Goal: Contribute content: Contribute content

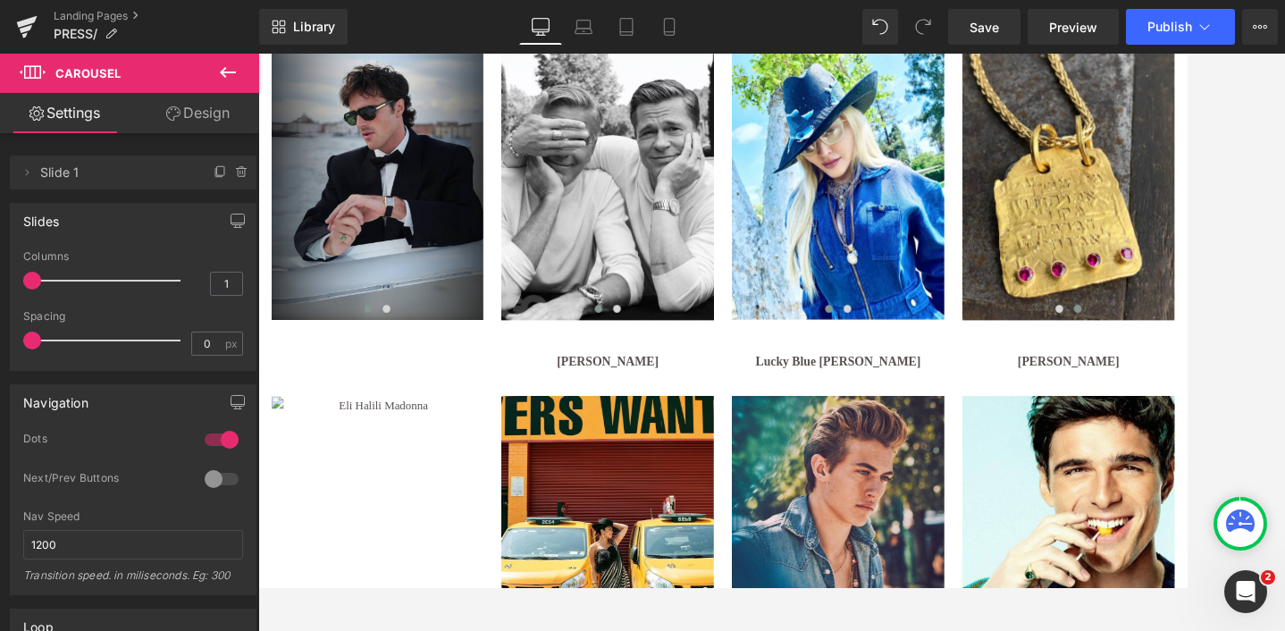
scroll to position [619, 0]
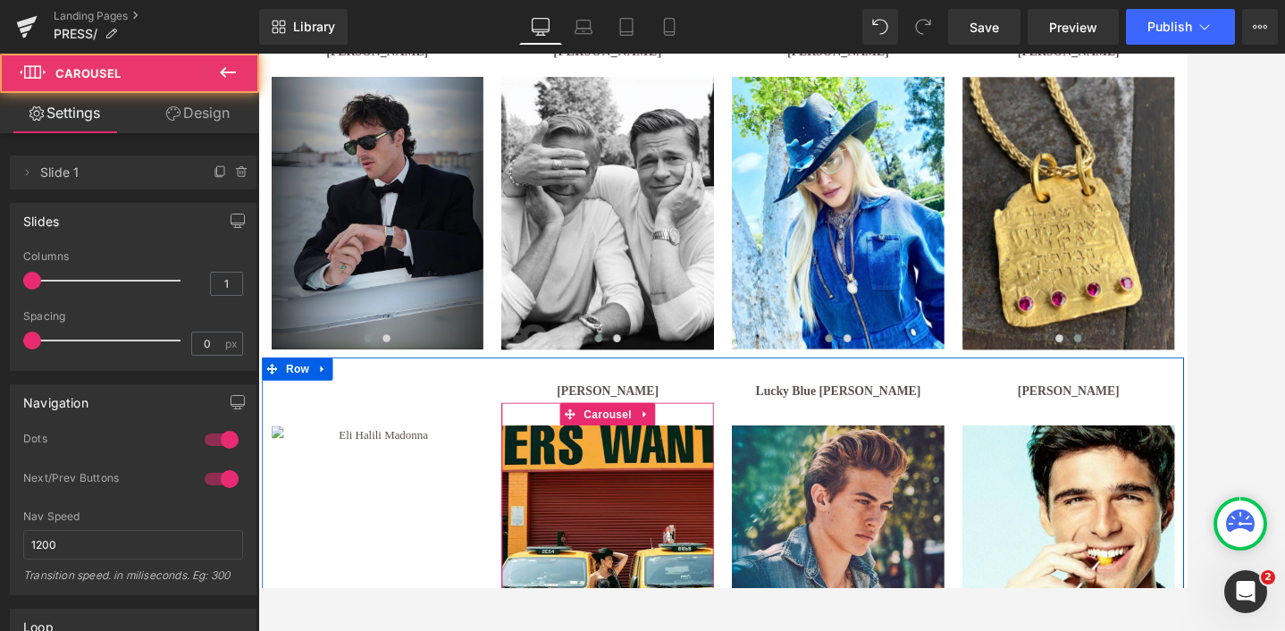
click at [588, 480] on div "Image ‹ › [GEOGRAPHIC_DATA]" at bounding box center [665, 632] width 247 height 344
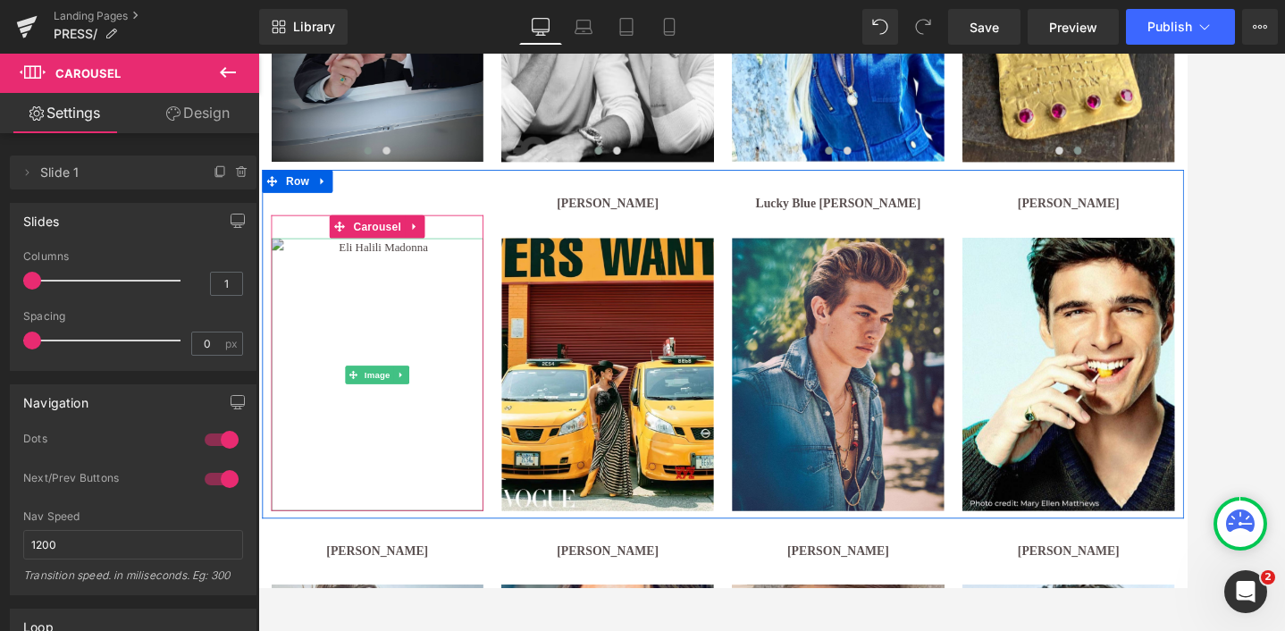
scroll to position [842, 0]
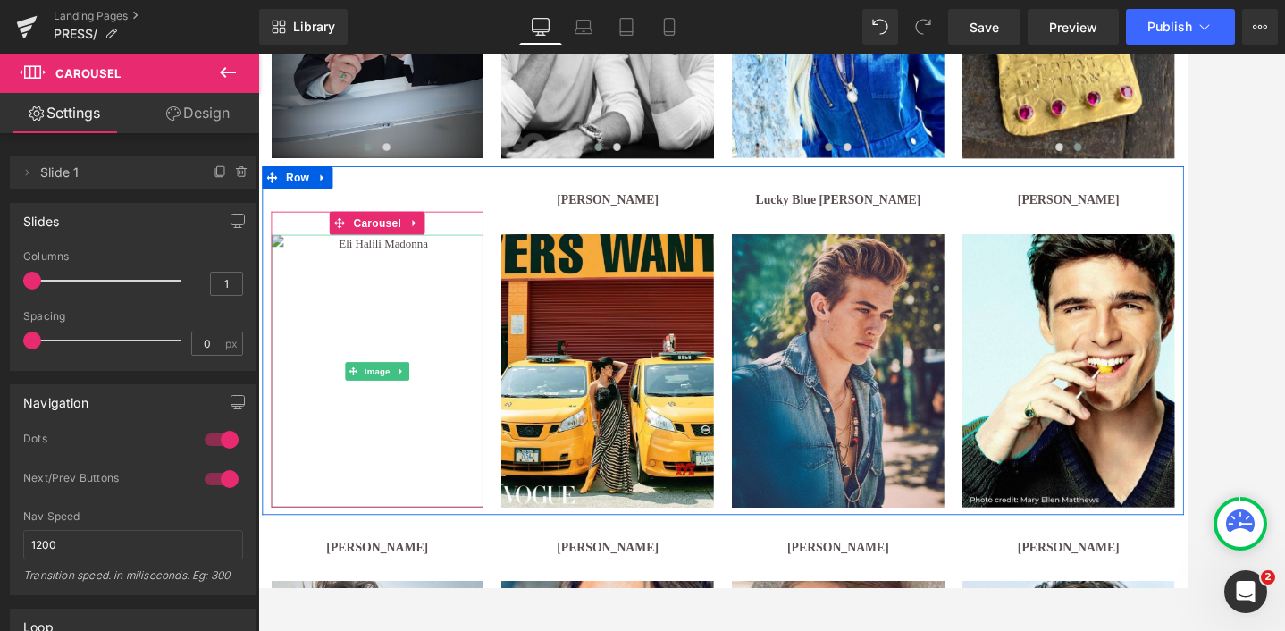
click at [410, 367] on img at bounding box center [397, 423] width 247 height 317
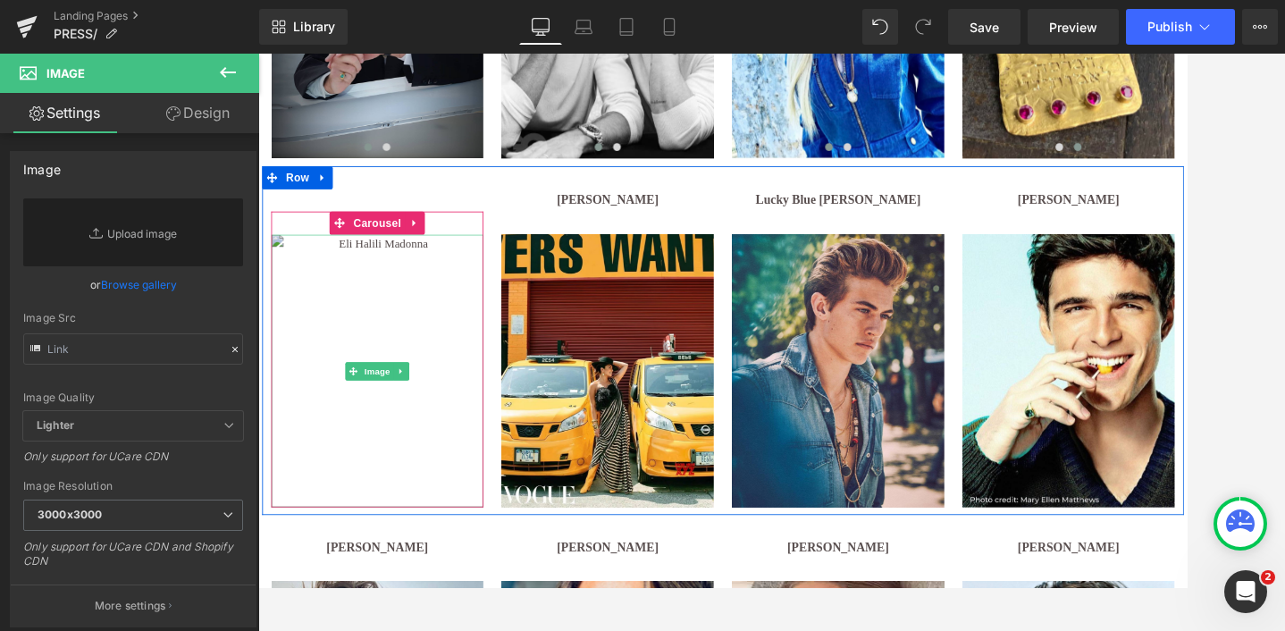
click at [398, 355] on img at bounding box center [397, 423] width 247 height 317
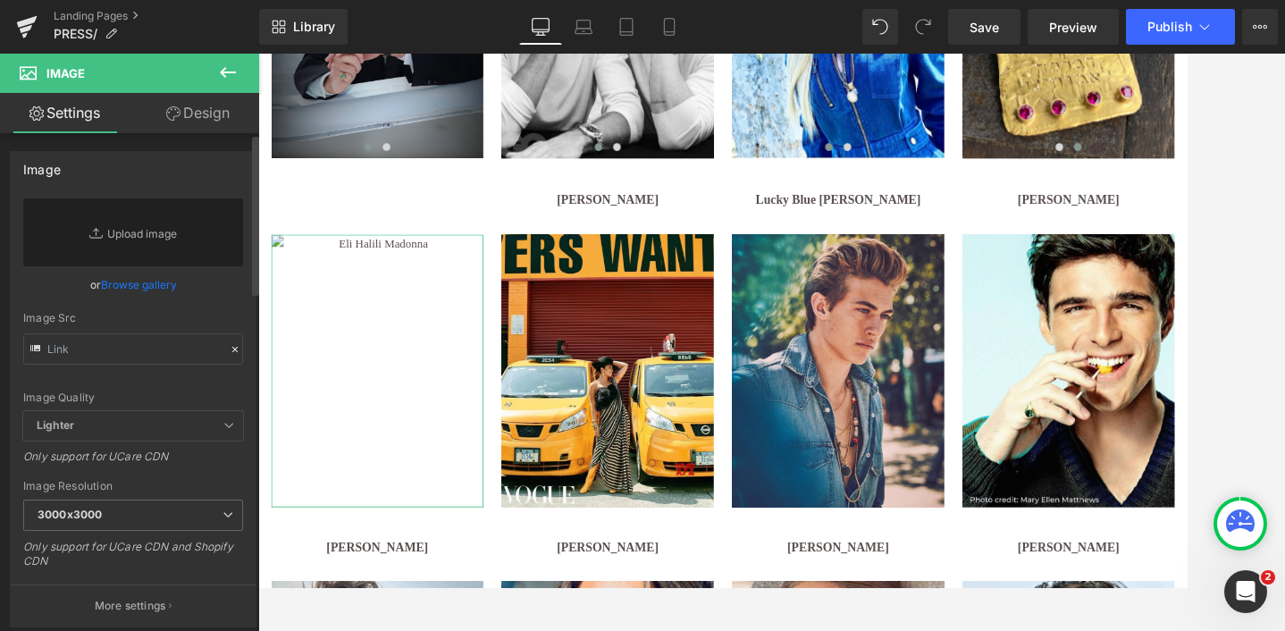
click at [135, 280] on link "Browse gallery" at bounding box center [139, 284] width 76 height 31
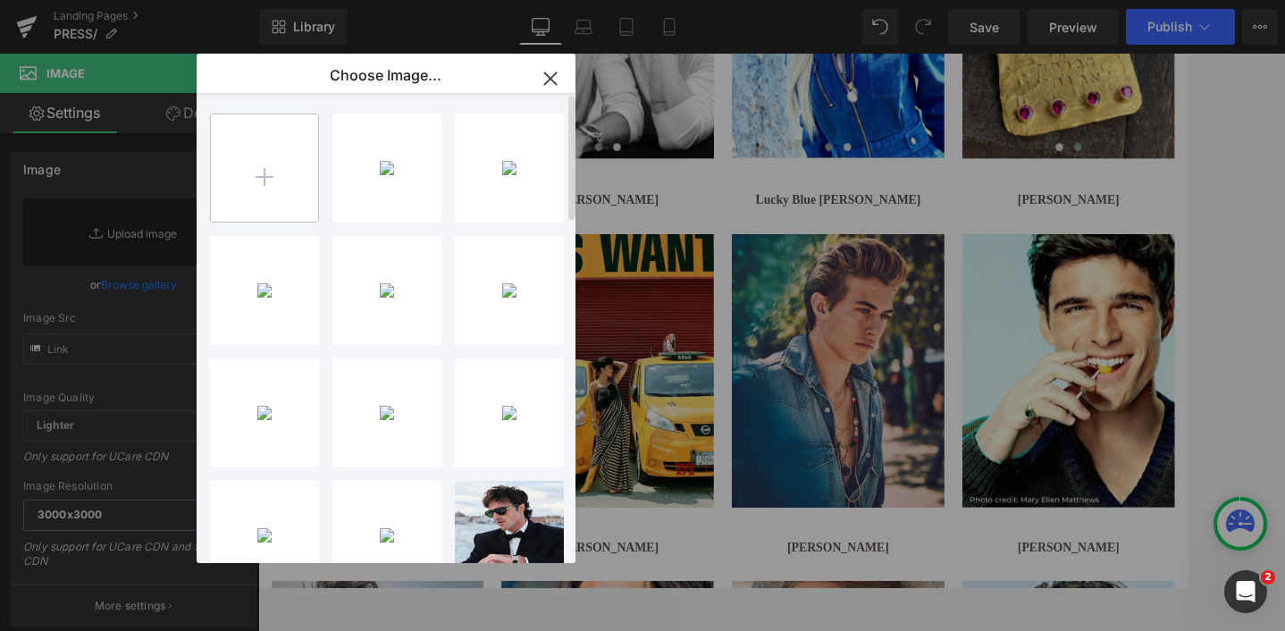
click at [256, 162] on input "file" at bounding box center [264, 167] width 107 height 107
type input "C:\fakepath\Untitled design (2).jpg"
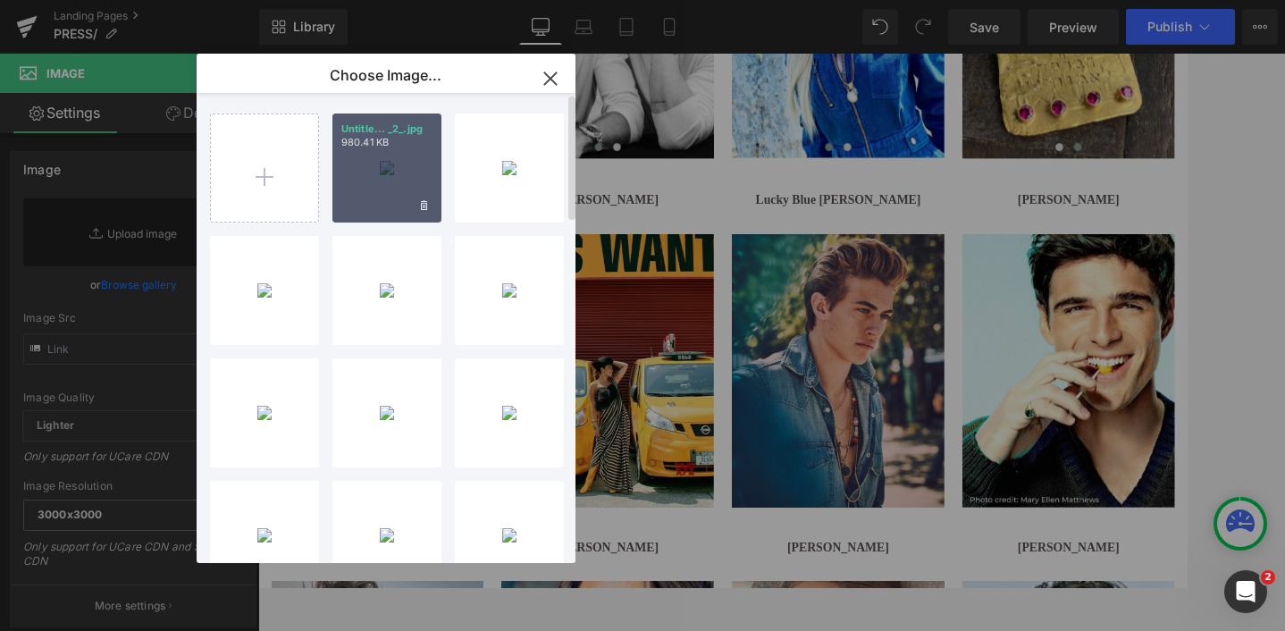
click at [374, 184] on div "Untitle... _2_.jpg 980.41 KB" at bounding box center [387, 168] width 109 height 109
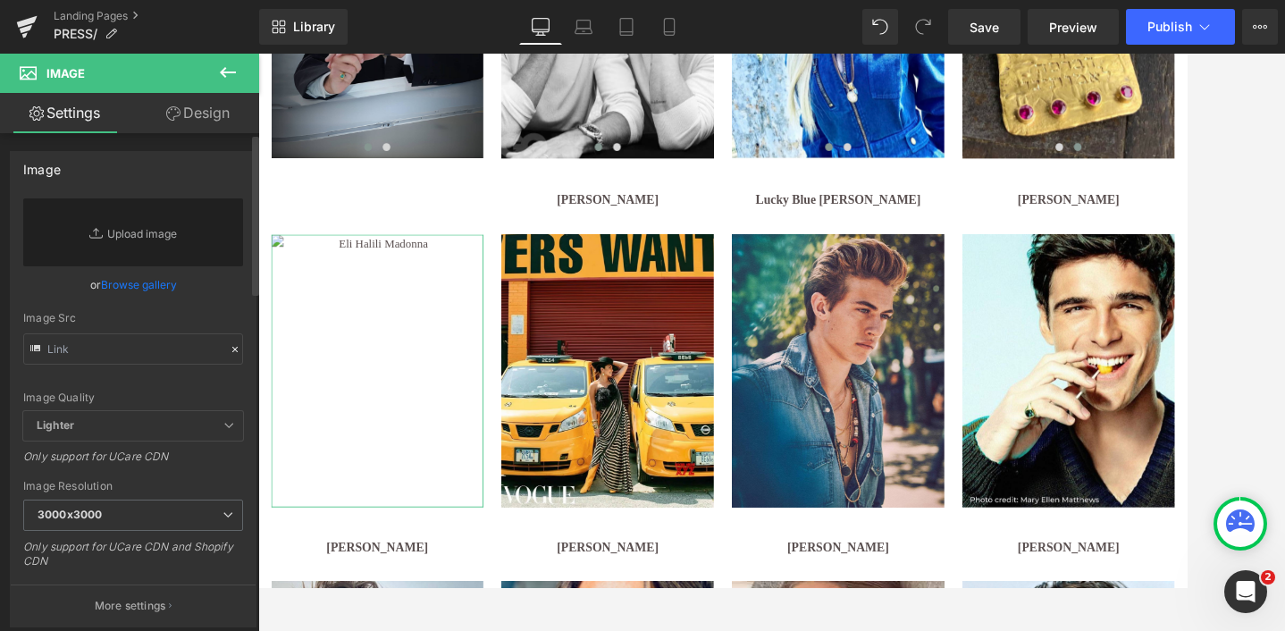
click at [117, 282] on link "Browse gallery" at bounding box center [139, 284] width 76 height 31
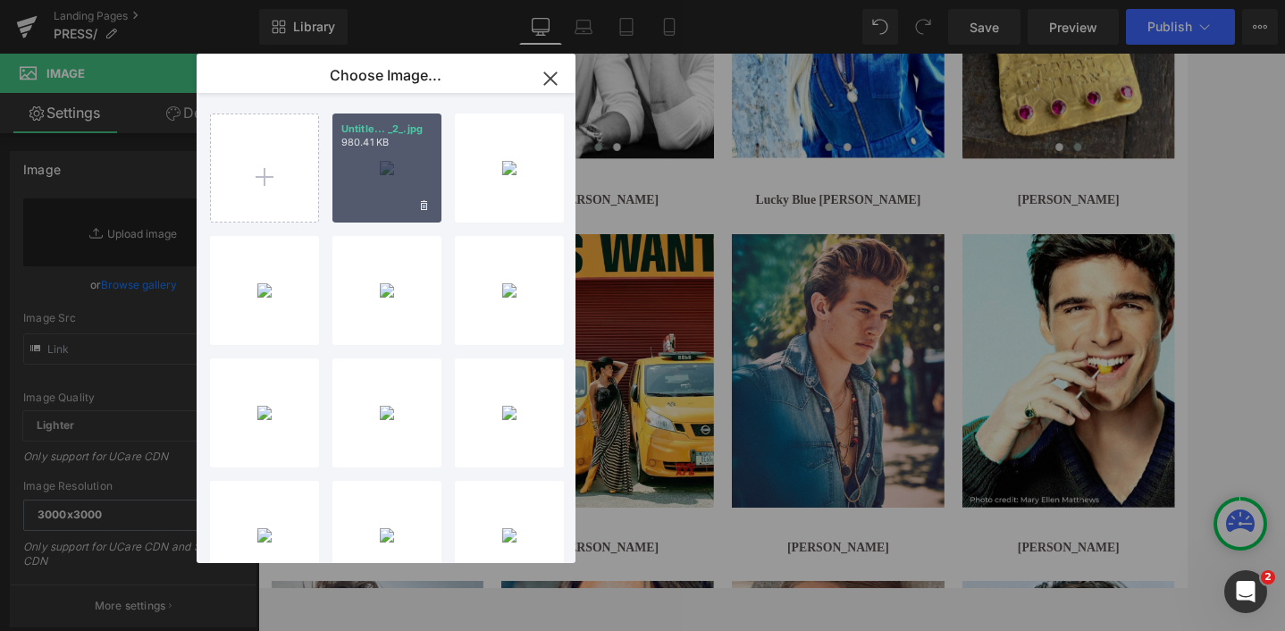
click at [361, 181] on div "Untitle... _2_.jpg 980.41 KB" at bounding box center [387, 168] width 109 height 109
type input "[URL][DOMAIN_NAME]"
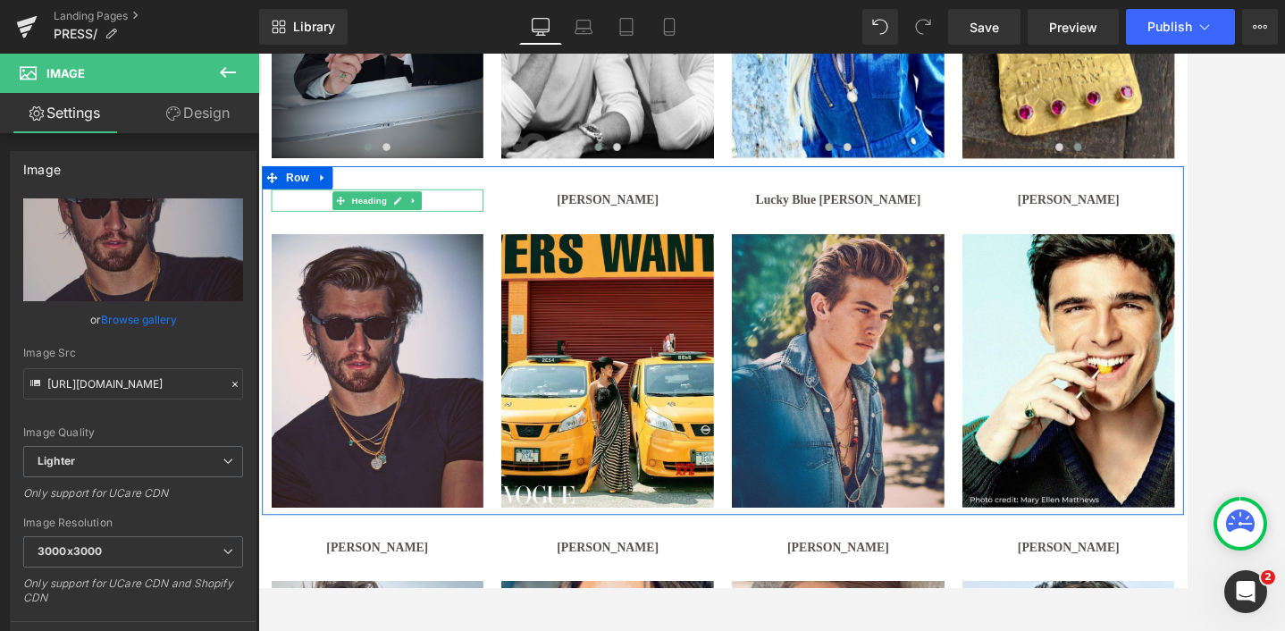
click at [320, 223] on h1 at bounding box center [397, 225] width 247 height 26
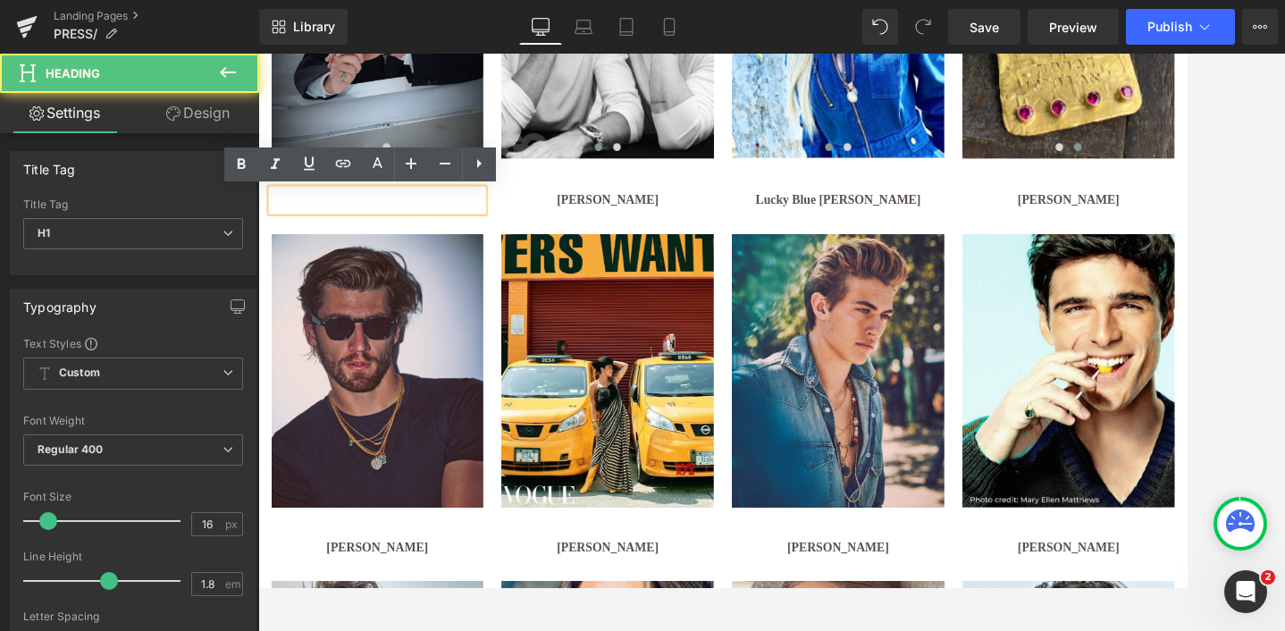
click at [320, 223] on h1 at bounding box center [397, 225] width 247 height 26
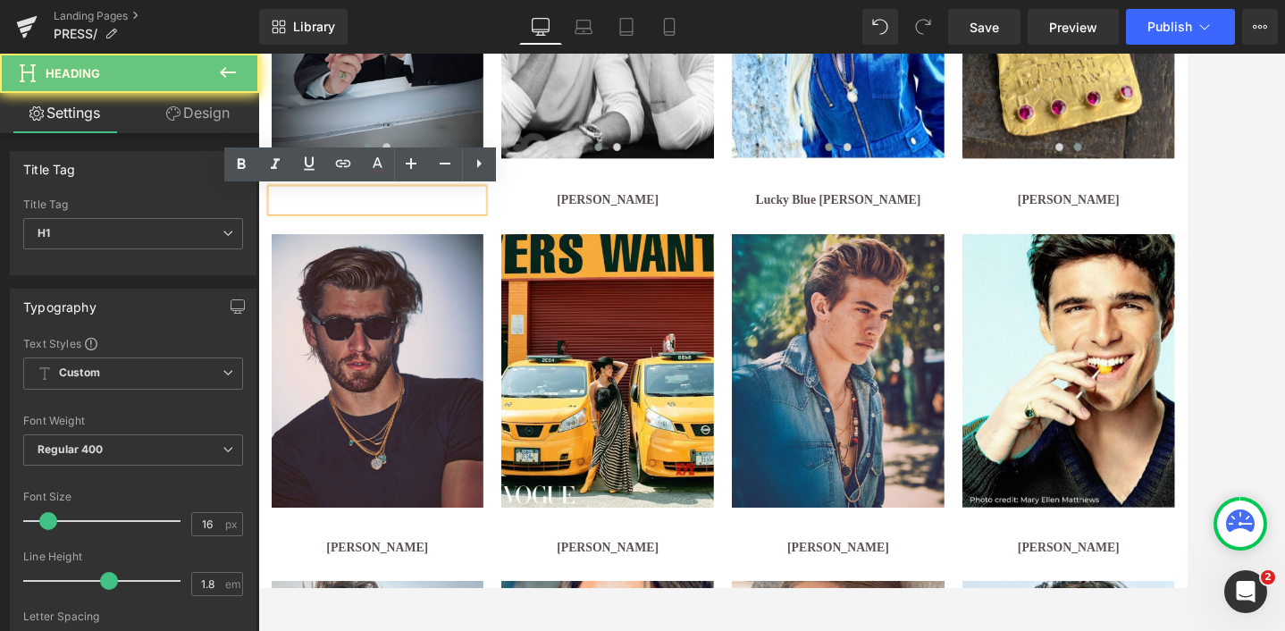
click at [320, 223] on h1 at bounding box center [397, 225] width 247 height 26
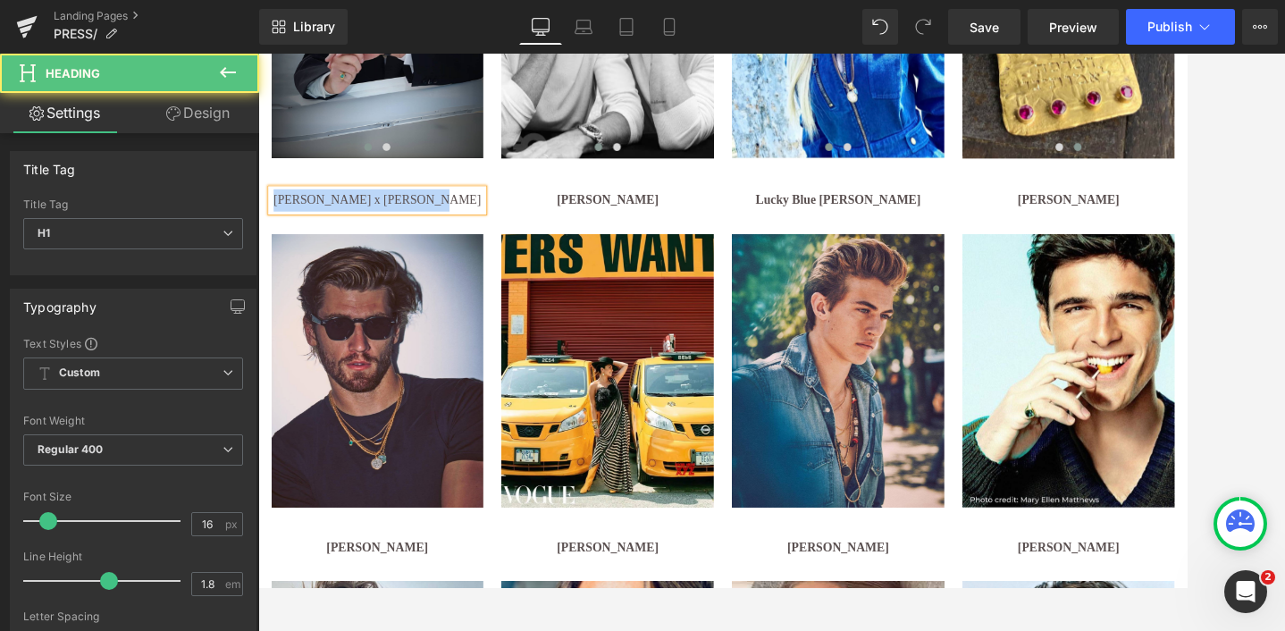
drag, startPoint x: 307, startPoint y: 228, endPoint x: 507, endPoint y: 230, distance: 200.2
click at [507, 230] on h1 "[PERSON_NAME] x [PERSON_NAME]" at bounding box center [397, 225] width 247 height 26
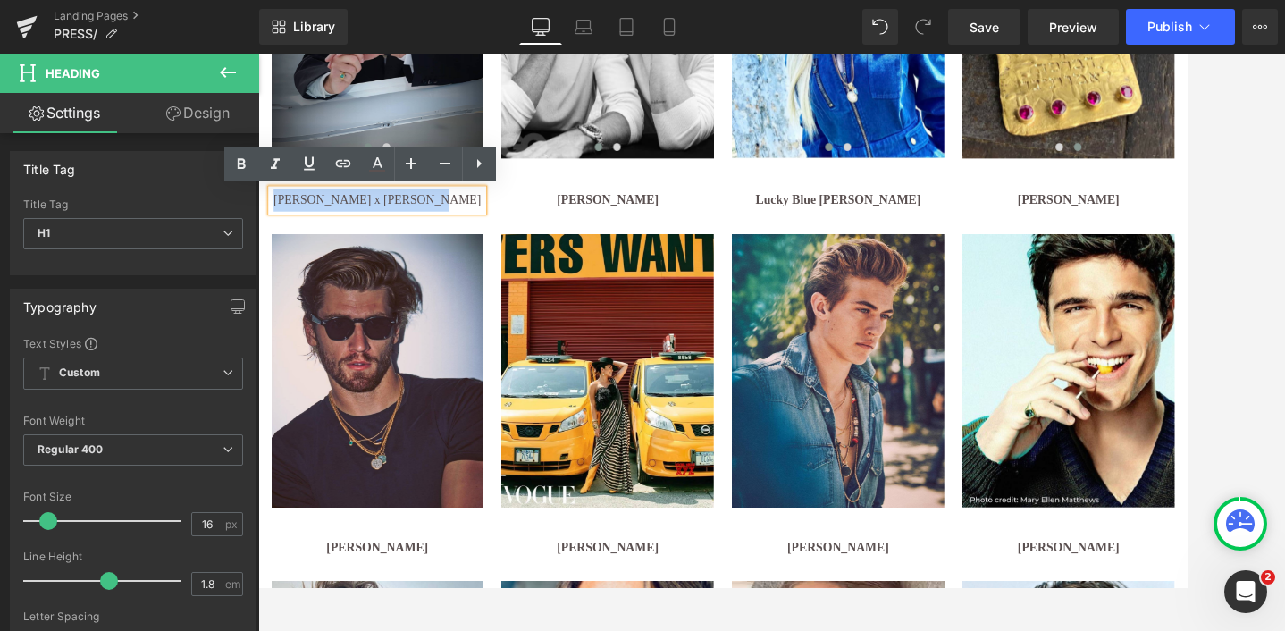
copy h1 "[PERSON_NAME] x [PERSON_NAME]"
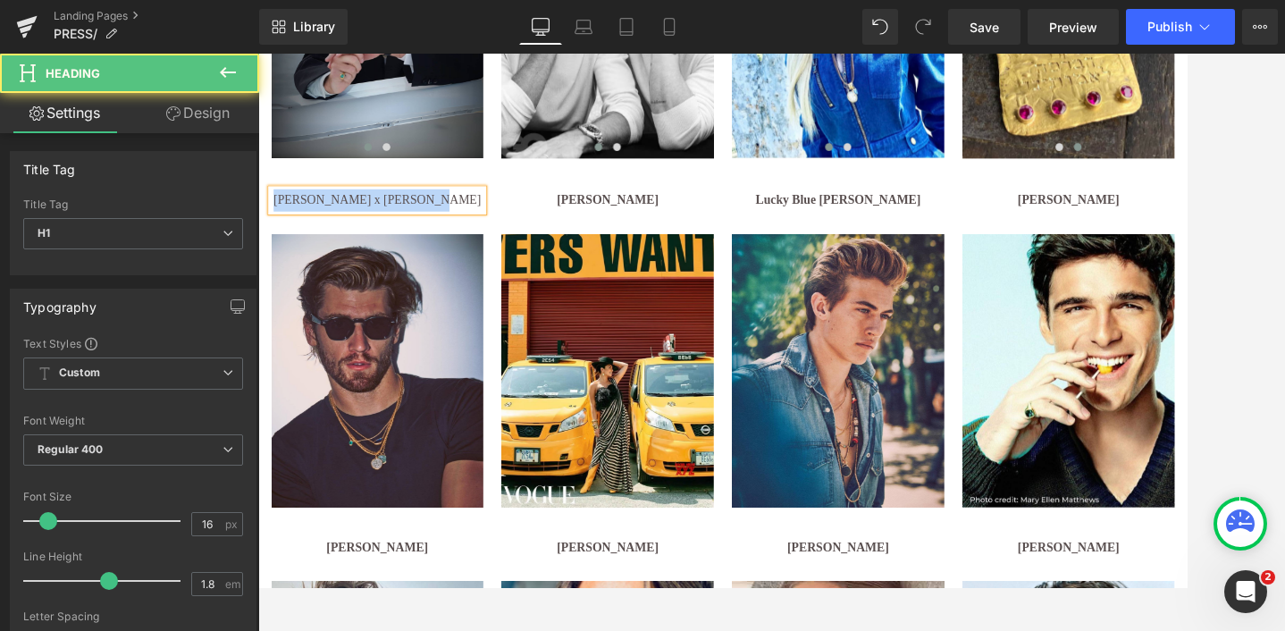
click at [426, 225] on h1 "[PERSON_NAME] x [PERSON_NAME]" at bounding box center [397, 225] width 247 height 26
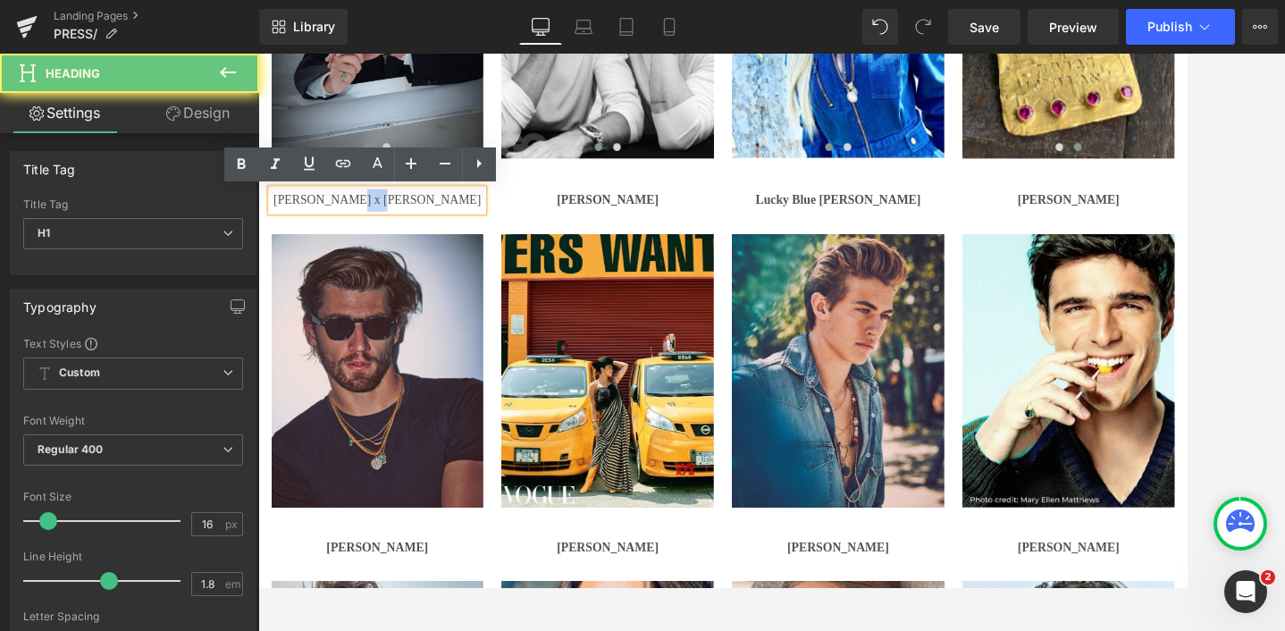
click at [426, 225] on h1 "[PERSON_NAME] x [PERSON_NAME]" at bounding box center [397, 225] width 247 height 26
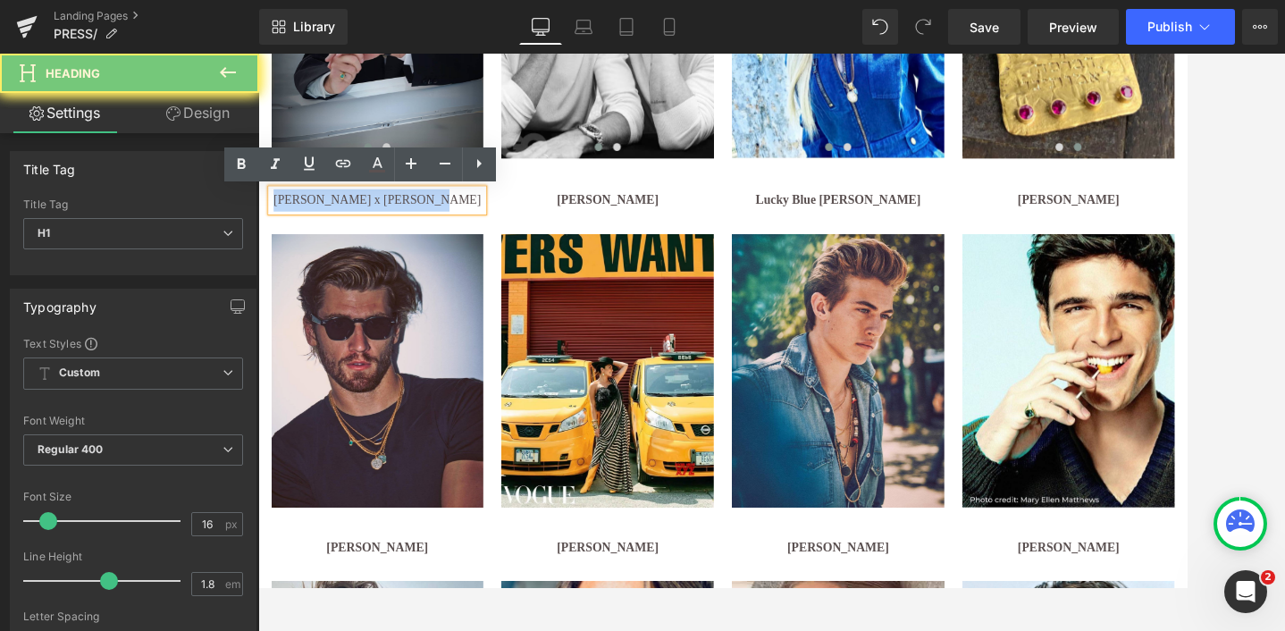
click at [426, 225] on h1 "[PERSON_NAME] x [PERSON_NAME]" at bounding box center [397, 225] width 247 height 26
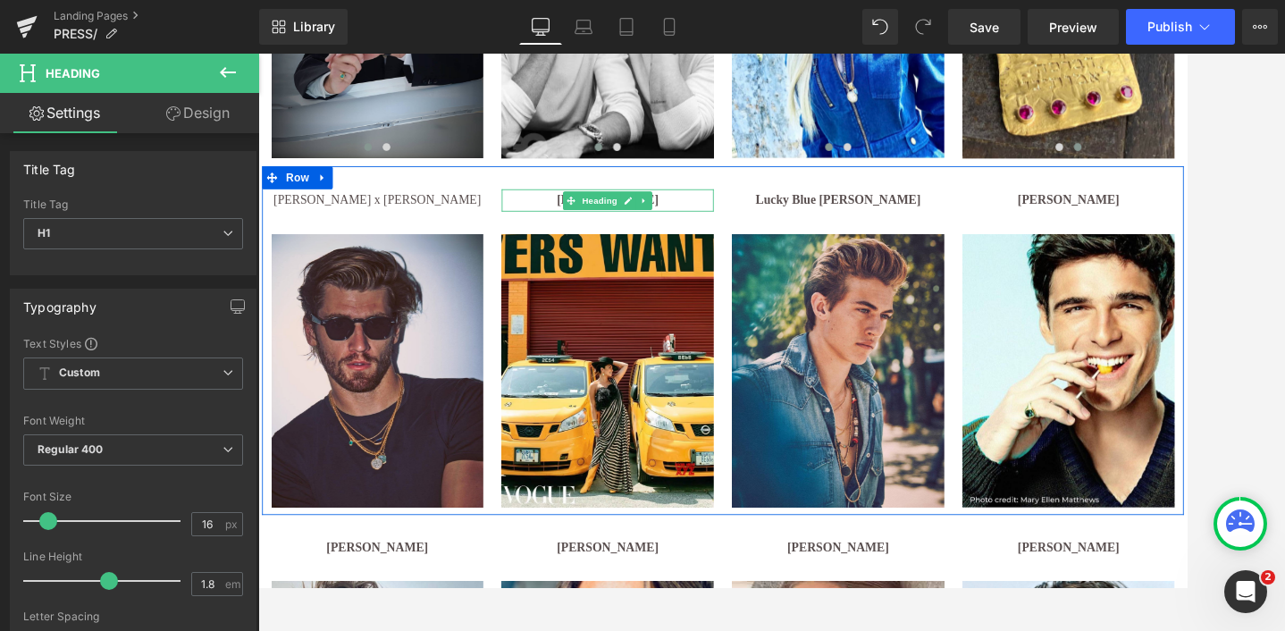
click at [743, 226] on h1 "[PERSON_NAME]" at bounding box center [665, 225] width 247 height 26
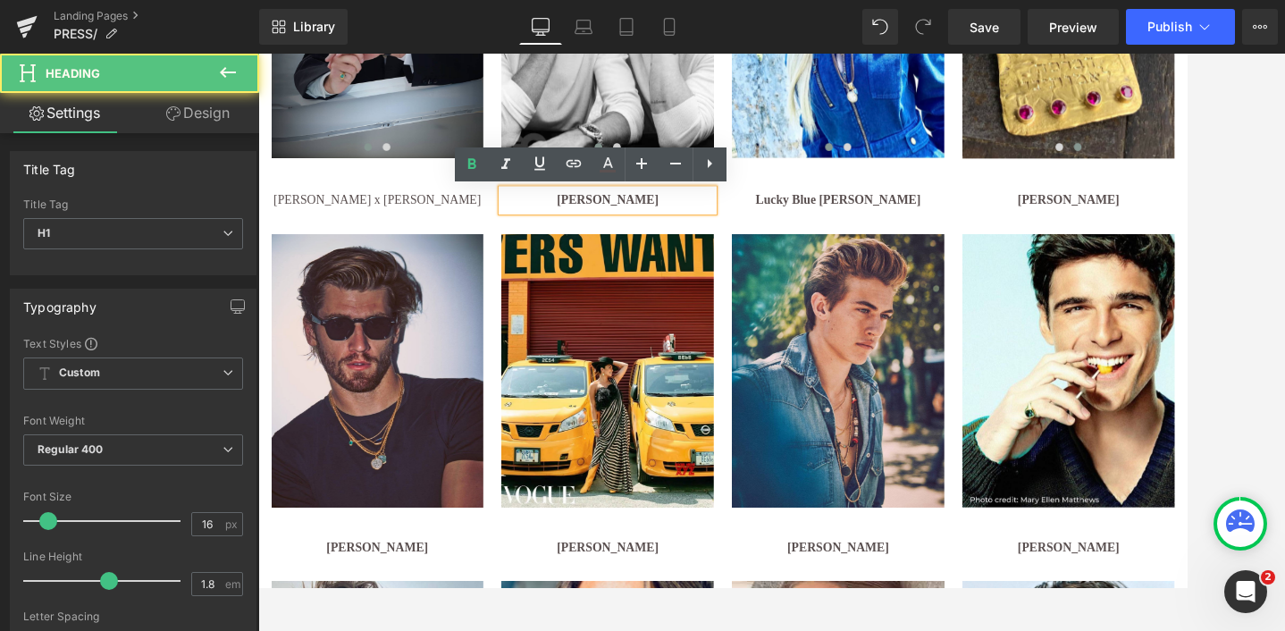
drag, startPoint x: 721, startPoint y: 226, endPoint x: 562, endPoint y: 229, distance: 159.1
click at [562, 229] on h1 "[PERSON_NAME]" at bounding box center [665, 225] width 247 height 26
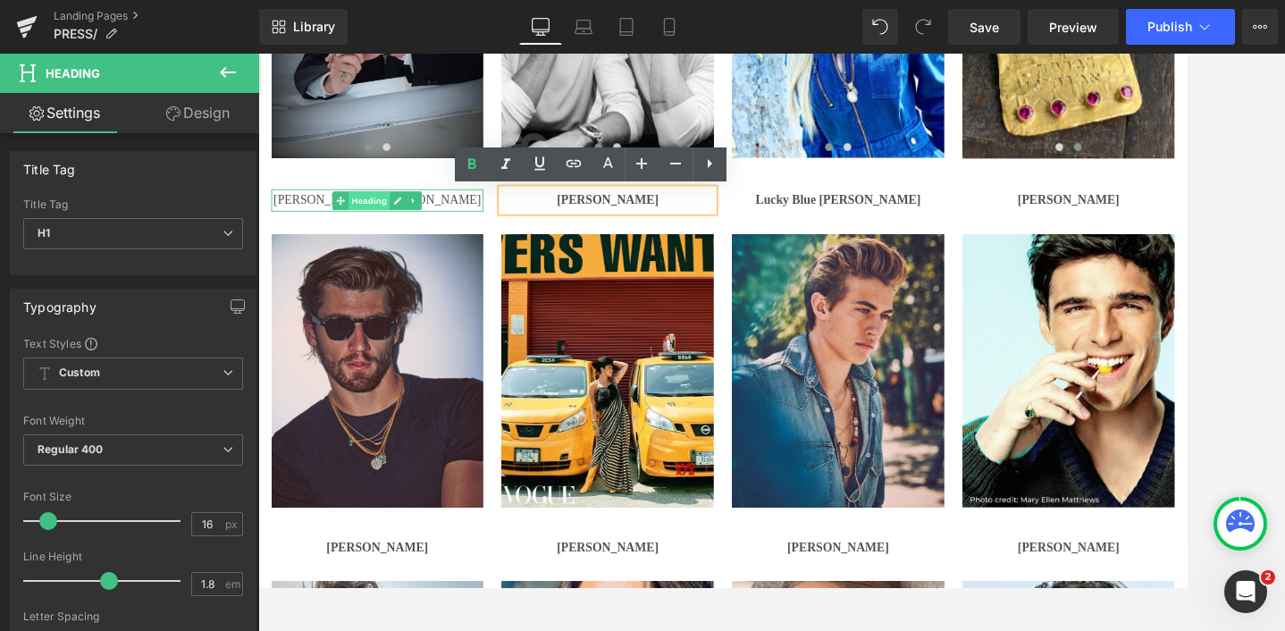
click at [390, 226] on span "Heading" at bounding box center [388, 225] width 48 height 21
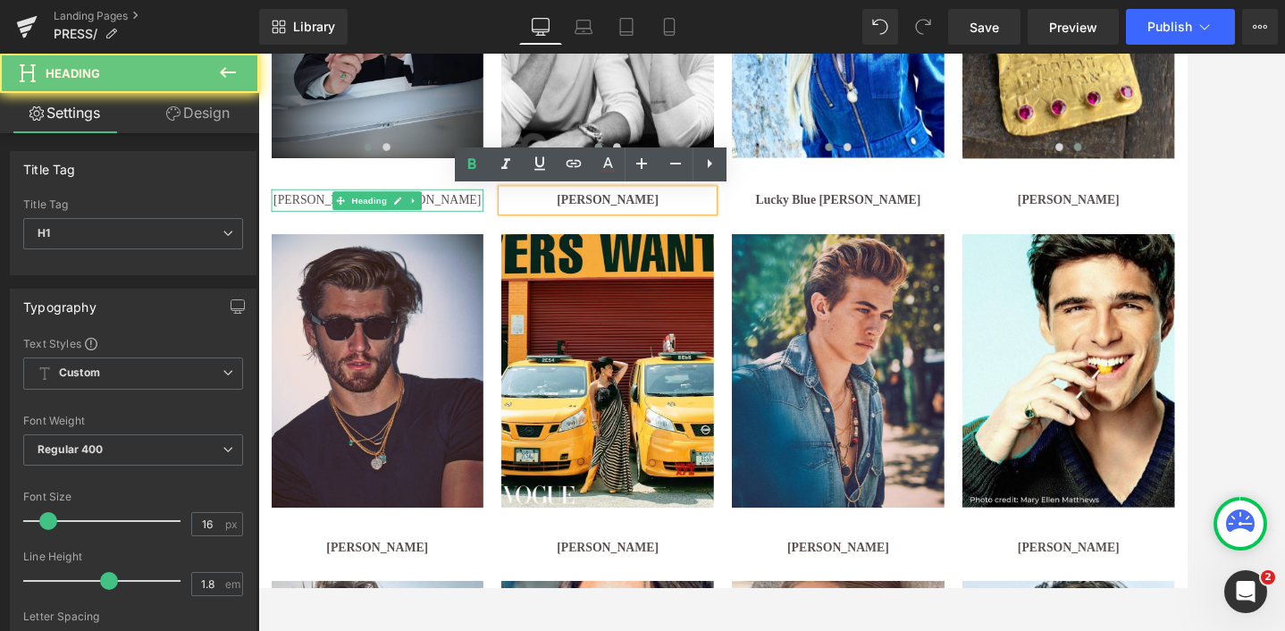
click at [295, 230] on h1 "[PERSON_NAME] x [PERSON_NAME]" at bounding box center [397, 225] width 247 height 26
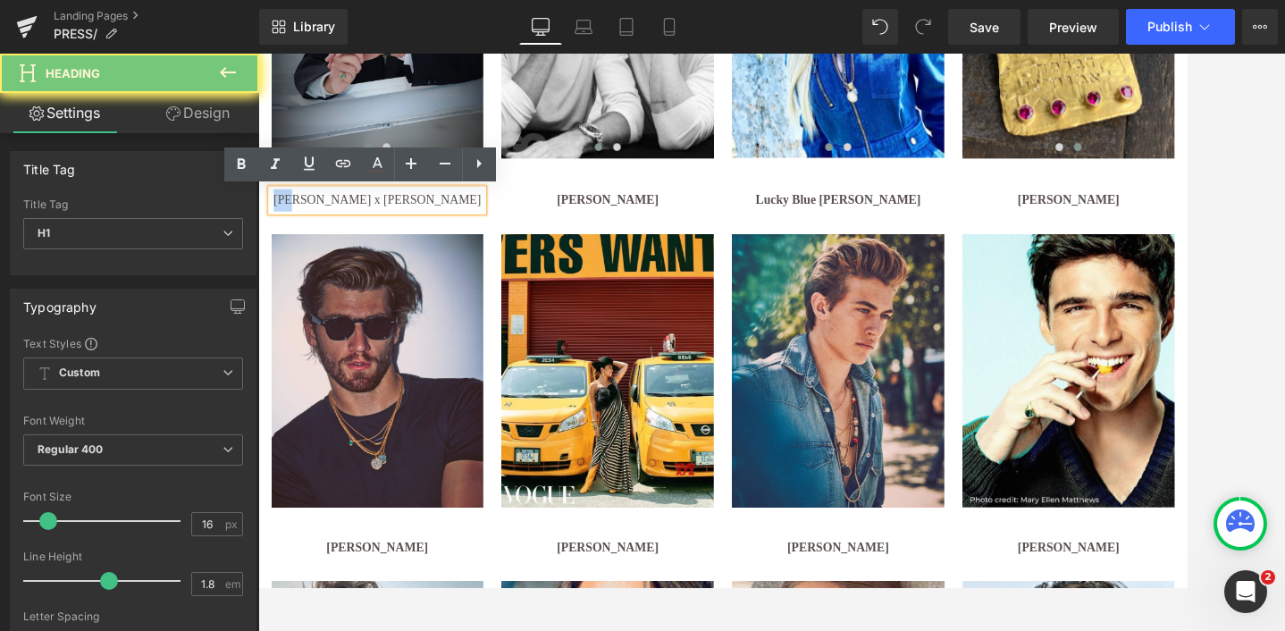
click at [295, 230] on h1 "[PERSON_NAME] x [PERSON_NAME]" at bounding box center [397, 225] width 247 height 26
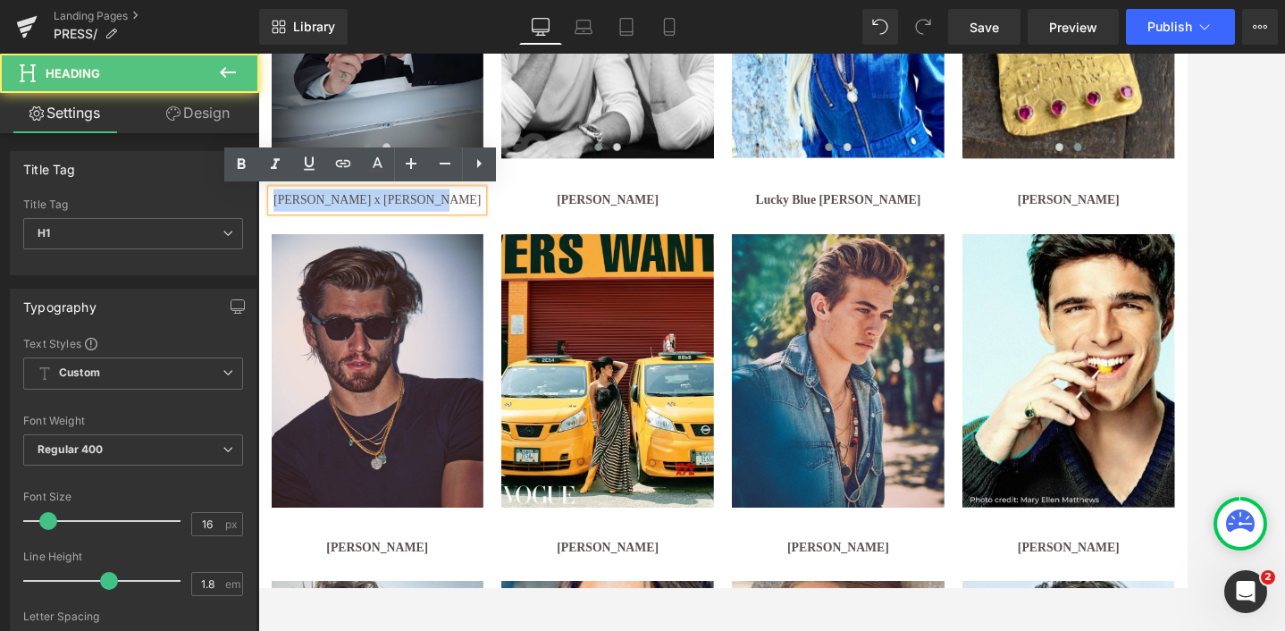
click at [295, 230] on h1 "[PERSON_NAME] x [PERSON_NAME]" at bounding box center [397, 225] width 247 height 26
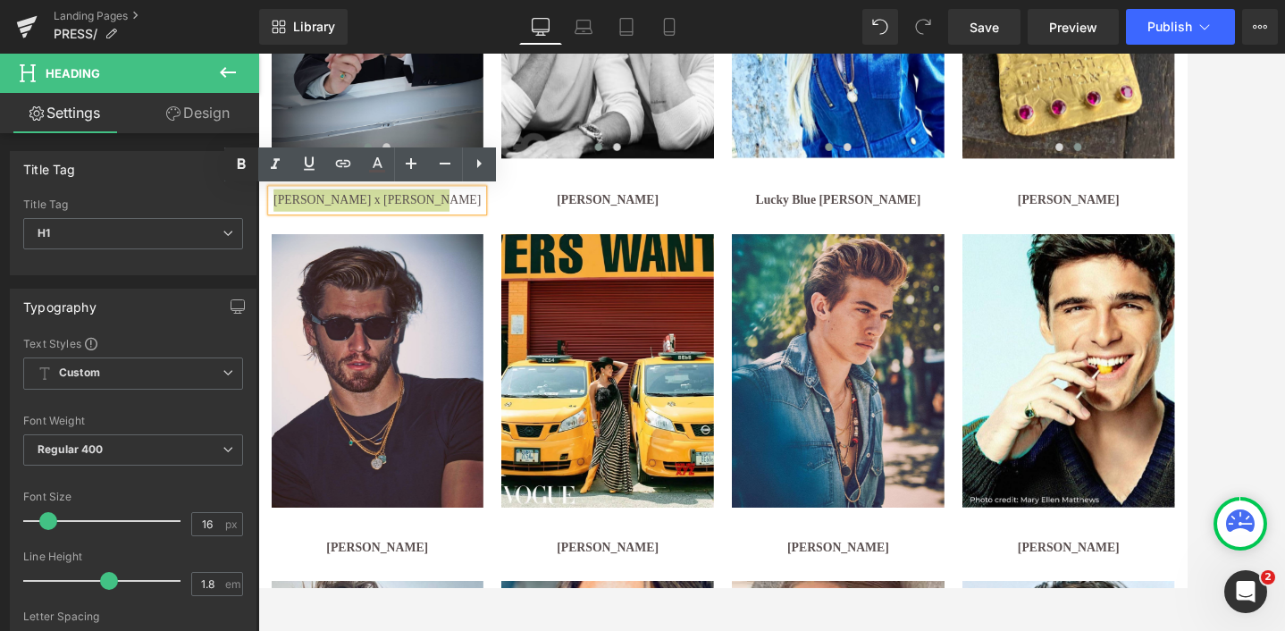
click at [247, 165] on icon at bounding box center [241, 164] width 21 height 21
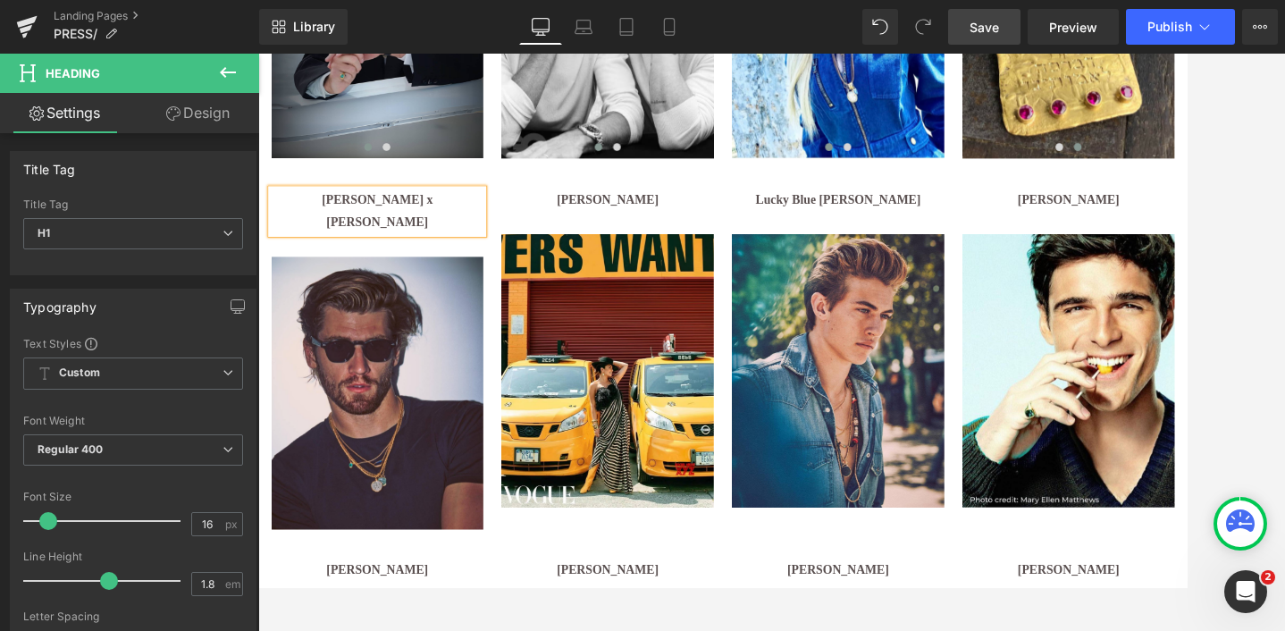
click at [989, 26] on span "Save" at bounding box center [984, 27] width 29 height 19
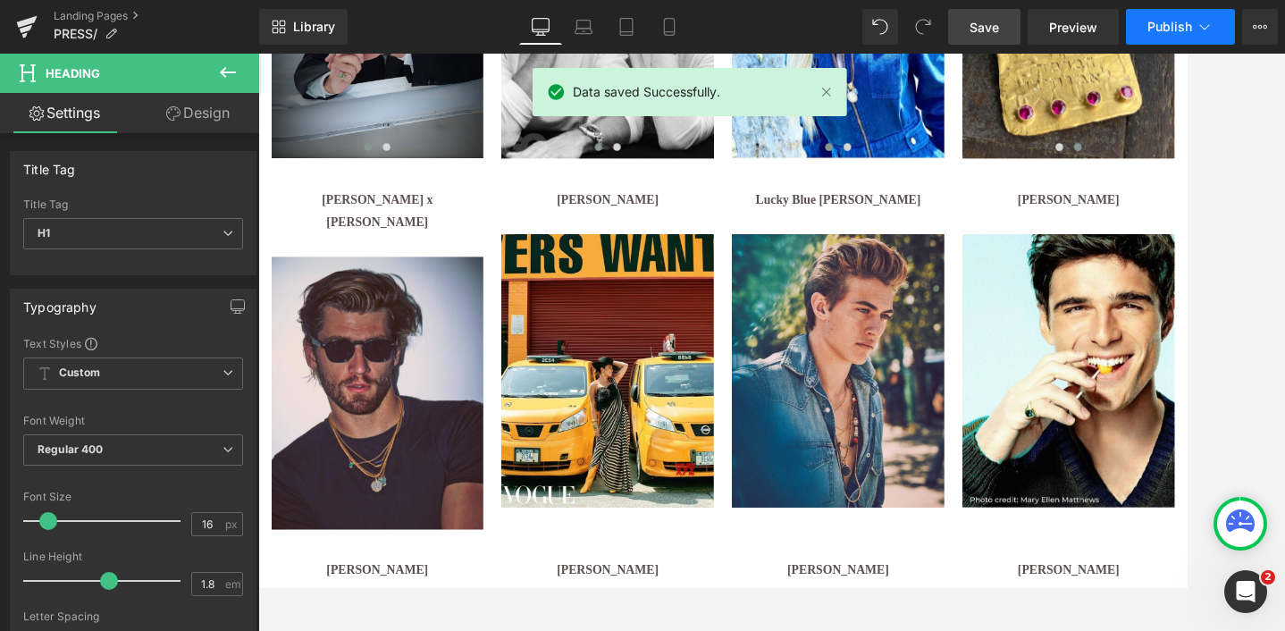
click at [1167, 30] on span "Publish" at bounding box center [1170, 27] width 45 height 14
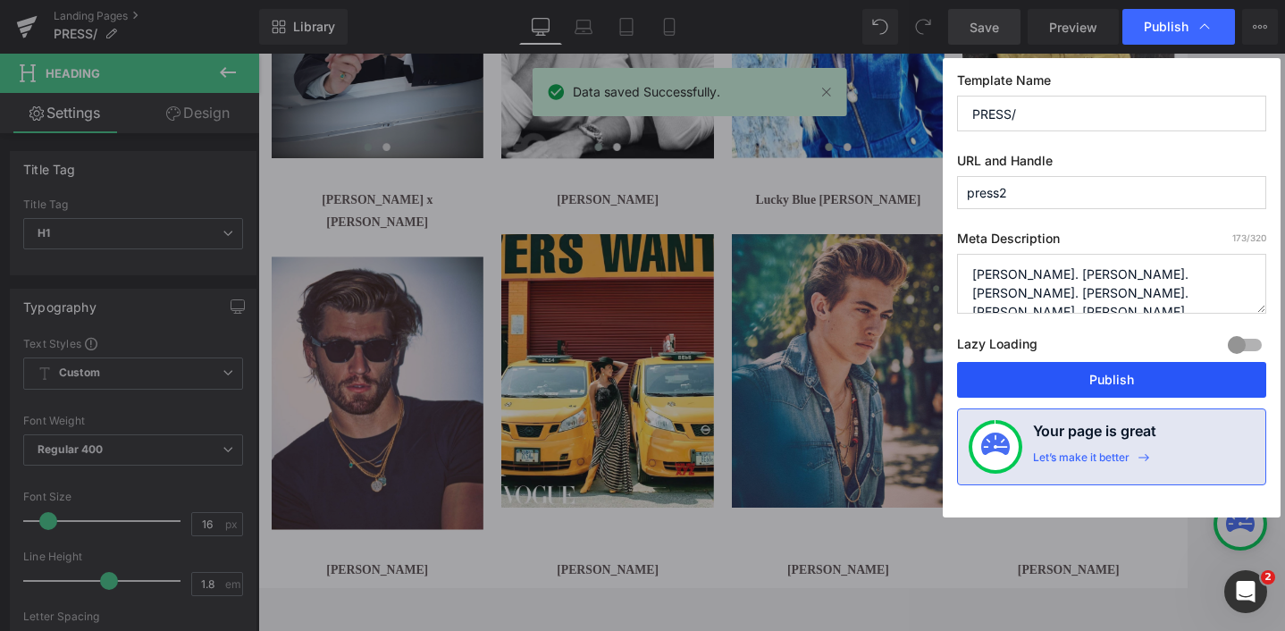
click at [1133, 379] on button "Publish" at bounding box center [1111, 380] width 309 height 36
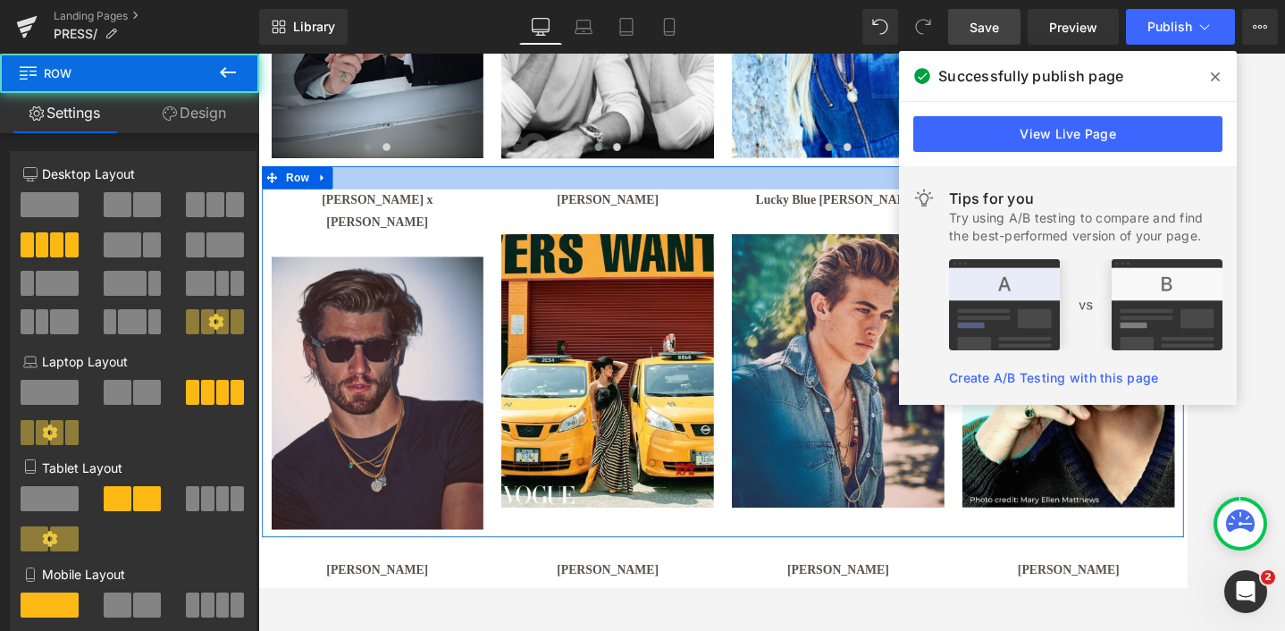
click at [653, 202] on div at bounding box center [799, 198] width 1073 height 27
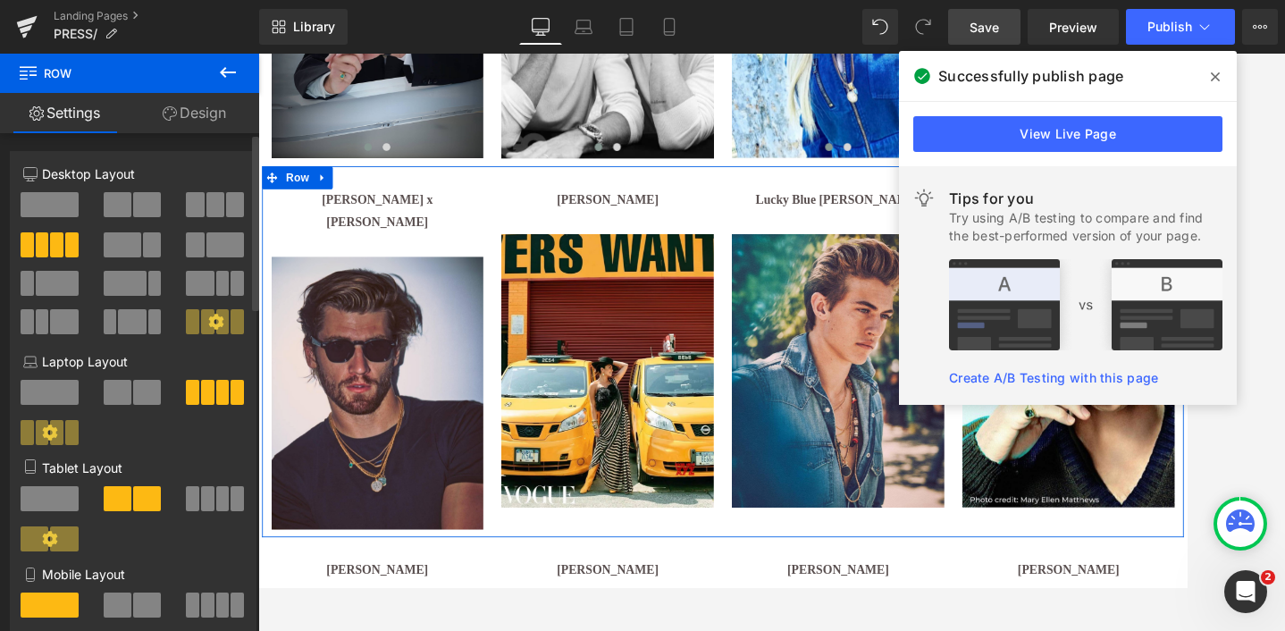
click at [210, 323] on icon at bounding box center [216, 322] width 16 height 16
click at [206, 110] on link "Design" at bounding box center [195, 113] width 130 height 40
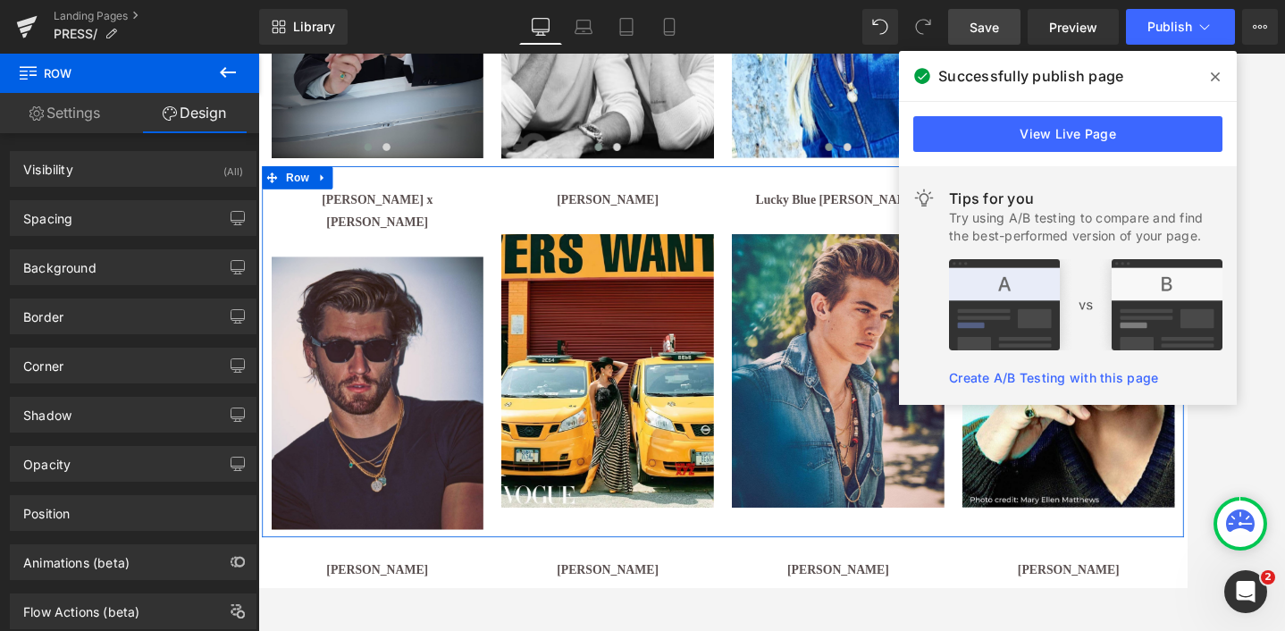
type input "0"
type input "30"
type input "0"
type input "10"
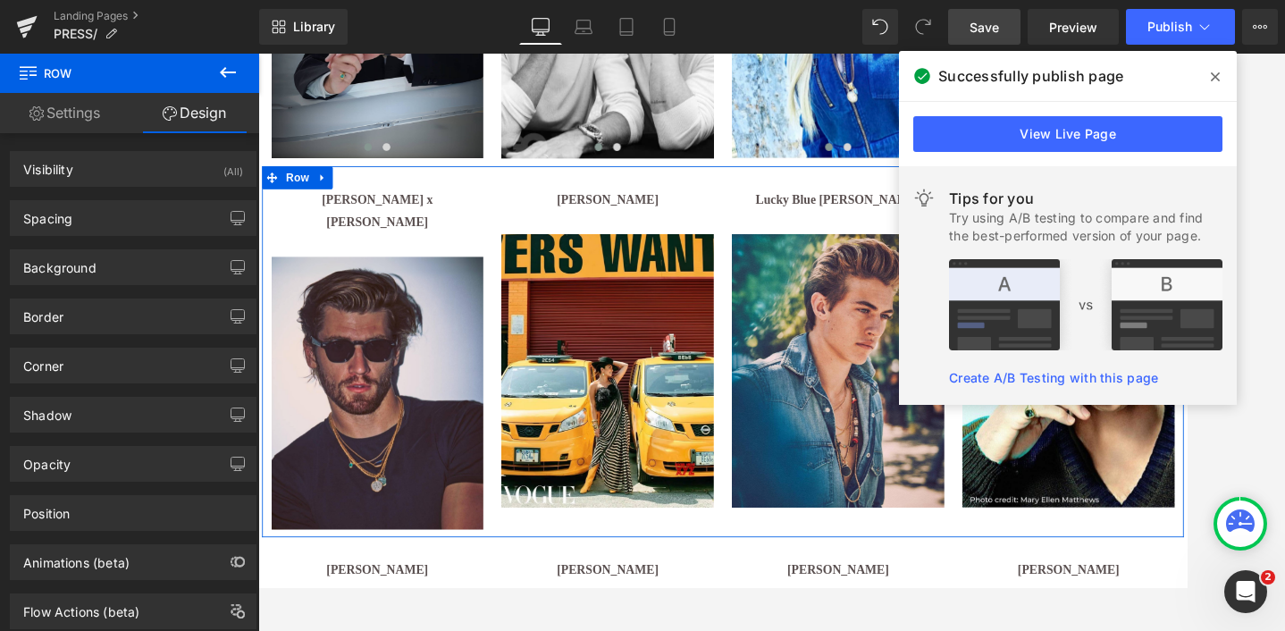
type input "0"
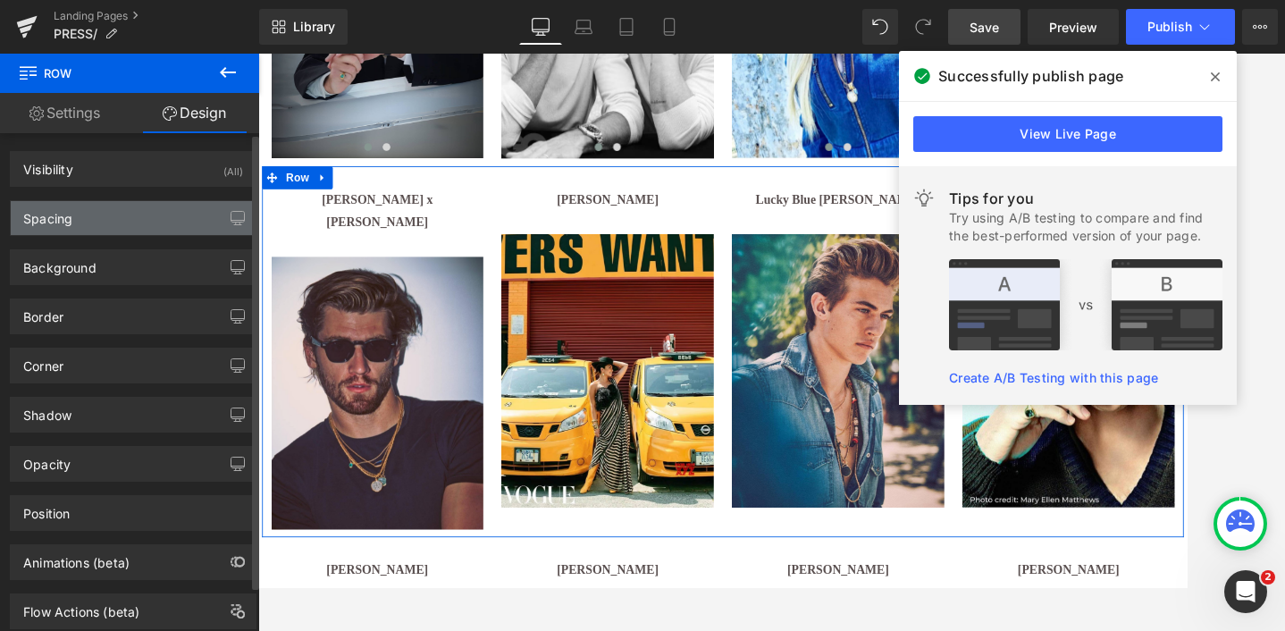
click at [101, 226] on div "Spacing" at bounding box center [133, 218] width 245 height 34
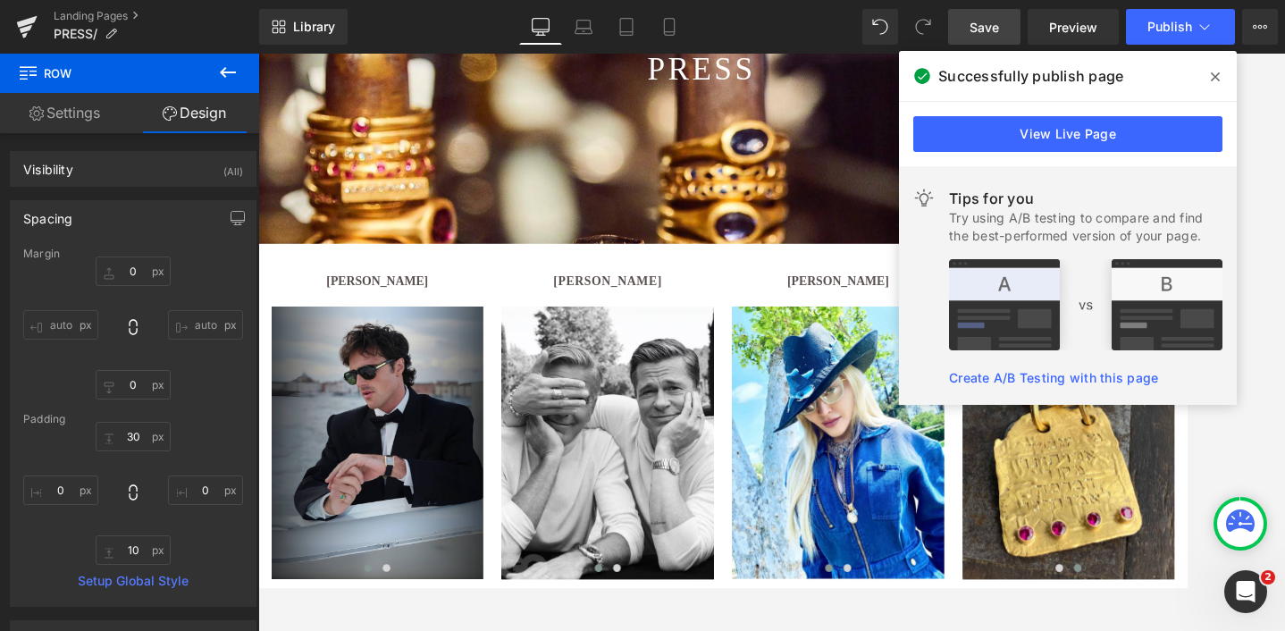
scroll to position [353, 0]
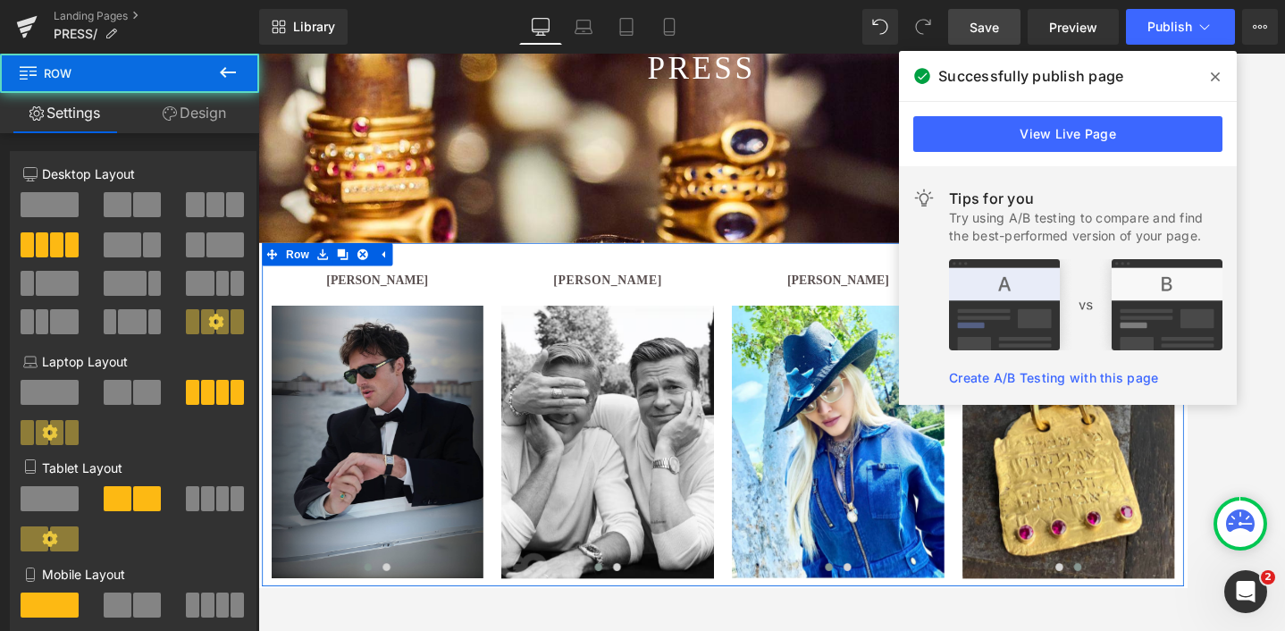
click at [535, 316] on div "[PERSON_NAME] Heading Image Image ‹ › [GEOGRAPHIC_DATA]" at bounding box center [665, 481] width 268 height 369
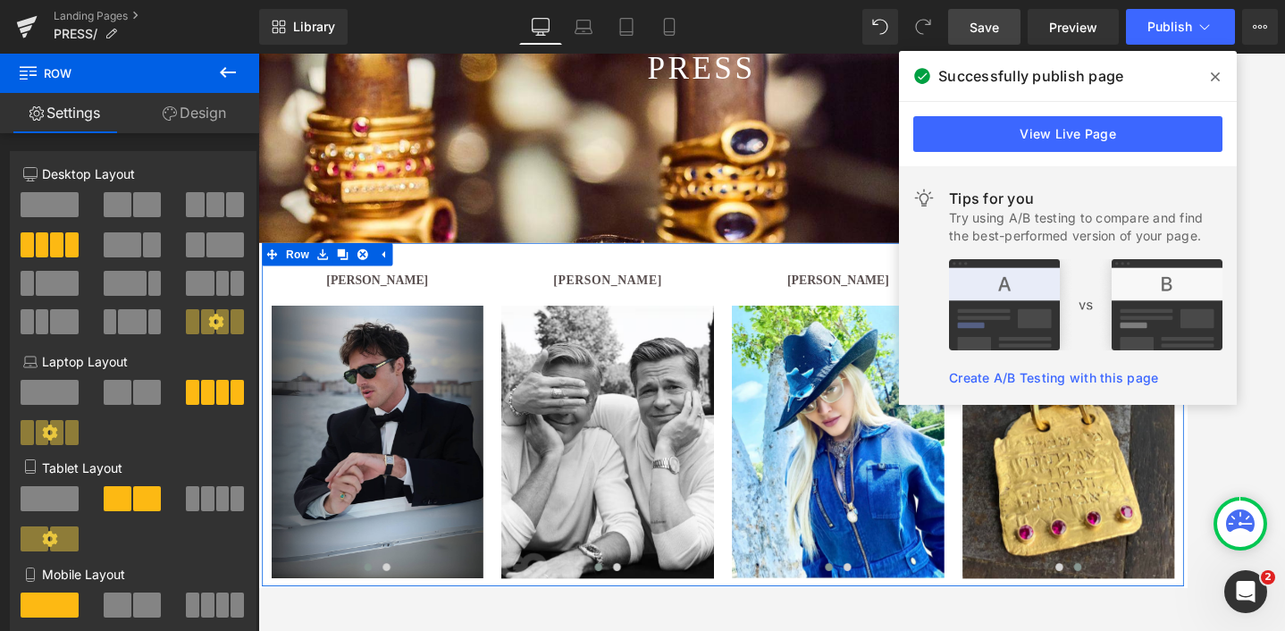
click at [210, 318] on icon at bounding box center [215, 321] width 15 height 15
click at [196, 118] on link "Design" at bounding box center [195, 113] width 130 height 40
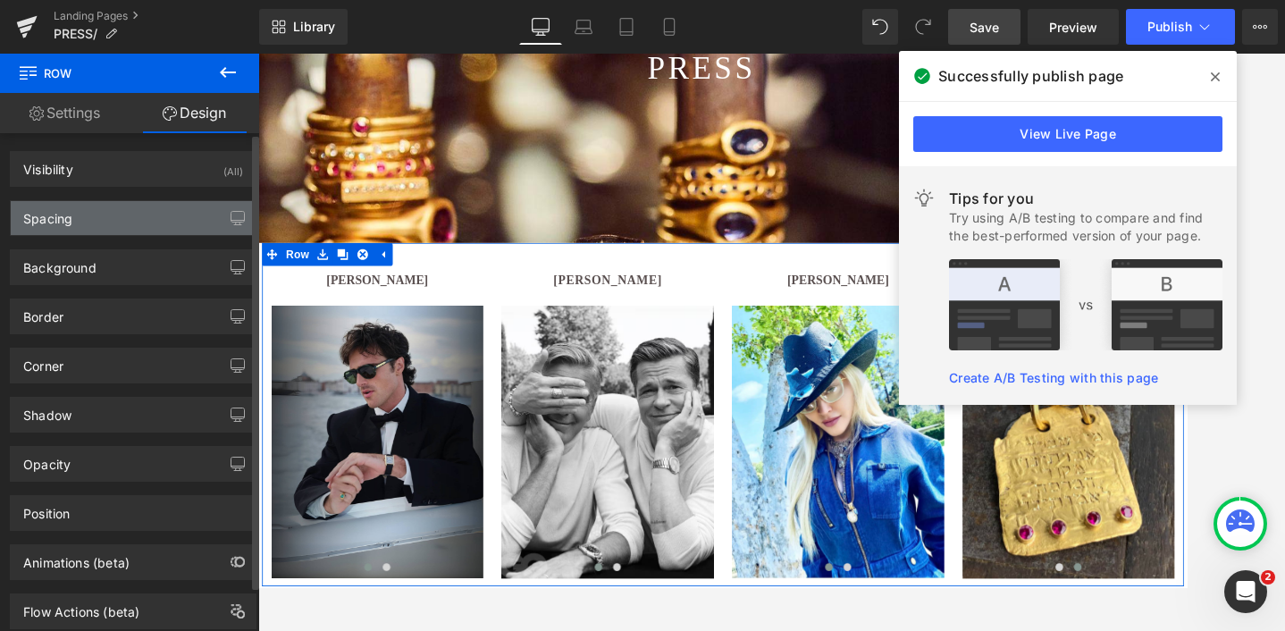
click at [135, 212] on div "Spacing" at bounding box center [133, 218] width 245 height 34
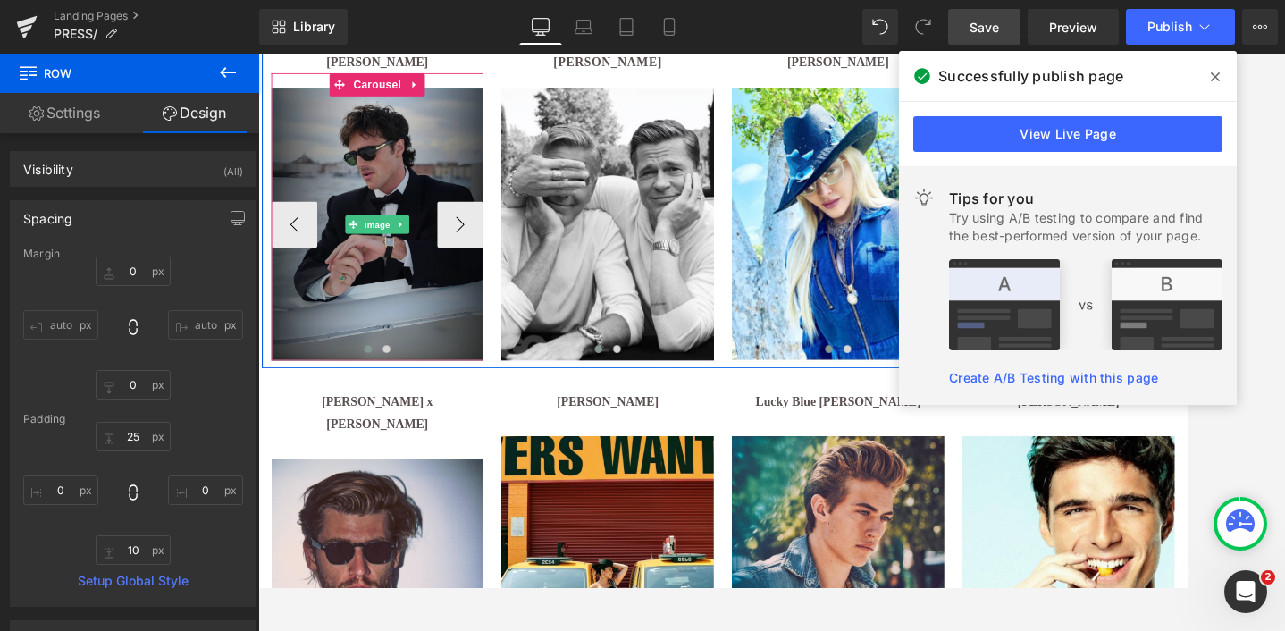
scroll to position [729, 0]
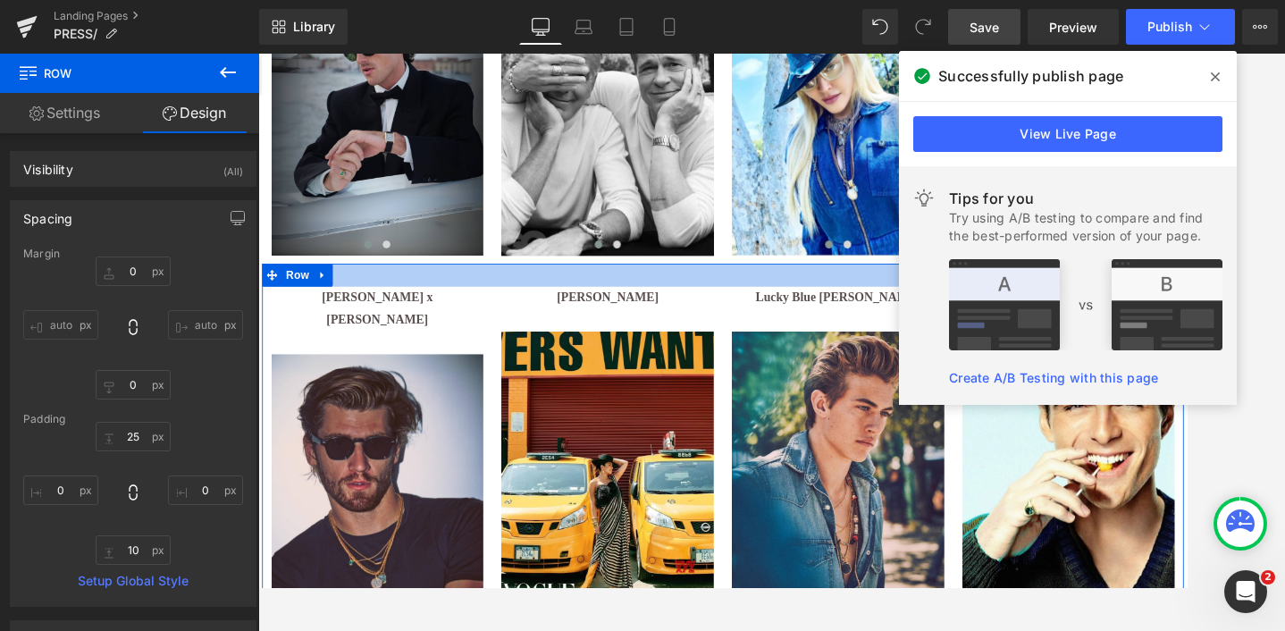
click at [630, 309] on div at bounding box center [799, 311] width 1073 height 27
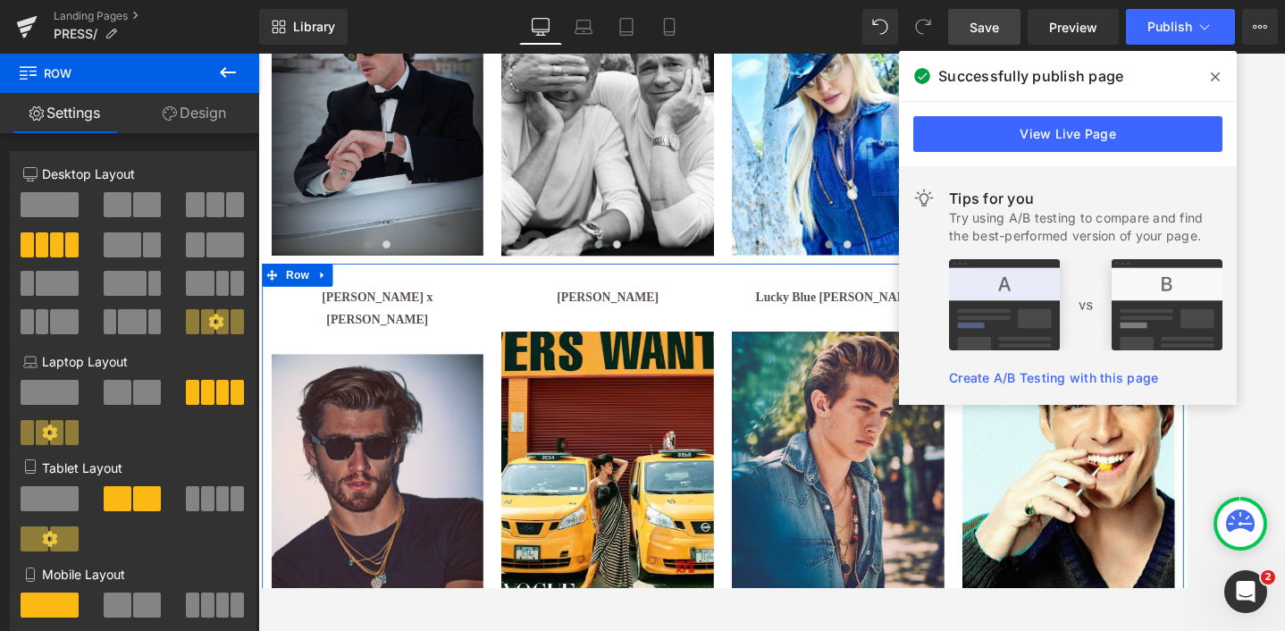
click at [209, 323] on icon at bounding box center [216, 322] width 16 height 16
click at [203, 107] on link "Design" at bounding box center [195, 113] width 130 height 40
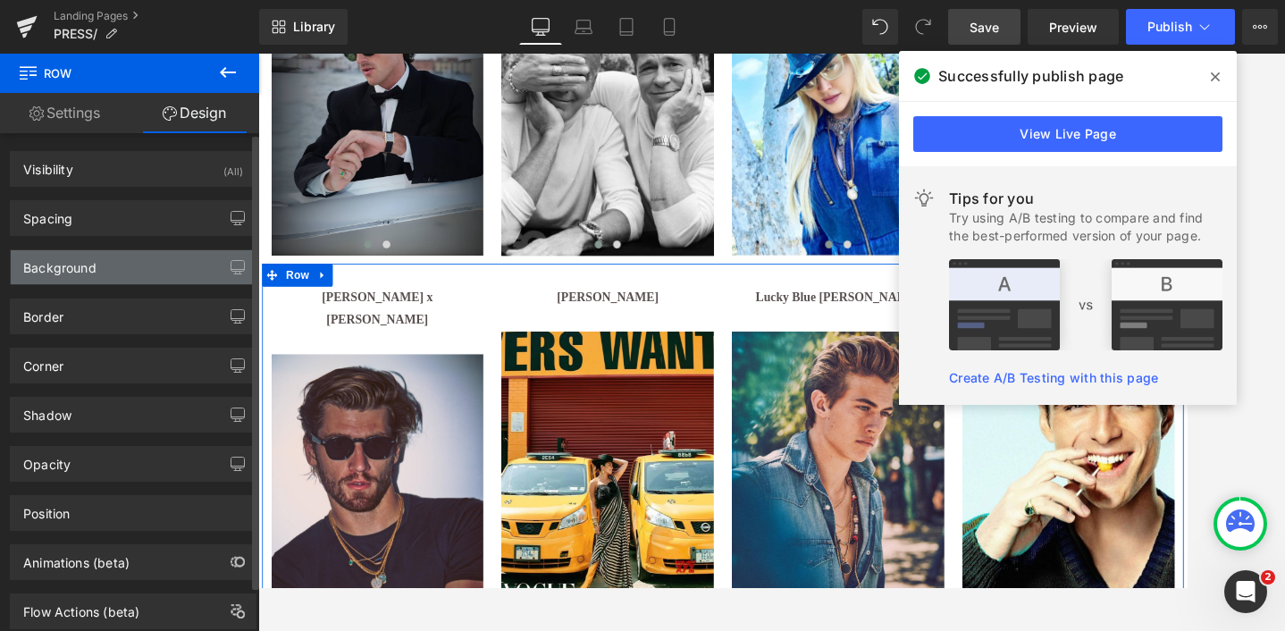
type input "0"
type input "30"
type input "0"
type input "10"
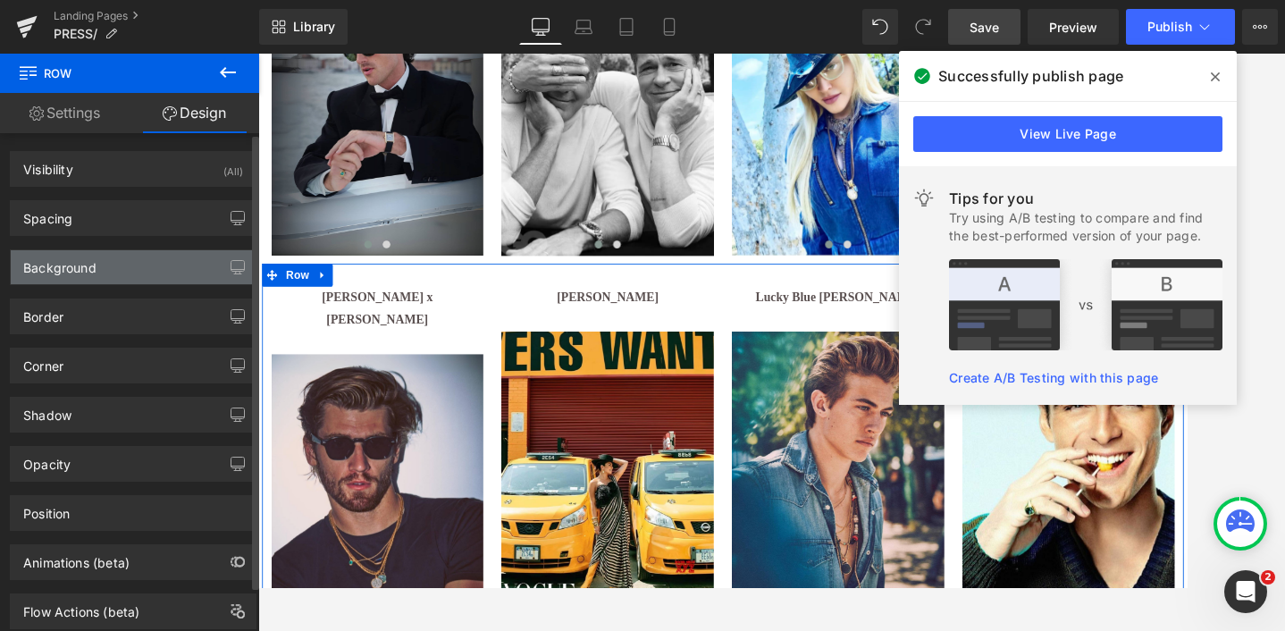
type input "0"
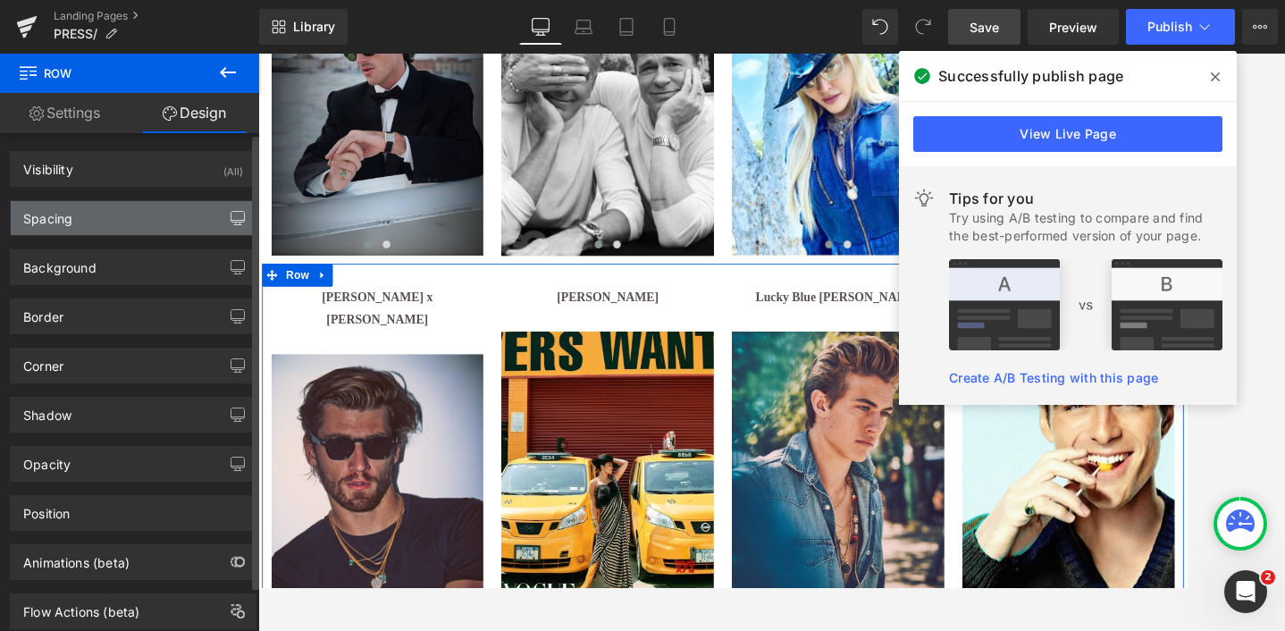
click at [231, 217] on icon "button" at bounding box center [238, 218] width 14 height 14
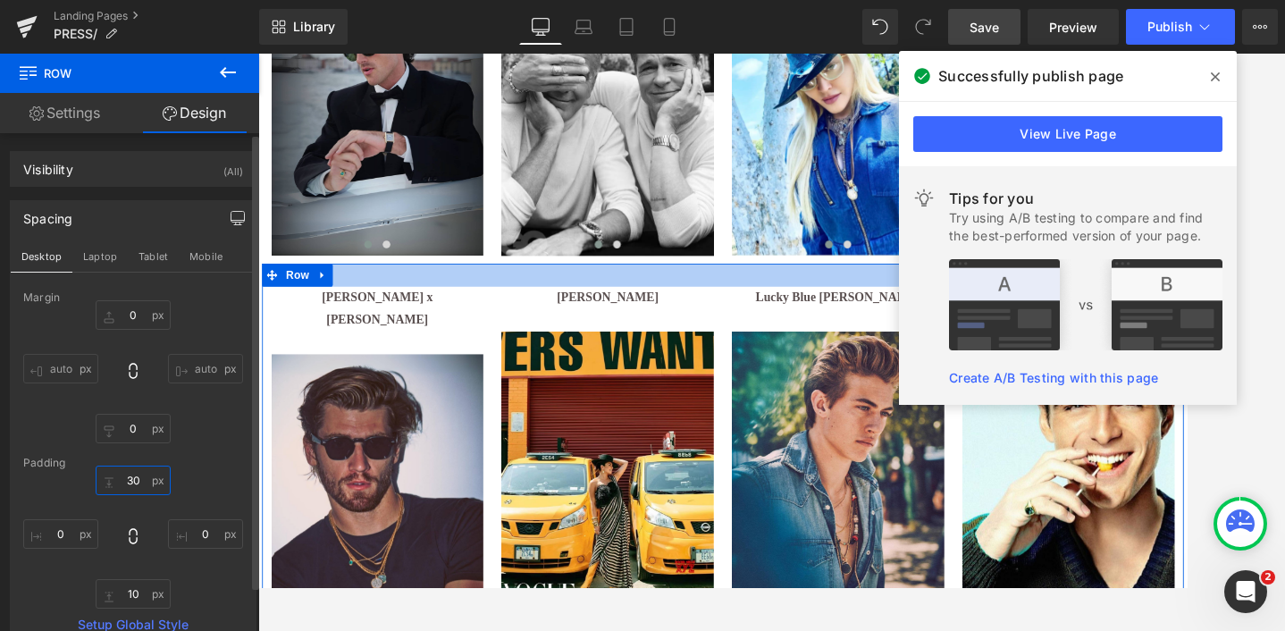
click at [131, 485] on input "30" at bounding box center [133, 480] width 75 height 29
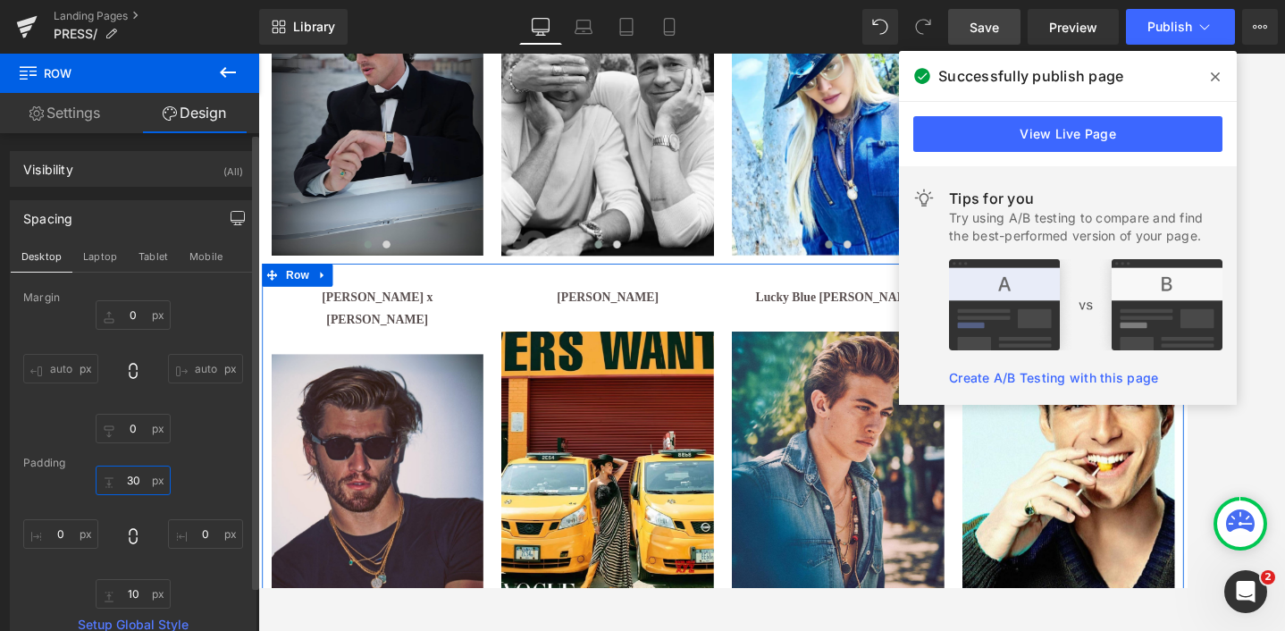
click at [131, 485] on input "30" at bounding box center [133, 480] width 75 height 29
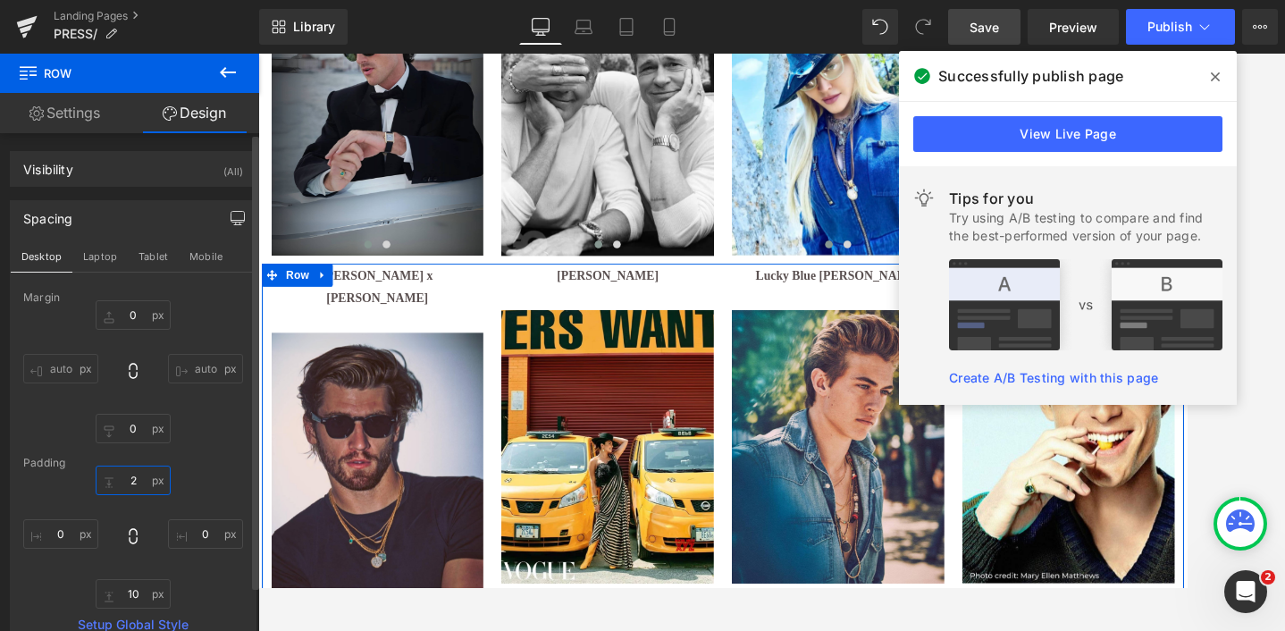
type input "25"
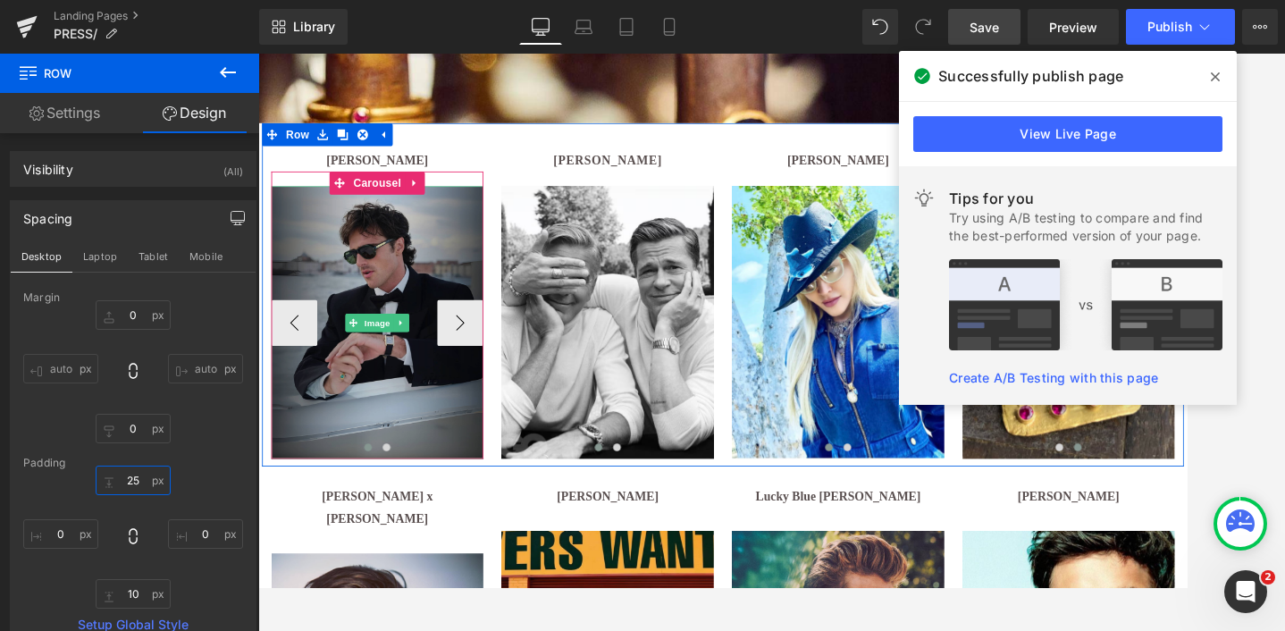
scroll to position [487, 0]
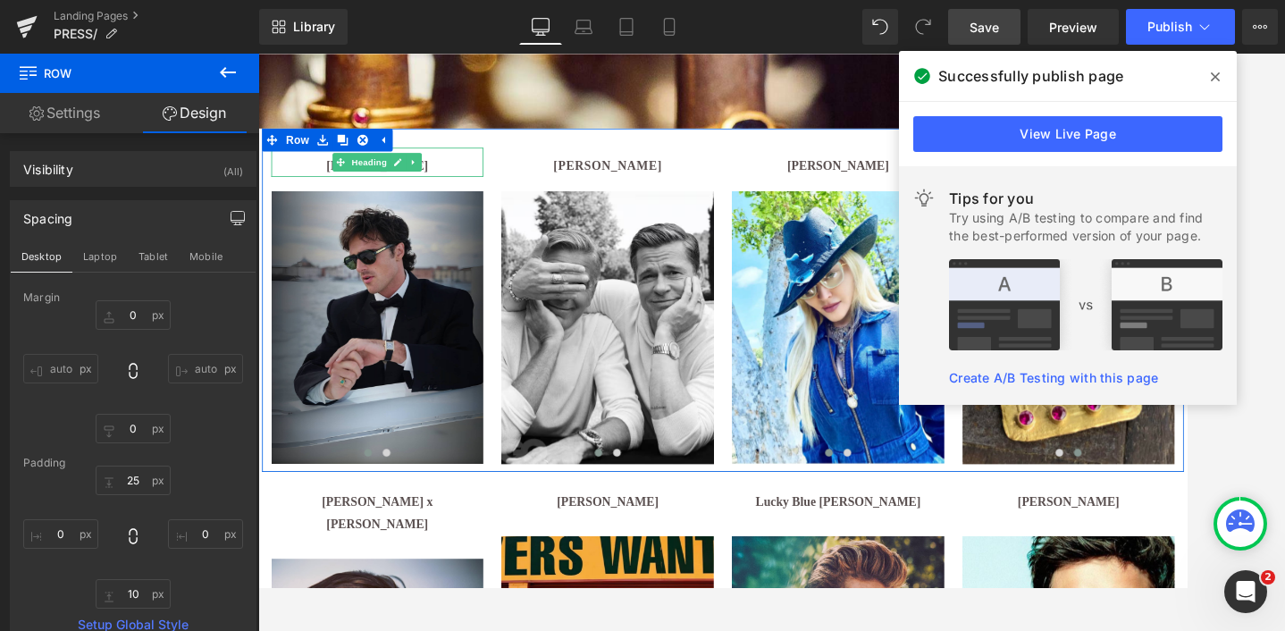
click at [313, 187] on h1 "[PERSON_NAME]" at bounding box center [397, 185] width 247 height 26
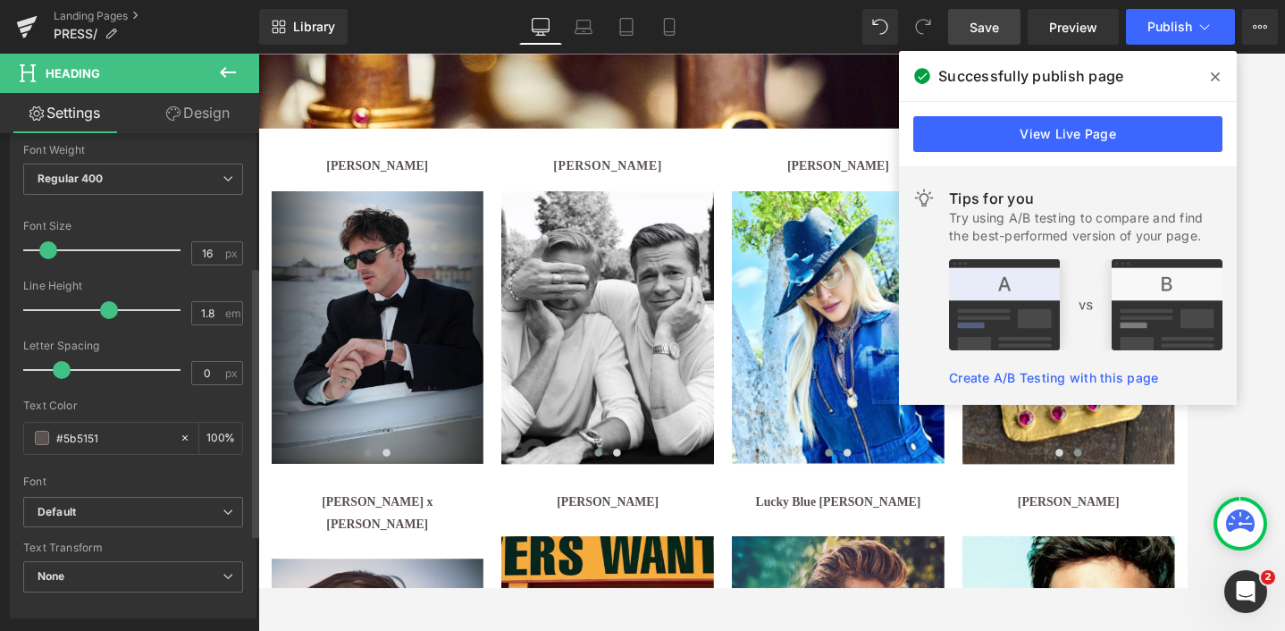
scroll to position [286, 0]
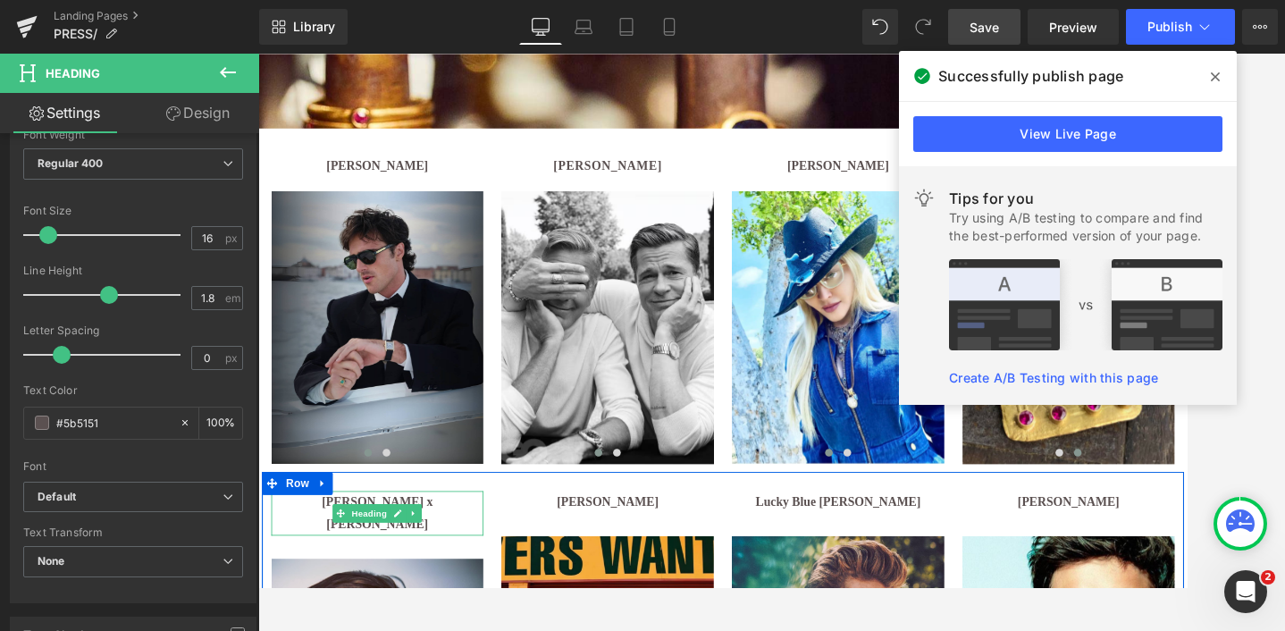
click at [333, 578] on strong "[PERSON_NAME] x [PERSON_NAME]" at bounding box center [397, 587] width 129 height 41
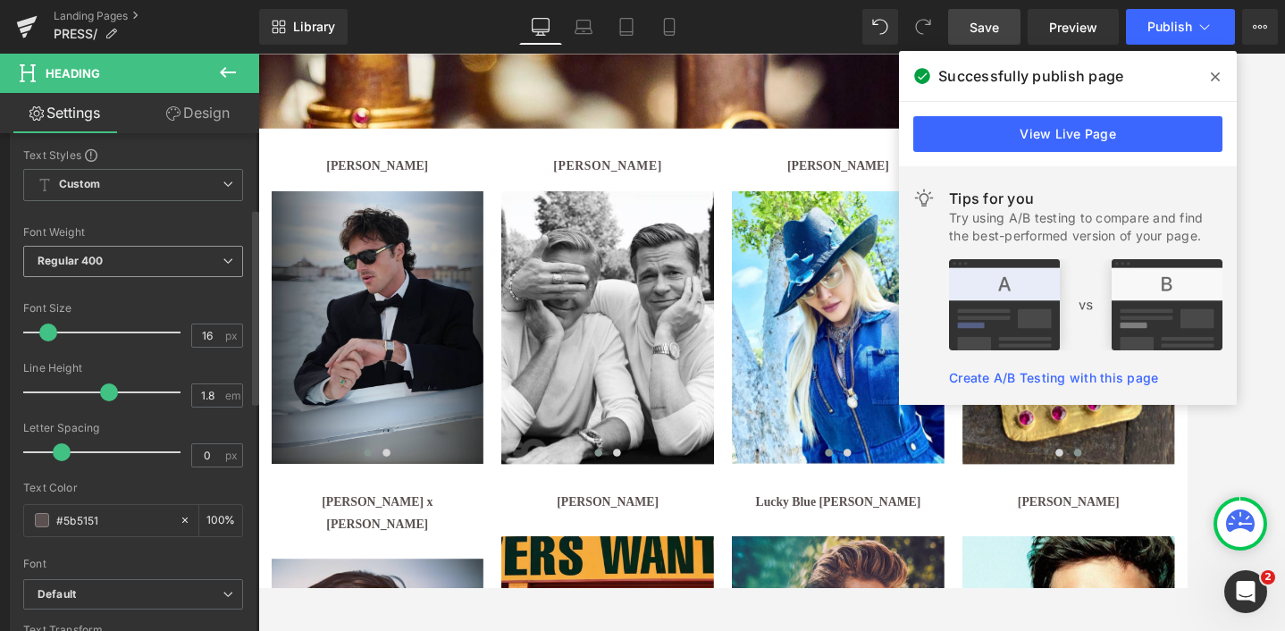
scroll to position [190, 0]
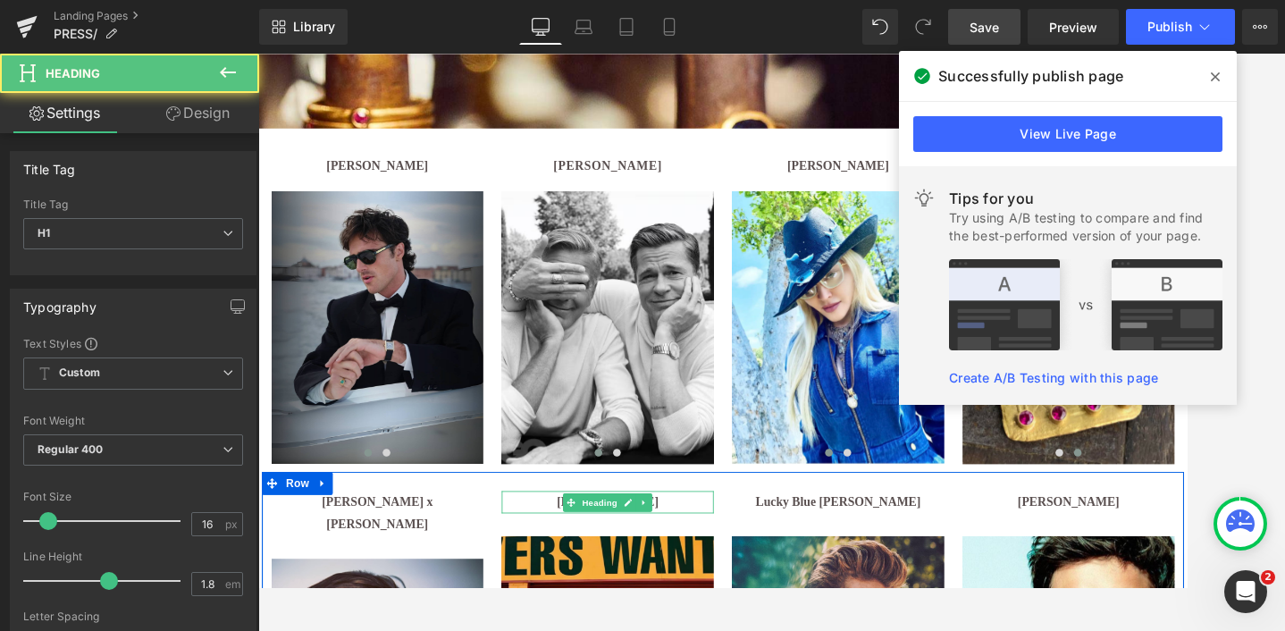
click at [584, 578] on h1 "[PERSON_NAME]" at bounding box center [665, 575] width 247 height 26
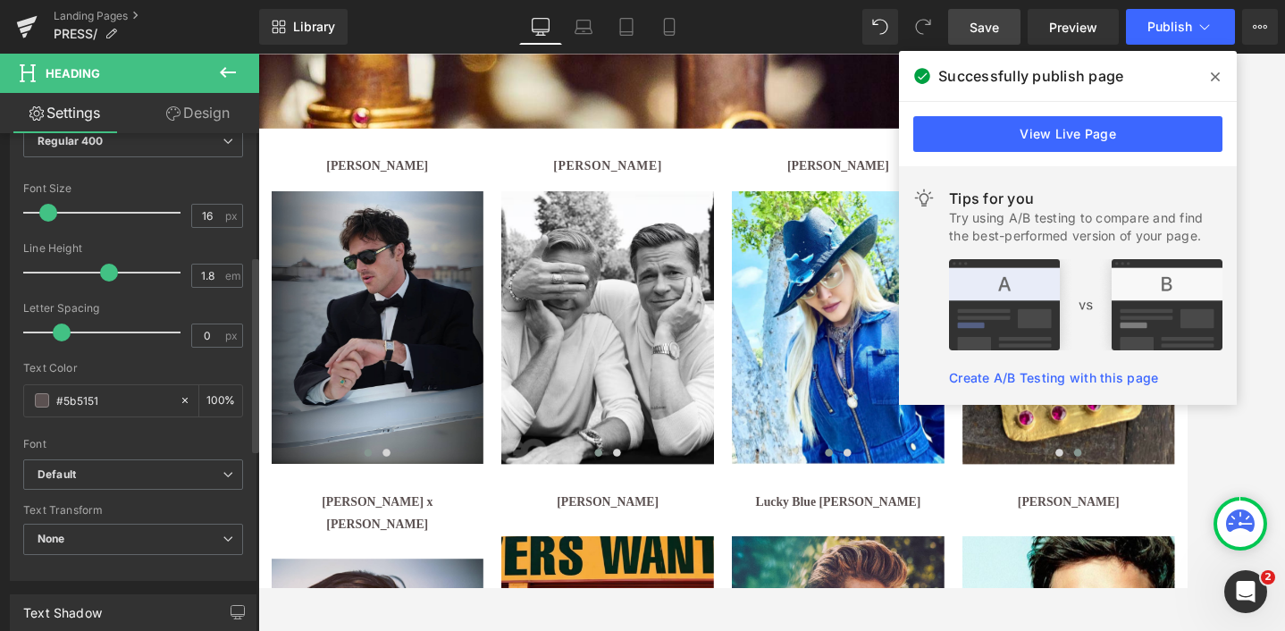
scroll to position [310, 0]
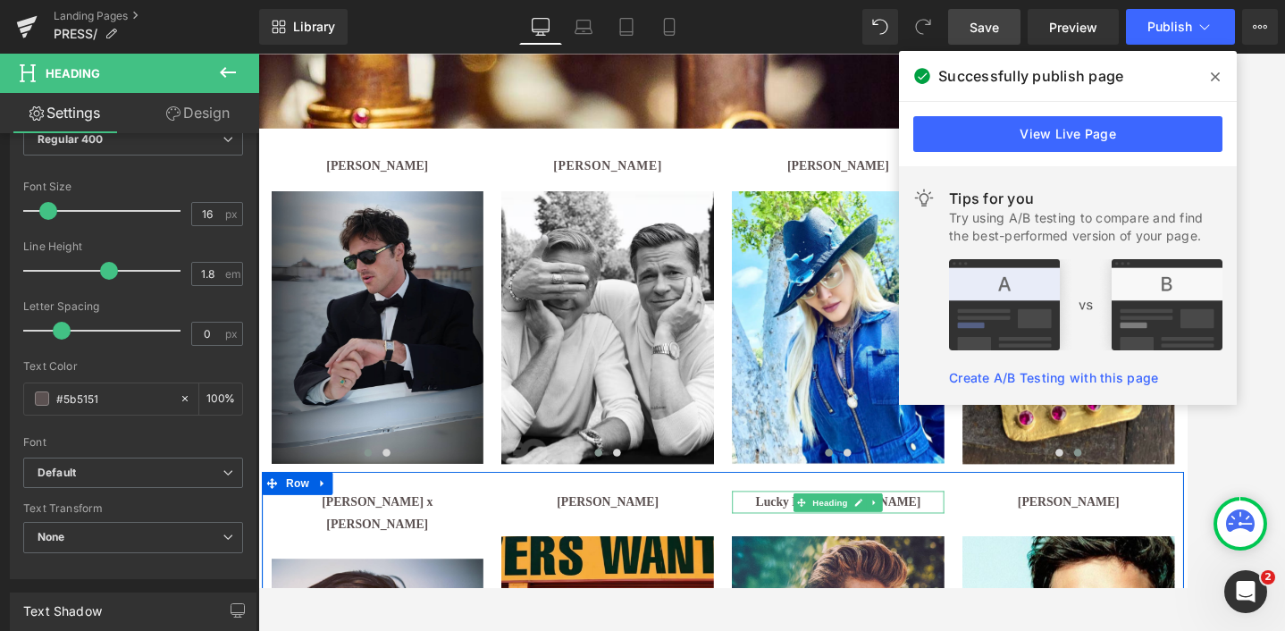
click at [864, 578] on h1 "Lucky Blue [PERSON_NAME]" at bounding box center [933, 575] width 247 height 26
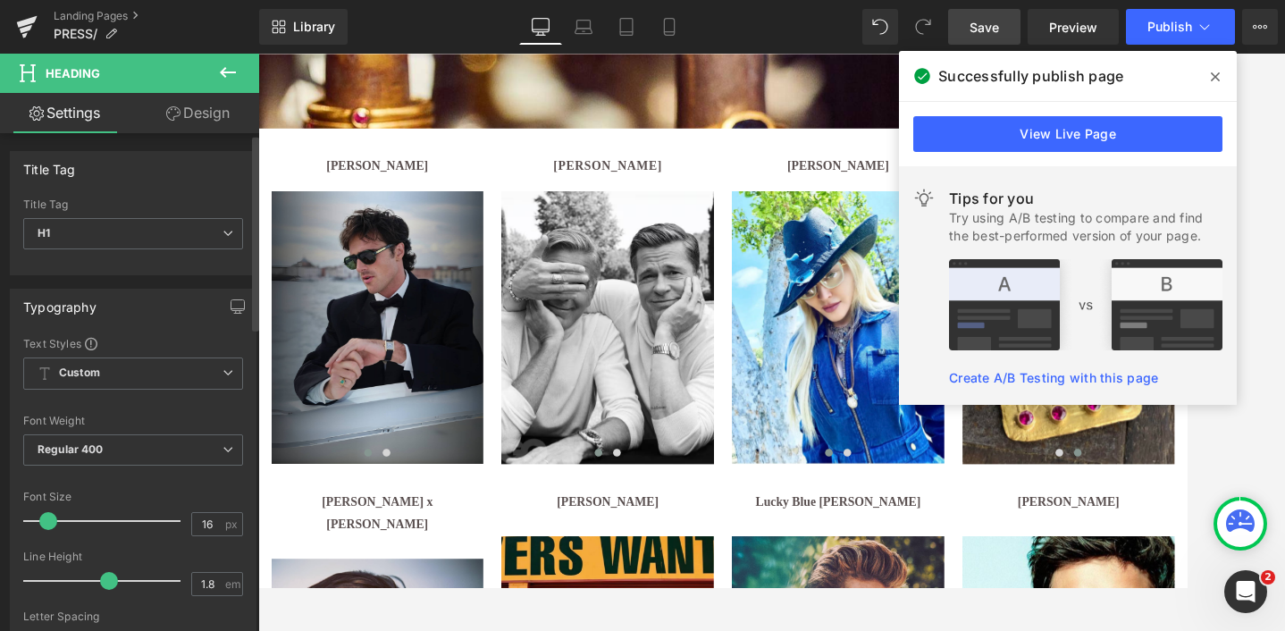
scroll to position [302, 0]
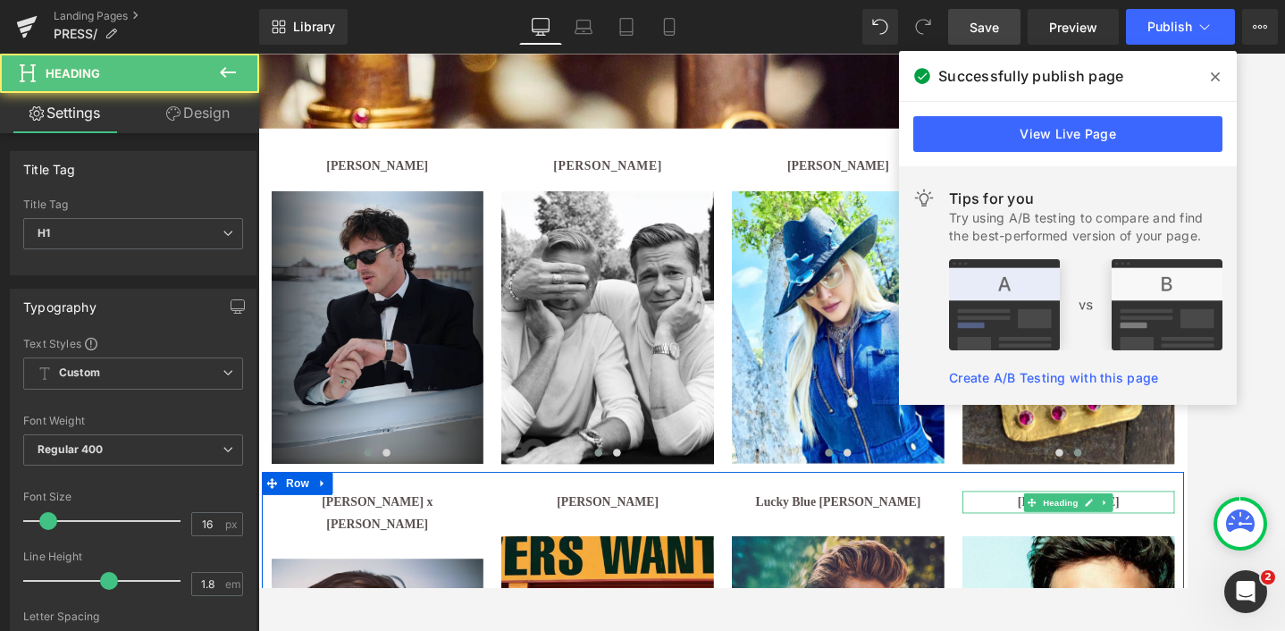
click at [1117, 575] on h1 "[PERSON_NAME]" at bounding box center [1201, 575] width 247 height 26
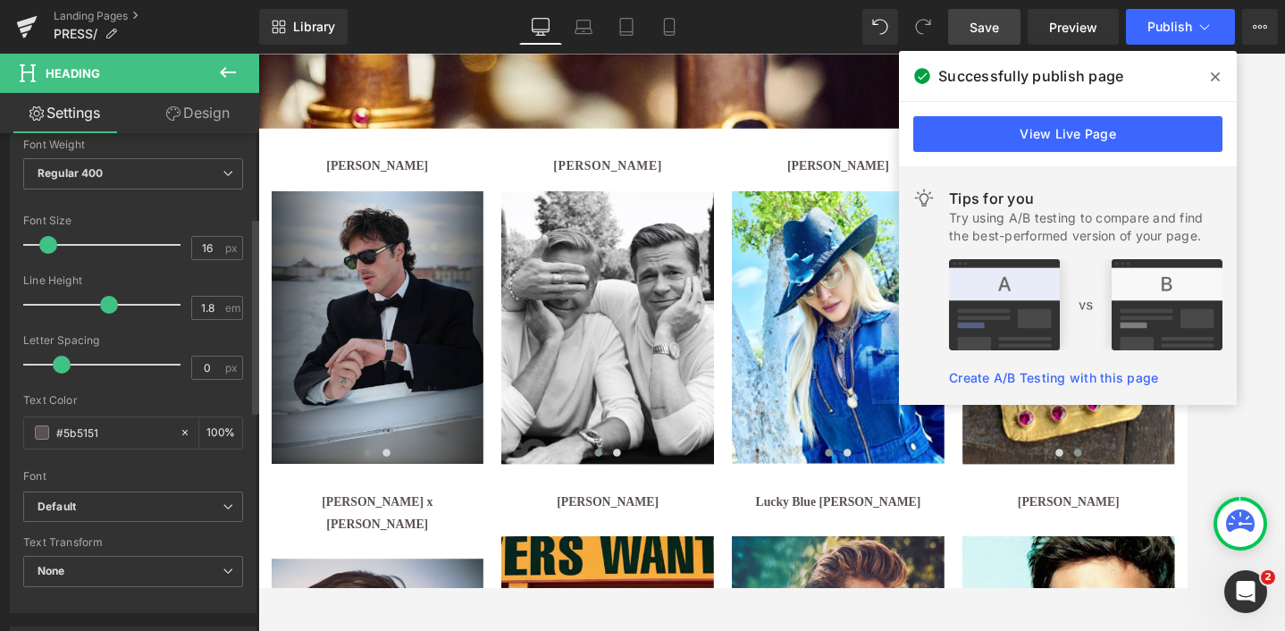
scroll to position [281, 0]
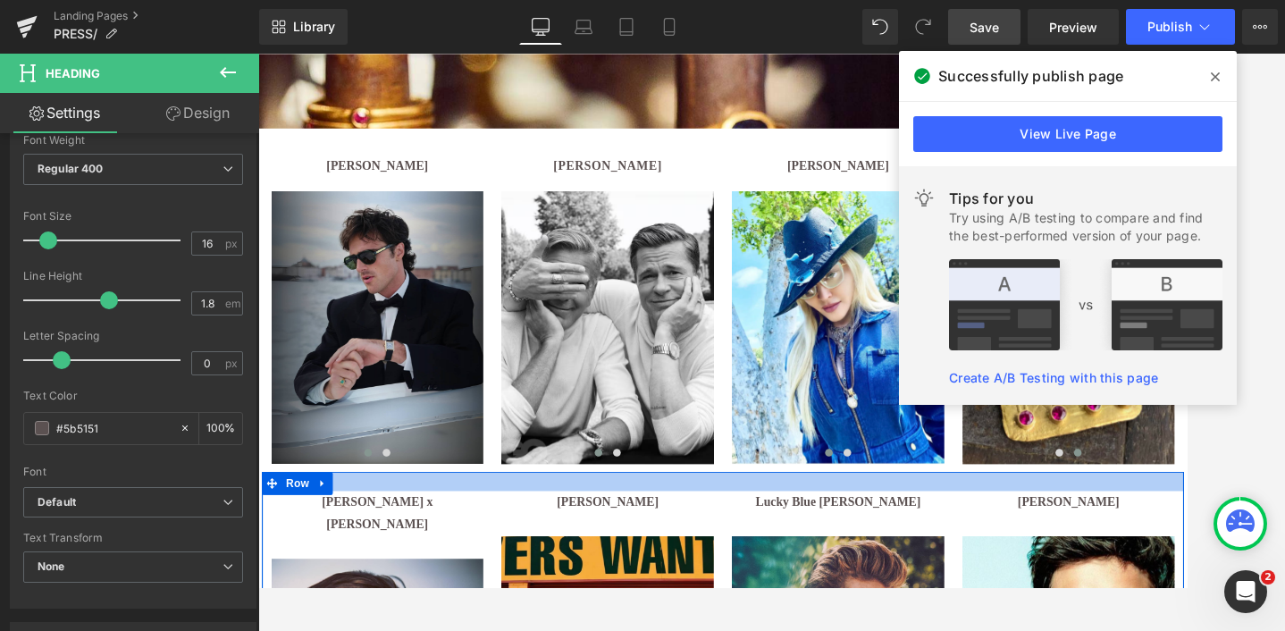
click at [409, 559] on div at bounding box center [799, 551] width 1073 height 22
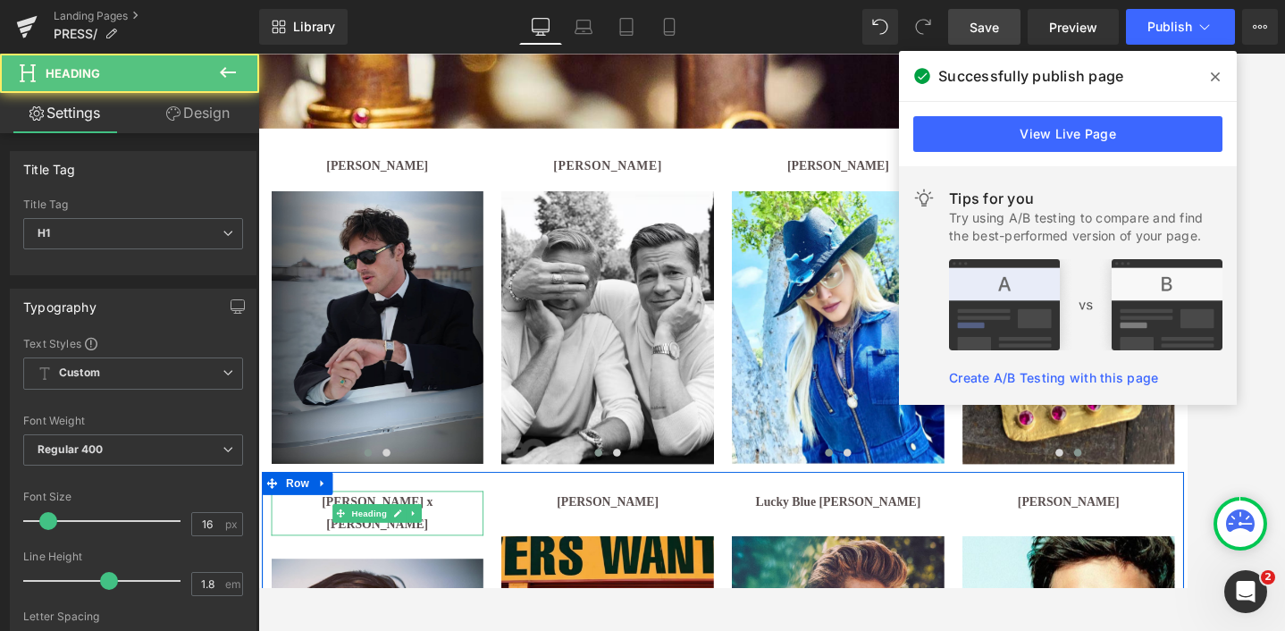
click at [461, 579] on strong "[PERSON_NAME] x [PERSON_NAME]" at bounding box center [397, 587] width 129 height 41
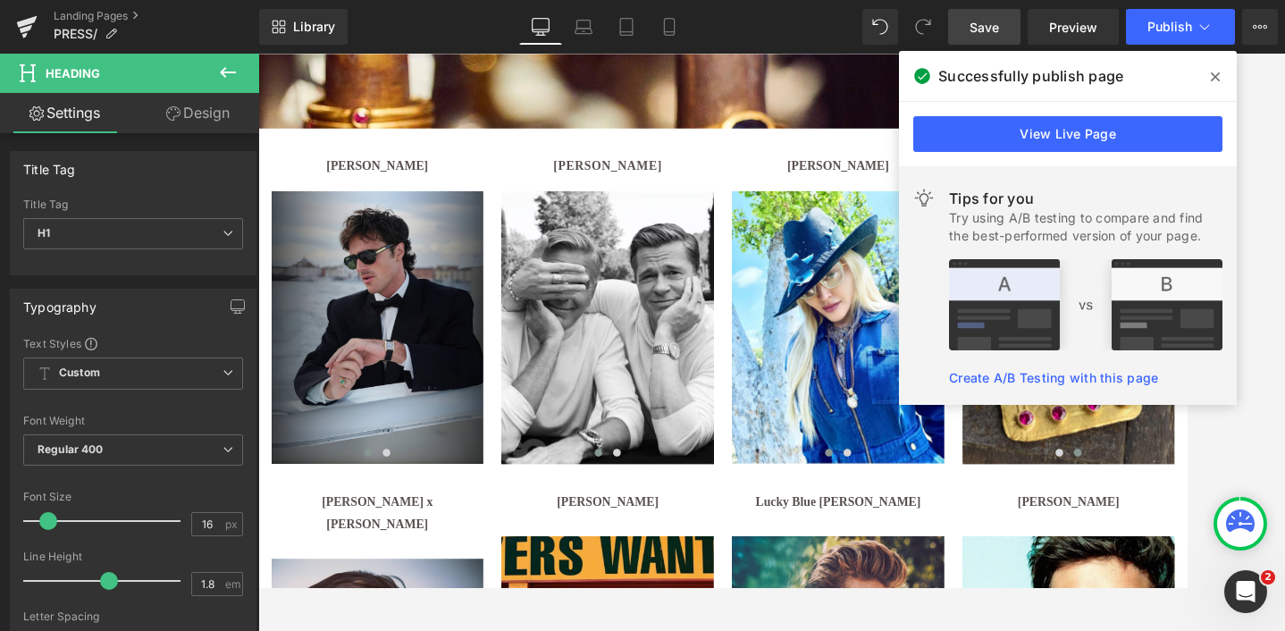
click at [210, 117] on link "Design" at bounding box center [198, 113] width 130 height 40
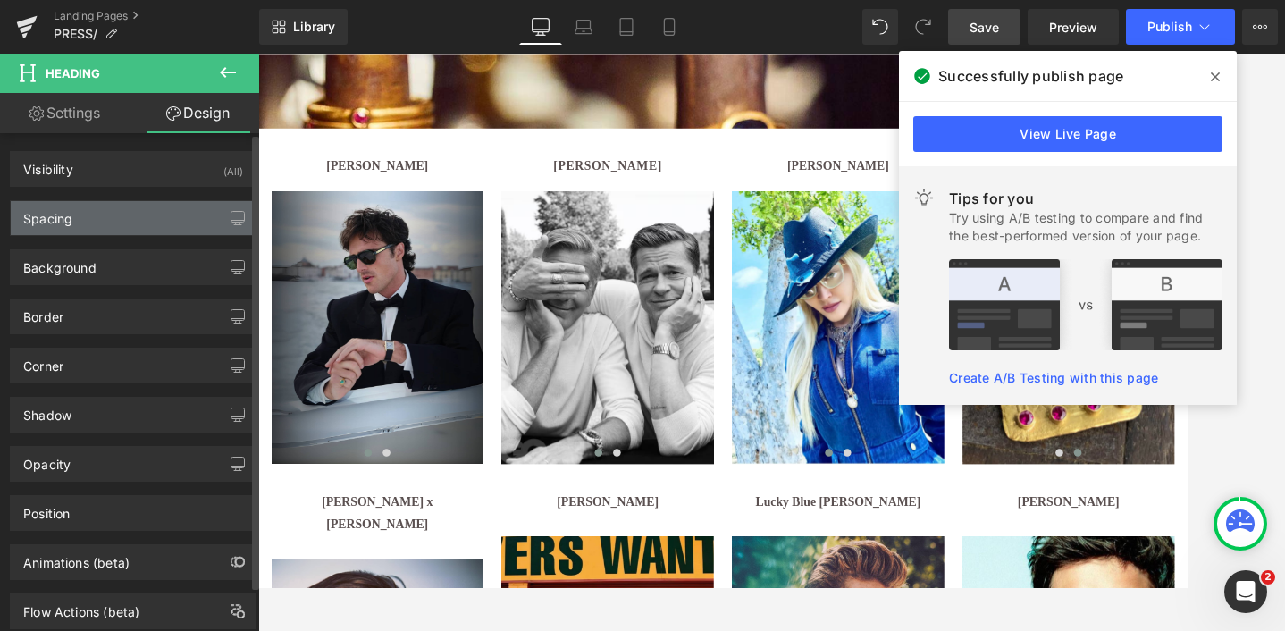
click at [115, 215] on div "Spacing" at bounding box center [133, 218] width 245 height 34
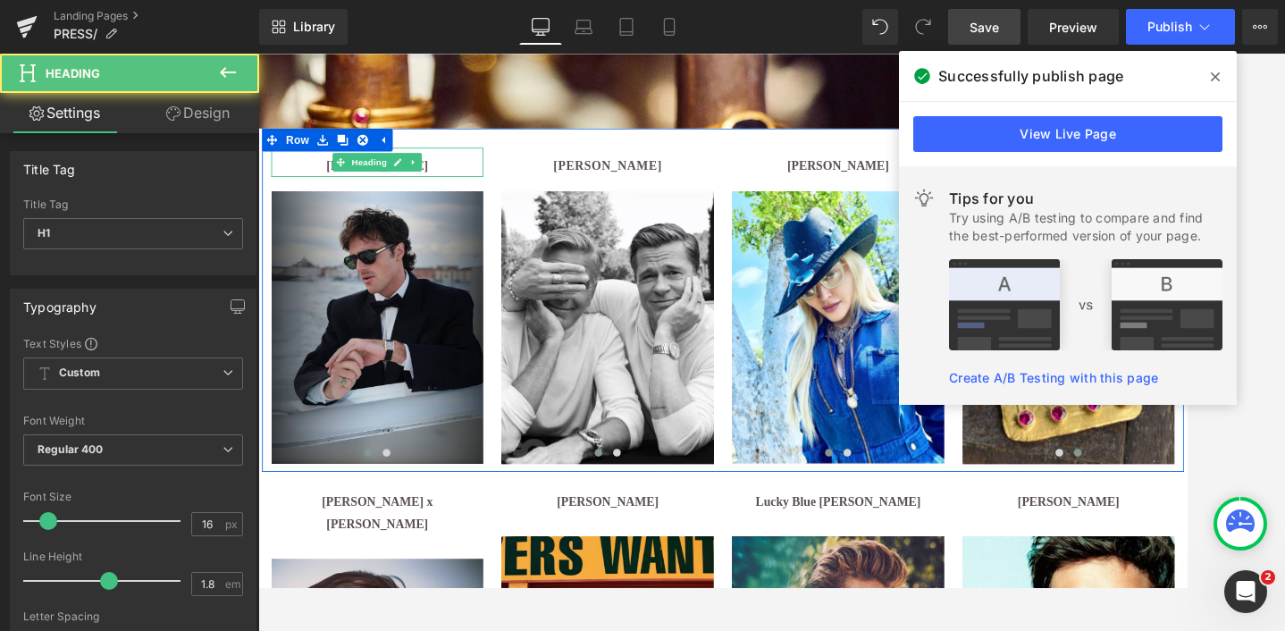
click at [321, 180] on h1 "[PERSON_NAME]" at bounding box center [397, 185] width 247 height 26
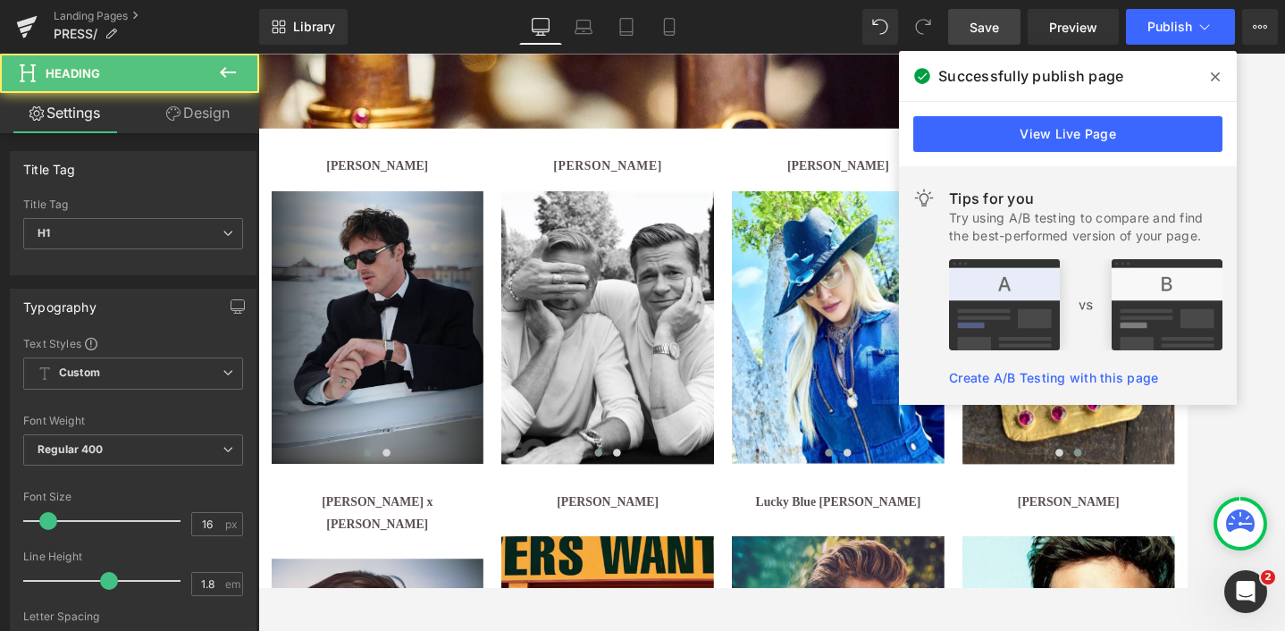
click at [204, 118] on link "Design" at bounding box center [198, 113] width 130 height 40
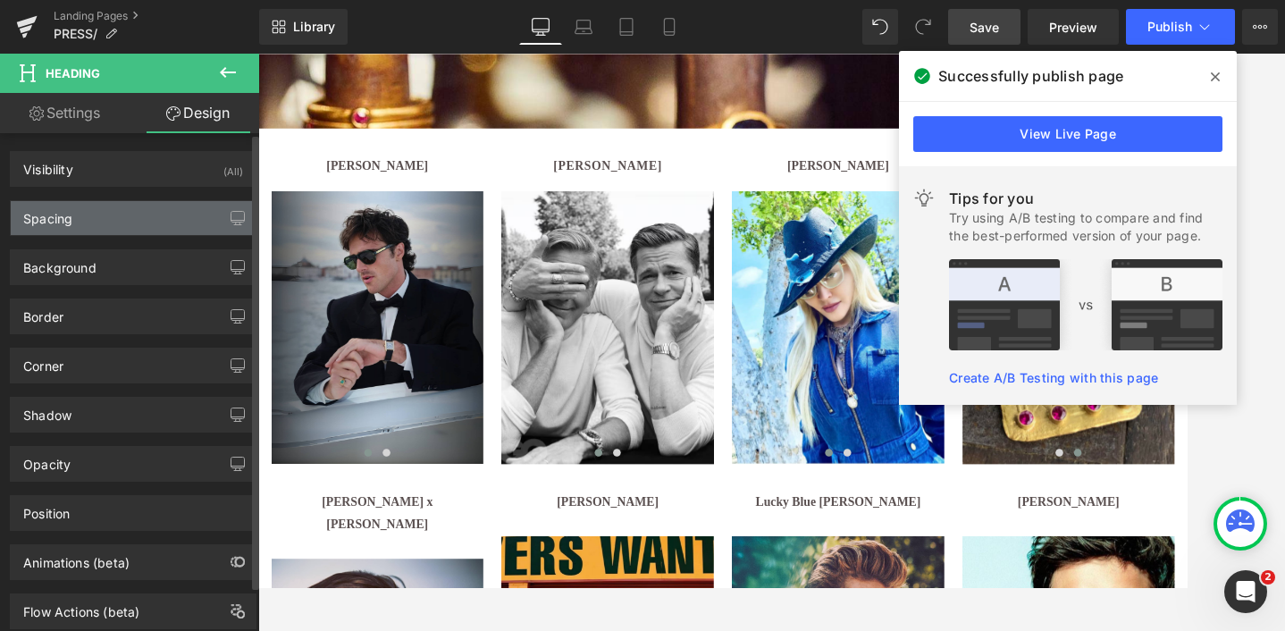
click at [104, 219] on div "Spacing" at bounding box center [133, 218] width 245 height 34
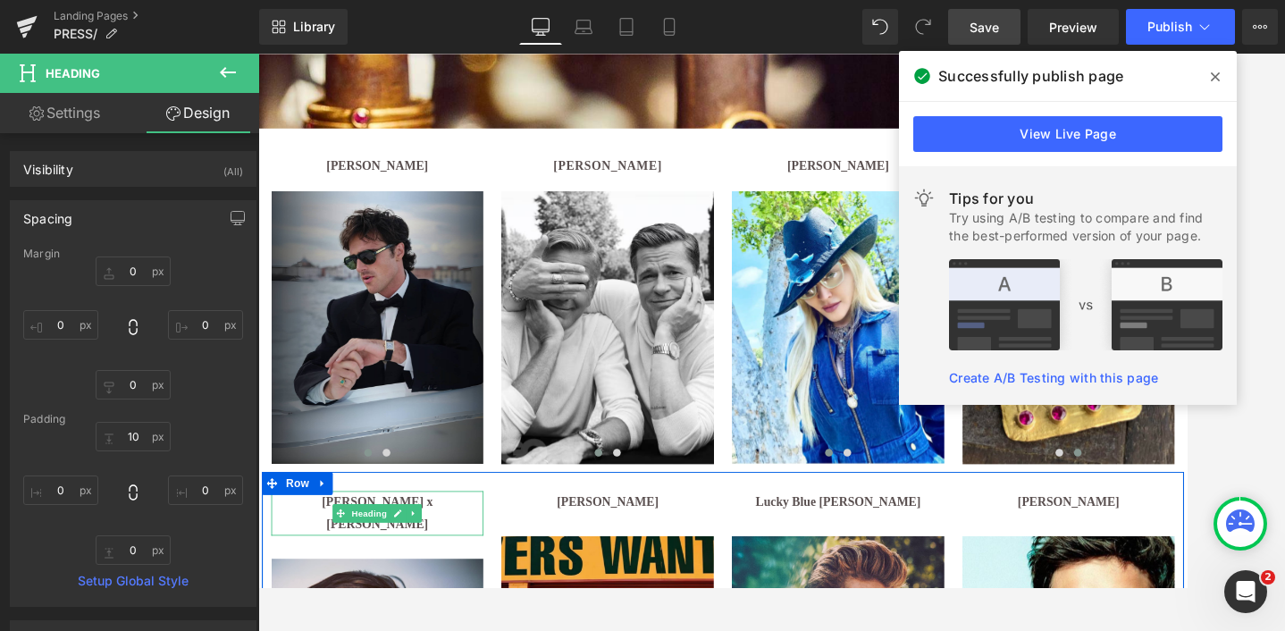
click at [461, 577] on strong "[PERSON_NAME] x [PERSON_NAME]" at bounding box center [397, 587] width 129 height 41
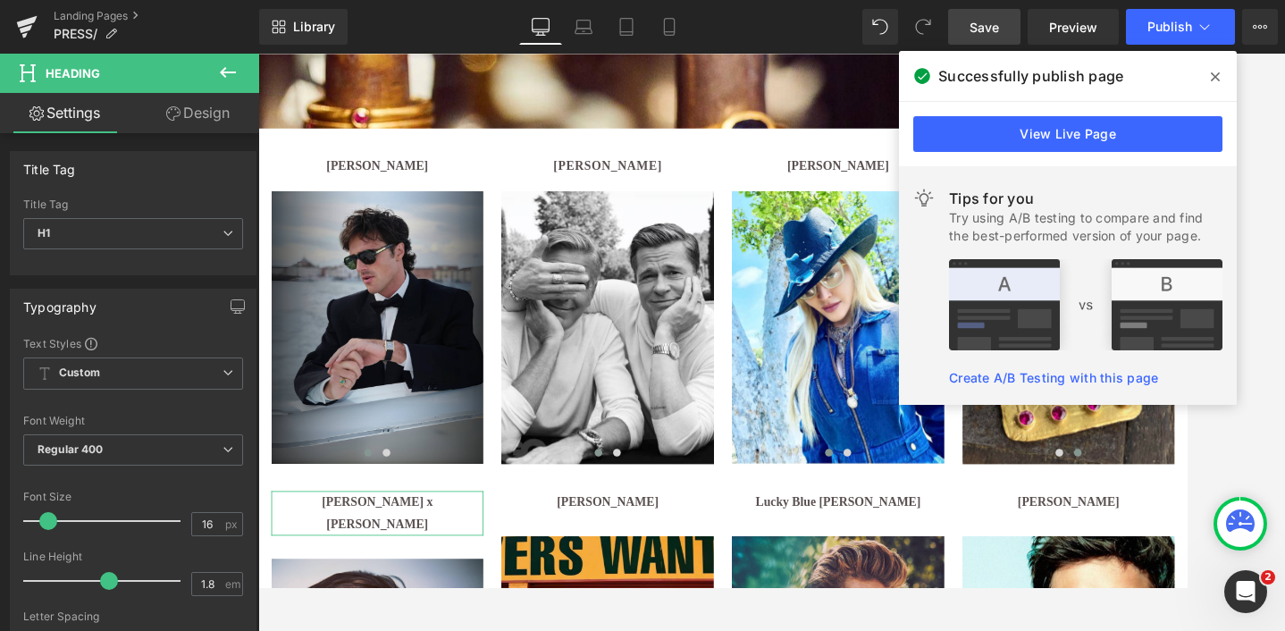
click at [204, 114] on link "Design" at bounding box center [198, 113] width 130 height 40
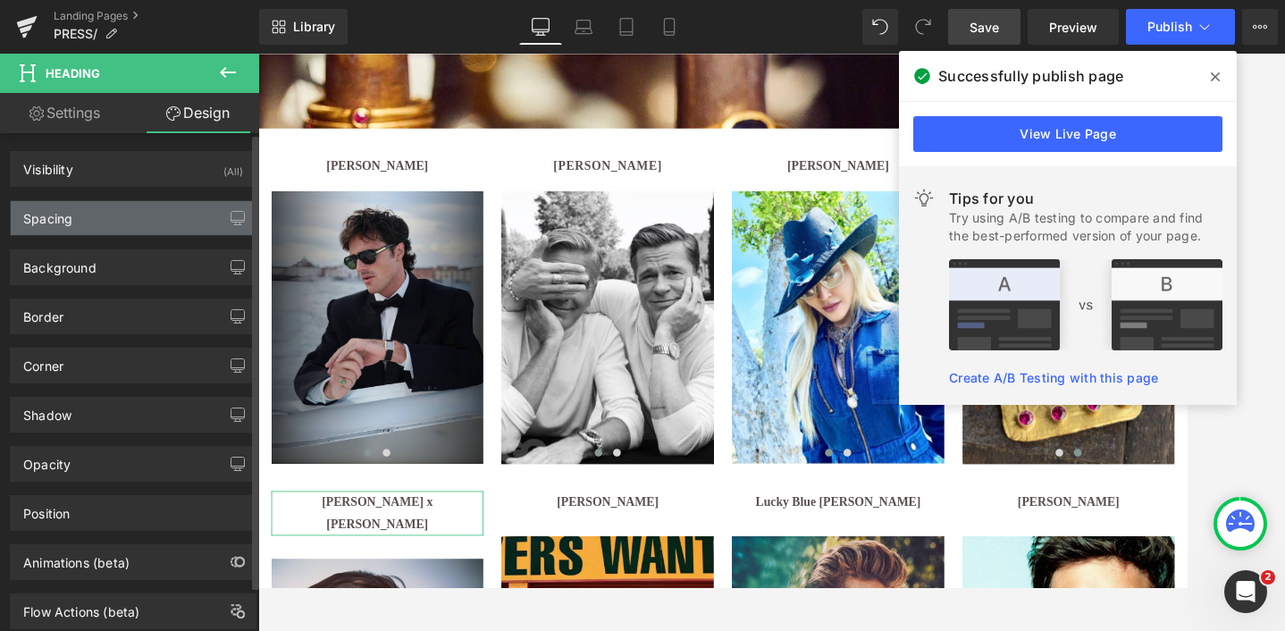
click at [129, 228] on div "Spacing" at bounding box center [133, 218] width 245 height 34
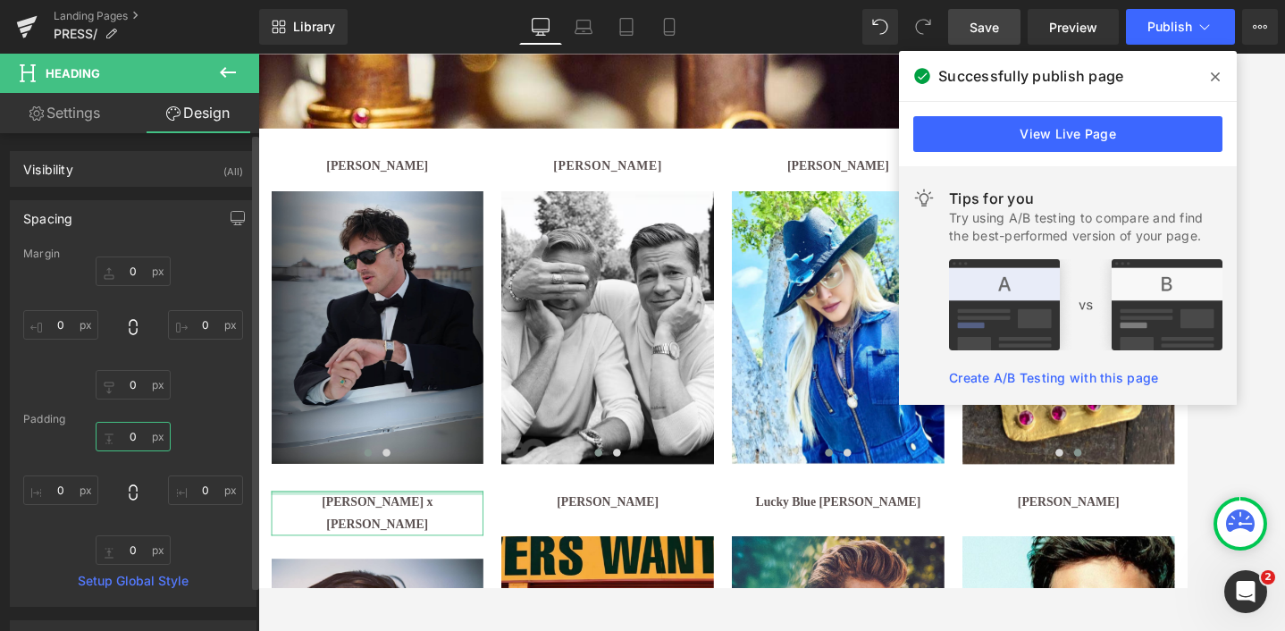
click at [131, 436] on input "0" at bounding box center [133, 436] width 75 height 29
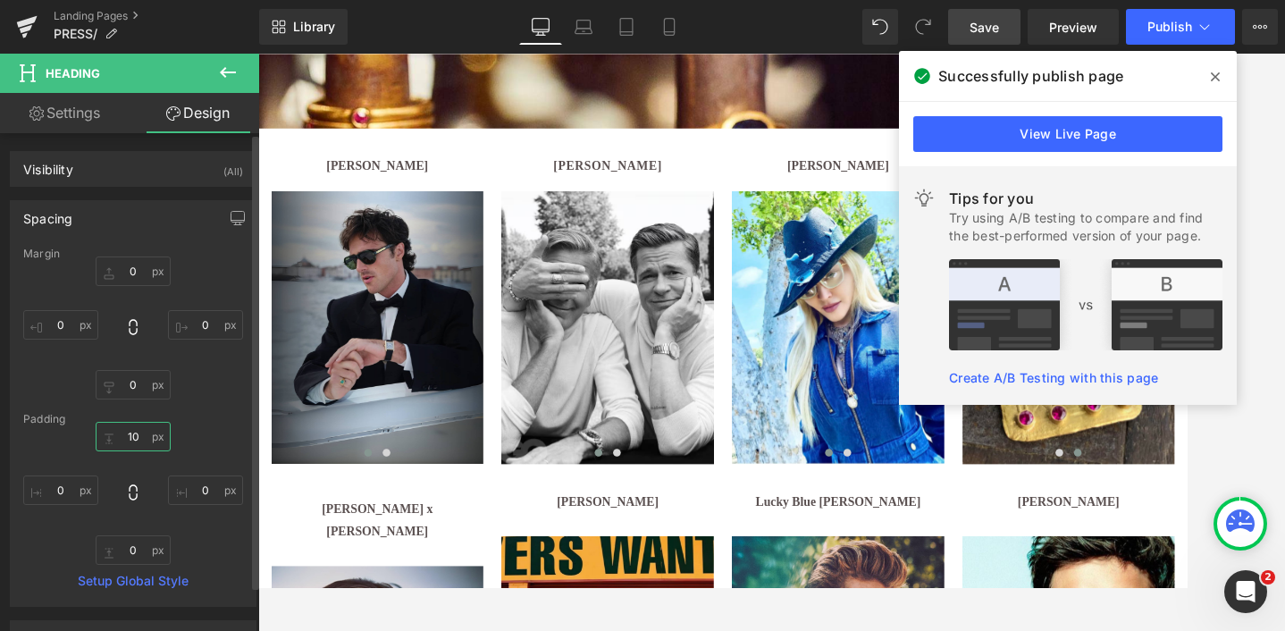
type input "10"
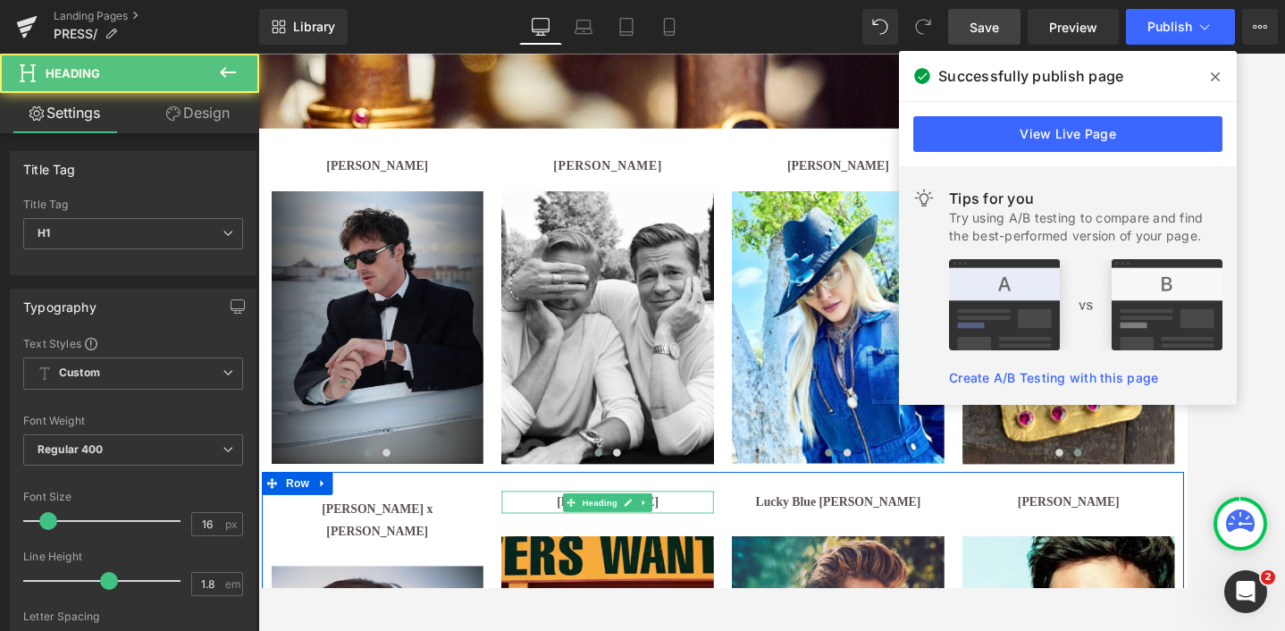
click at [754, 575] on h1 "[PERSON_NAME]" at bounding box center [665, 575] width 247 height 26
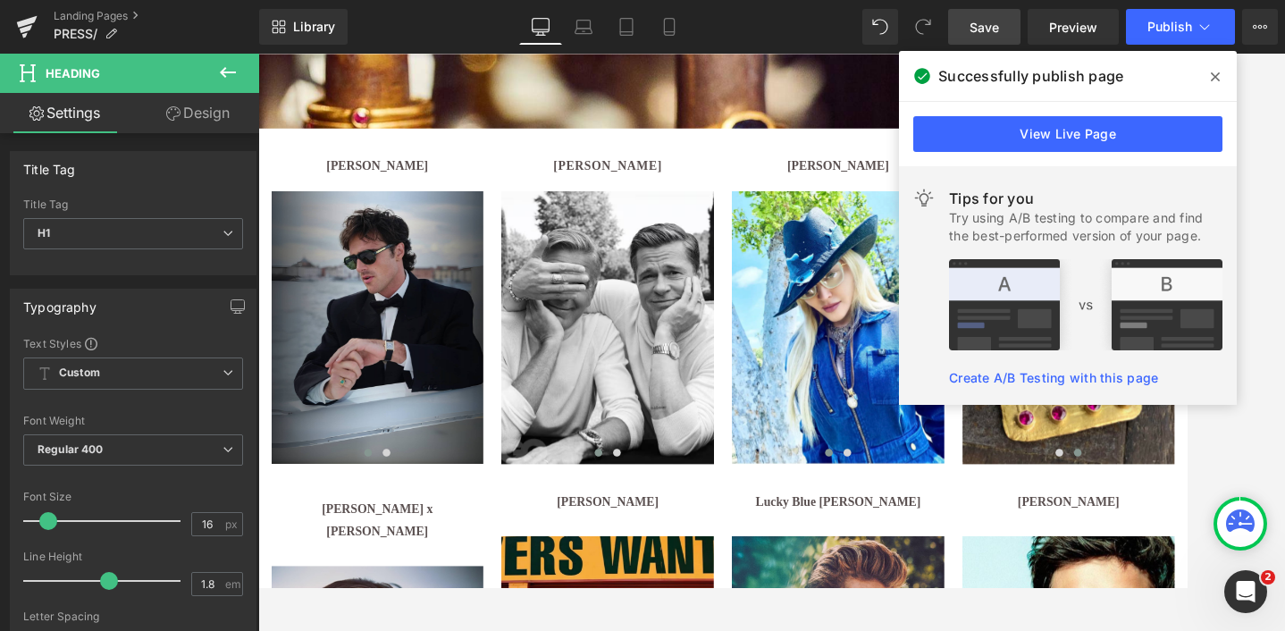
click at [206, 125] on link "Design" at bounding box center [198, 113] width 130 height 40
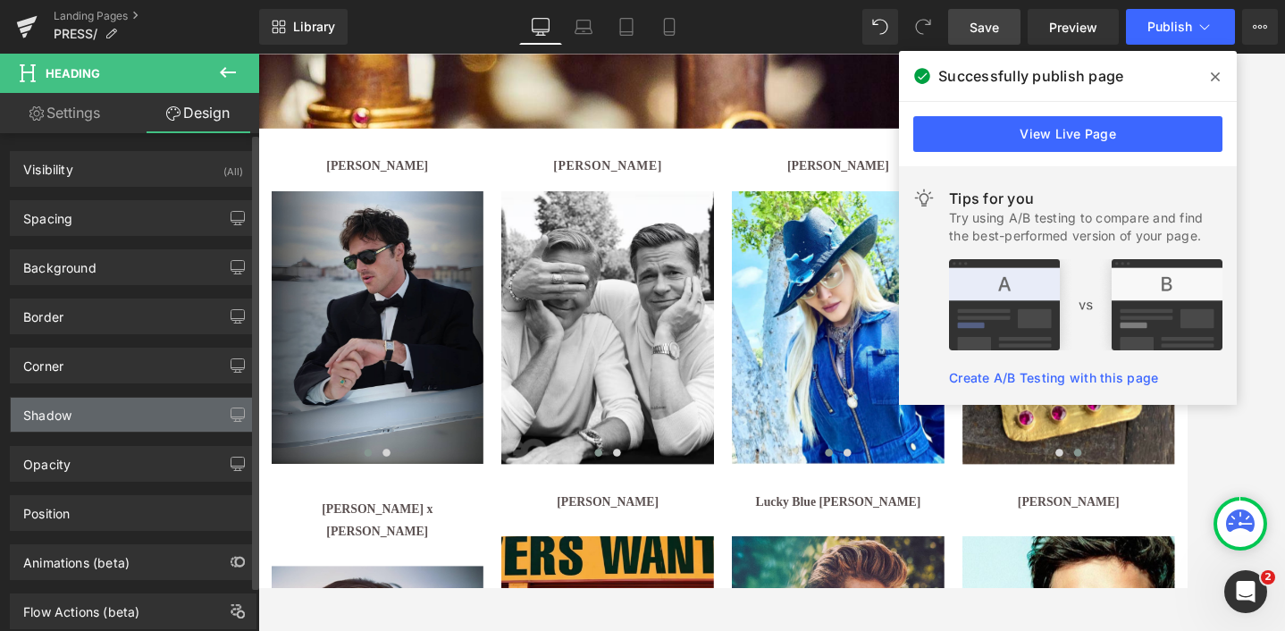
type input "0"
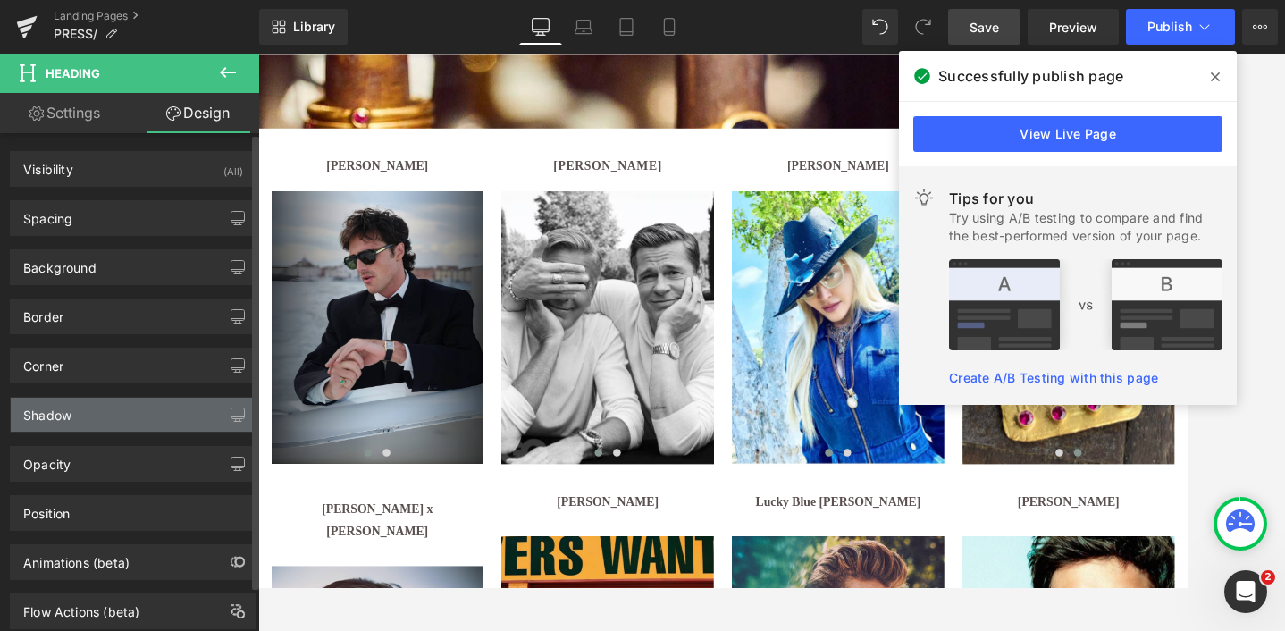
type input "0"
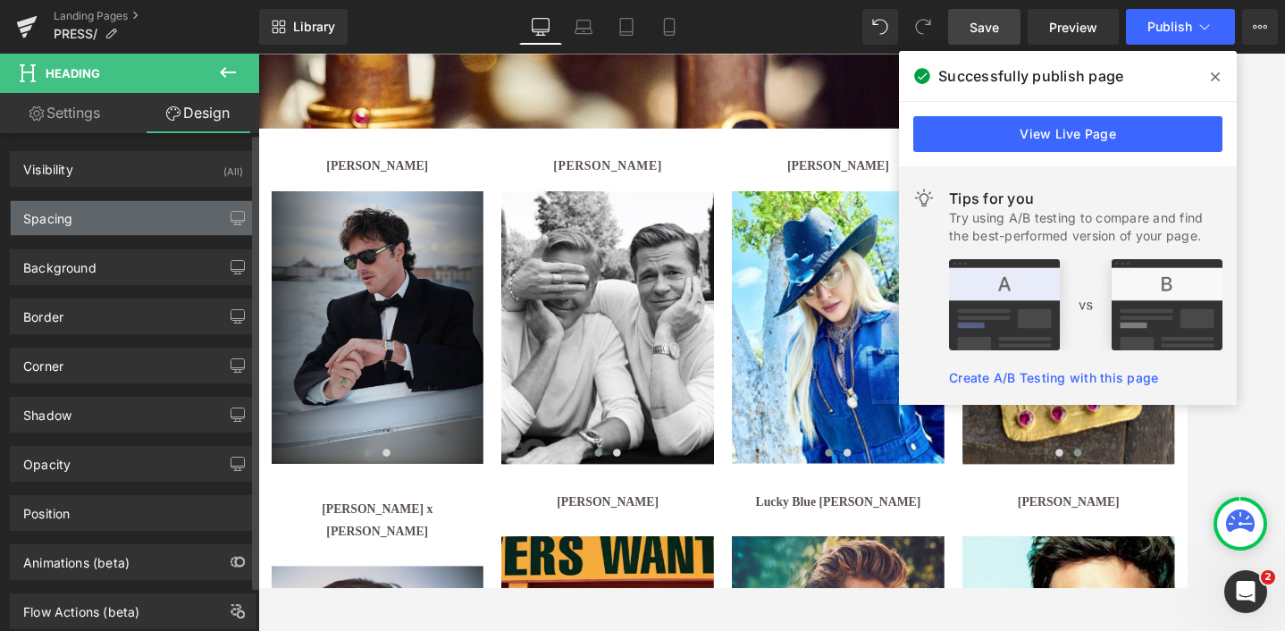
click at [113, 215] on div "Spacing" at bounding box center [133, 218] width 245 height 34
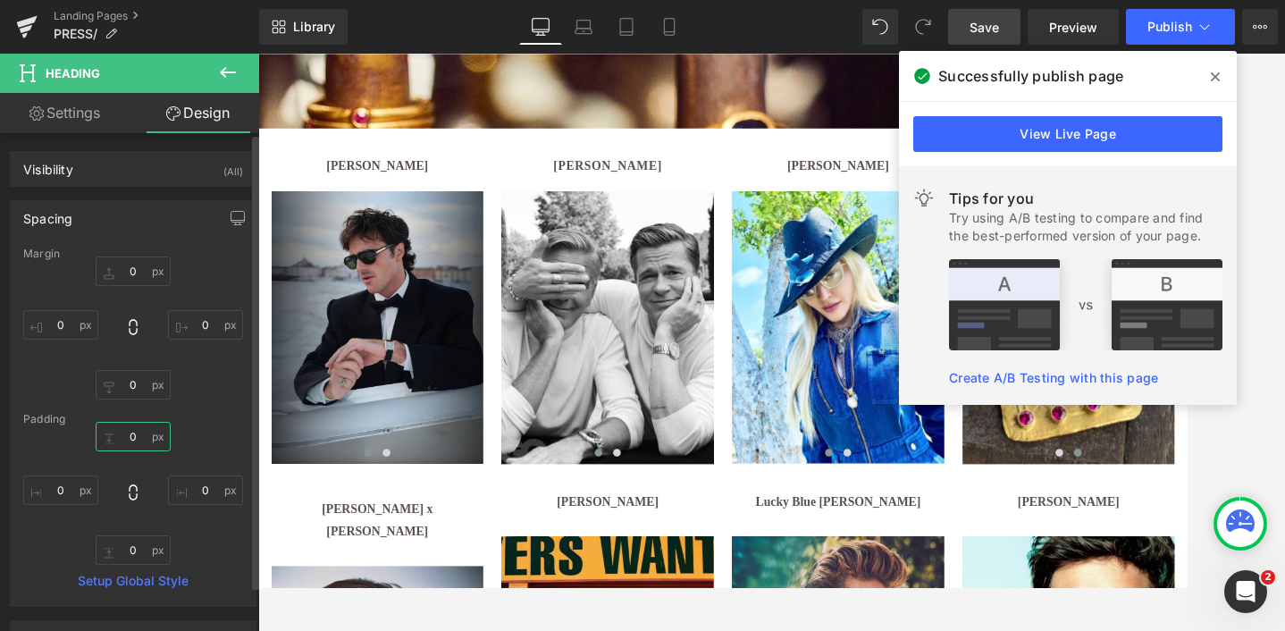
click at [130, 436] on input "0" at bounding box center [133, 436] width 75 height 29
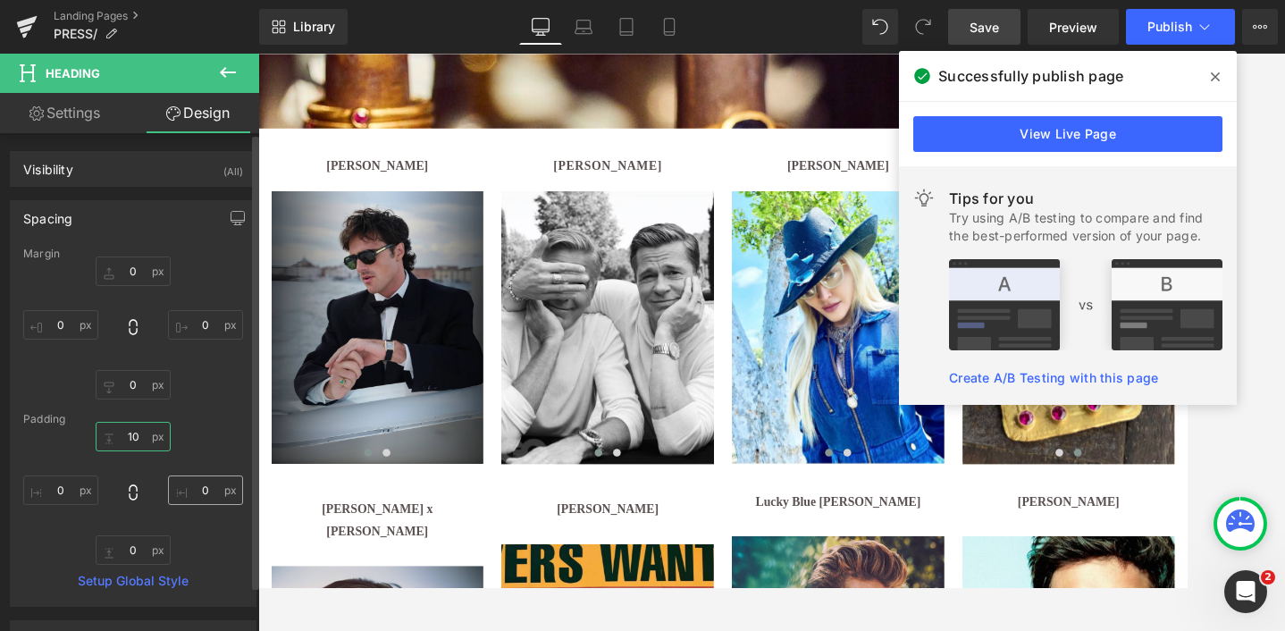
type input "10"
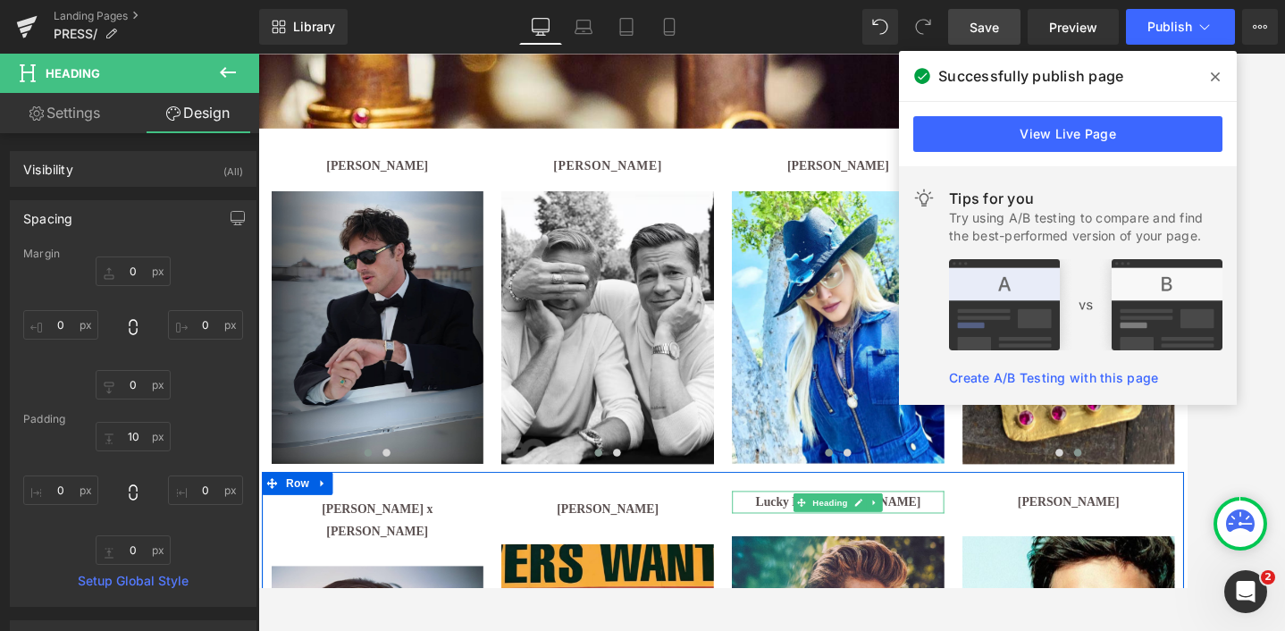
click at [1018, 582] on h1 "Lucky Blue [PERSON_NAME]" at bounding box center [933, 575] width 247 height 26
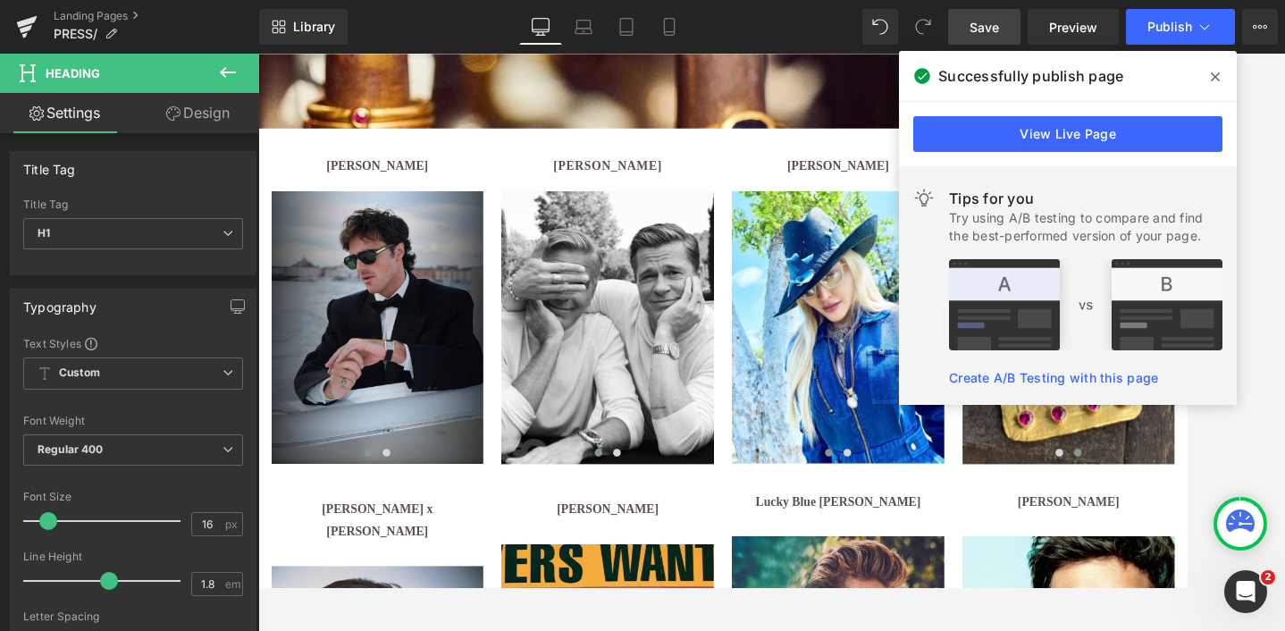
click at [213, 110] on link "Design" at bounding box center [198, 113] width 130 height 40
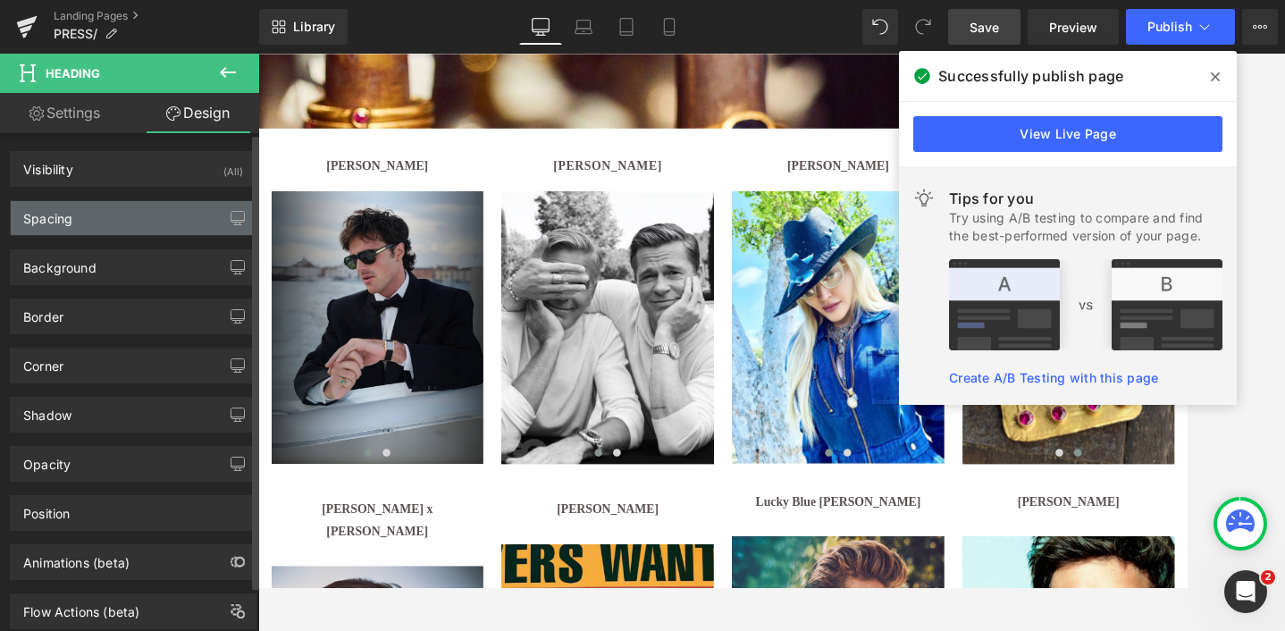
click at [73, 223] on div "Spacing" at bounding box center [133, 218] width 245 height 34
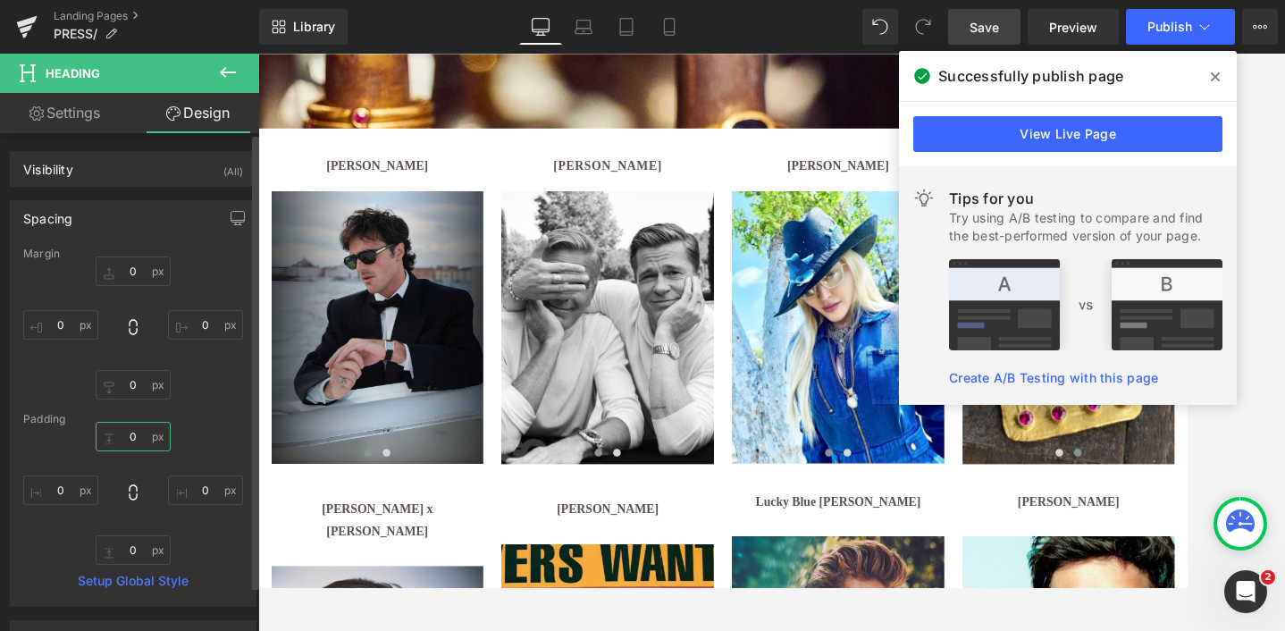
click at [132, 436] on input "0" at bounding box center [133, 436] width 75 height 29
type input "10"
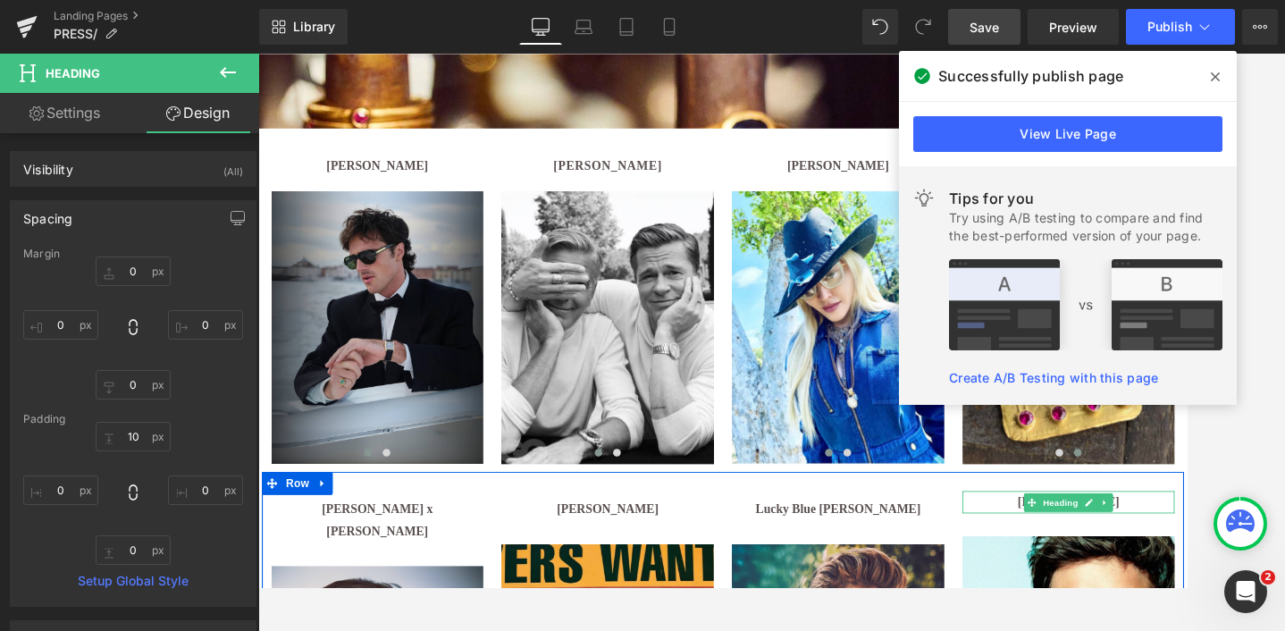
click at [1284, 569] on h1 "[PERSON_NAME]" at bounding box center [1201, 575] width 247 height 26
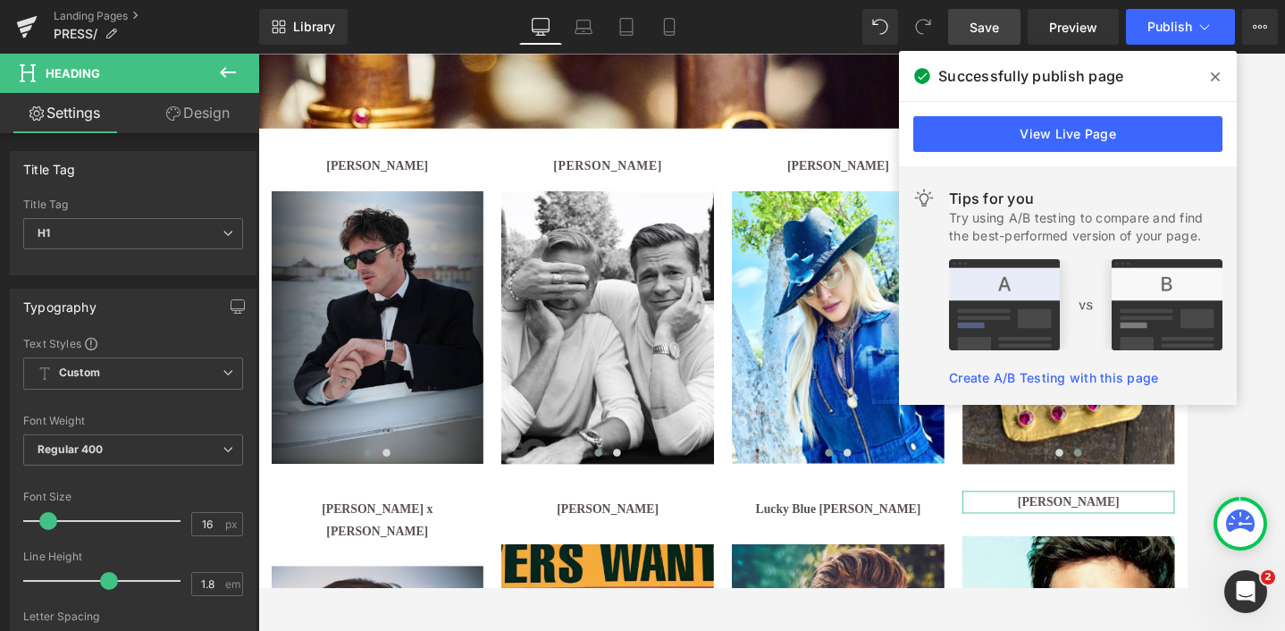
click at [200, 112] on link "Design" at bounding box center [198, 113] width 130 height 40
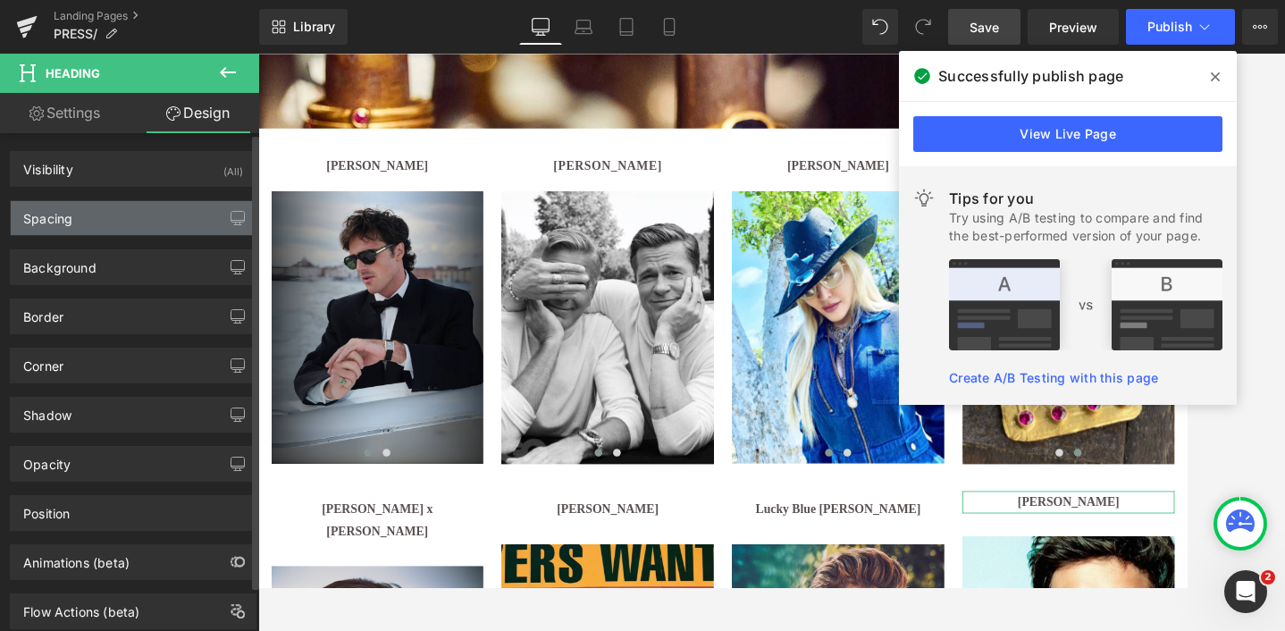
click at [84, 228] on div "Spacing" at bounding box center [133, 218] width 245 height 34
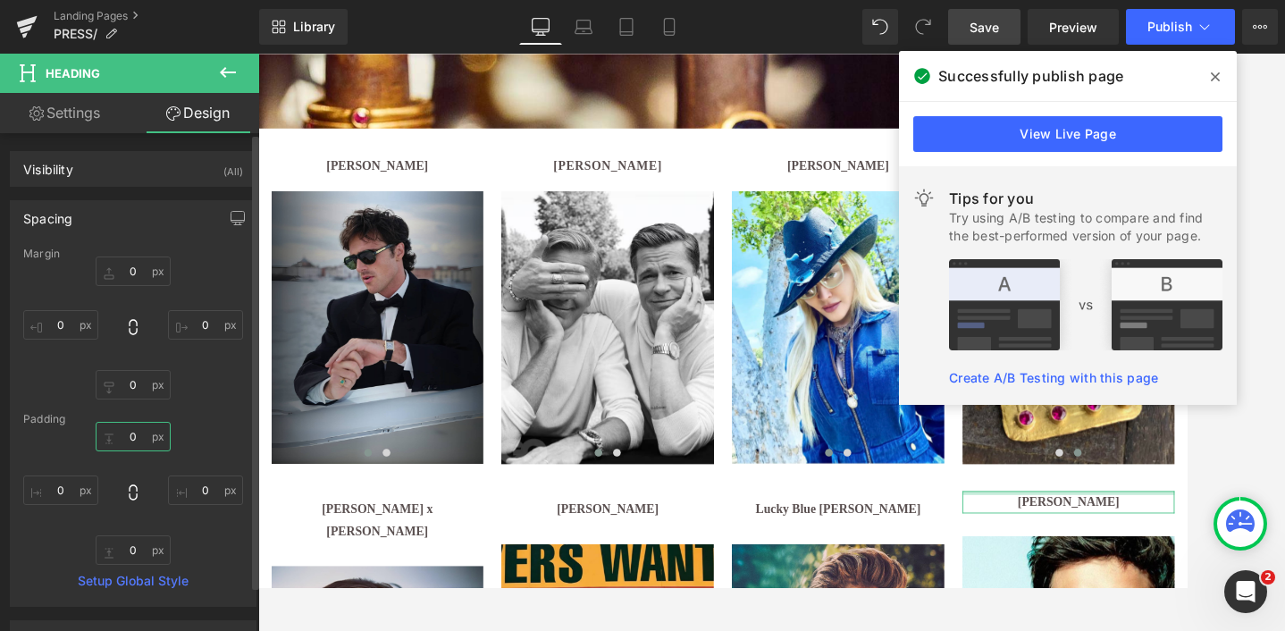
click at [133, 436] on input "0" at bounding box center [133, 436] width 75 height 29
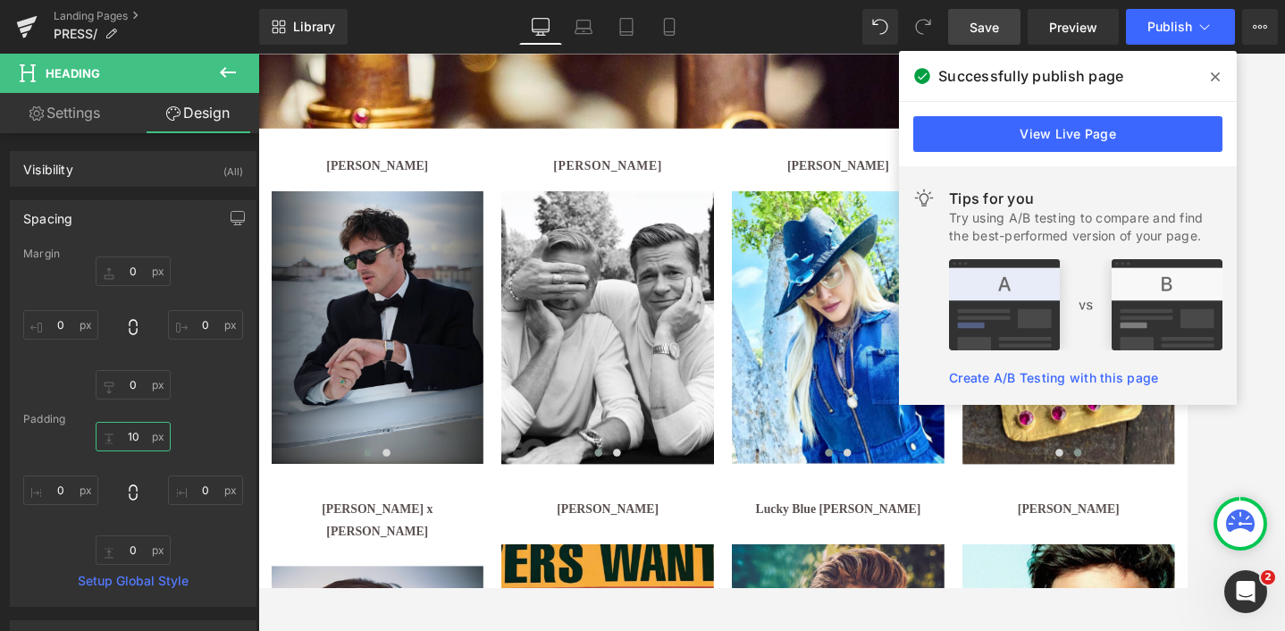
type input "10"
click at [1000, 22] on link "Save" at bounding box center [984, 27] width 72 height 36
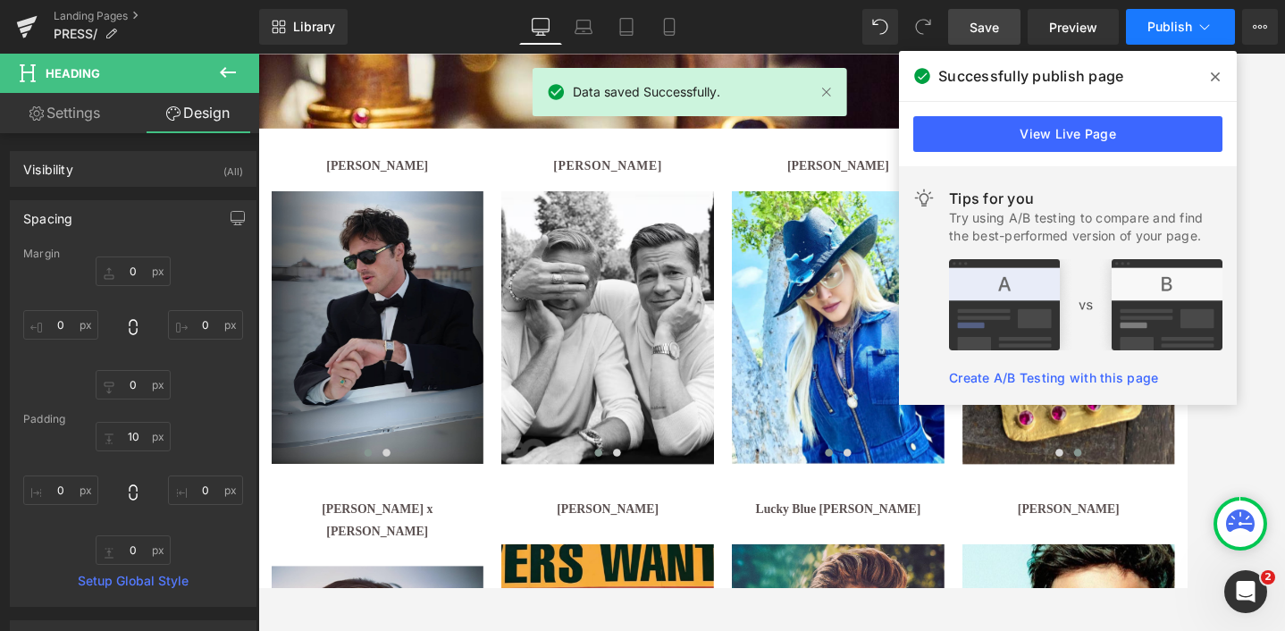
click at [1169, 22] on span "Publish" at bounding box center [1170, 27] width 45 height 14
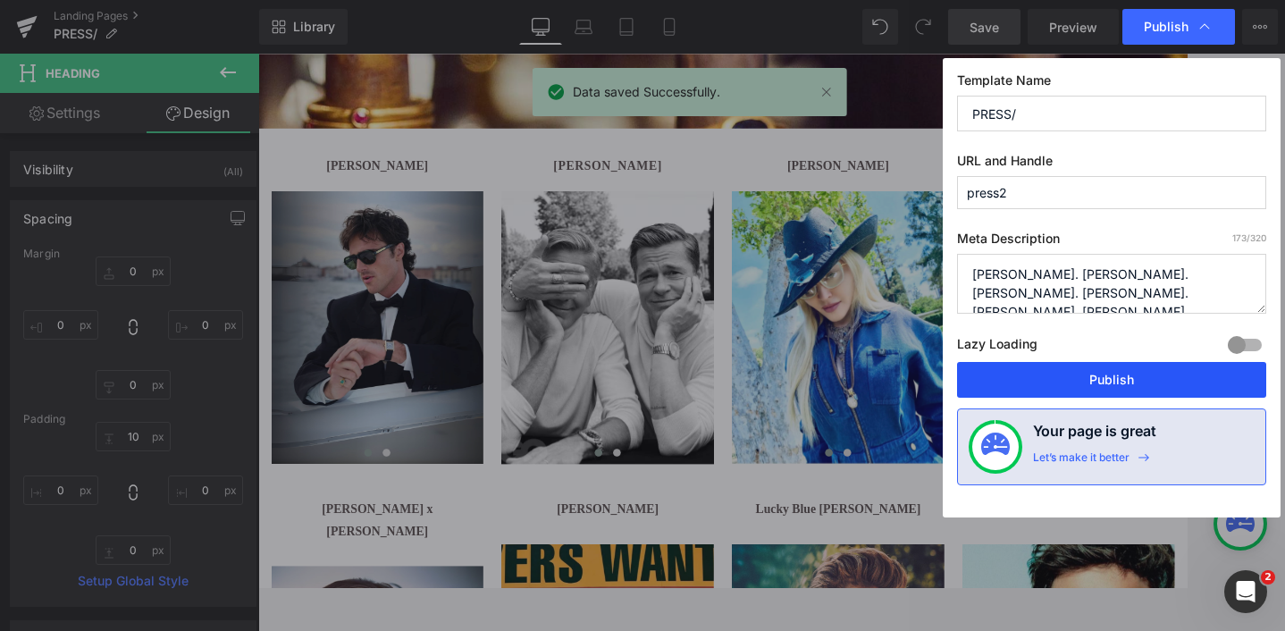
click at [1095, 383] on button "Publish" at bounding box center [1111, 380] width 309 height 36
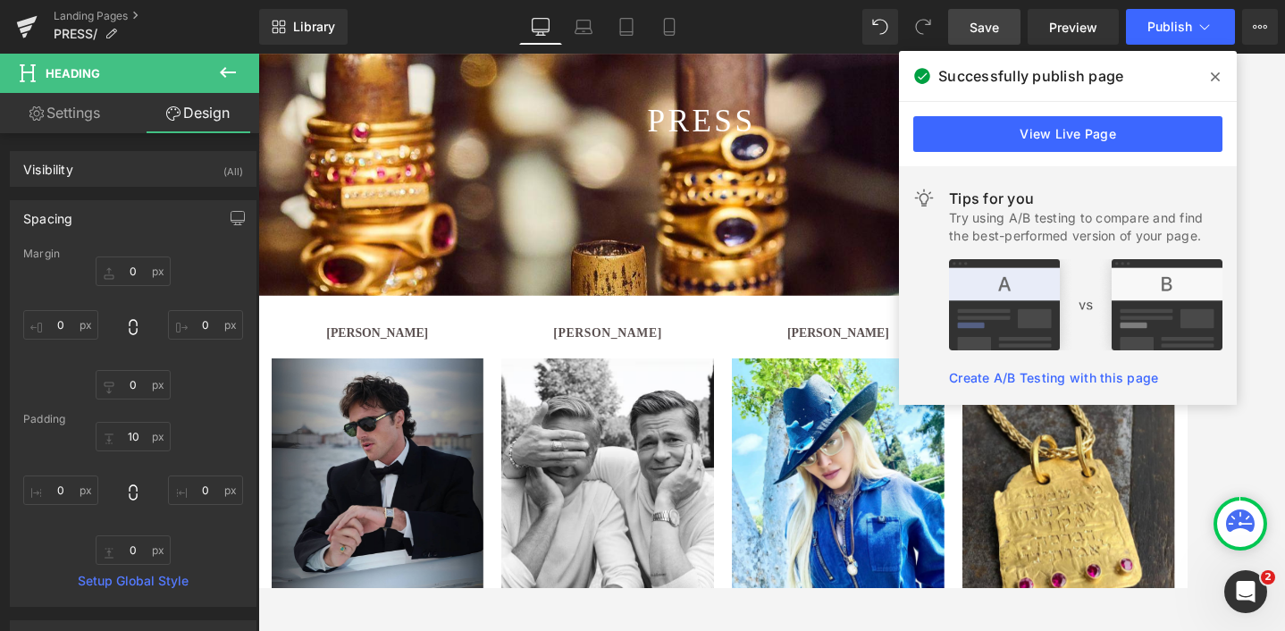
scroll to position [305, 0]
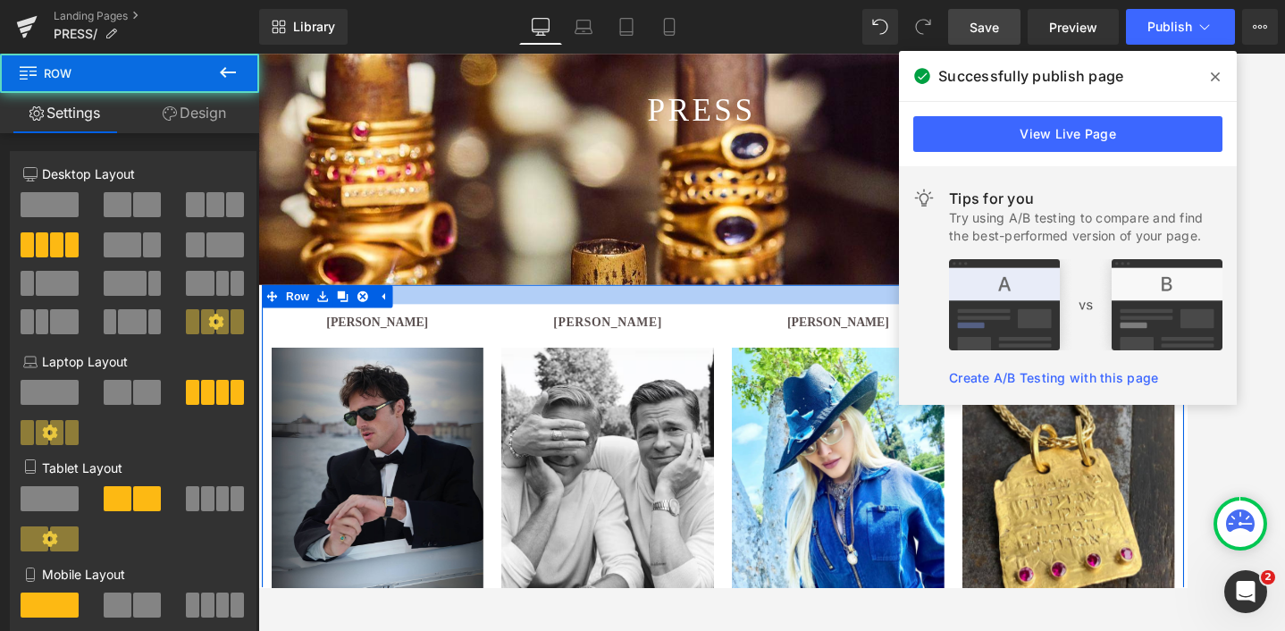
click at [535, 342] on div at bounding box center [799, 334] width 1073 height 22
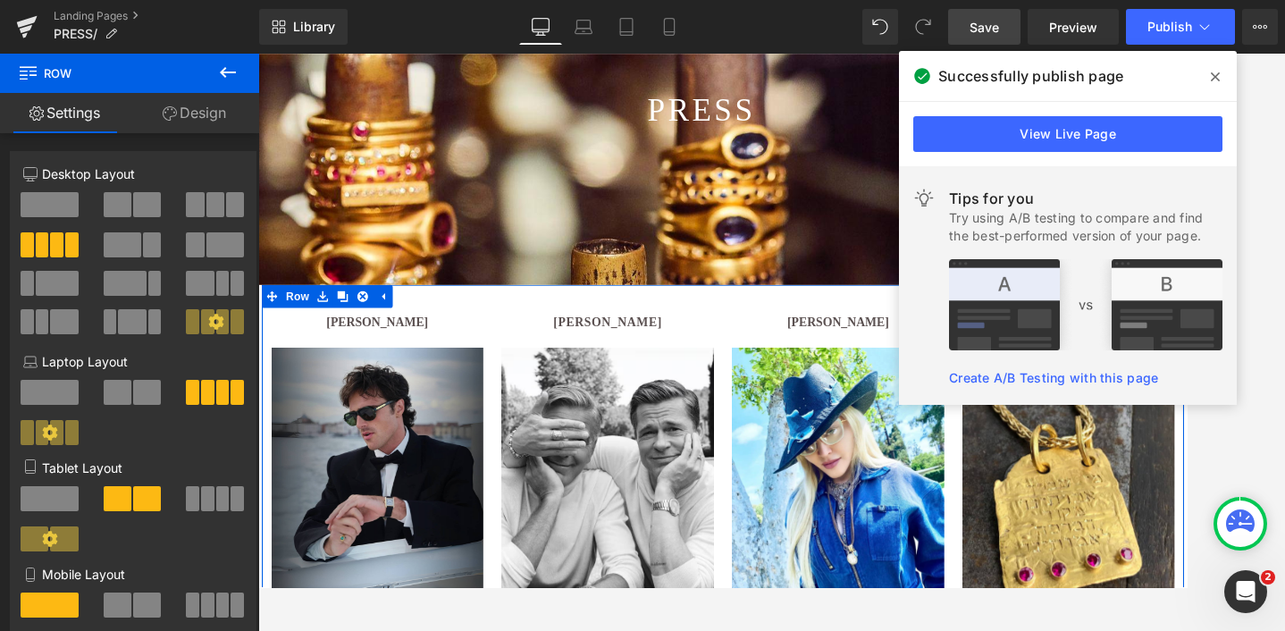
click at [211, 325] on icon at bounding box center [215, 321] width 15 height 15
click at [194, 112] on link "Design" at bounding box center [195, 113] width 130 height 40
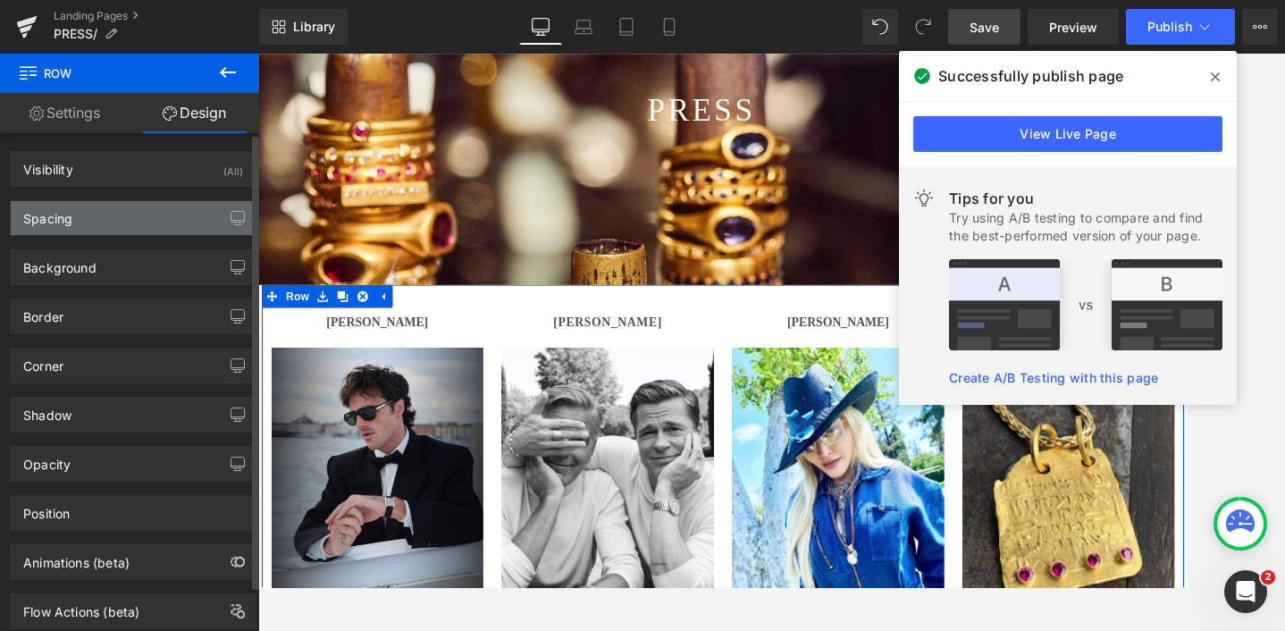
click at [94, 221] on div "Spacing" at bounding box center [133, 218] width 245 height 34
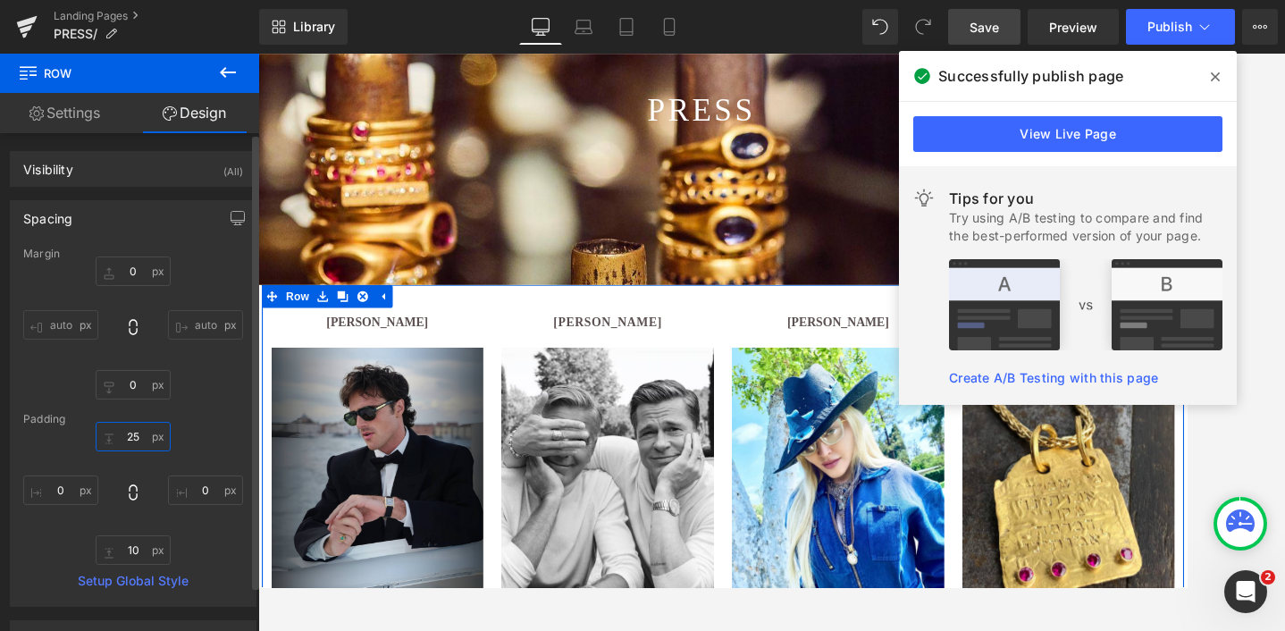
click at [131, 432] on input "25" at bounding box center [133, 436] width 75 height 29
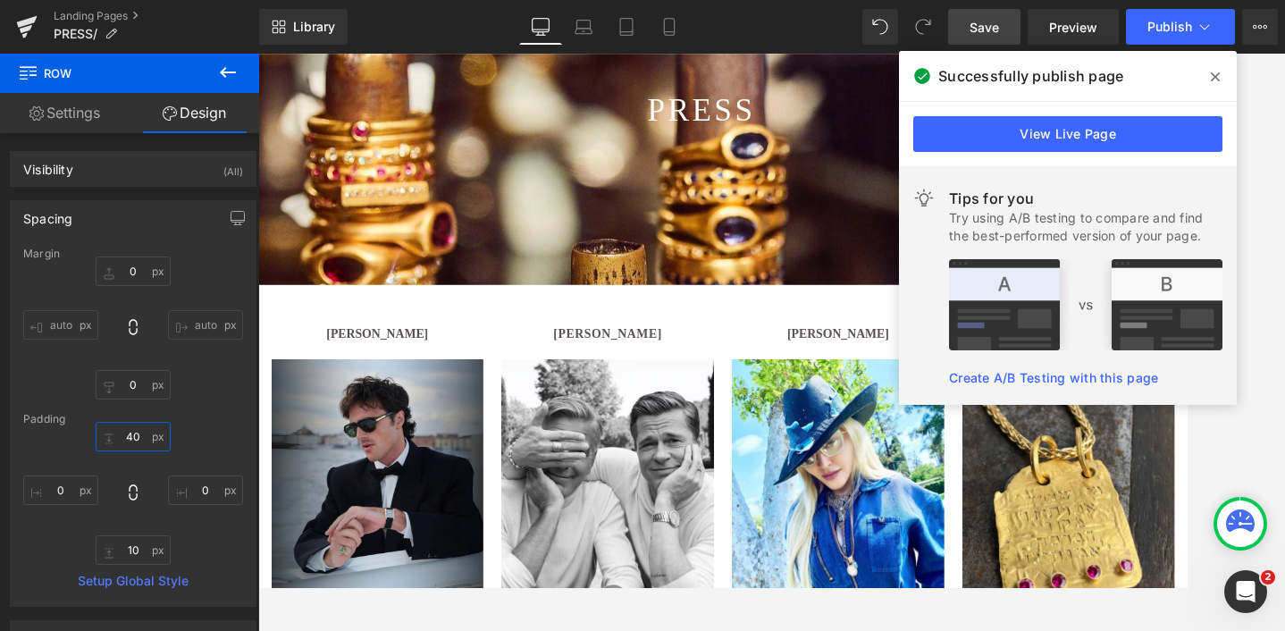
type input "40"
click at [986, 25] on span "Save" at bounding box center [984, 27] width 29 height 19
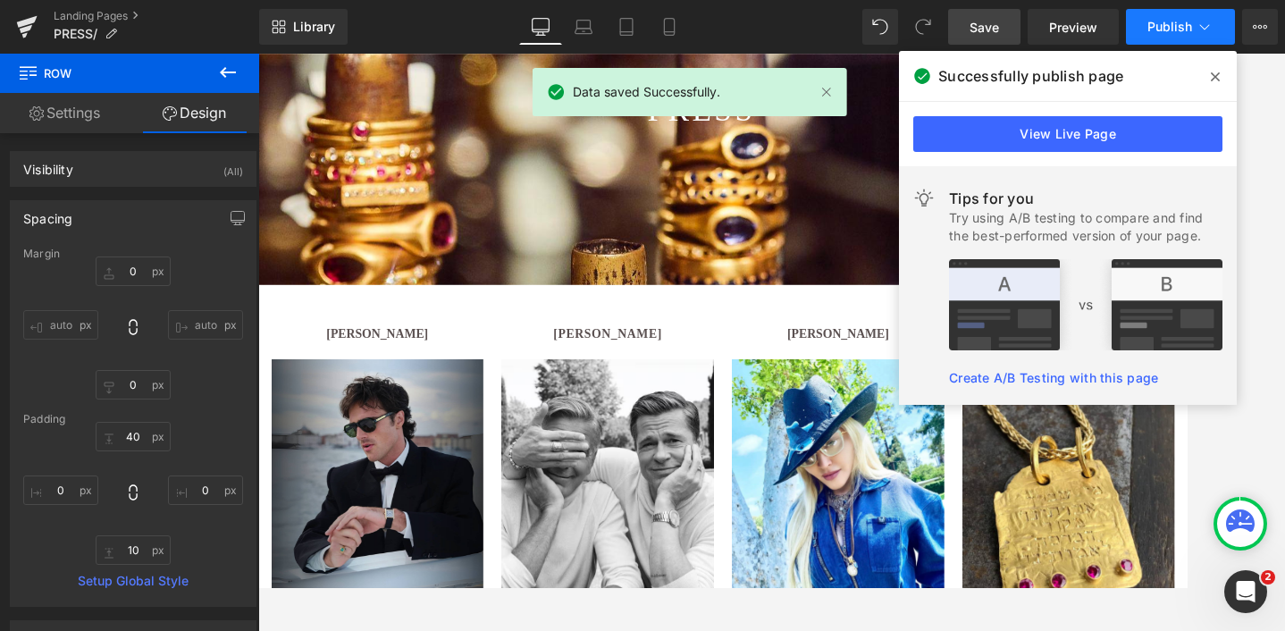
click at [1165, 22] on span "Publish" at bounding box center [1170, 27] width 45 height 14
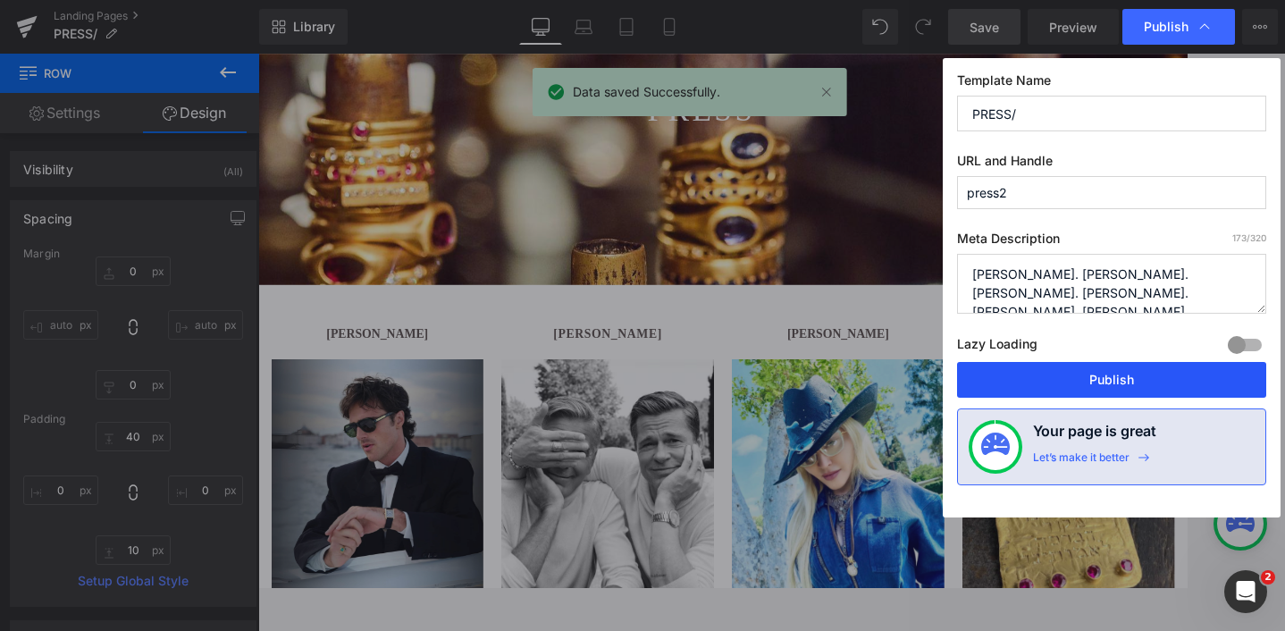
click at [1107, 386] on button "Publish" at bounding box center [1111, 380] width 309 height 36
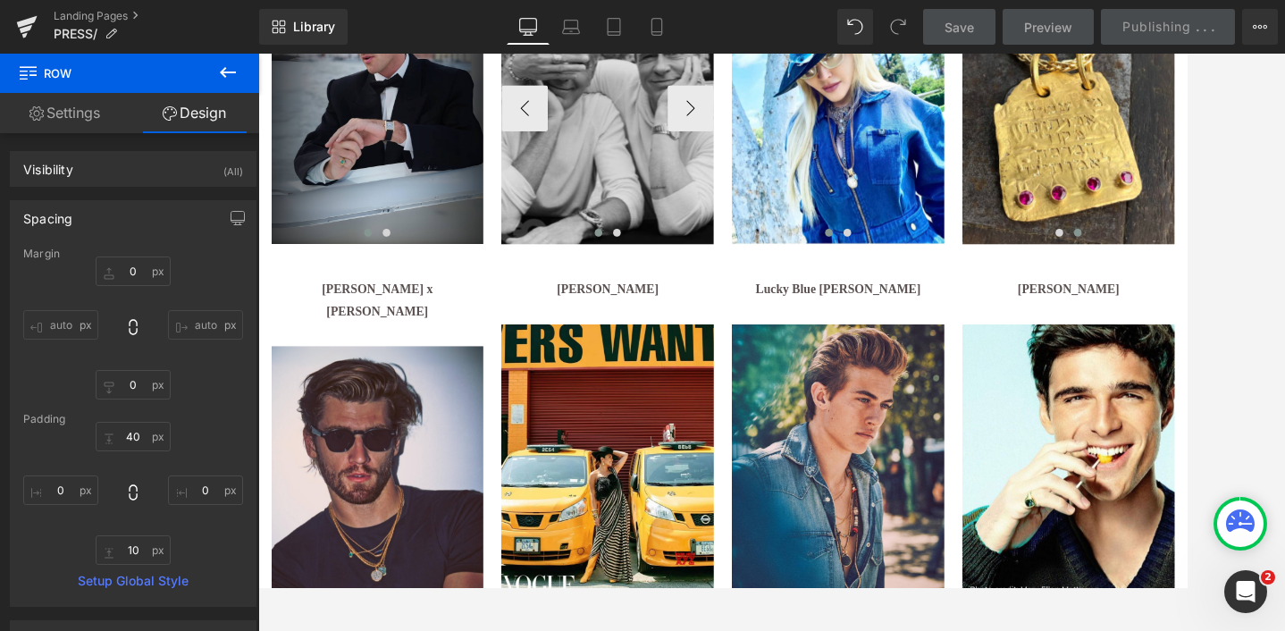
scroll to position [758, 0]
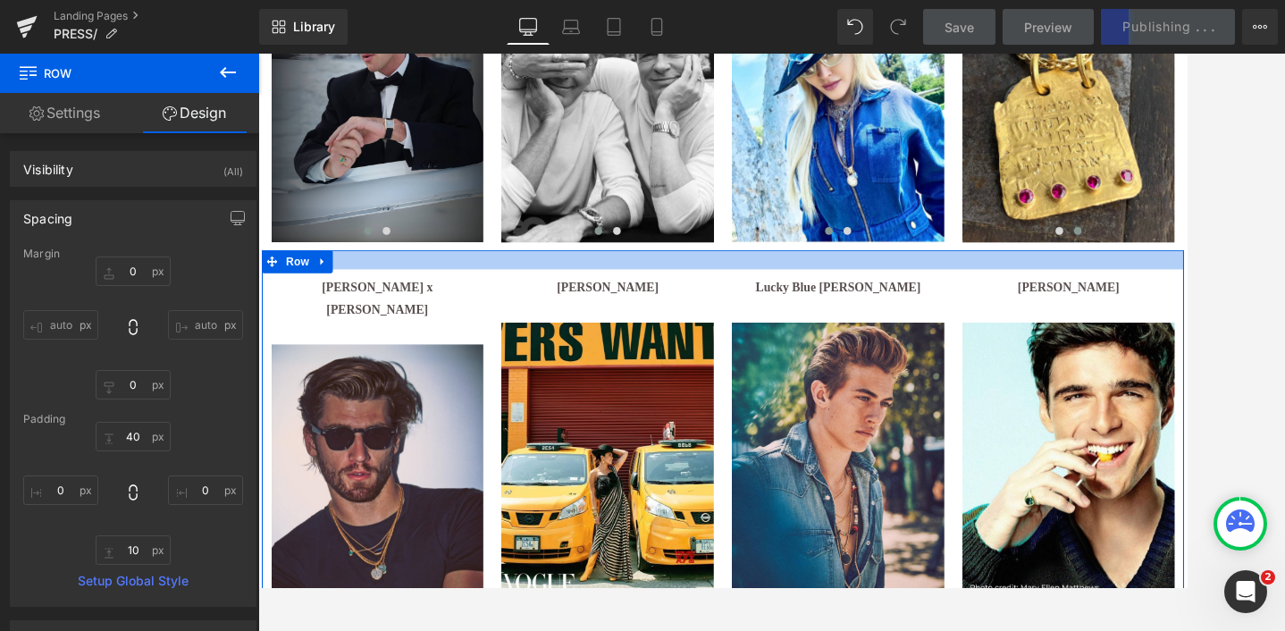
click at [414, 297] on div at bounding box center [799, 293] width 1073 height 22
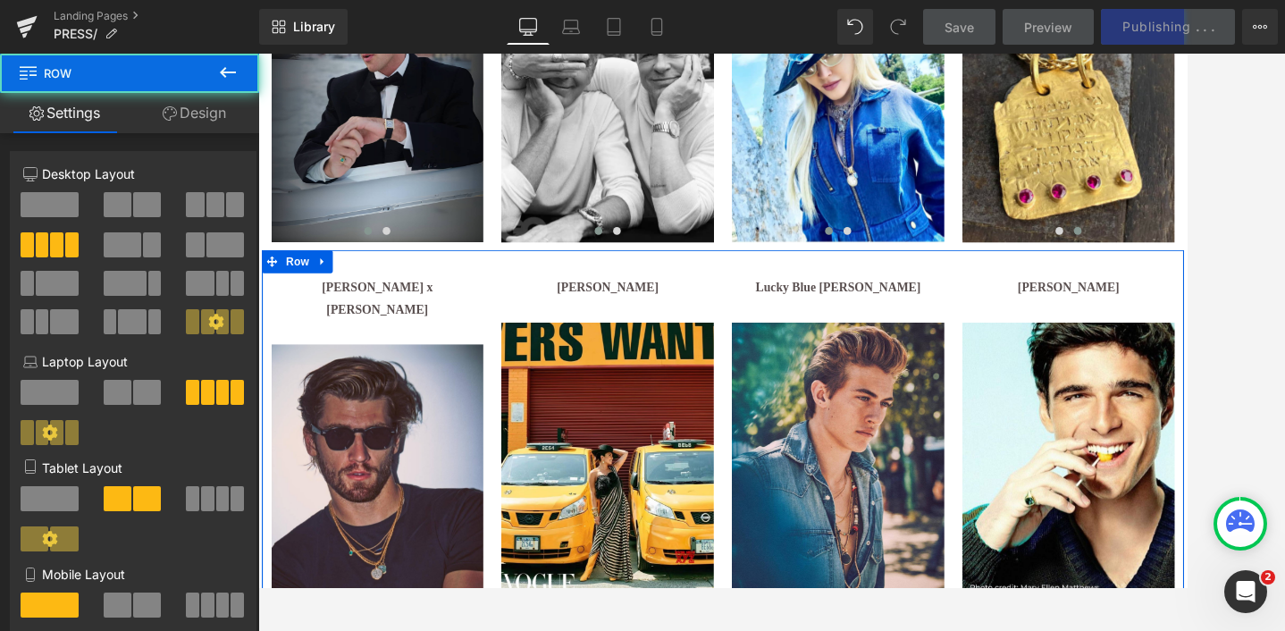
click at [210, 325] on icon at bounding box center [215, 321] width 15 height 15
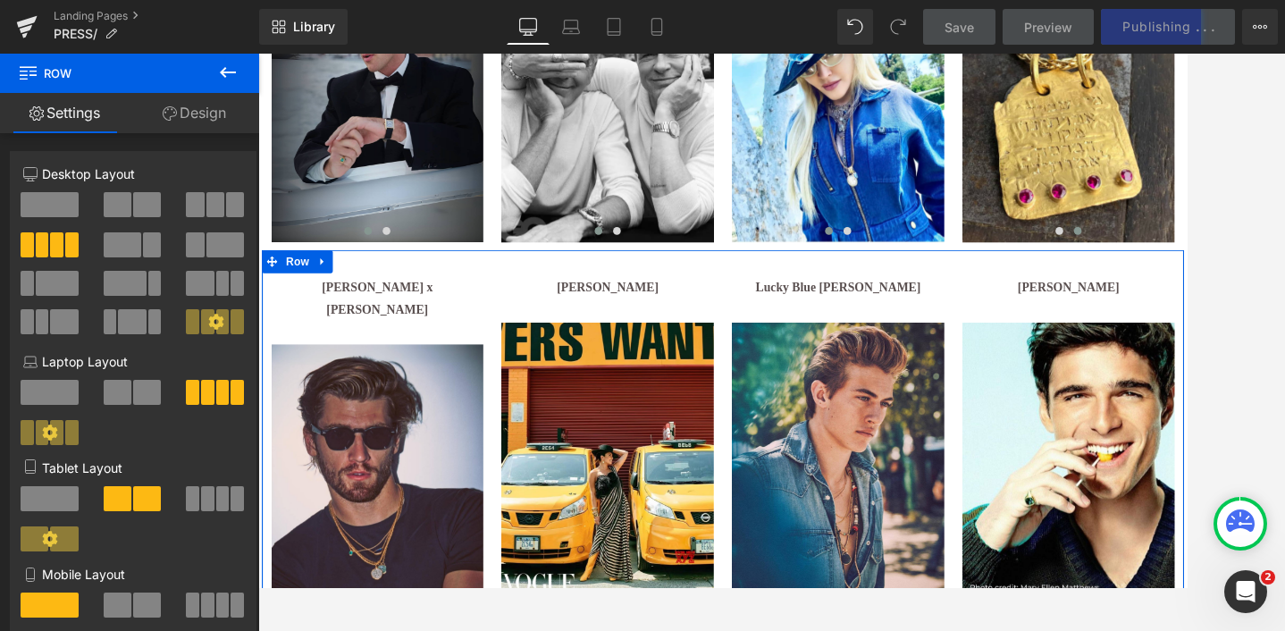
click at [211, 317] on icon at bounding box center [215, 321] width 15 height 15
click at [193, 118] on link "Design" at bounding box center [195, 113] width 130 height 40
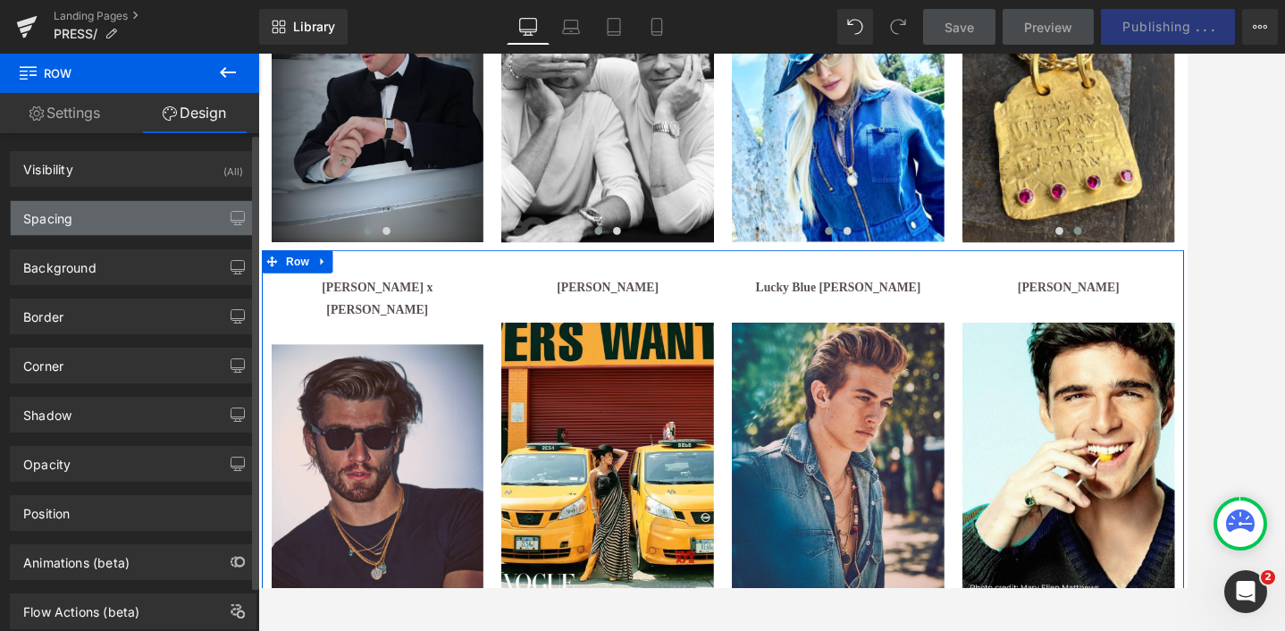
click at [107, 216] on div "Spacing" at bounding box center [133, 218] width 245 height 34
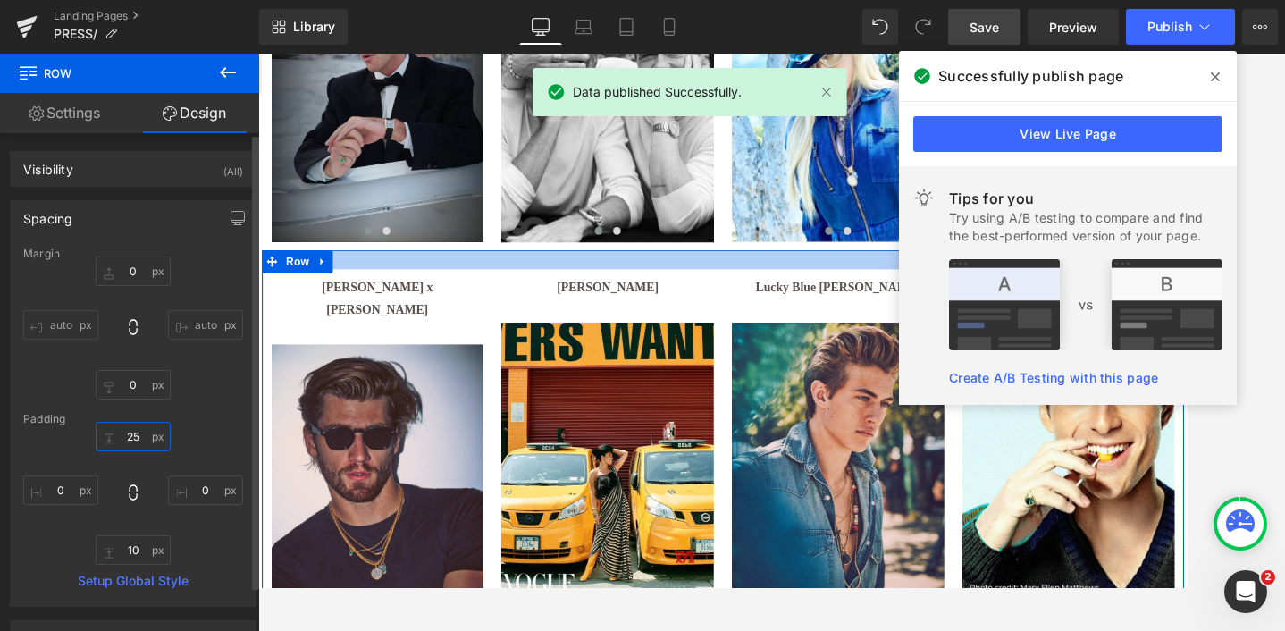
click at [131, 441] on input "25" at bounding box center [133, 436] width 75 height 29
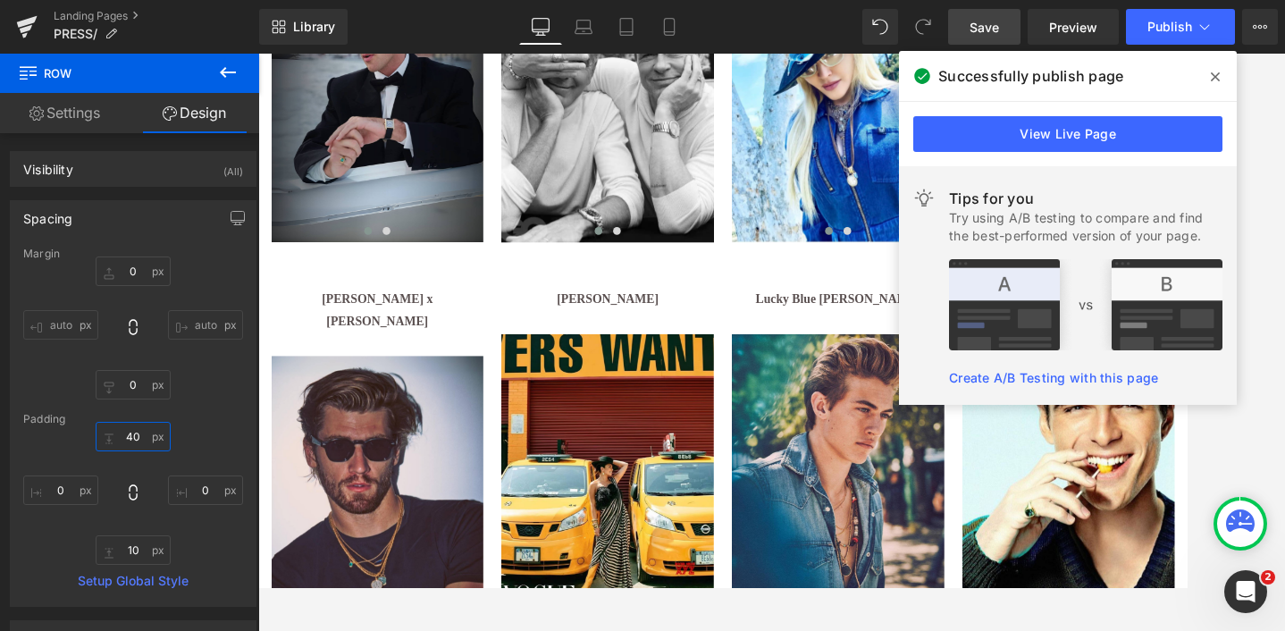
type input "40"
click at [993, 24] on span "Save" at bounding box center [984, 27] width 29 height 19
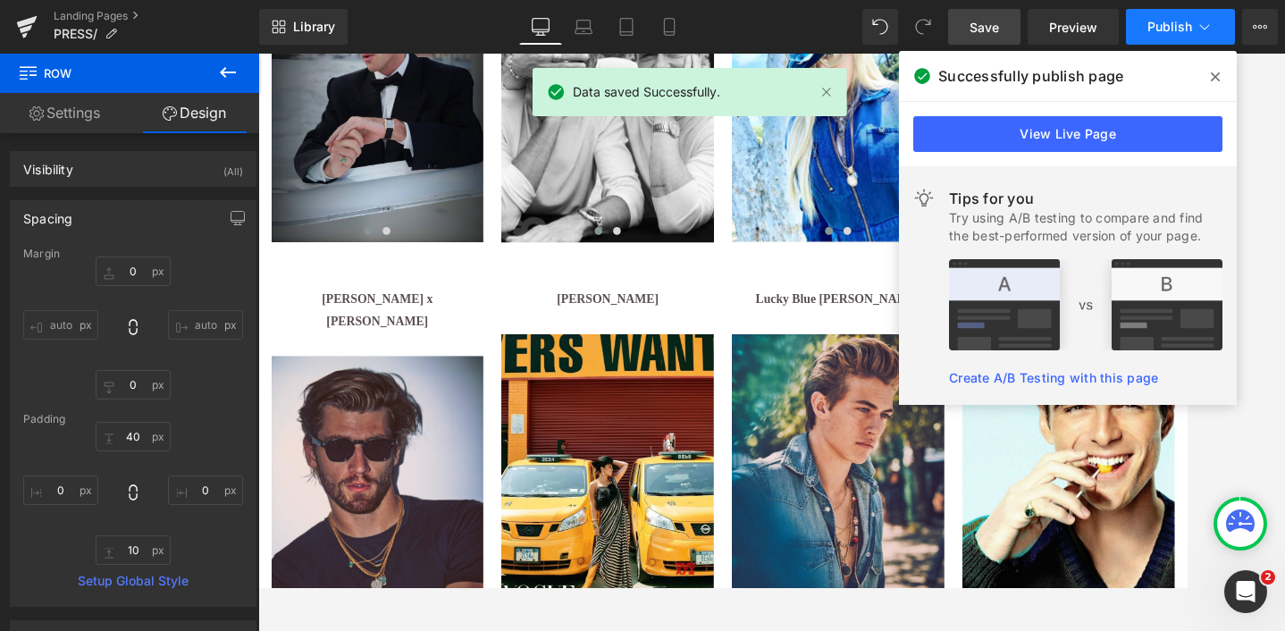
click at [1166, 34] on button "Publish" at bounding box center [1180, 27] width 109 height 36
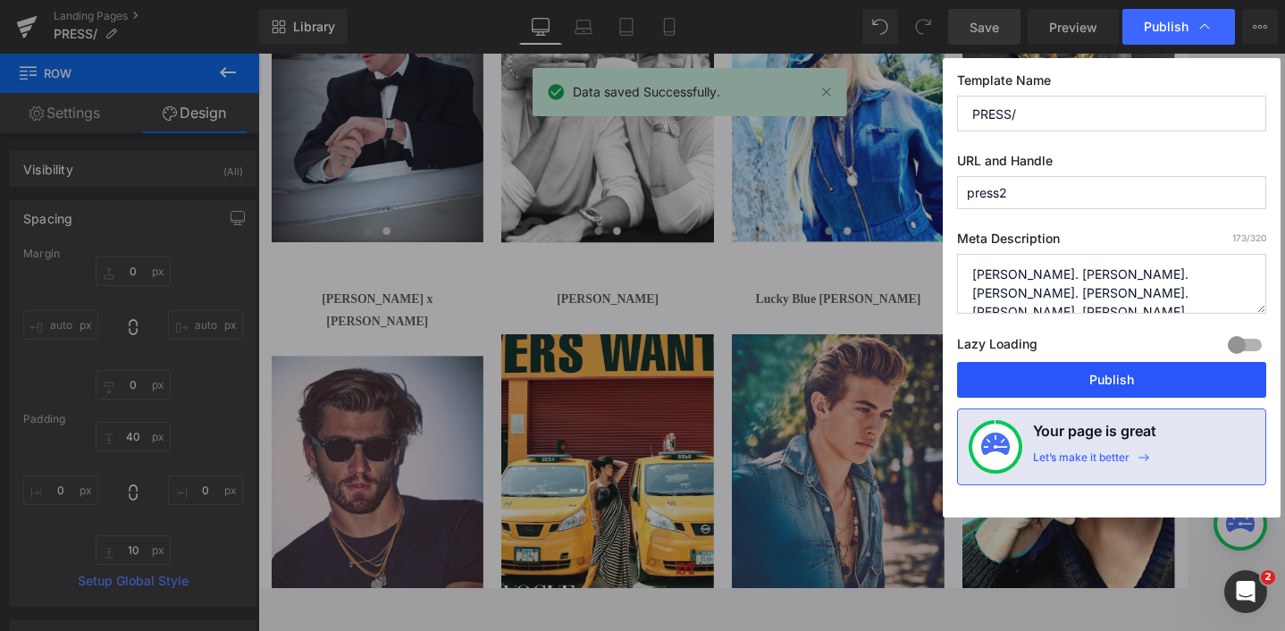
click at [1130, 369] on button "Publish" at bounding box center [1111, 380] width 309 height 36
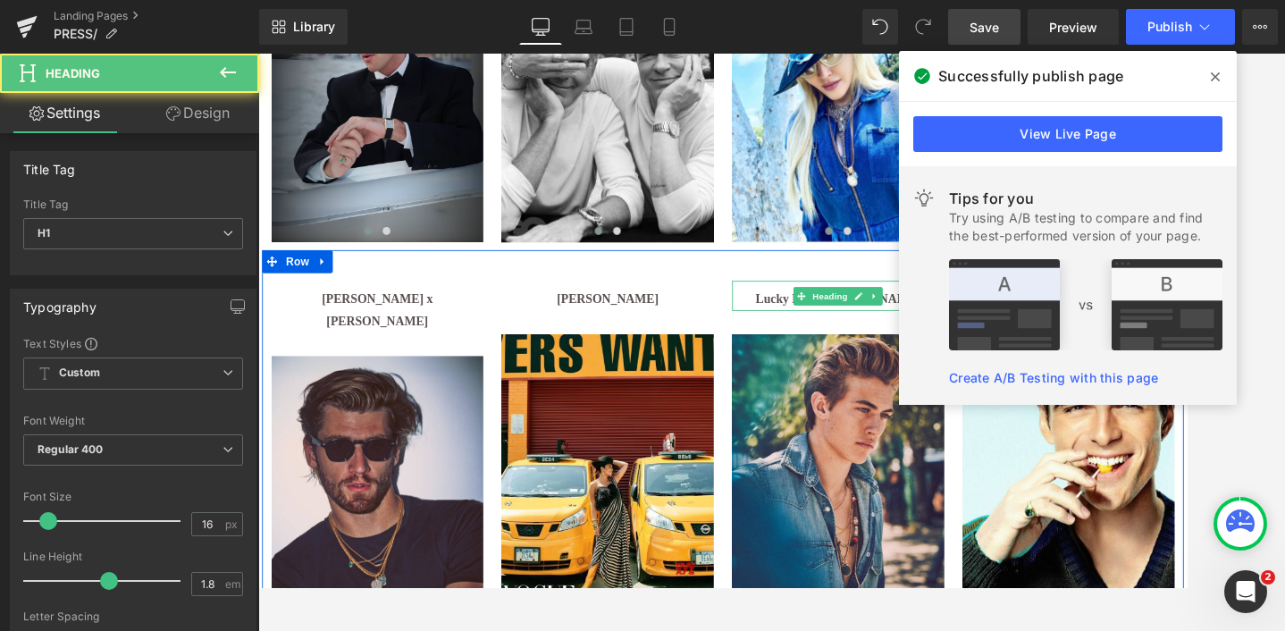
click at [831, 333] on h1 "Lucky Blue [PERSON_NAME]" at bounding box center [933, 340] width 247 height 26
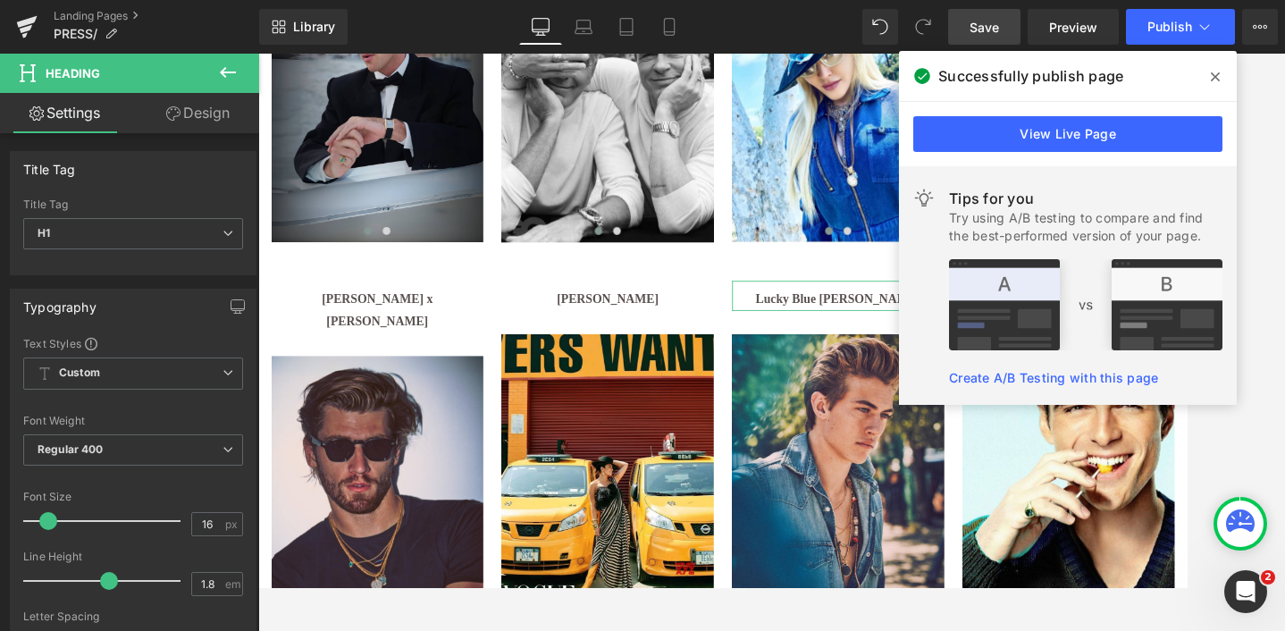
click at [196, 108] on link "Design" at bounding box center [198, 113] width 130 height 40
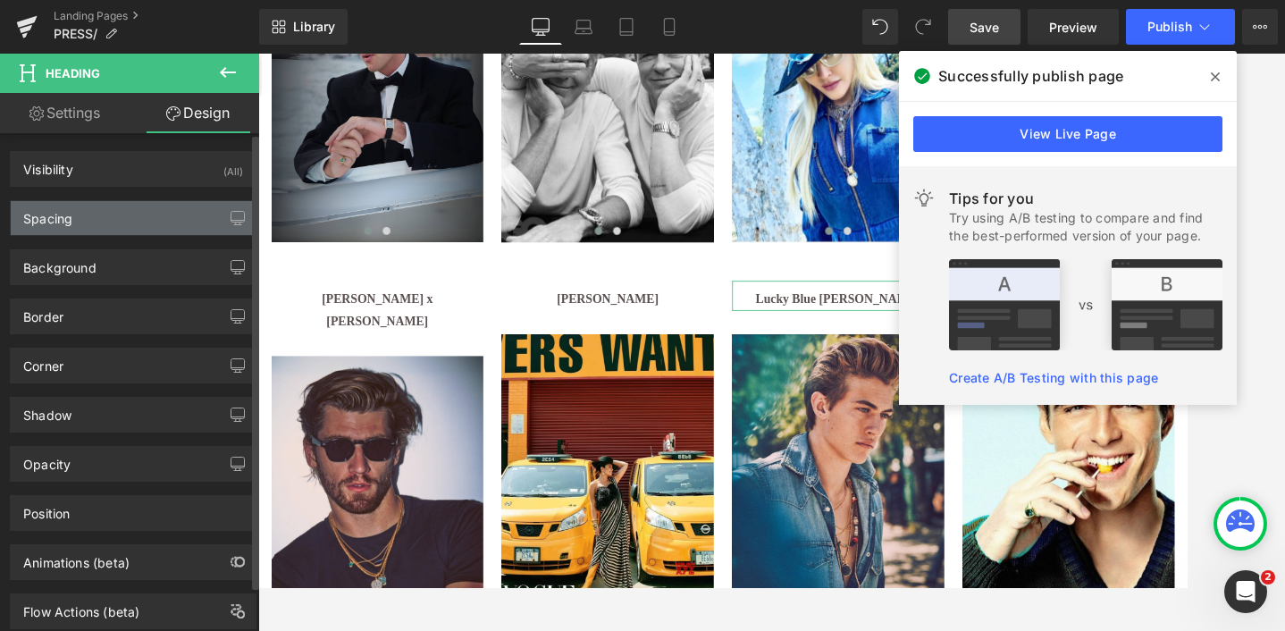
click at [84, 219] on div "Spacing" at bounding box center [133, 218] width 245 height 34
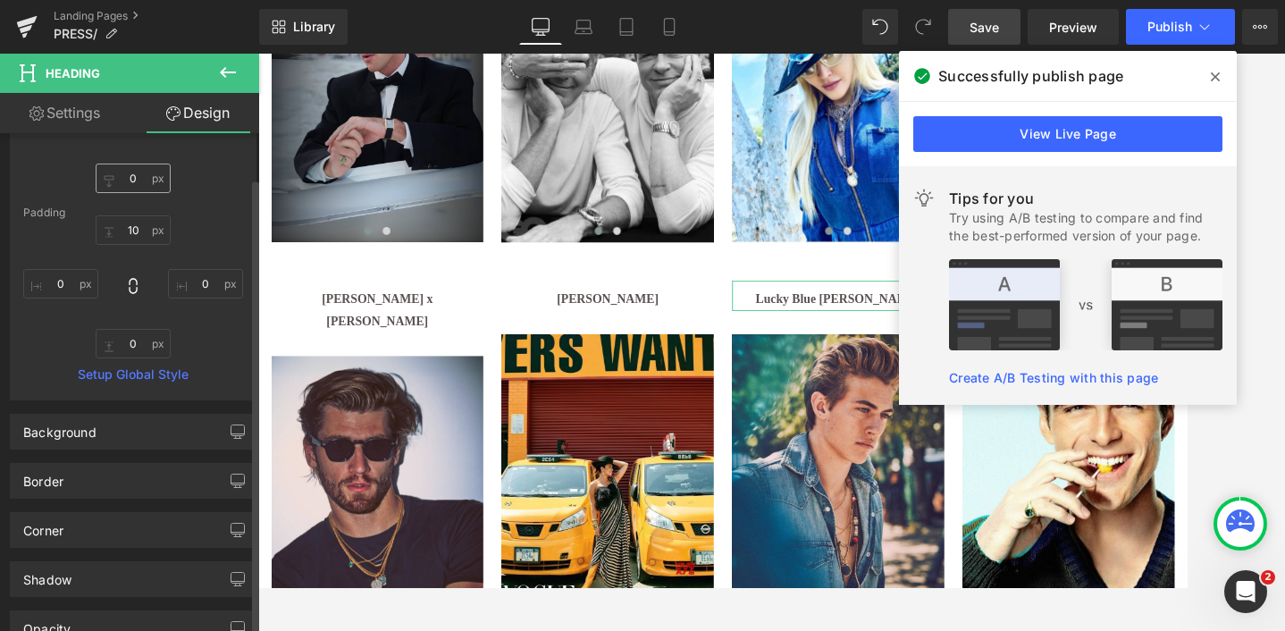
scroll to position [208, 0]
click at [131, 367] on link "Setup Global Style" at bounding box center [133, 373] width 220 height 14
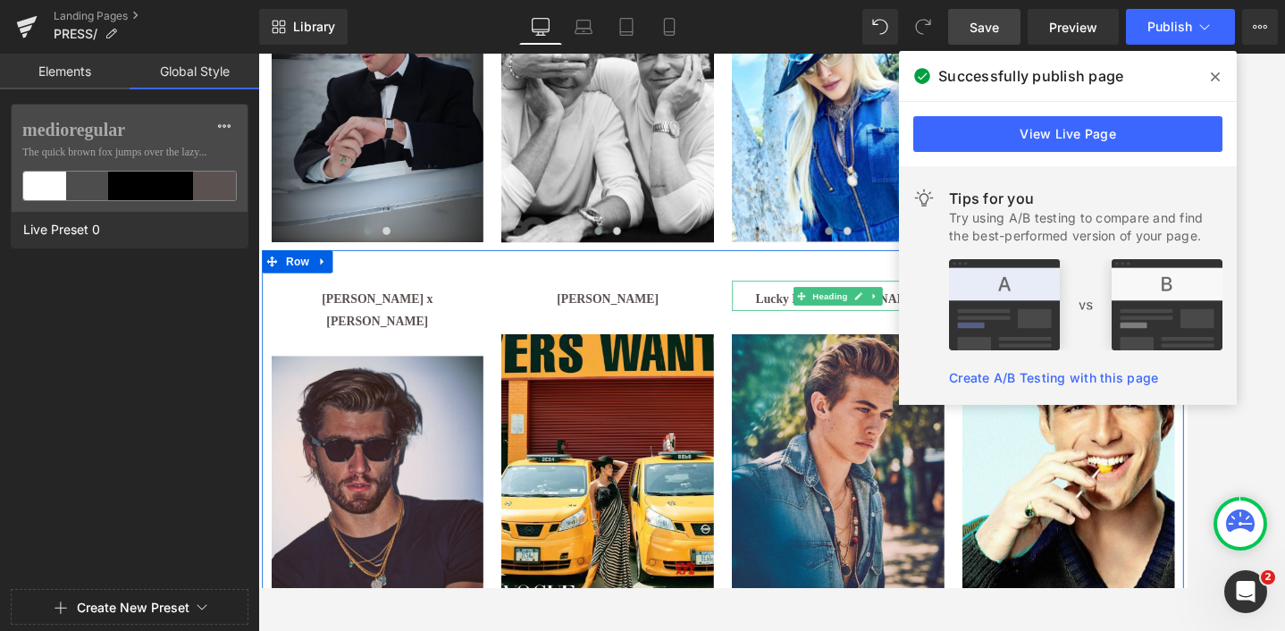
click at [849, 345] on h1 "Lucky Blue [PERSON_NAME]" at bounding box center [933, 340] width 247 height 26
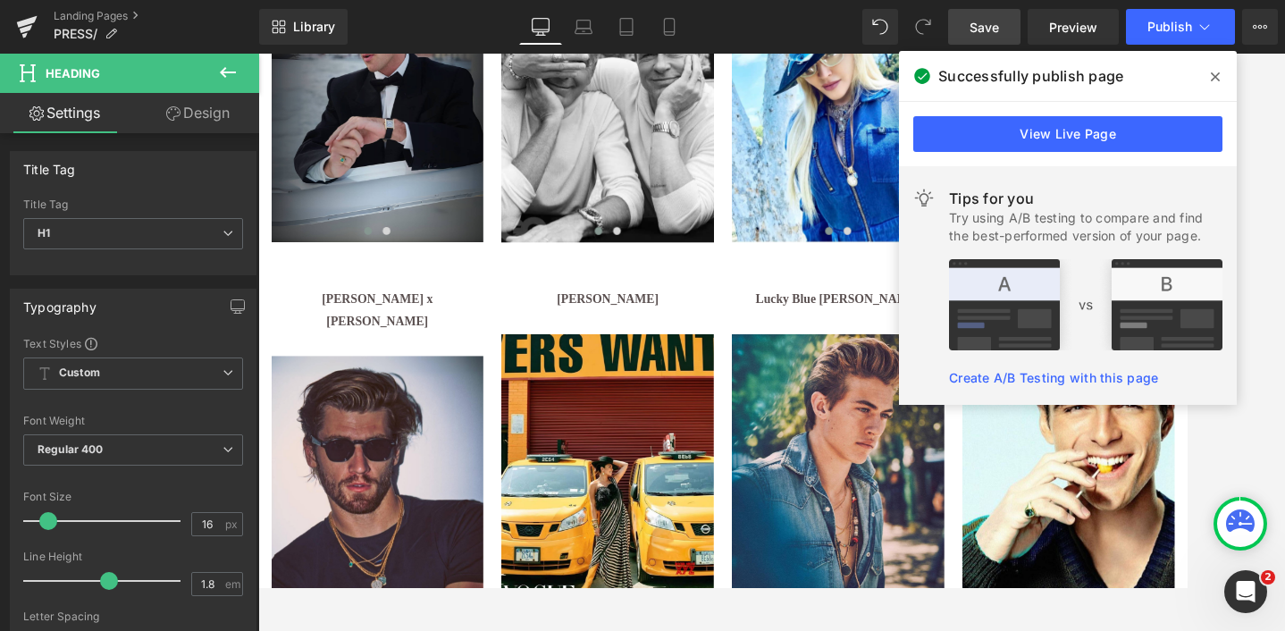
click at [190, 115] on link "Design" at bounding box center [198, 113] width 130 height 40
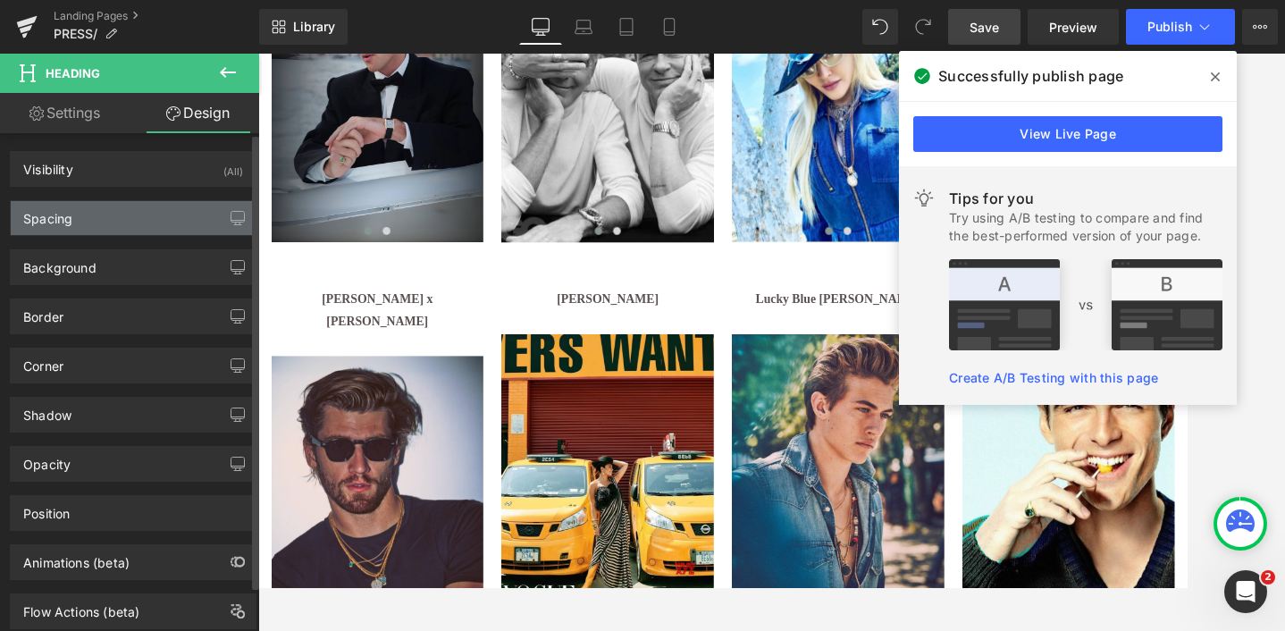
click at [64, 213] on div "Spacing" at bounding box center [47, 213] width 49 height 25
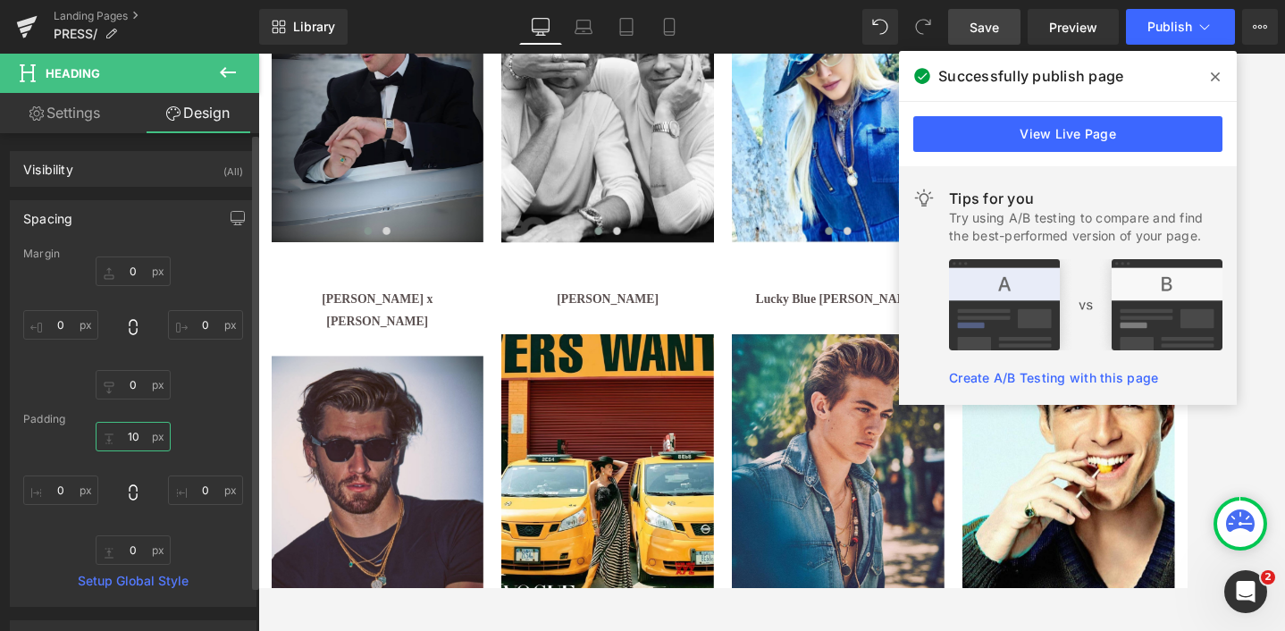
click at [135, 439] on input "10" at bounding box center [133, 436] width 75 height 29
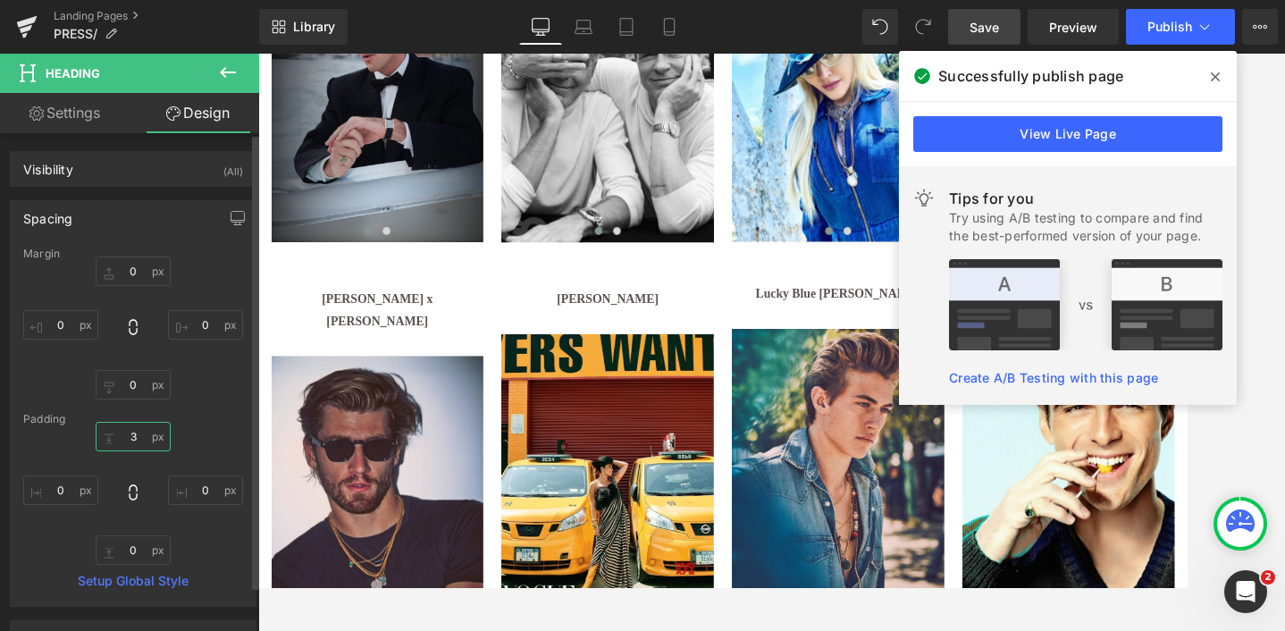
type input "30"
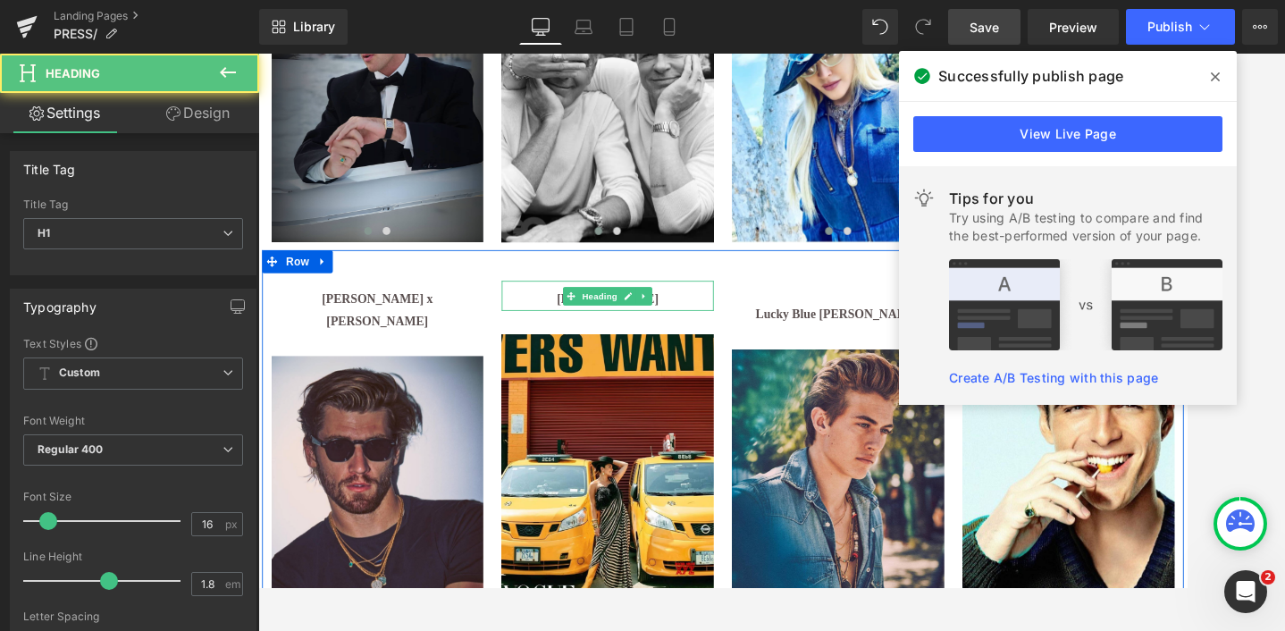
click at [575, 334] on h1 "[PERSON_NAME]" at bounding box center [665, 340] width 247 height 26
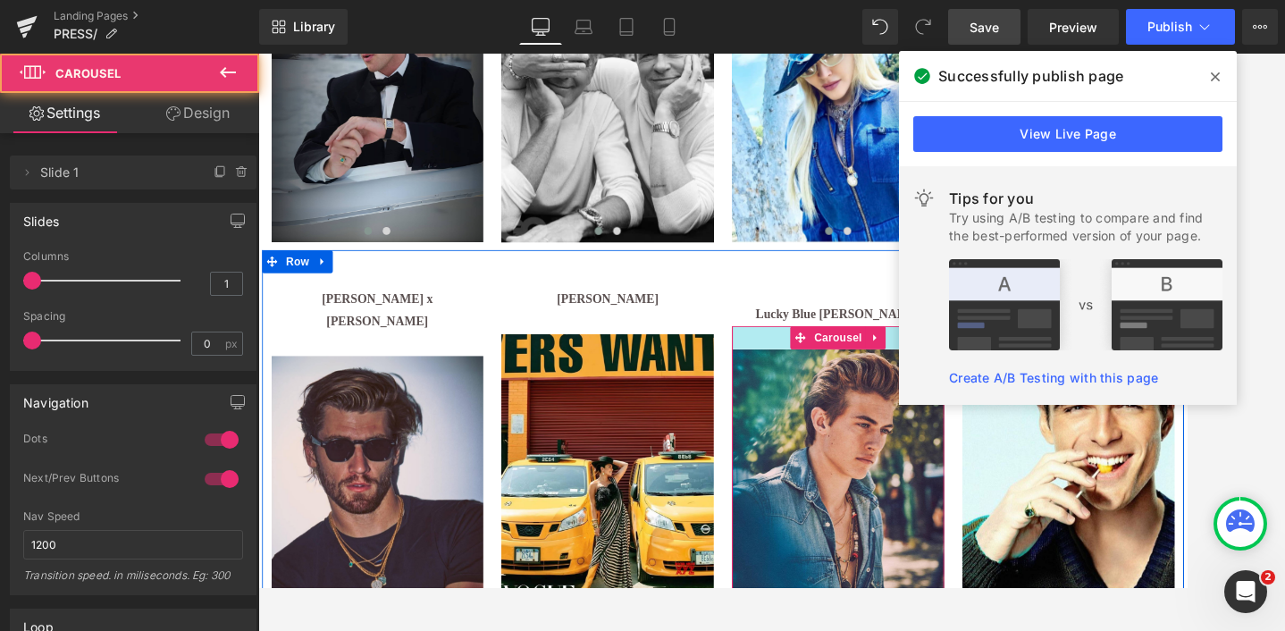
click at [851, 384] on div at bounding box center [933, 384] width 247 height 27
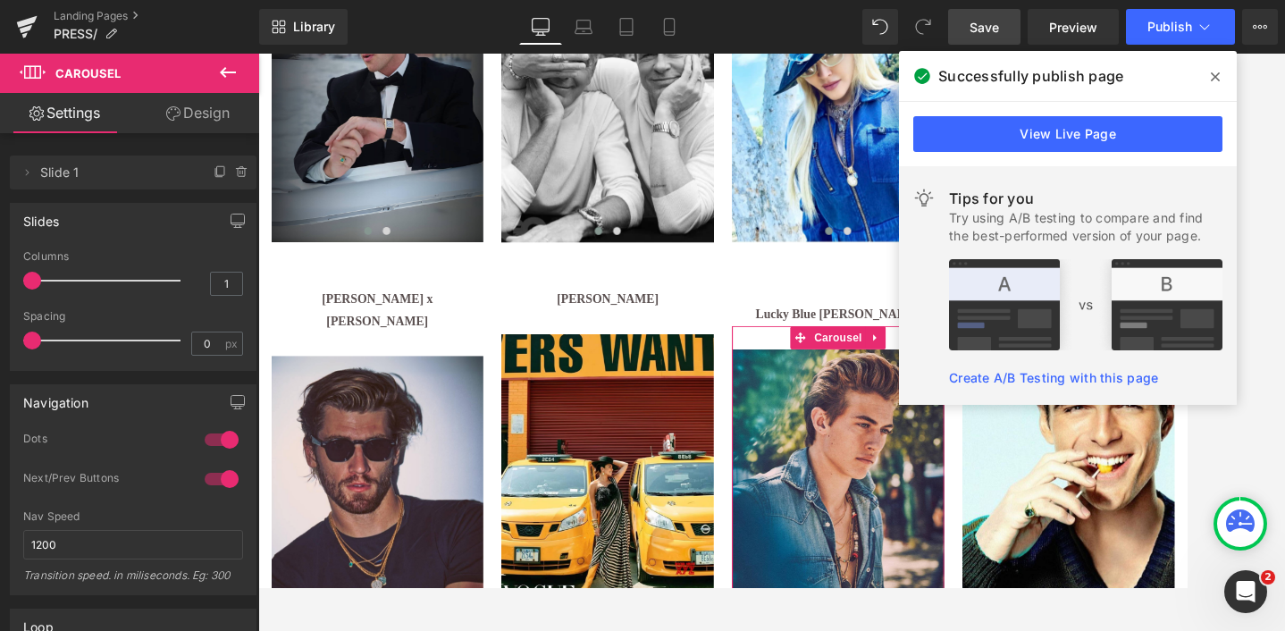
click at [203, 107] on link "Design" at bounding box center [198, 113] width 130 height 40
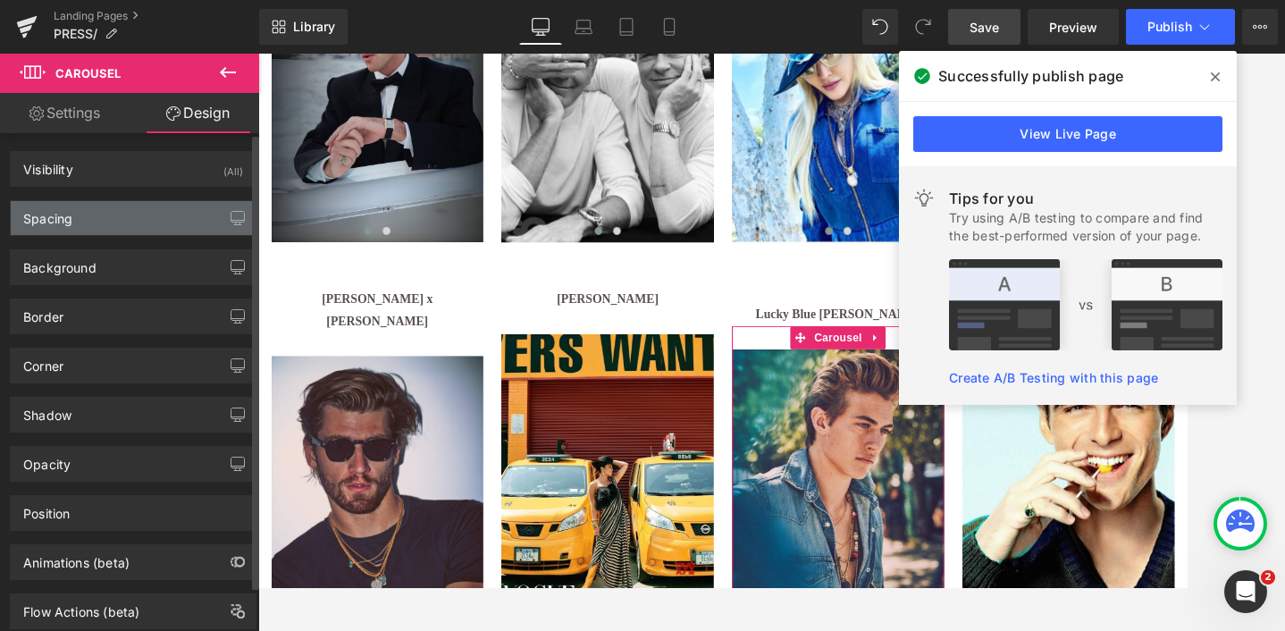
click at [73, 220] on div "Spacing" at bounding box center [133, 218] width 245 height 34
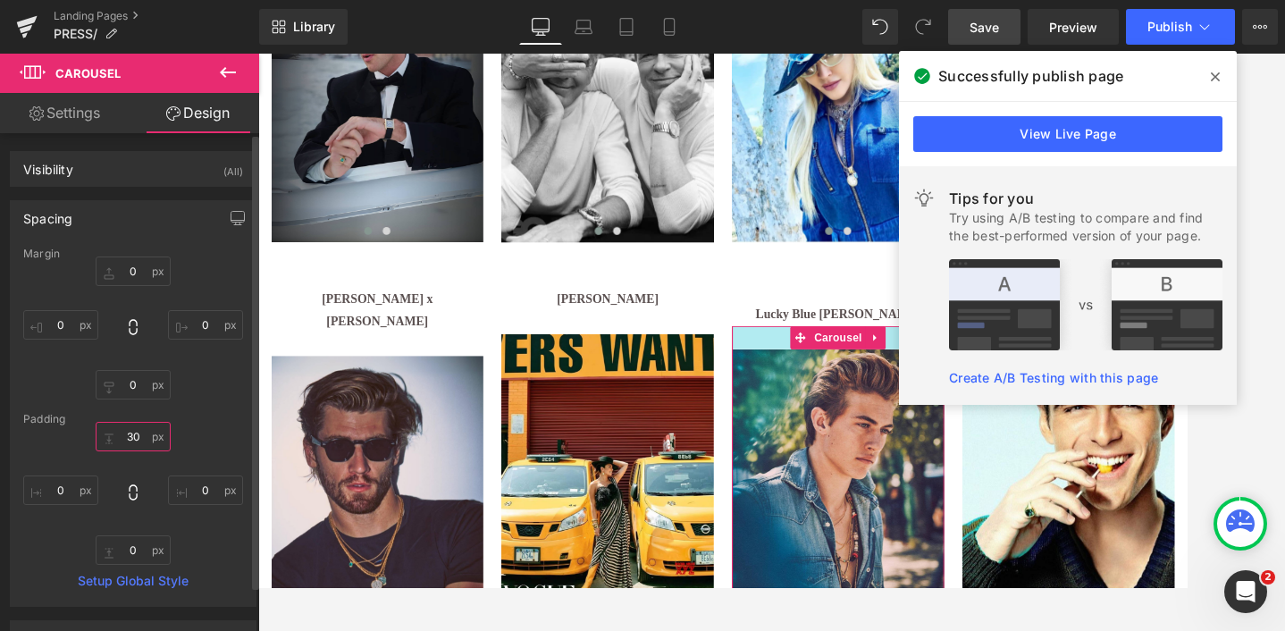
click at [132, 440] on input "30" at bounding box center [133, 436] width 75 height 29
click at [139, 446] on input "30" at bounding box center [133, 436] width 75 height 29
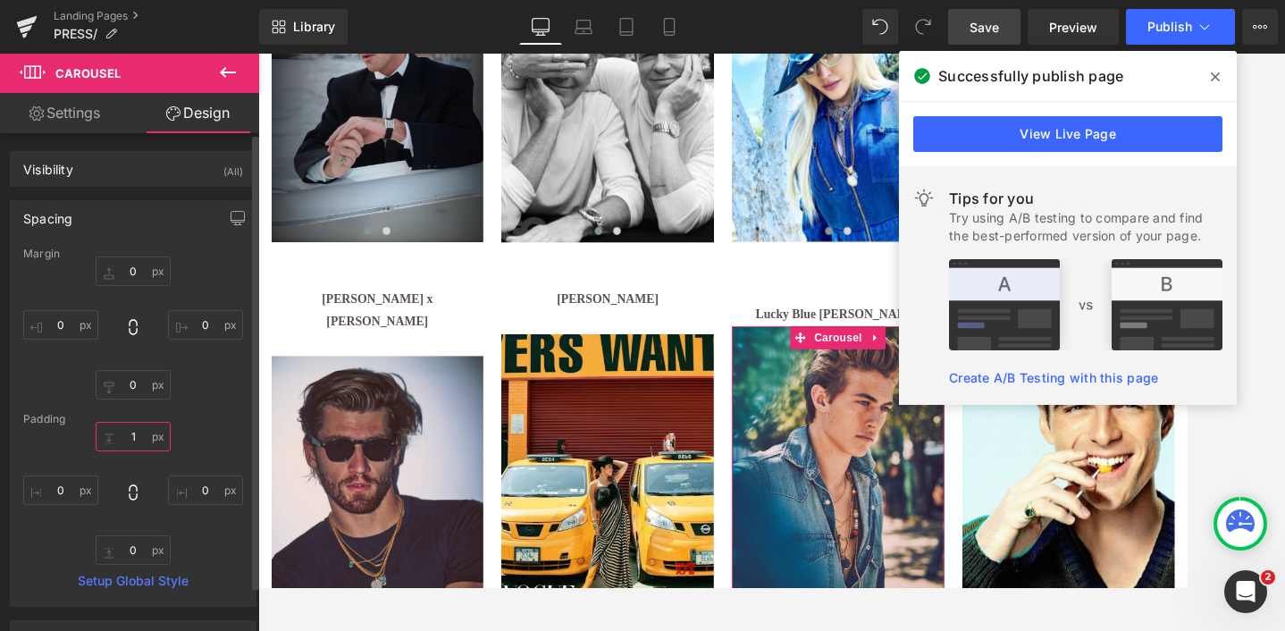
type input "10"
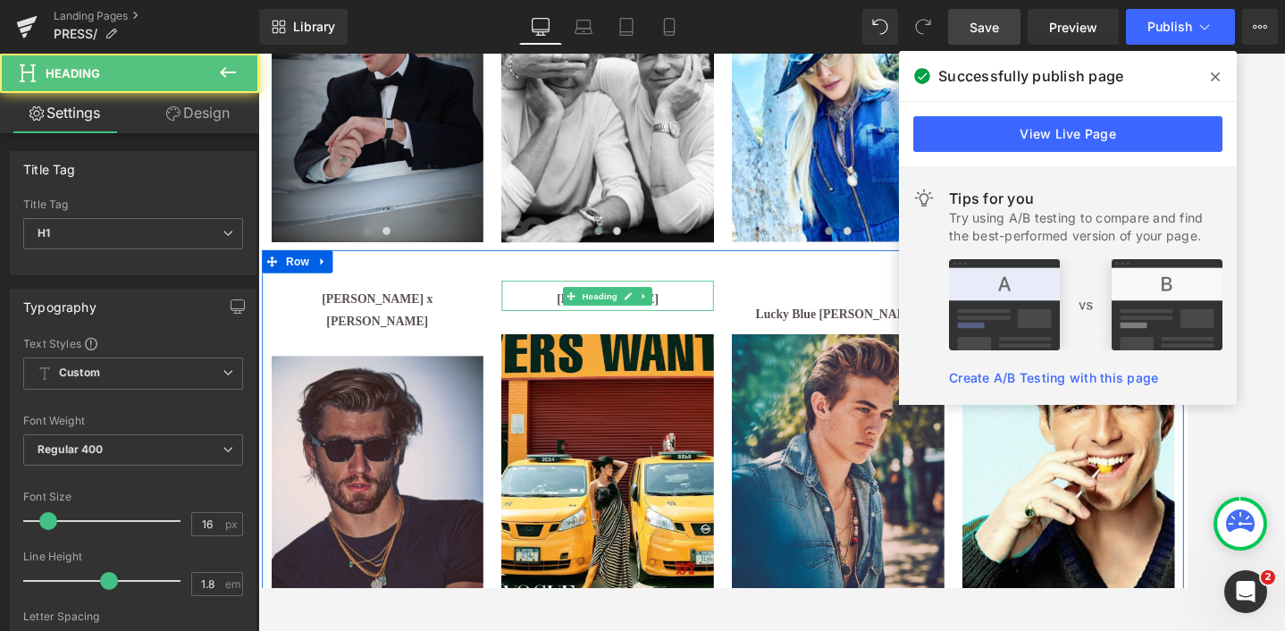
click at [594, 335] on h1 "[PERSON_NAME]" at bounding box center [665, 340] width 247 height 26
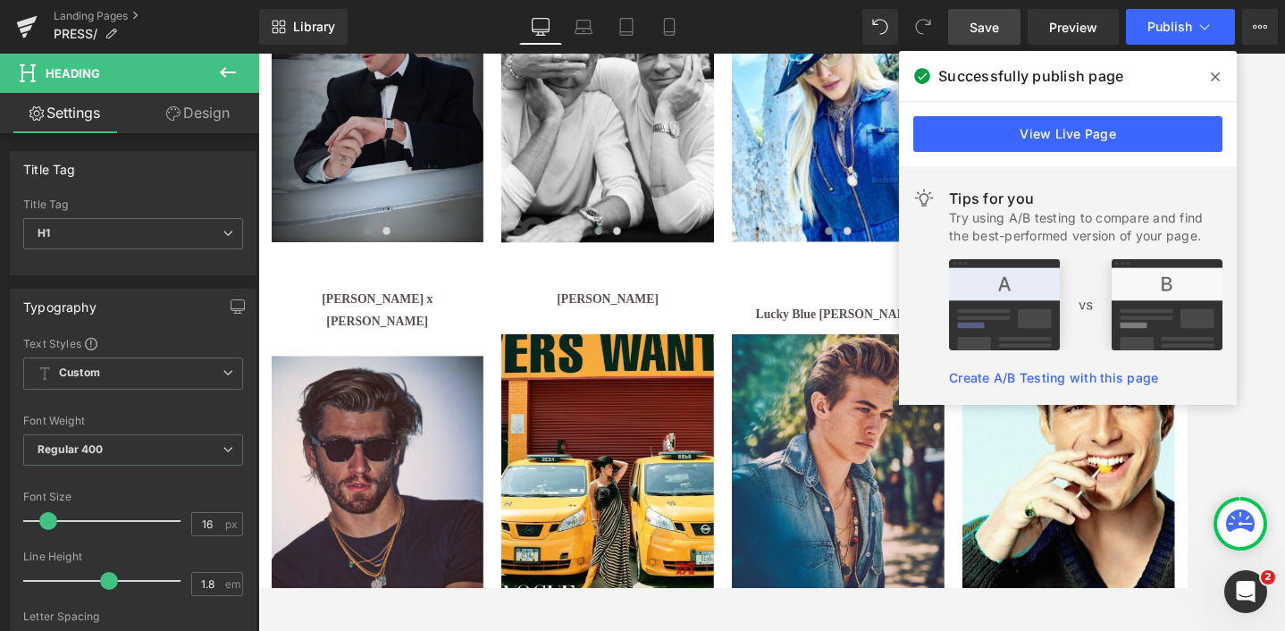
click at [203, 112] on link "Design" at bounding box center [198, 113] width 130 height 40
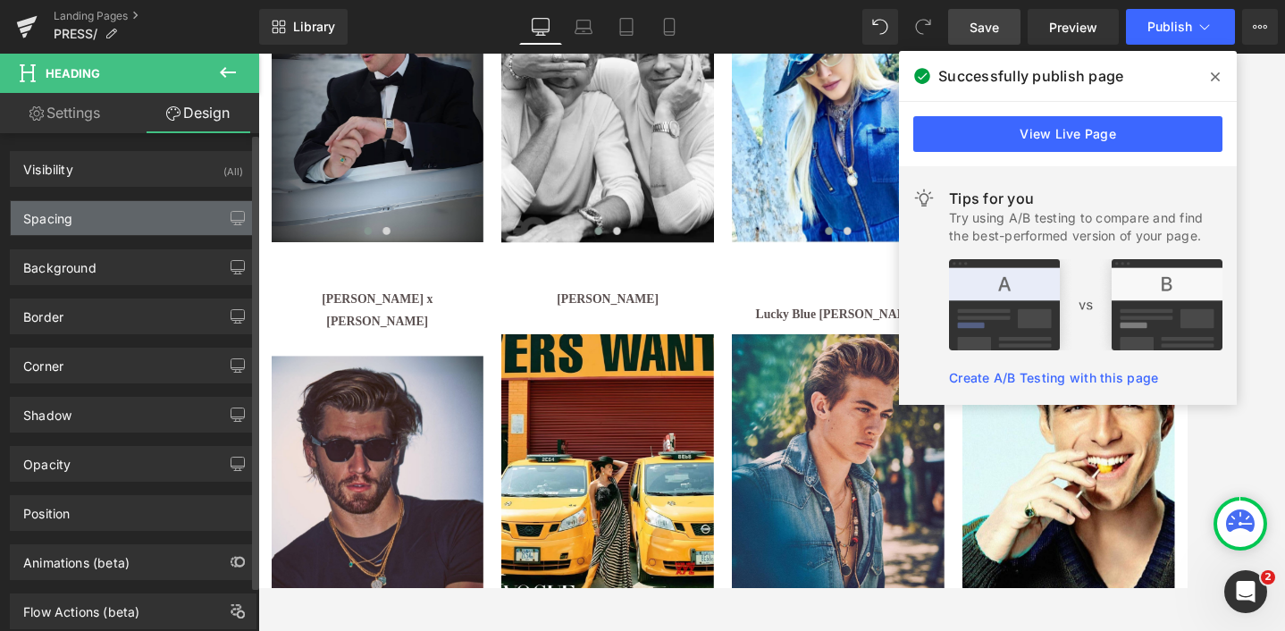
click at [95, 223] on div "Spacing" at bounding box center [133, 218] width 245 height 34
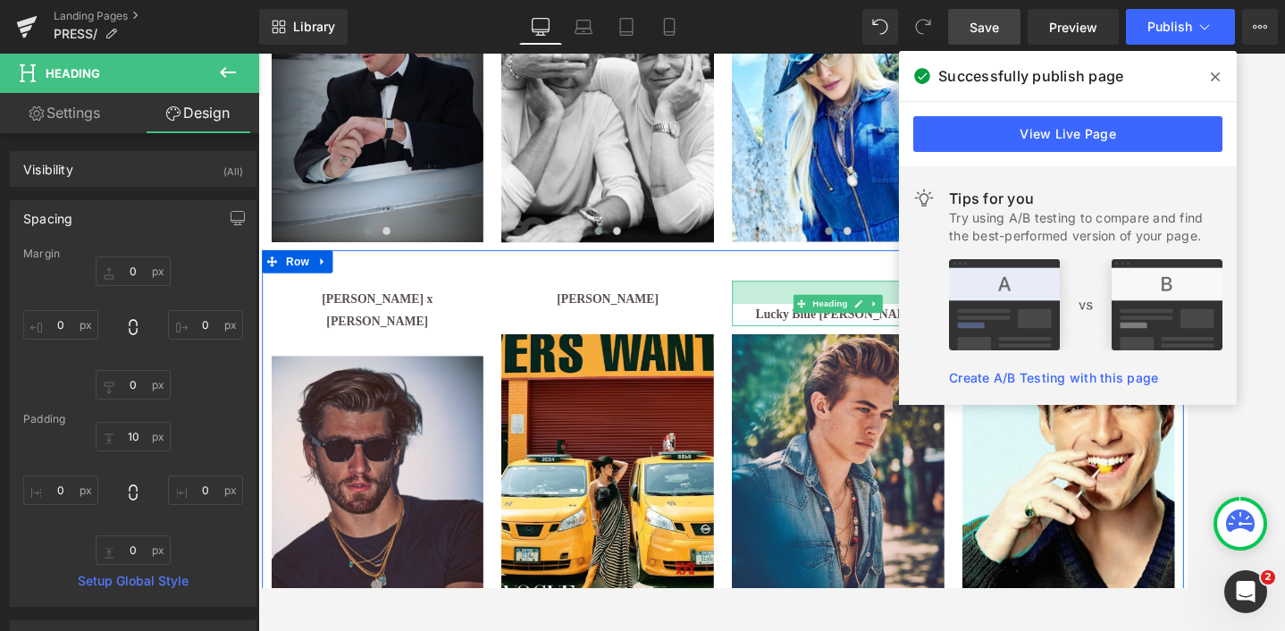
click at [844, 341] on div at bounding box center [933, 331] width 247 height 27
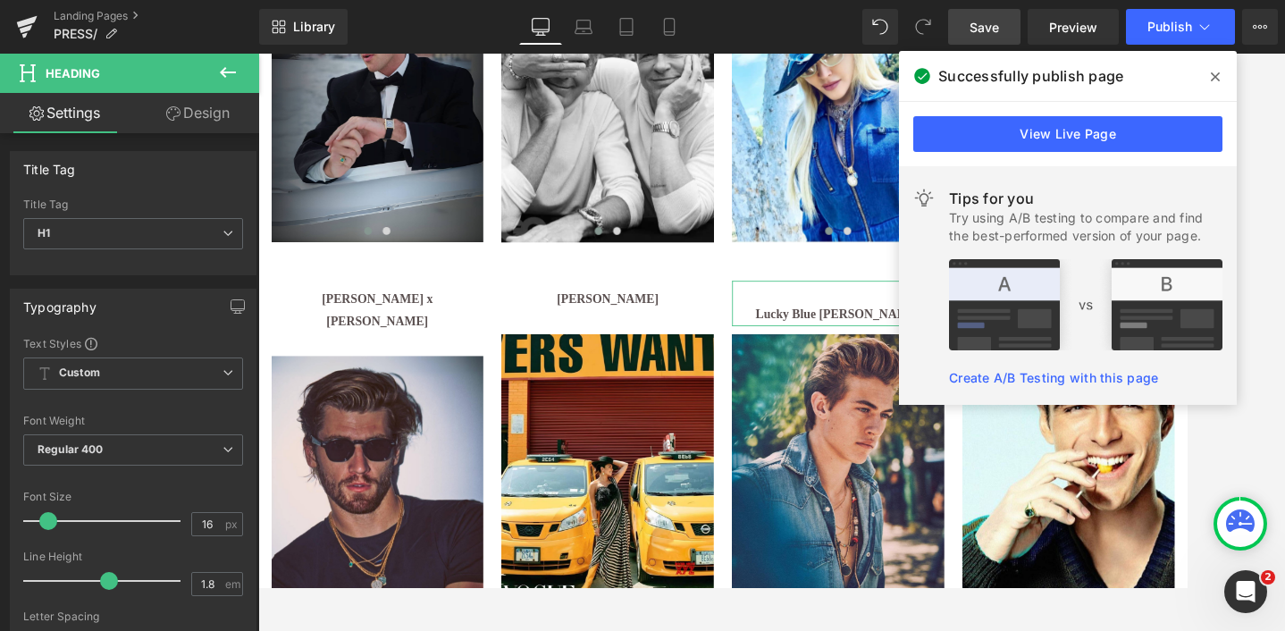
click at [201, 119] on link "Design" at bounding box center [198, 113] width 130 height 40
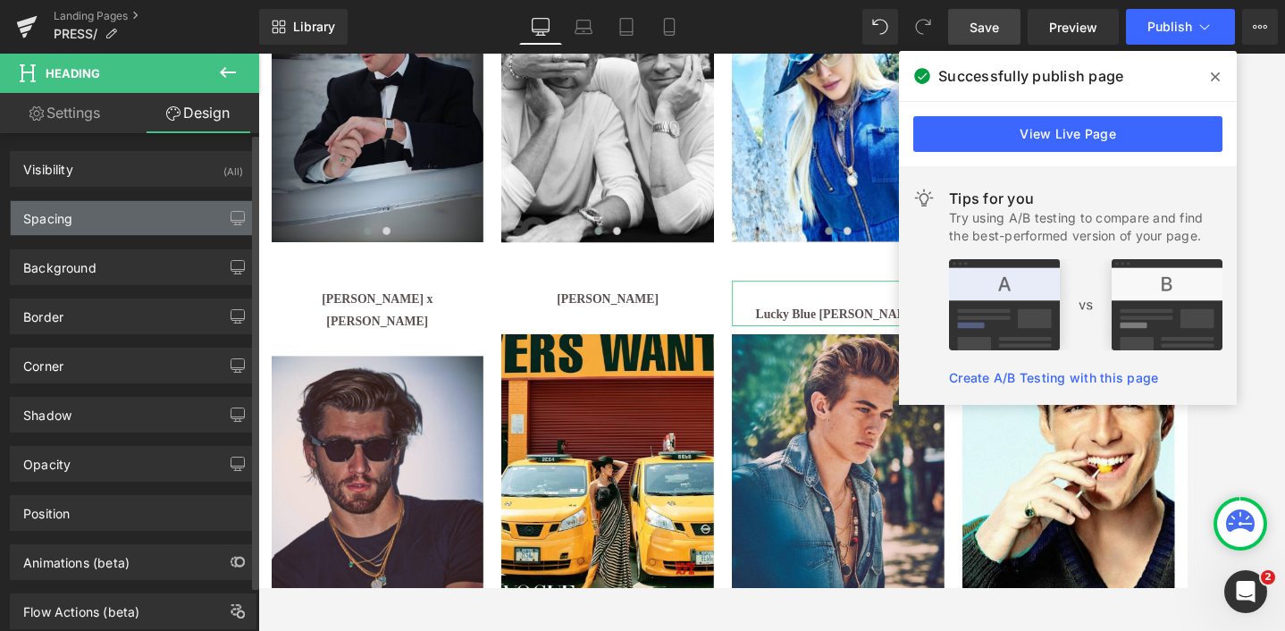
click at [74, 225] on div "Spacing" at bounding box center [133, 218] width 245 height 34
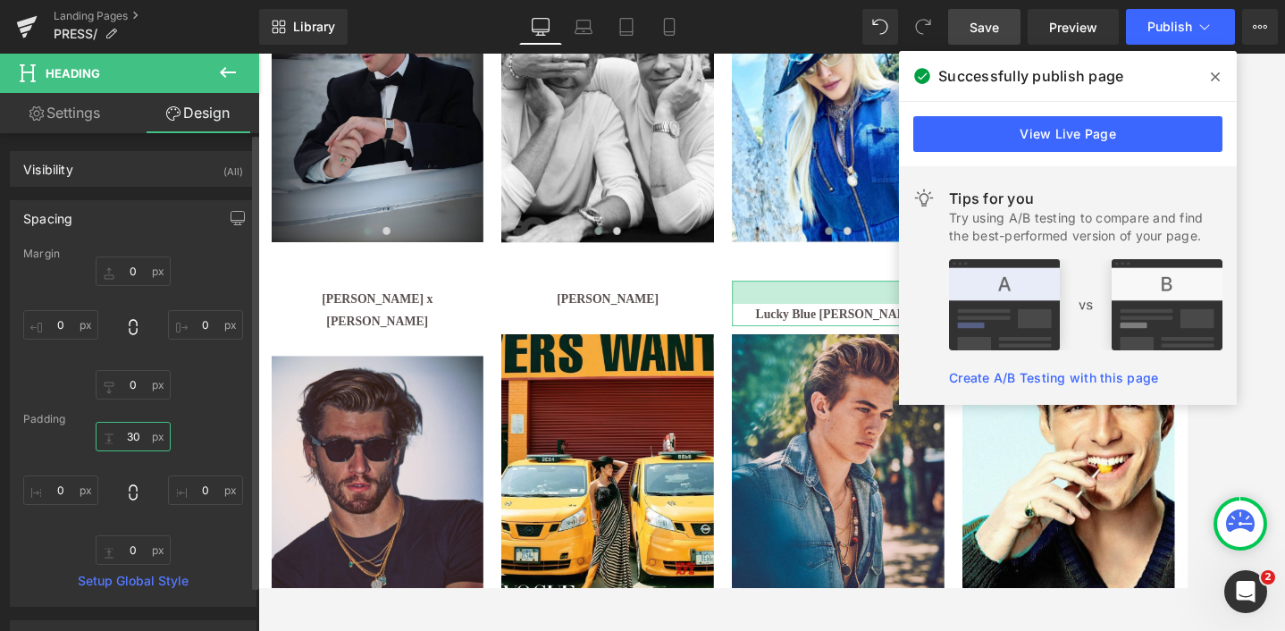
click at [128, 434] on input "30" at bounding box center [133, 436] width 75 height 29
click at [132, 442] on input "30" at bounding box center [133, 436] width 75 height 29
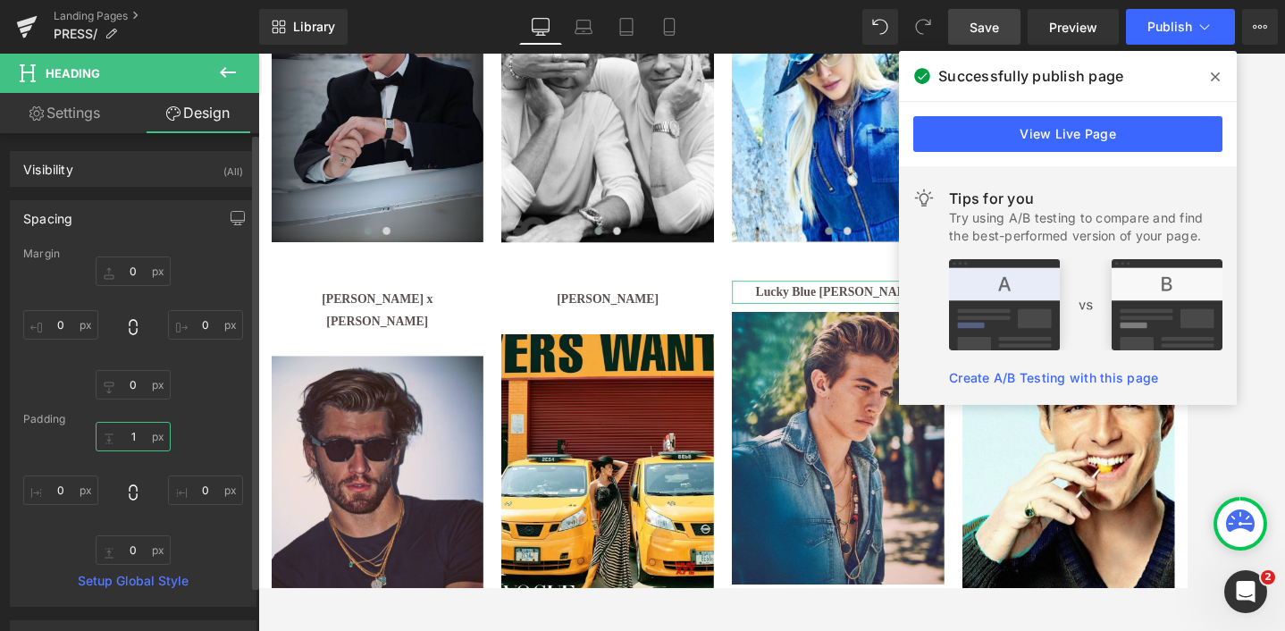
type input "10"
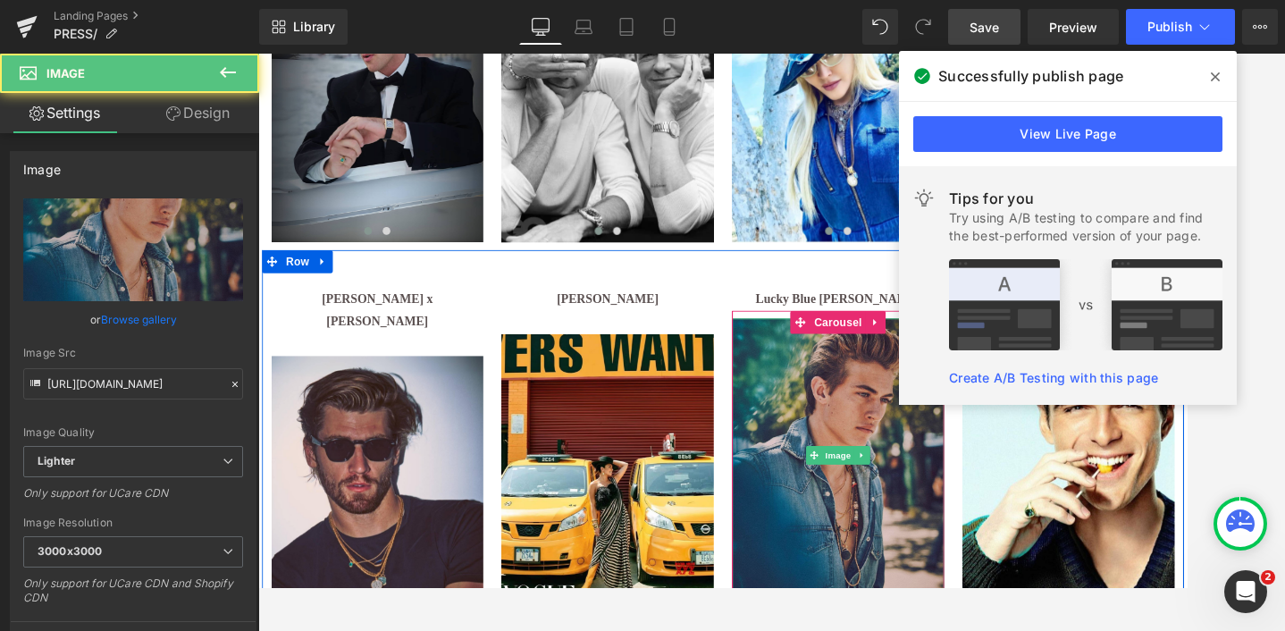
click at [853, 400] on img at bounding box center [933, 520] width 247 height 317
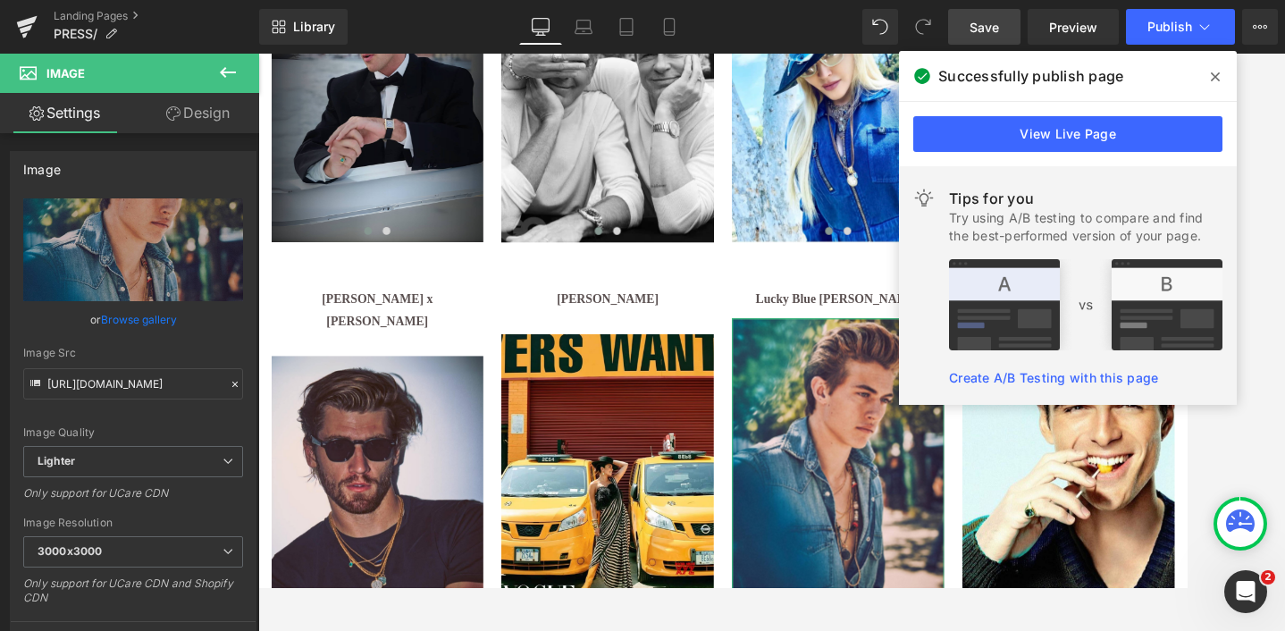
click at [215, 109] on link "Design" at bounding box center [198, 113] width 130 height 40
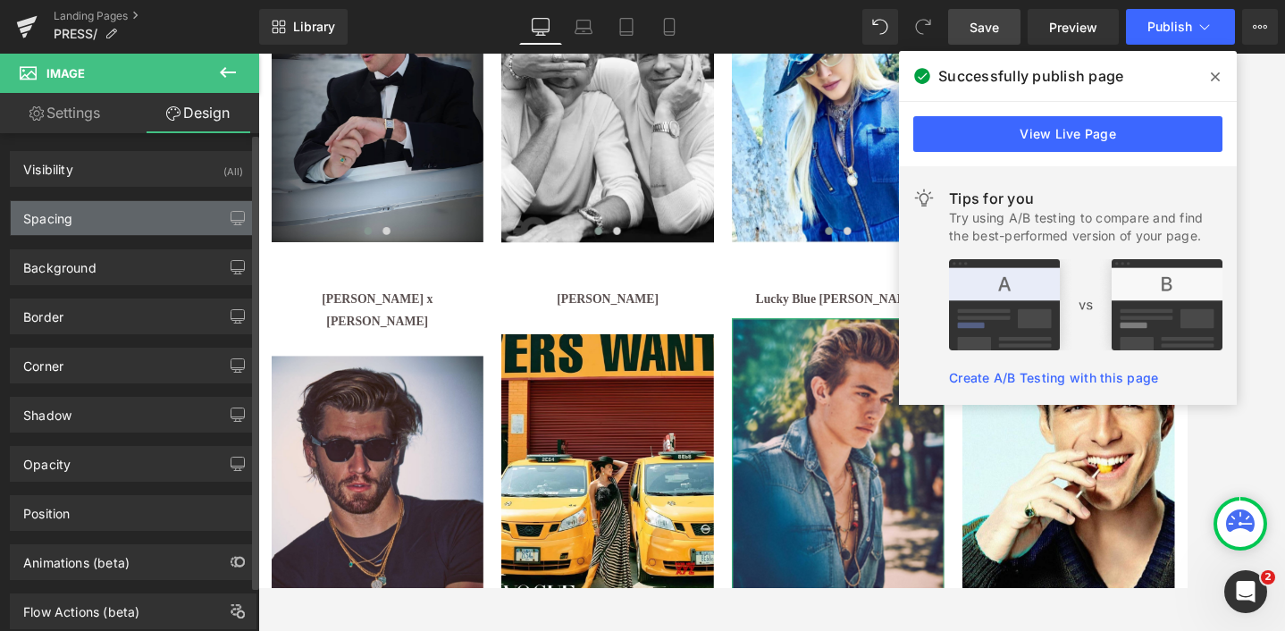
click at [59, 217] on div "Spacing" at bounding box center [47, 213] width 49 height 25
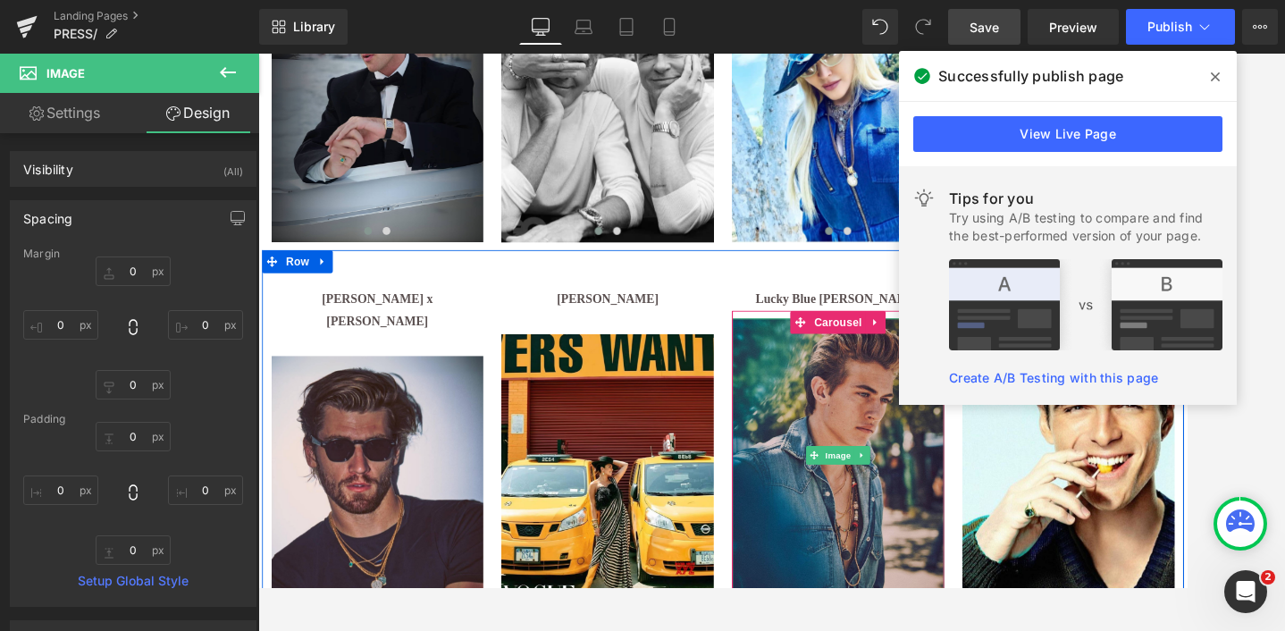
click at [869, 470] on img at bounding box center [933, 520] width 247 height 317
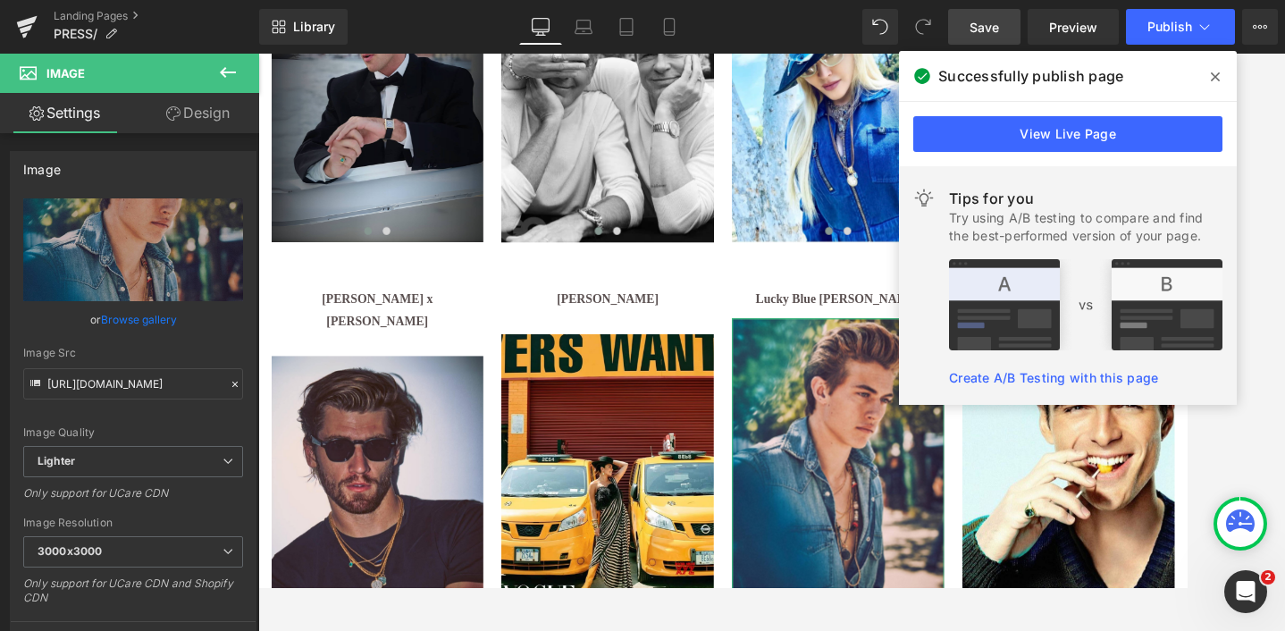
click at [209, 110] on link "Design" at bounding box center [198, 113] width 130 height 40
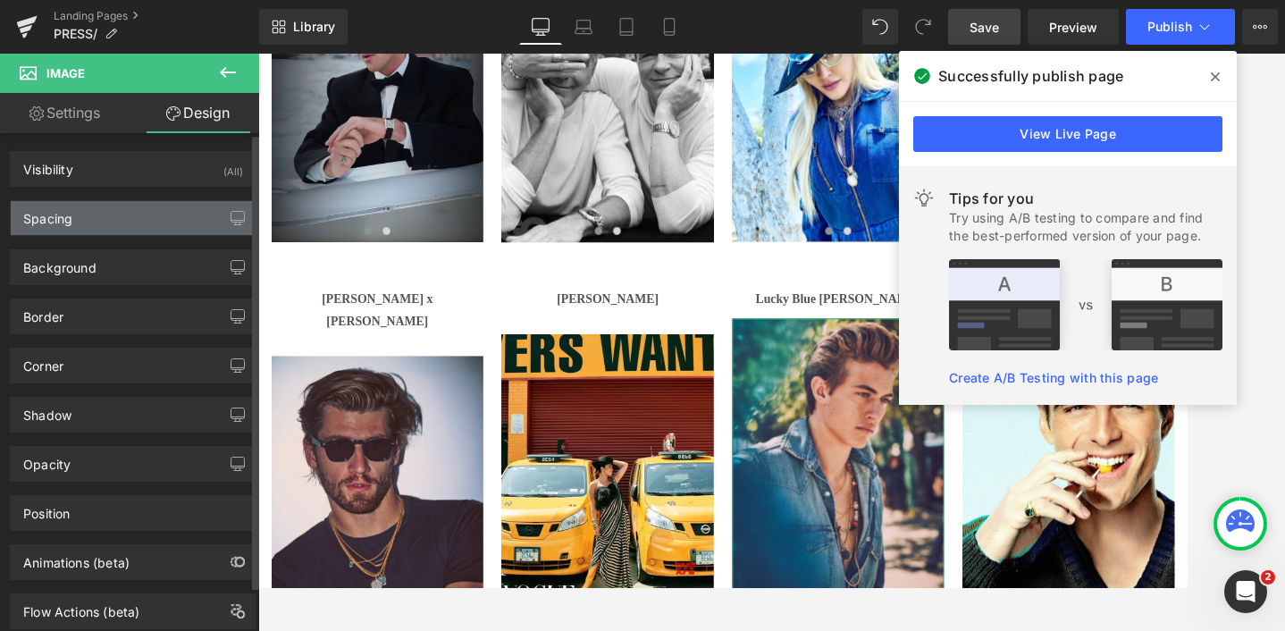
click at [119, 221] on div "Spacing" at bounding box center [133, 218] width 245 height 34
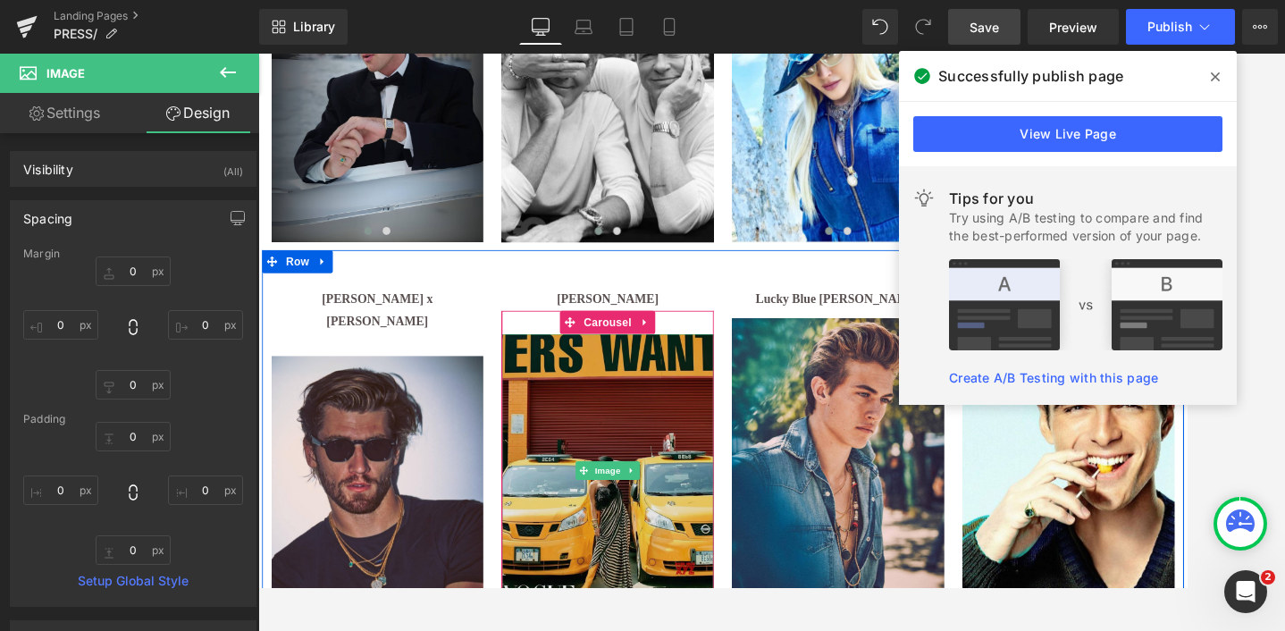
click at [644, 460] on img at bounding box center [665, 538] width 247 height 317
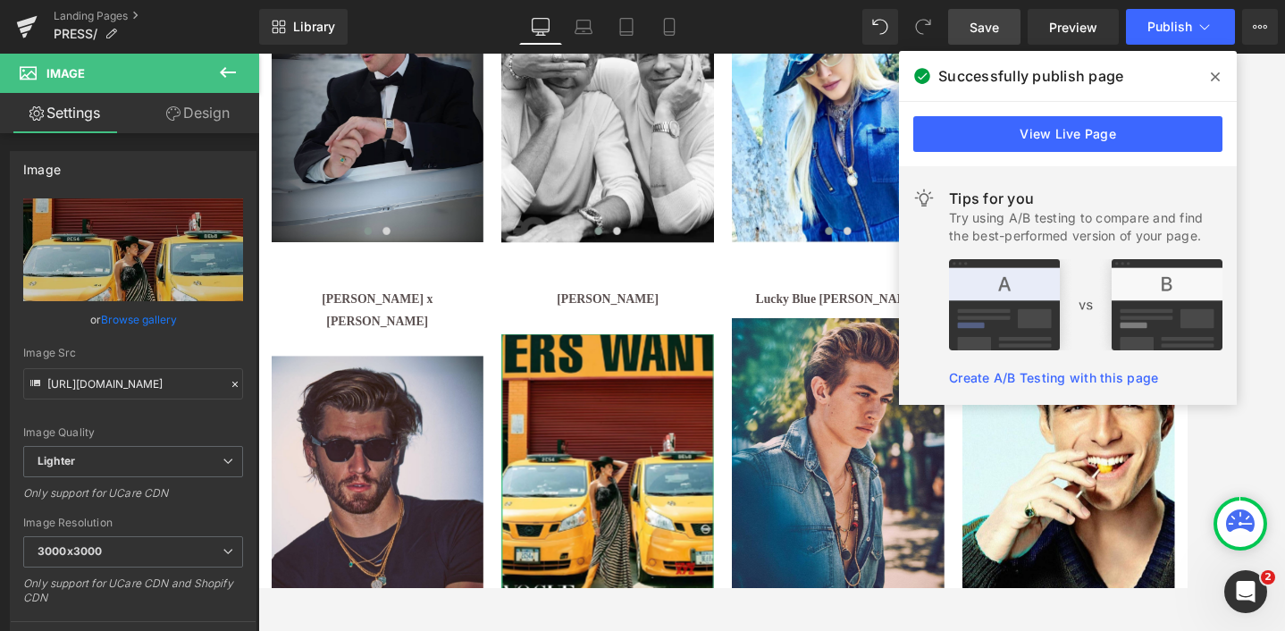
click at [214, 113] on link "Design" at bounding box center [198, 113] width 130 height 40
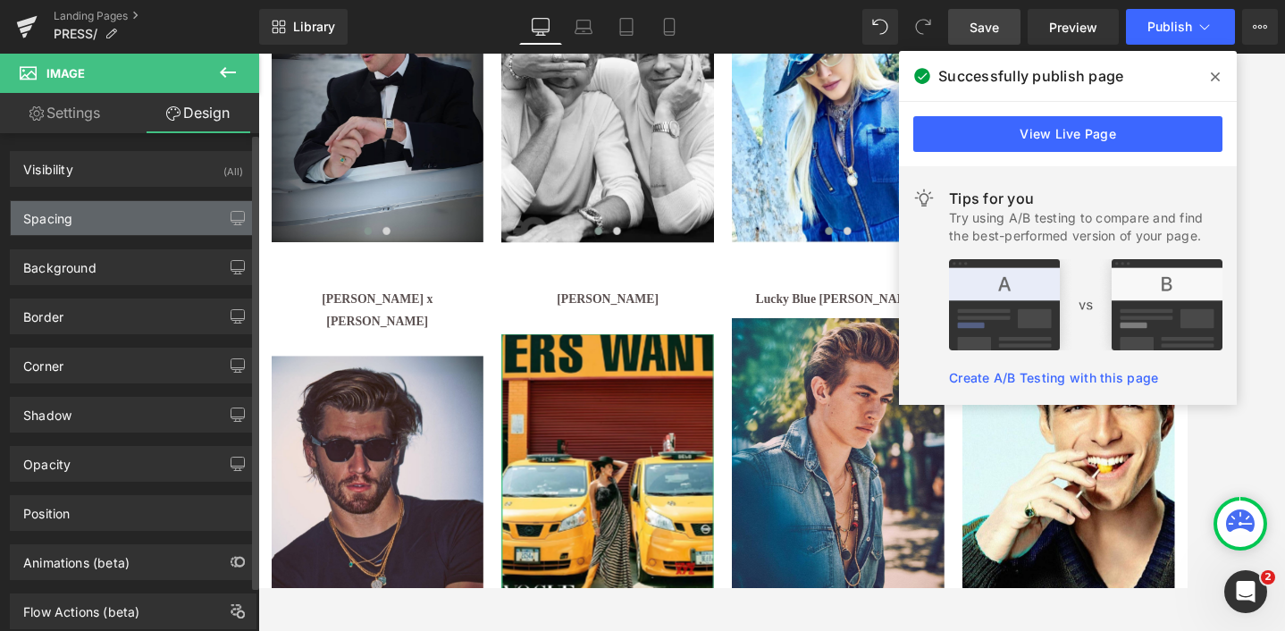
click at [91, 225] on div "Spacing" at bounding box center [133, 218] width 245 height 34
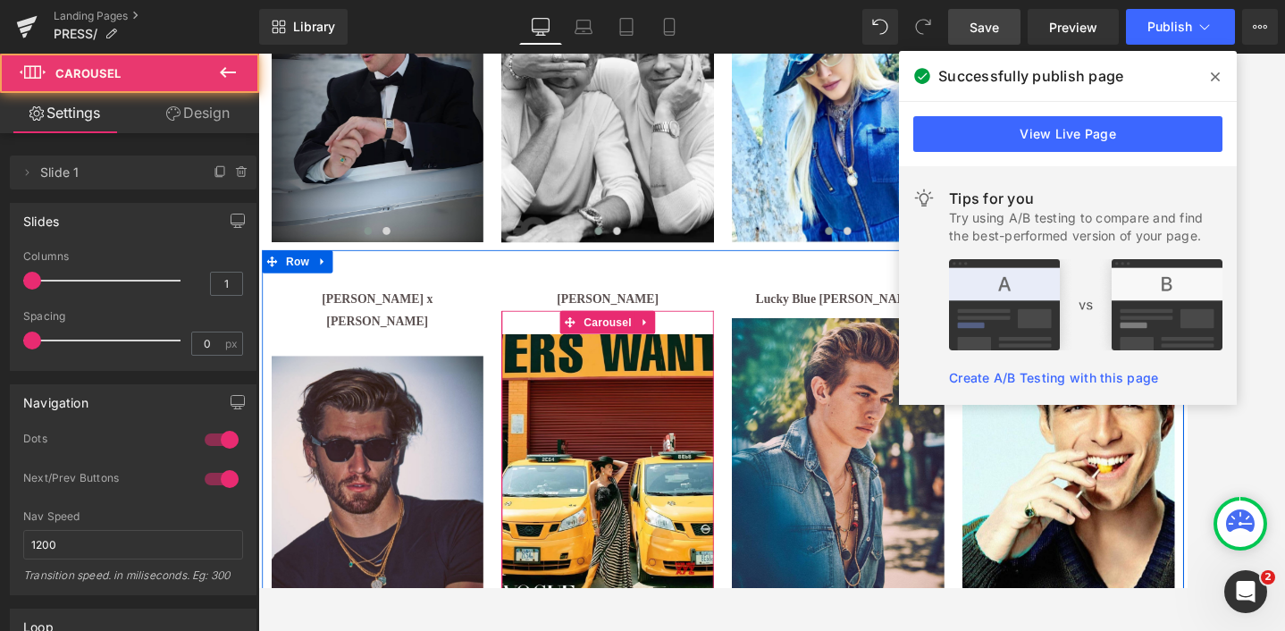
click at [565, 365] on div "Image ‹ › [GEOGRAPHIC_DATA]" at bounding box center [665, 525] width 247 height 344
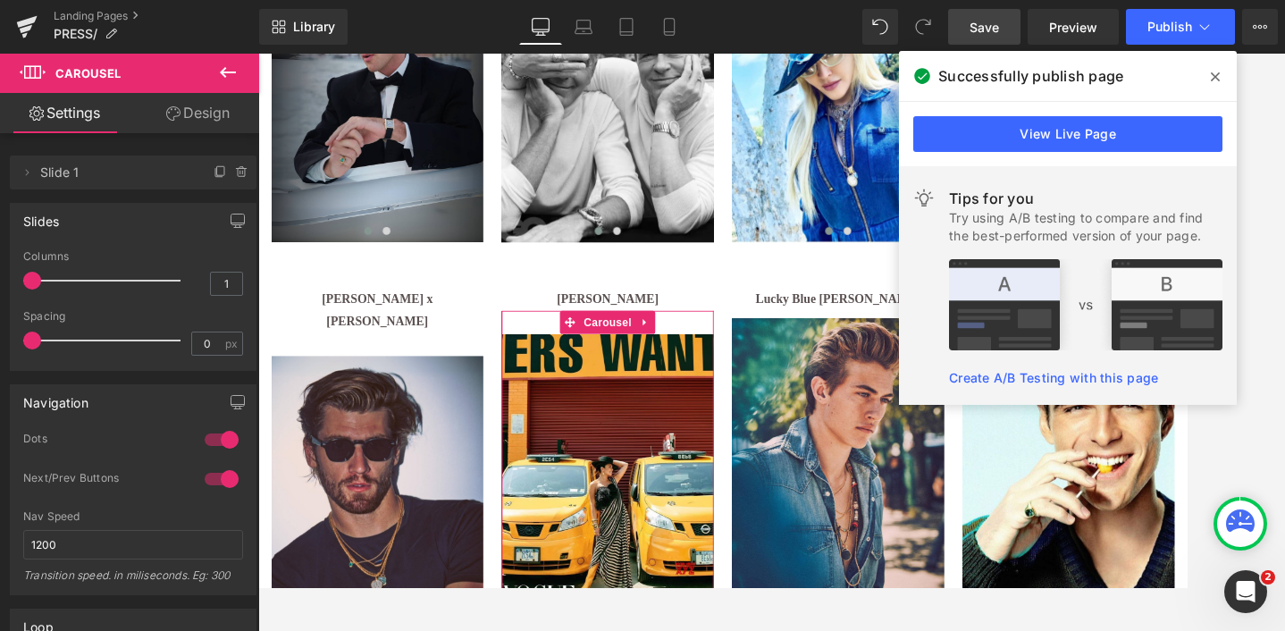
click at [200, 113] on link "Design" at bounding box center [198, 113] width 130 height 40
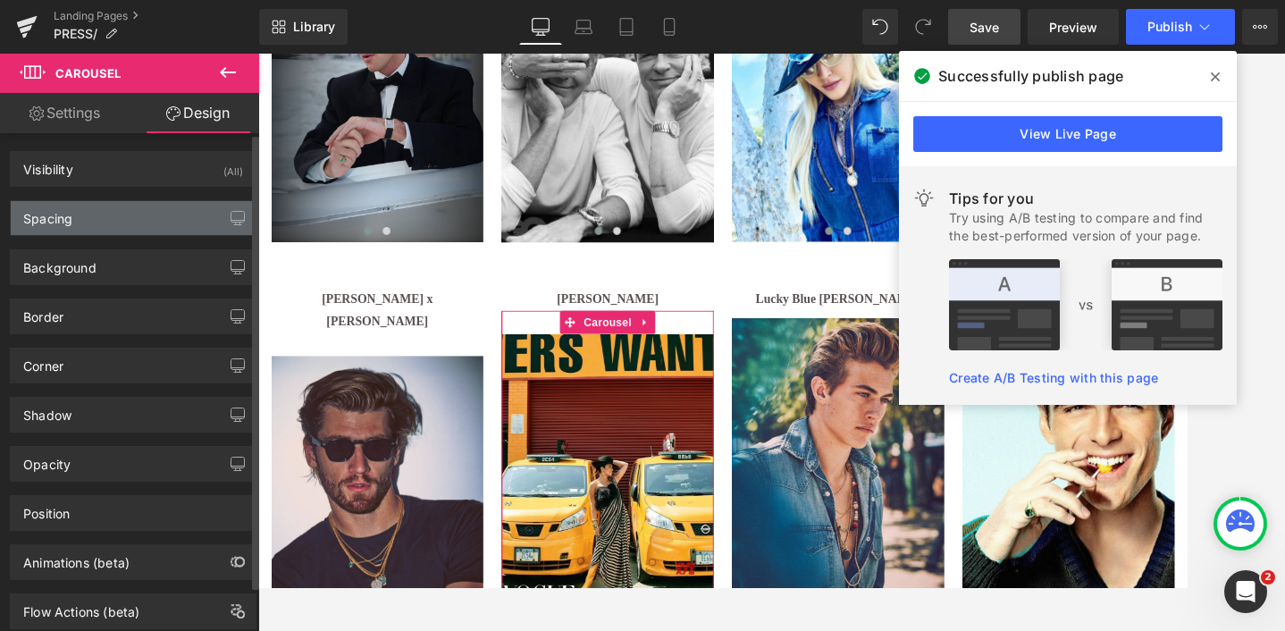
click at [96, 206] on div "Spacing" at bounding box center [133, 218] width 245 height 34
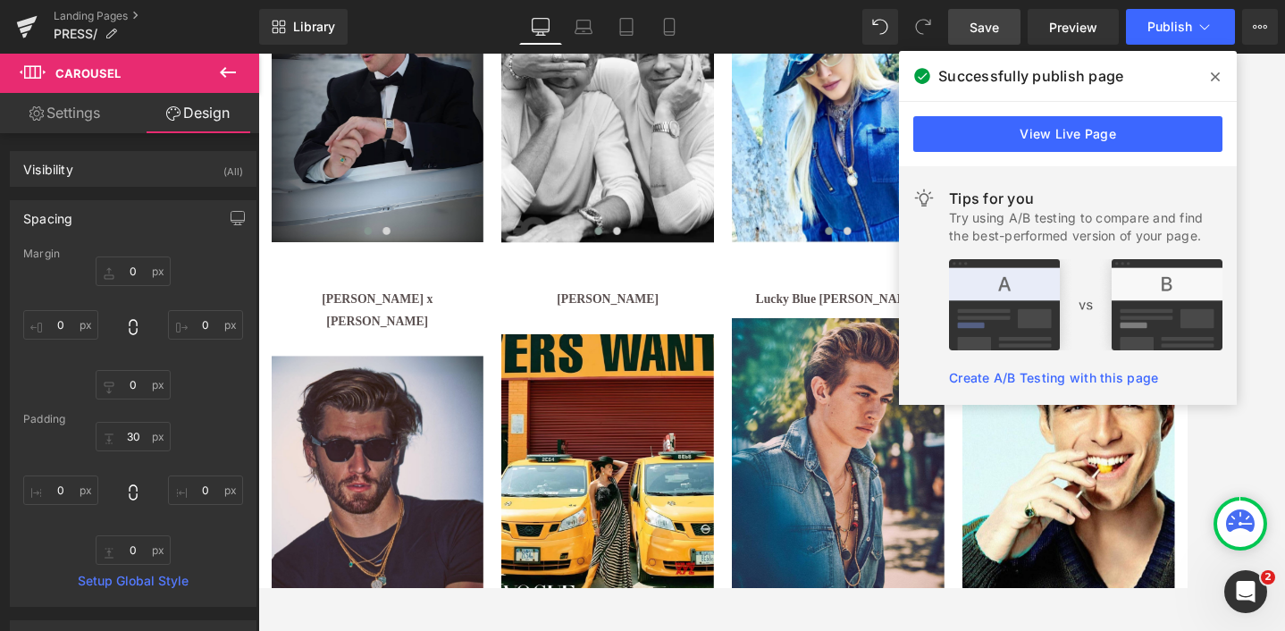
click at [965, 21] on link "Save" at bounding box center [984, 27] width 72 height 36
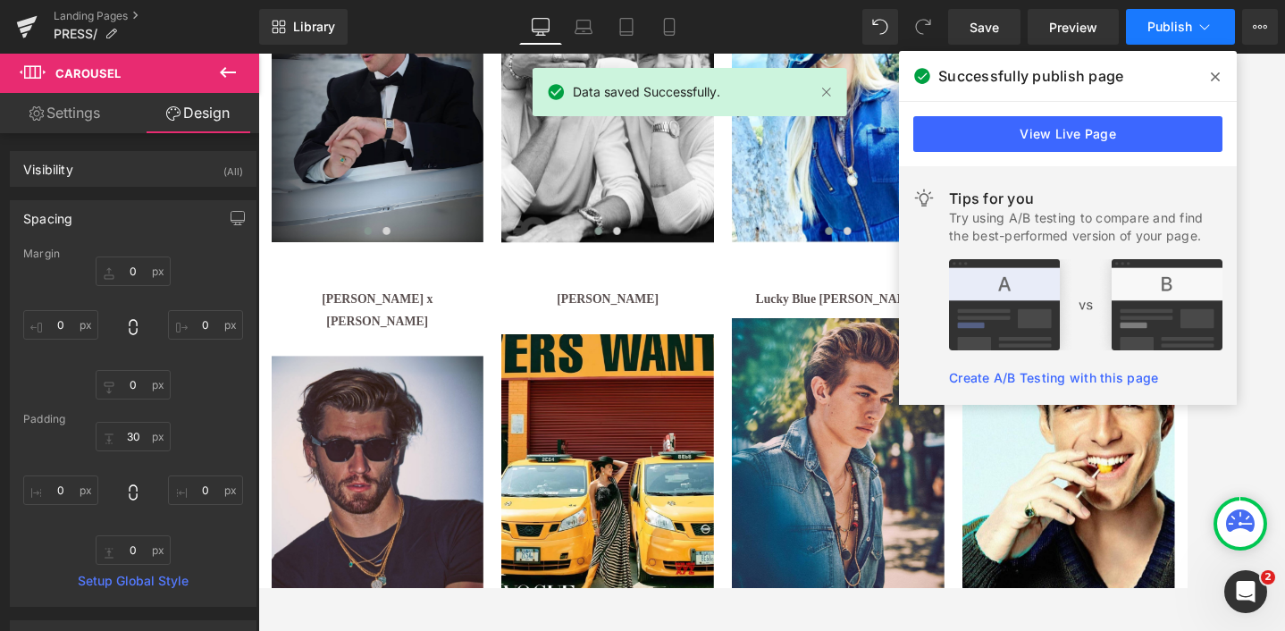
click at [1157, 25] on span "Publish" at bounding box center [1170, 27] width 45 height 14
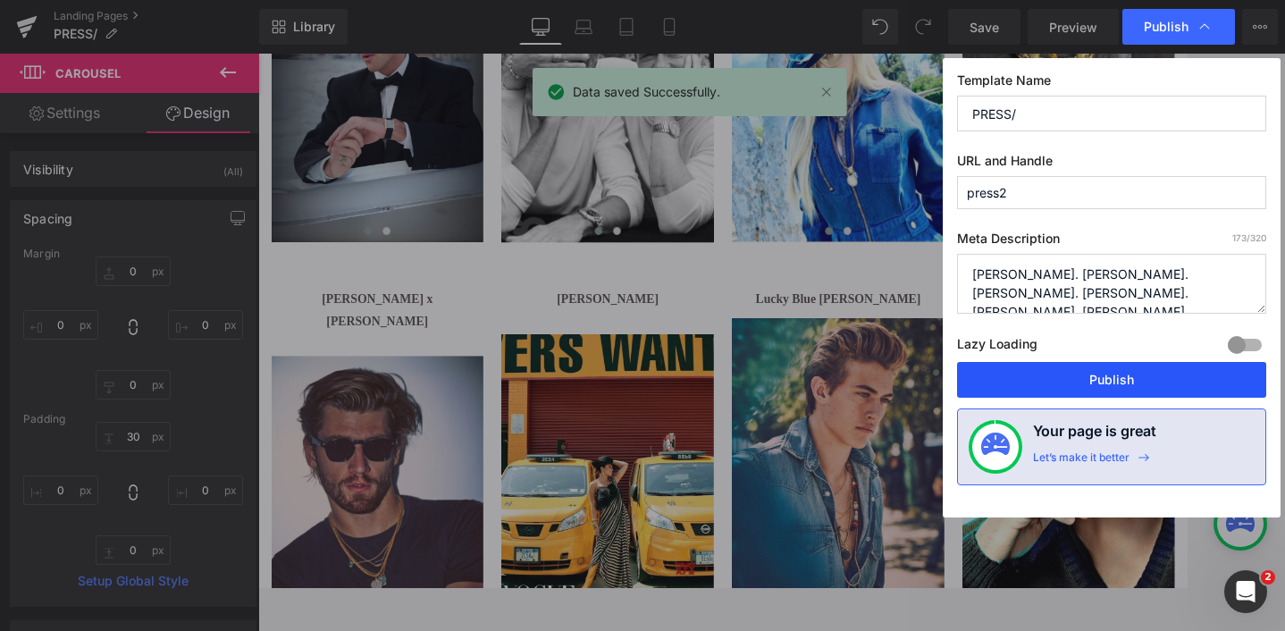
click at [1102, 369] on button "Publish" at bounding box center [1111, 380] width 309 height 36
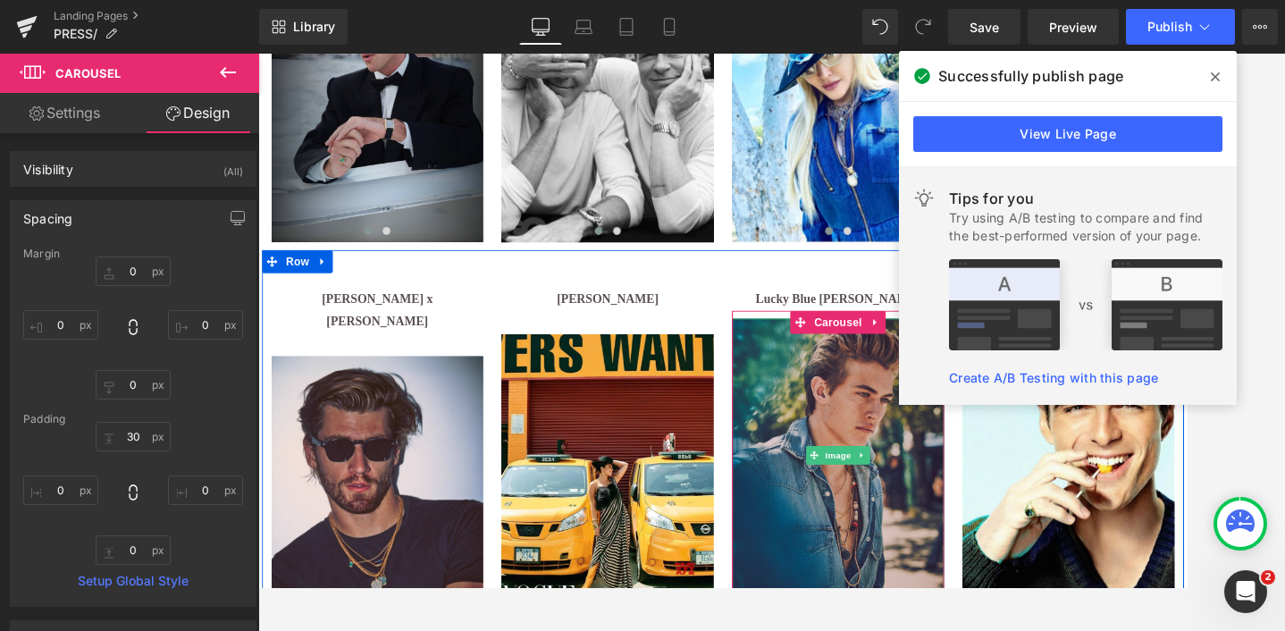
click at [845, 371] on img at bounding box center [933, 520] width 247 height 317
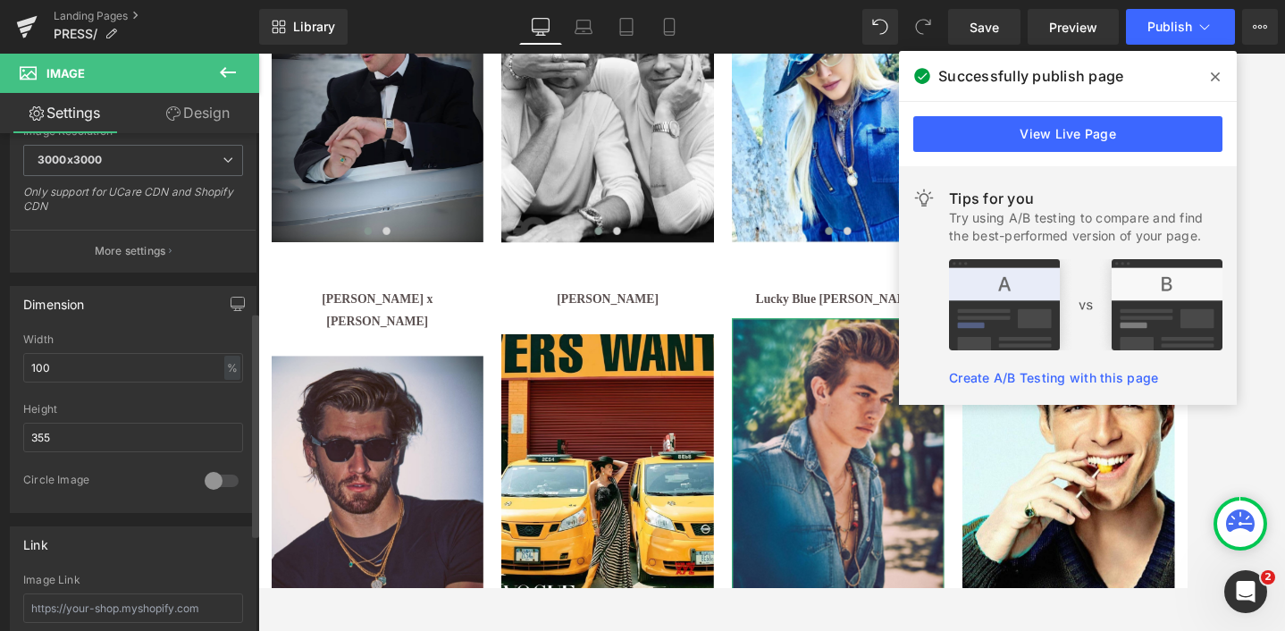
scroll to position [397, 0]
click at [208, 114] on link "Design" at bounding box center [198, 113] width 130 height 40
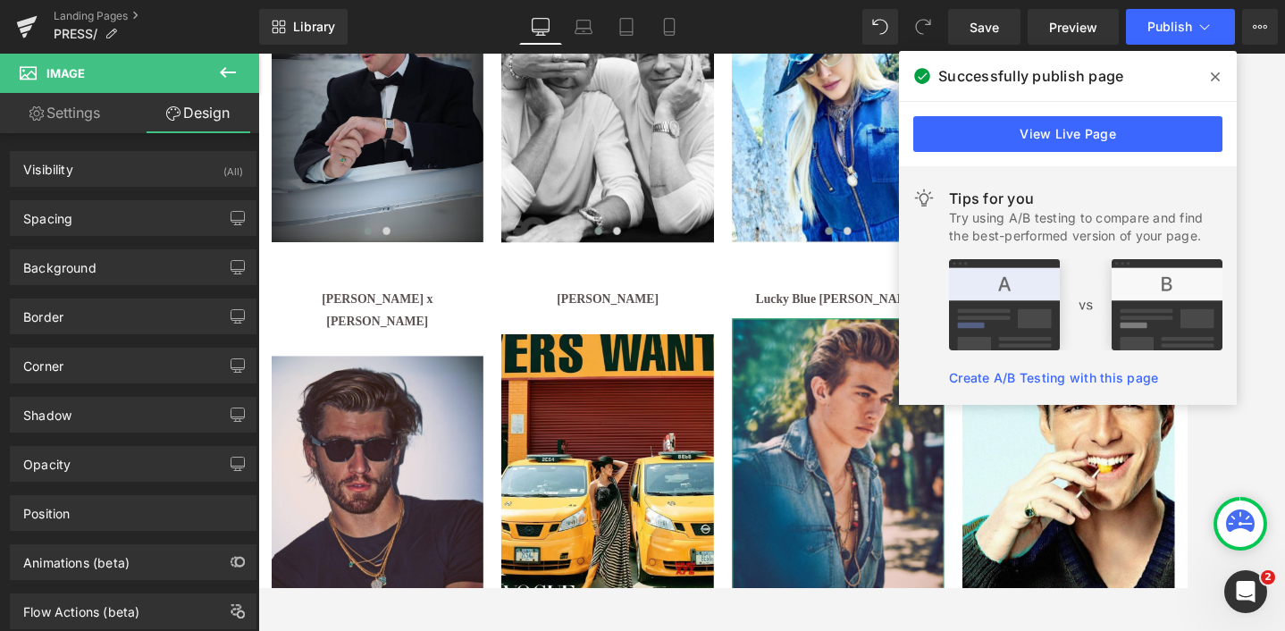
type input "0"
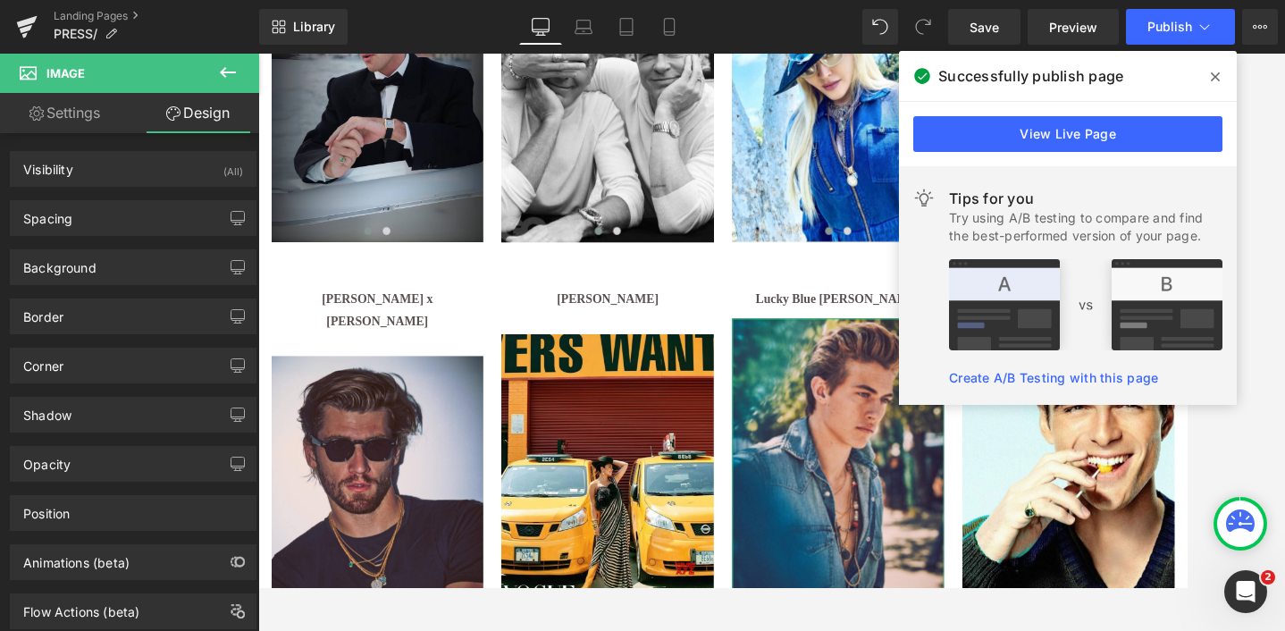
type input "0"
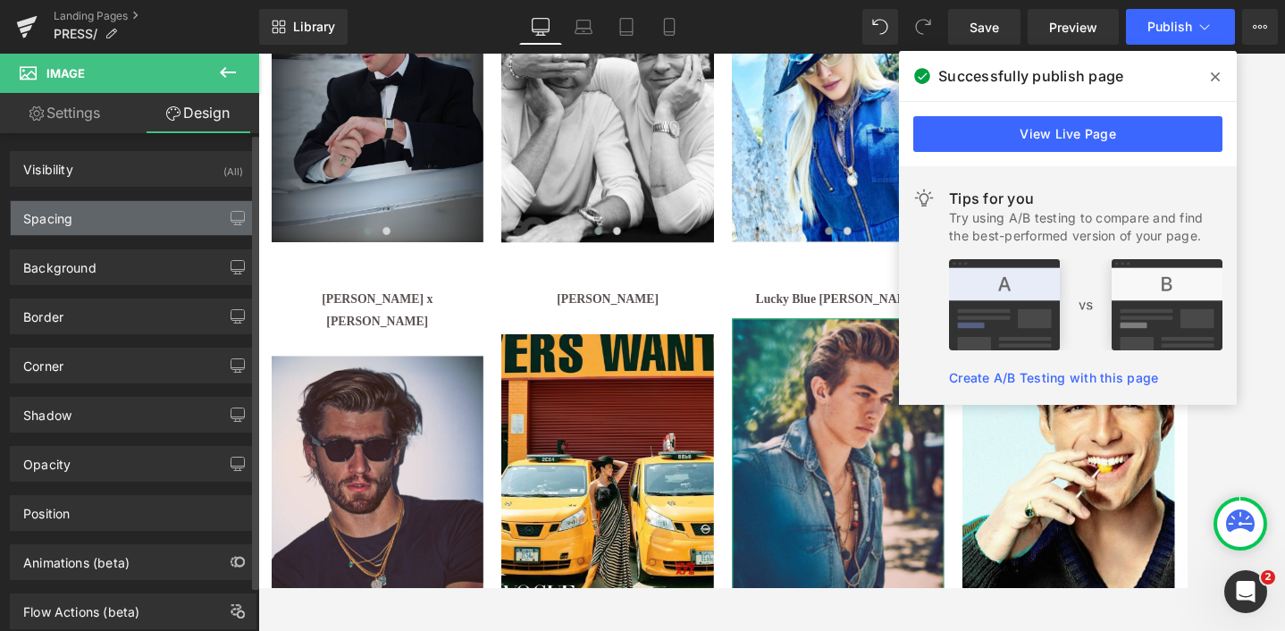
click at [48, 223] on div "Spacing" at bounding box center [47, 213] width 49 height 25
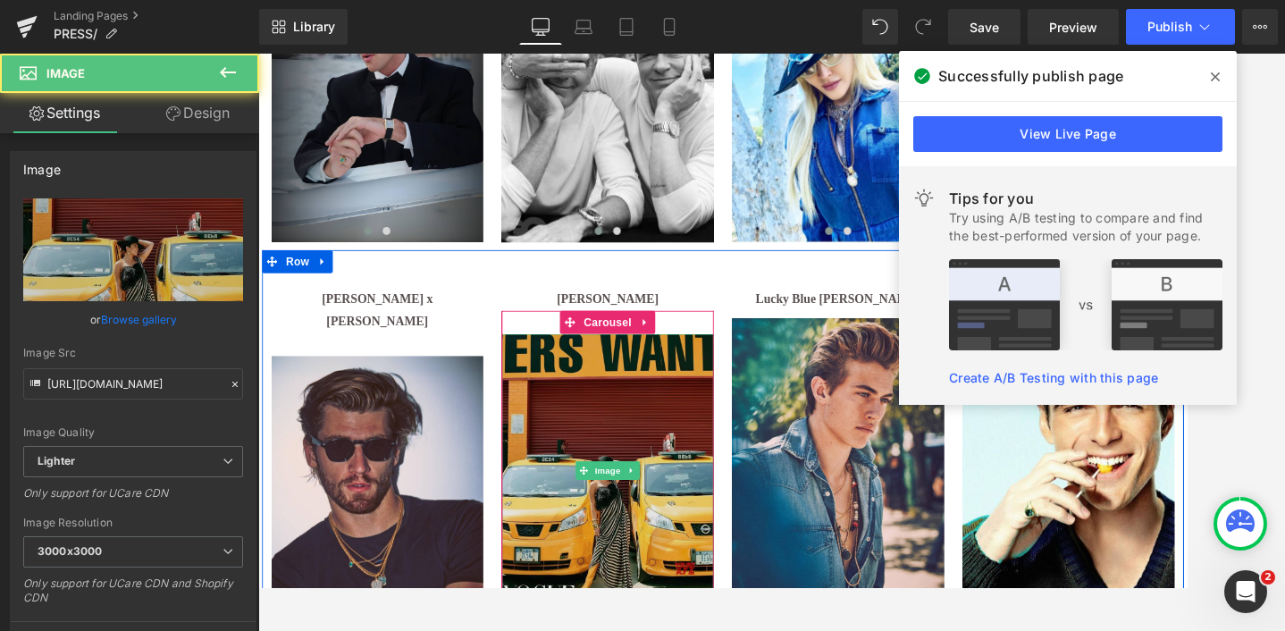
click at [594, 423] on img at bounding box center [665, 538] width 247 height 317
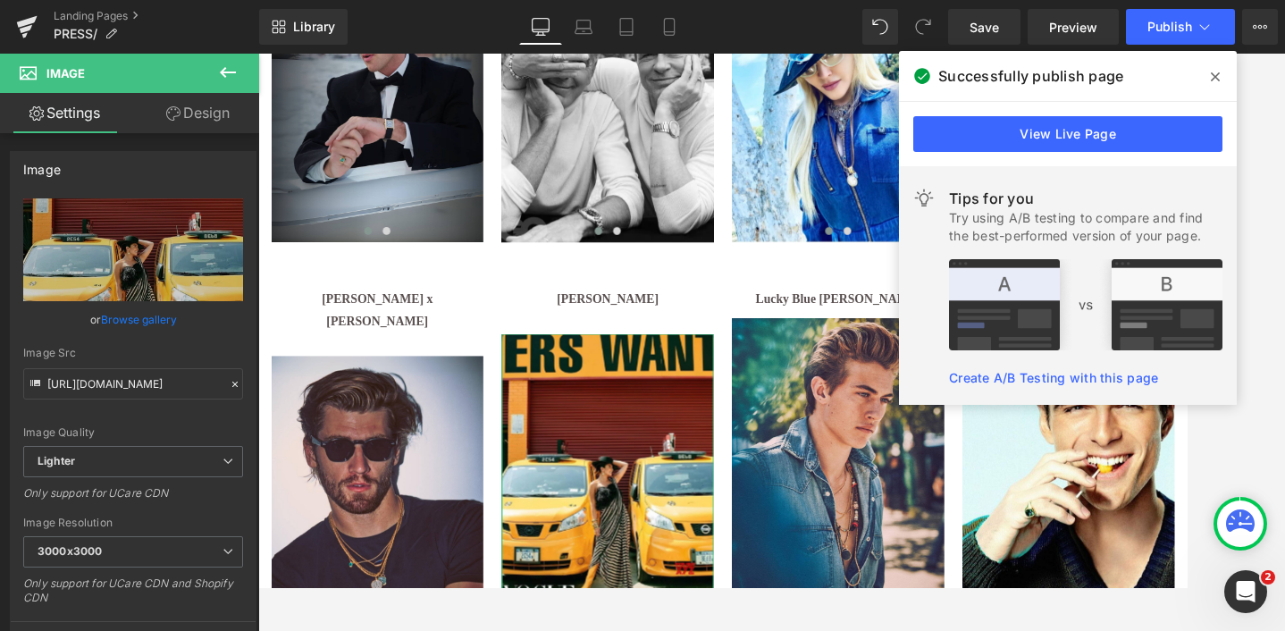
click at [198, 114] on link "Design" at bounding box center [198, 113] width 130 height 40
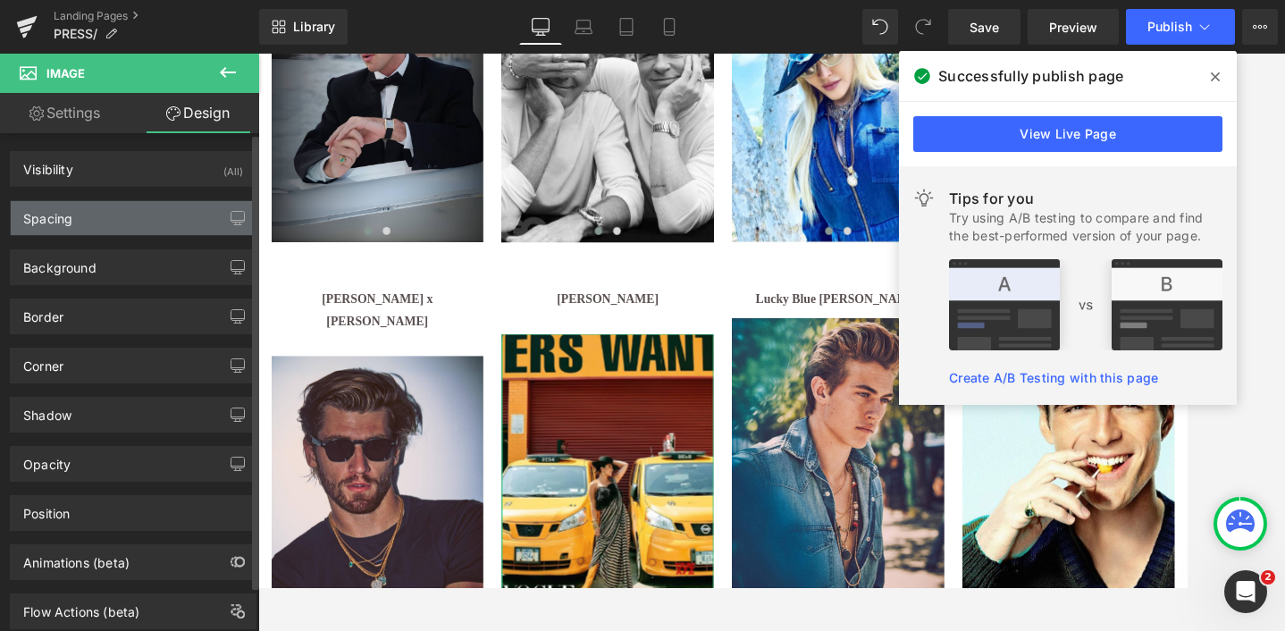
click at [112, 227] on div "Spacing" at bounding box center [133, 218] width 245 height 34
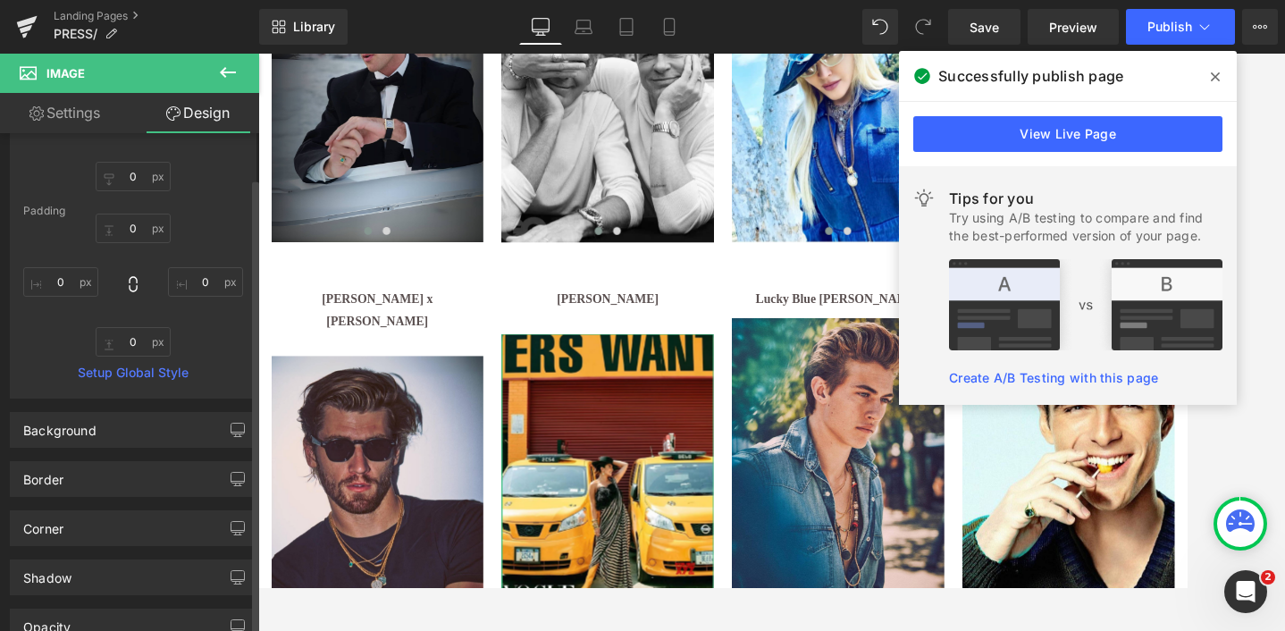
scroll to position [209, 0]
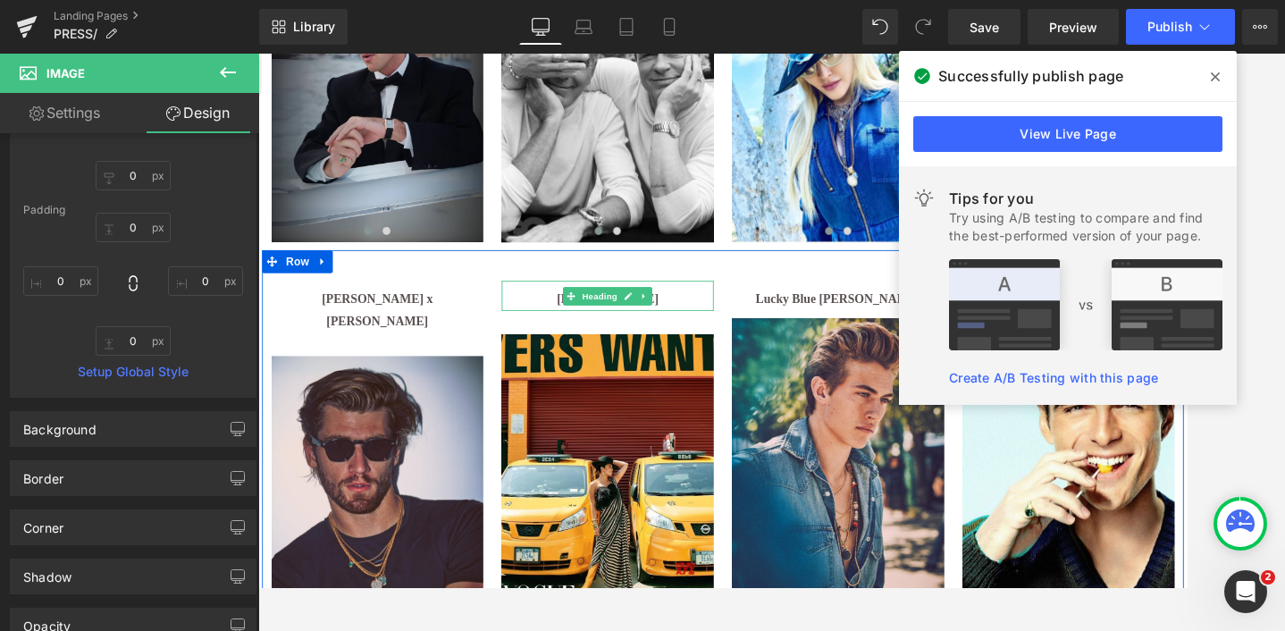
click at [568, 335] on h1 "[PERSON_NAME]" at bounding box center [665, 340] width 247 height 26
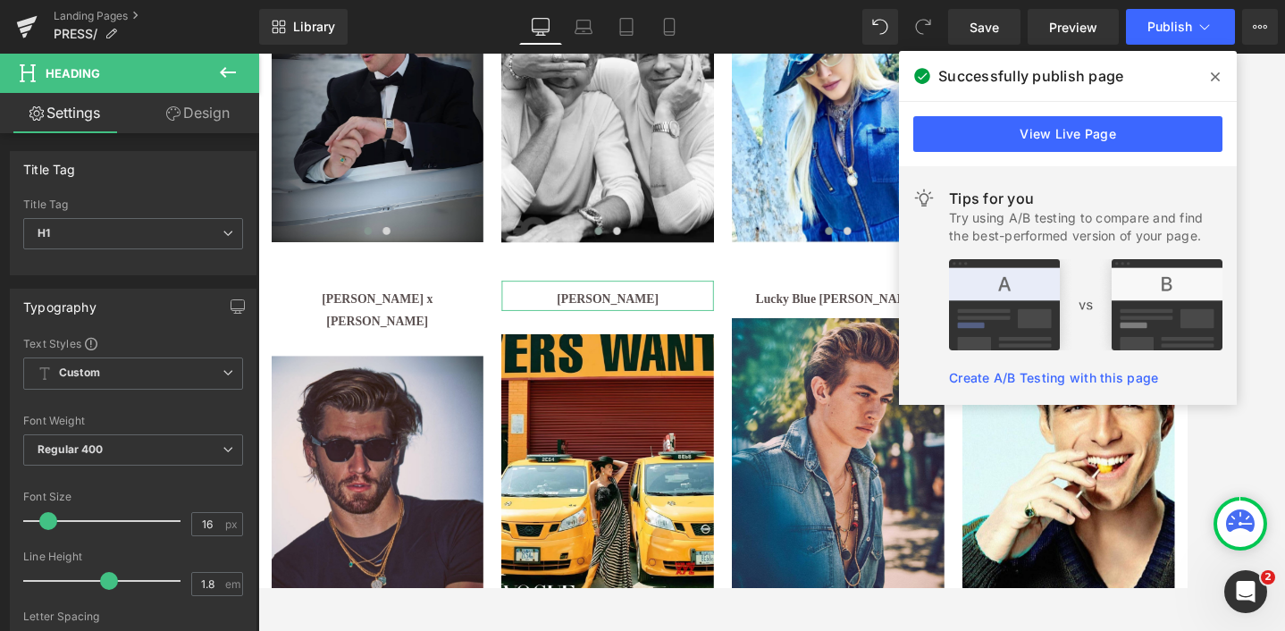
click at [205, 104] on link "Design" at bounding box center [198, 113] width 130 height 40
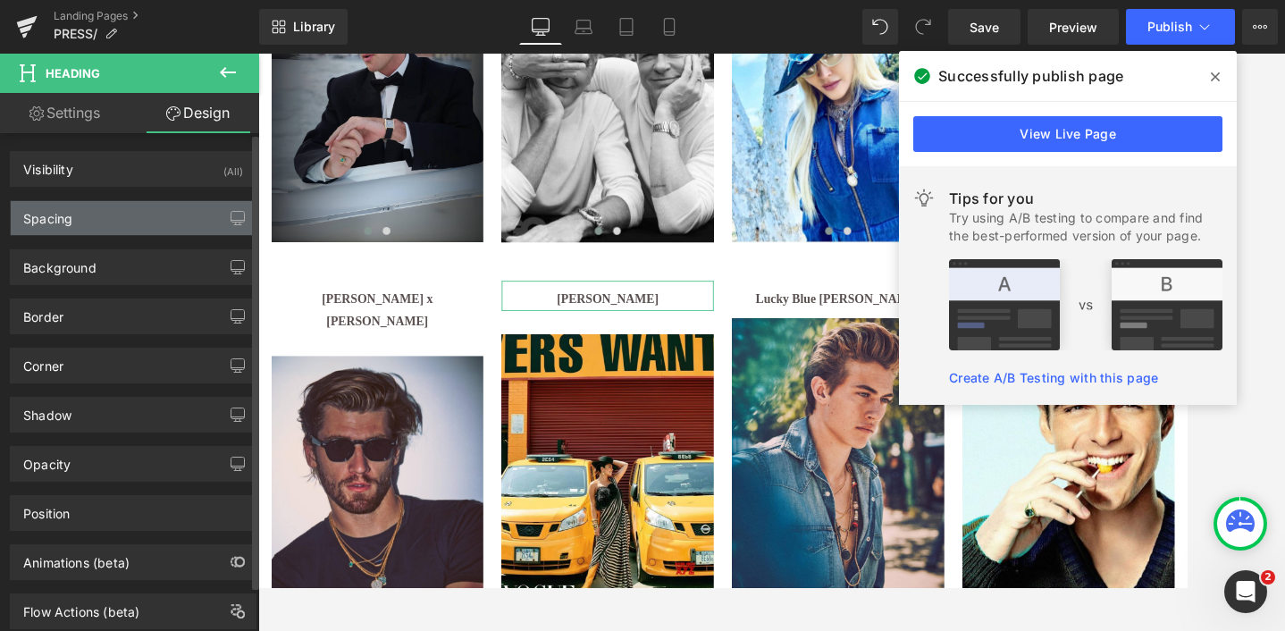
click at [69, 212] on div "Spacing" at bounding box center [47, 213] width 49 height 25
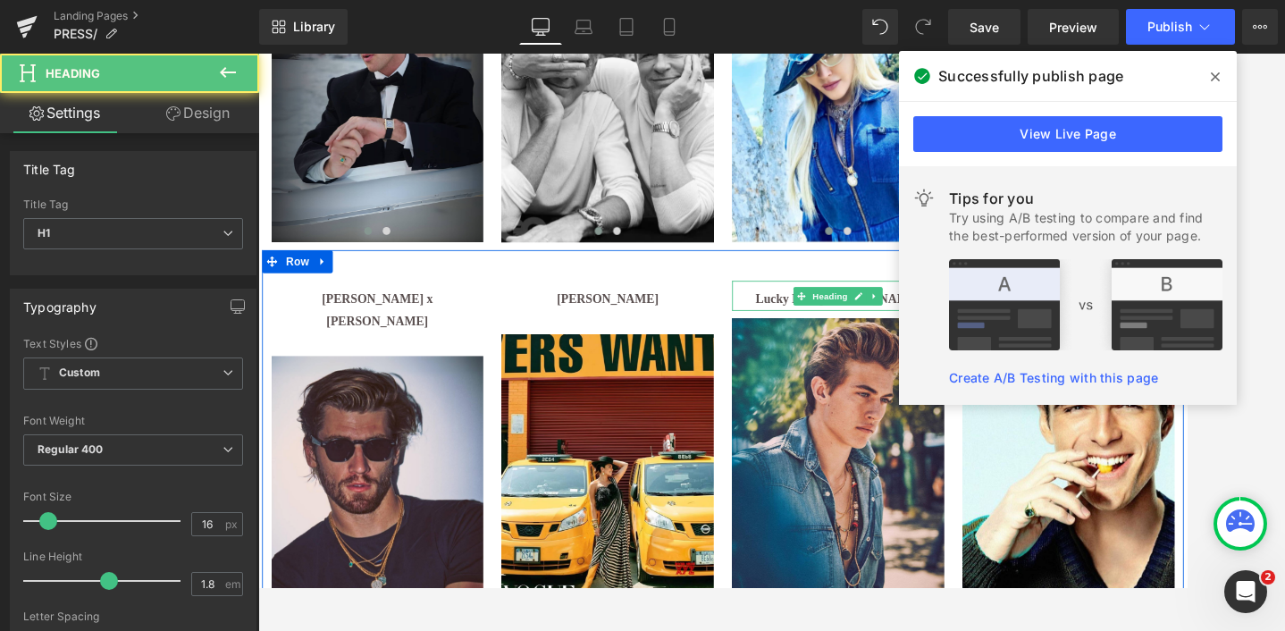
click at [830, 331] on h1 "Lucky Blue [PERSON_NAME]" at bounding box center [933, 340] width 247 height 26
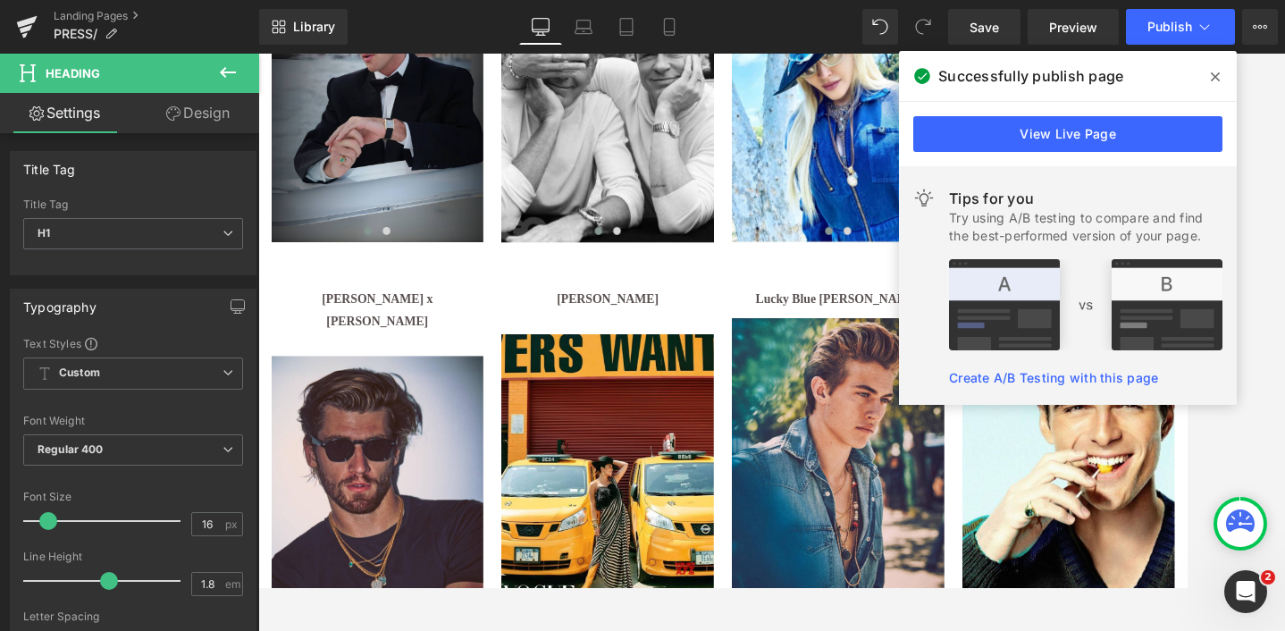
click at [206, 118] on link "Design" at bounding box center [198, 113] width 130 height 40
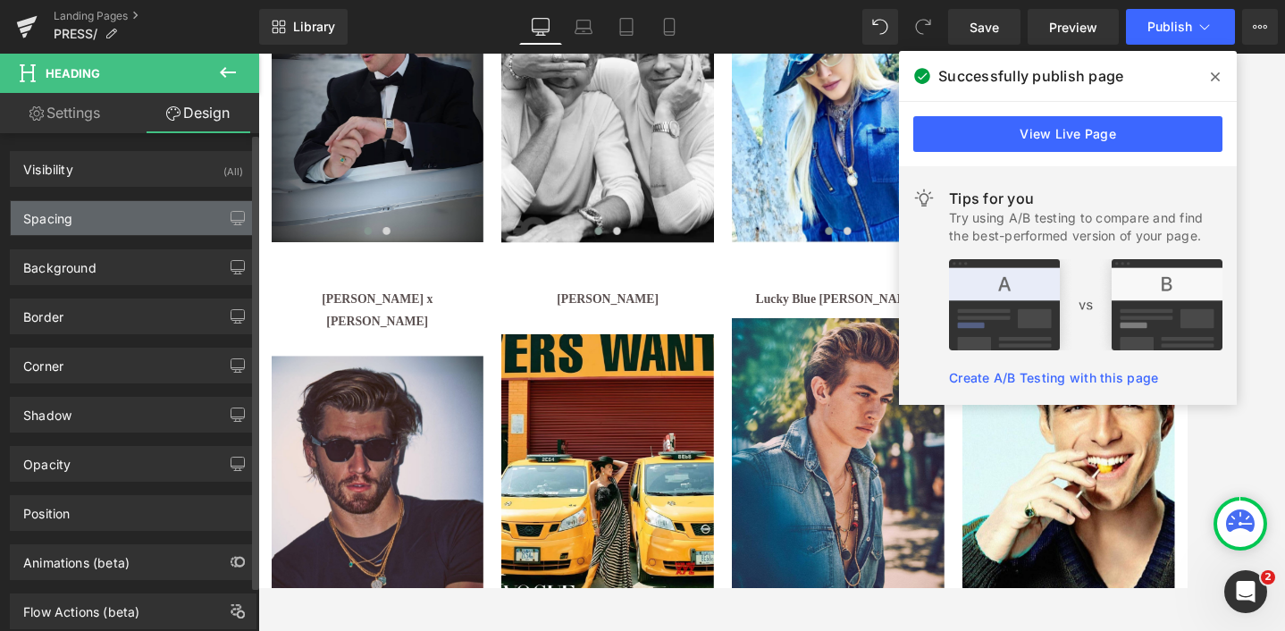
click at [95, 221] on div "Spacing" at bounding box center [133, 218] width 245 height 34
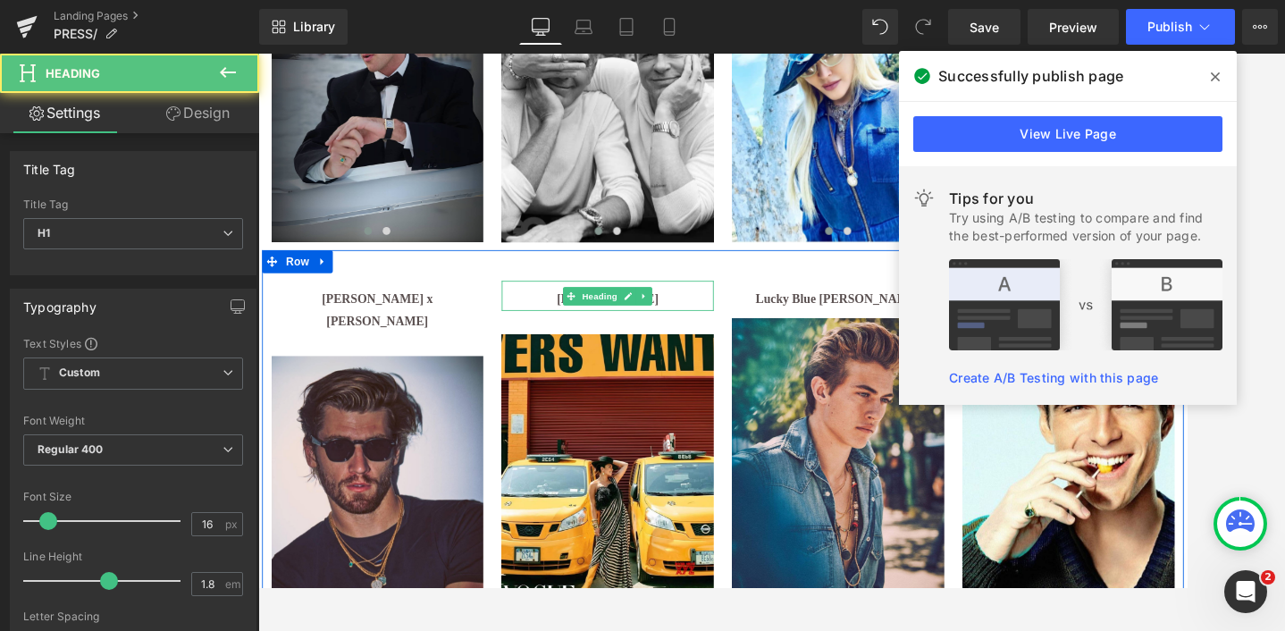
click at [575, 333] on h1 "[PERSON_NAME]" at bounding box center [665, 340] width 247 height 26
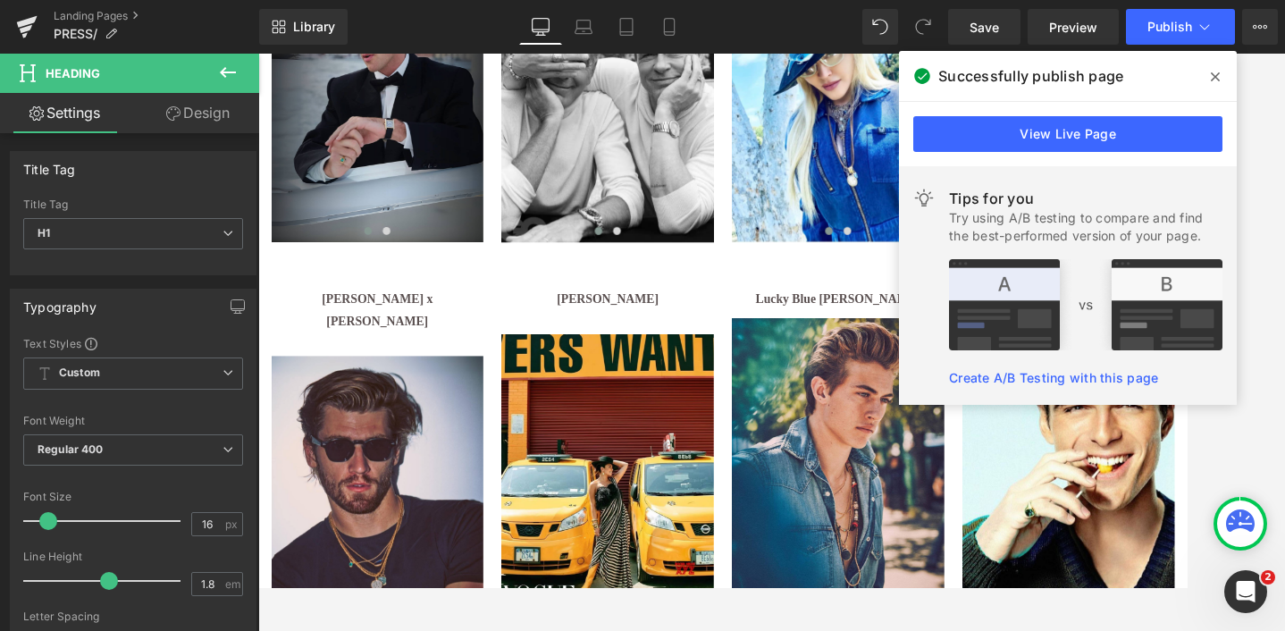
click at [207, 108] on link "Design" at bounding box center [198, 113] width 130 height 40
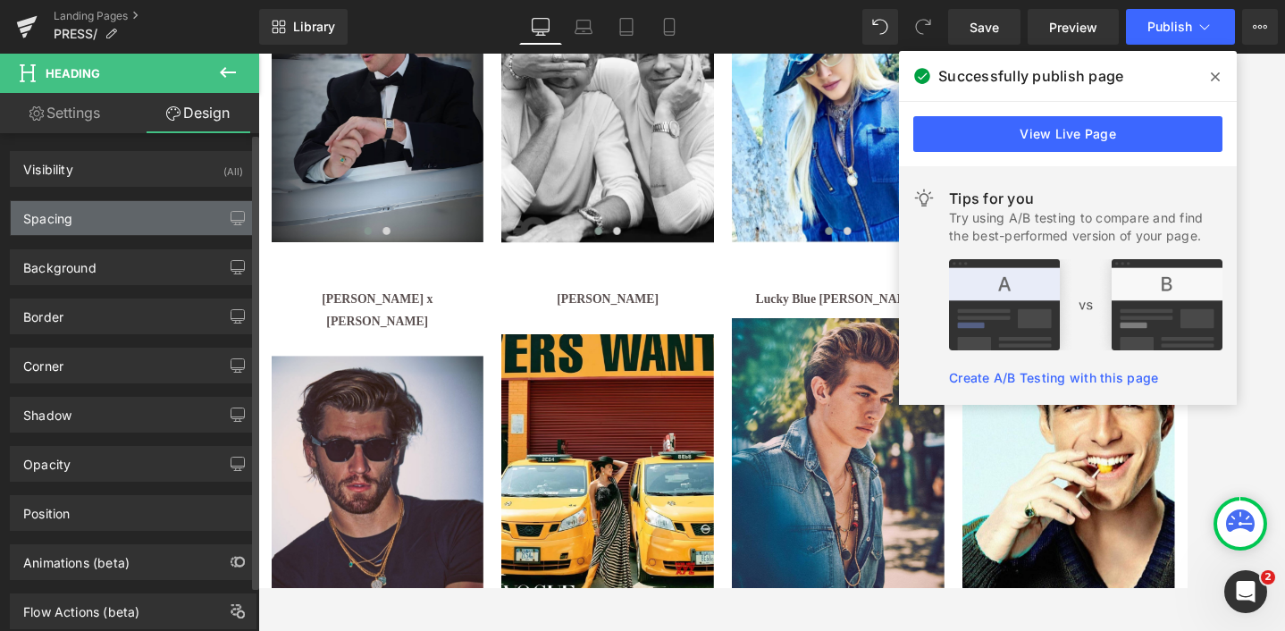
click at [92, 223] on div "Spacing" at bounding box center [133, 218] width 245 height 34
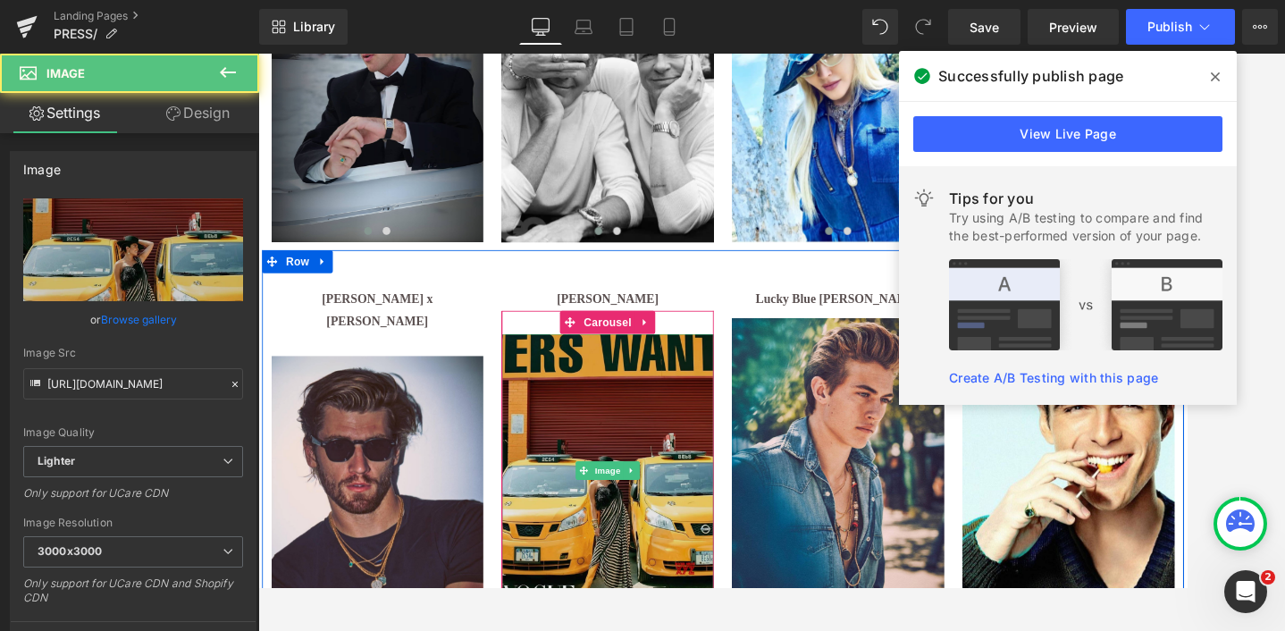
click at [617, 515] on img at bounding box center [665, 538] width 247 height 317
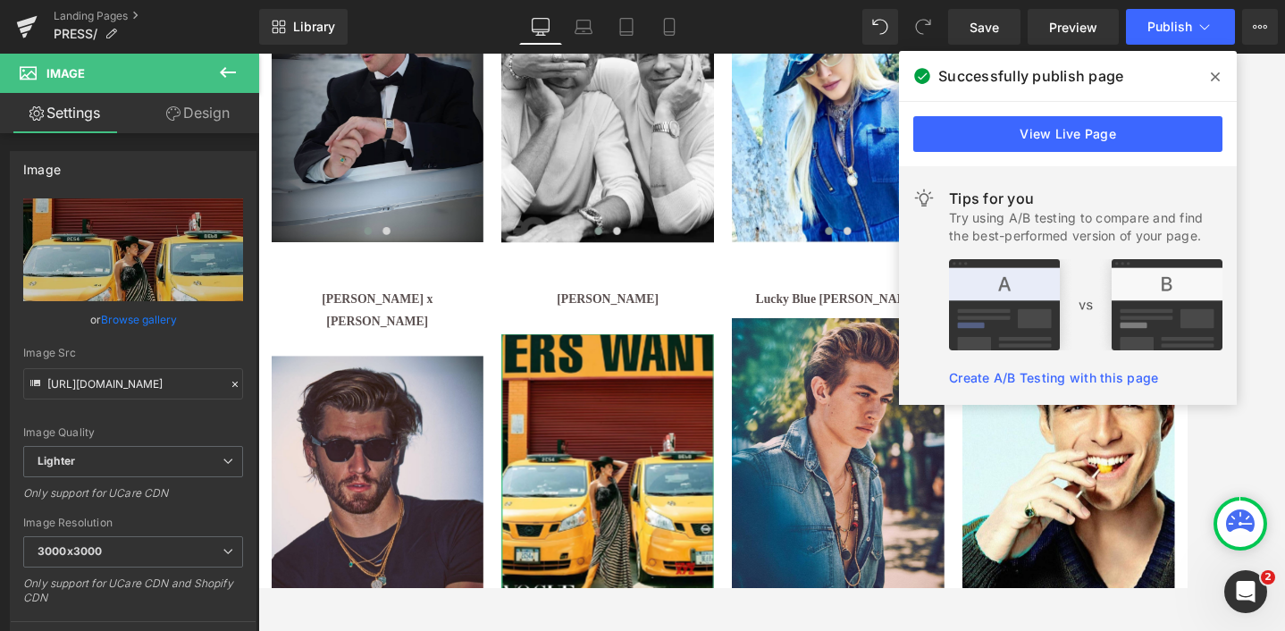
click at [198, 117] on link "Design" at bounding box center [198, 113] width 130 height 40
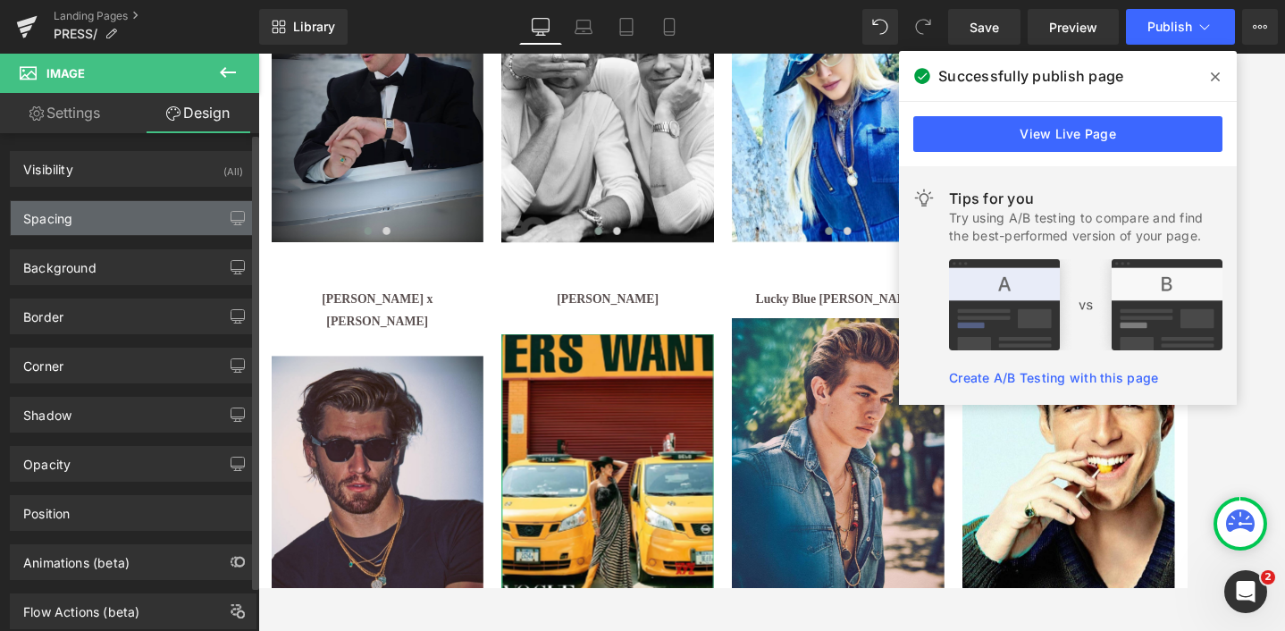
click at [99, 225] on div "Spacing" at bounding box center [133, 218] width 245 height 34
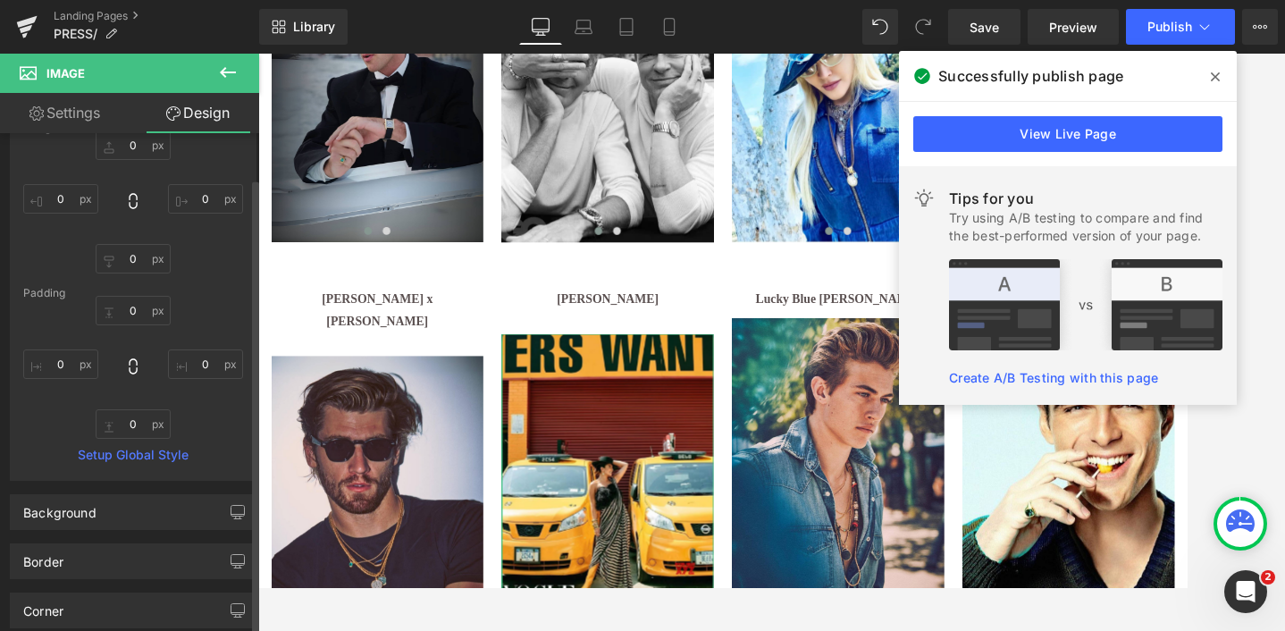
scroll to position [128, 0]
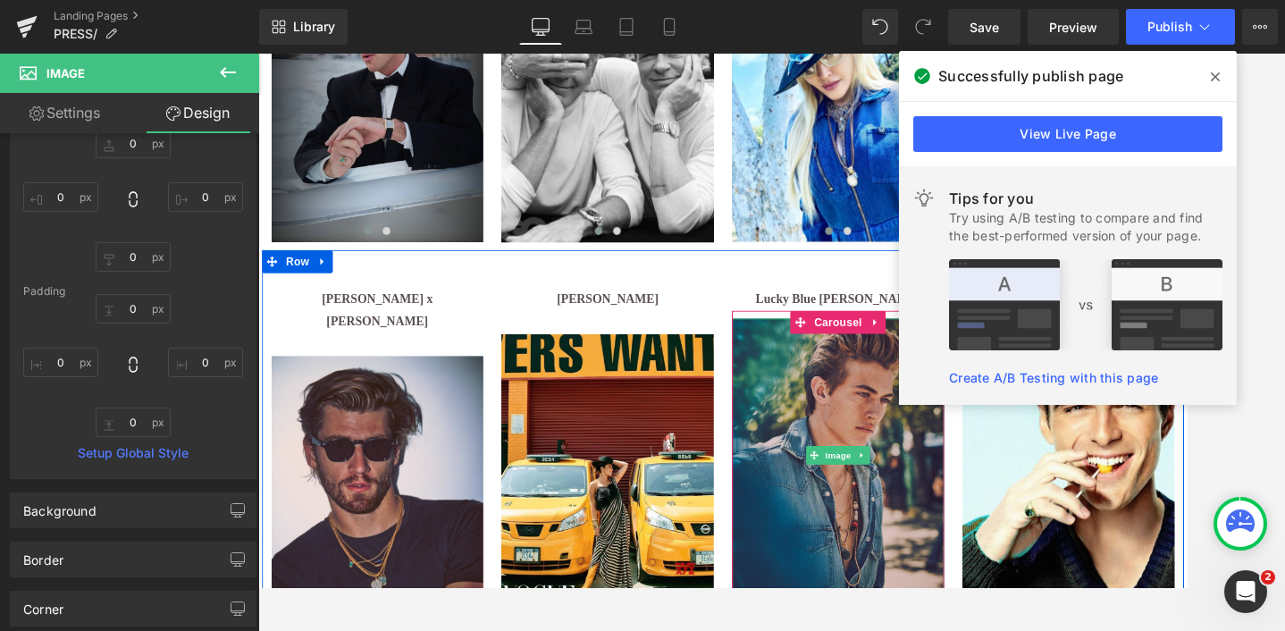
click at [888, 426] on img at bounding box center [933, 520] width 247 height 317
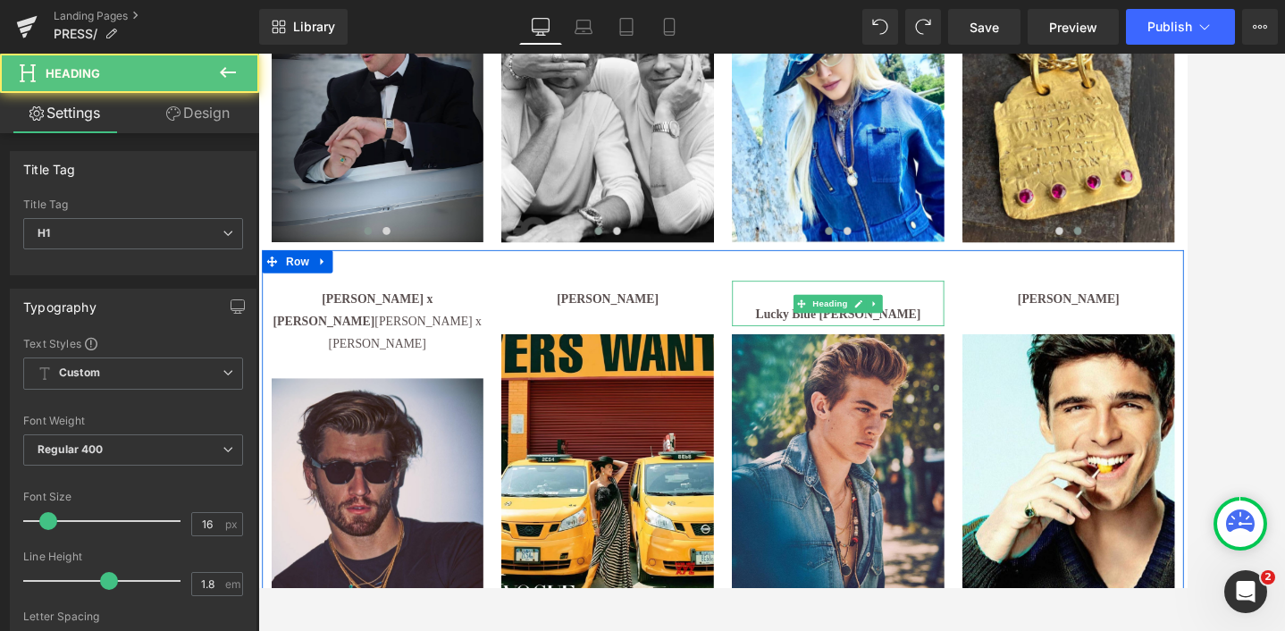
click at [857, 357] on h1 "Lucky Blue [PERSON_NAME]" at bounding box center [933, 358] width 247 height 26
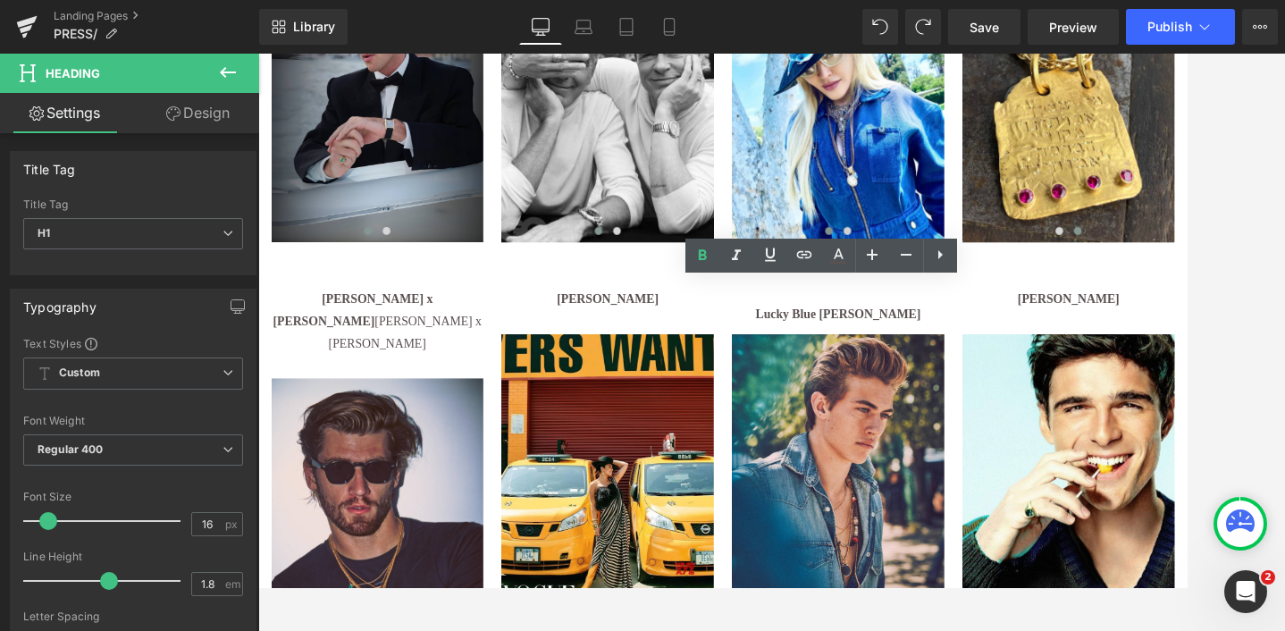
click at [199, 111] on link "Design" at bounding box center [198, 113] width 130 height 40
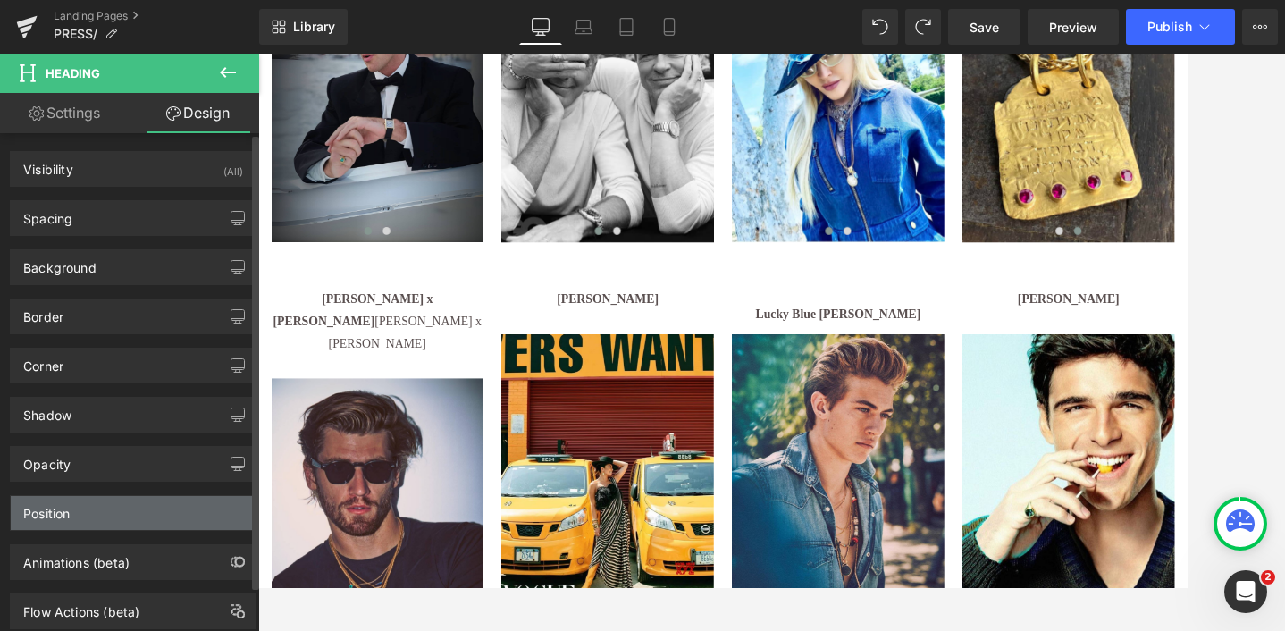
click at [81, 517] on div "Position" at bounding box center [133, 513] width 245 height 34
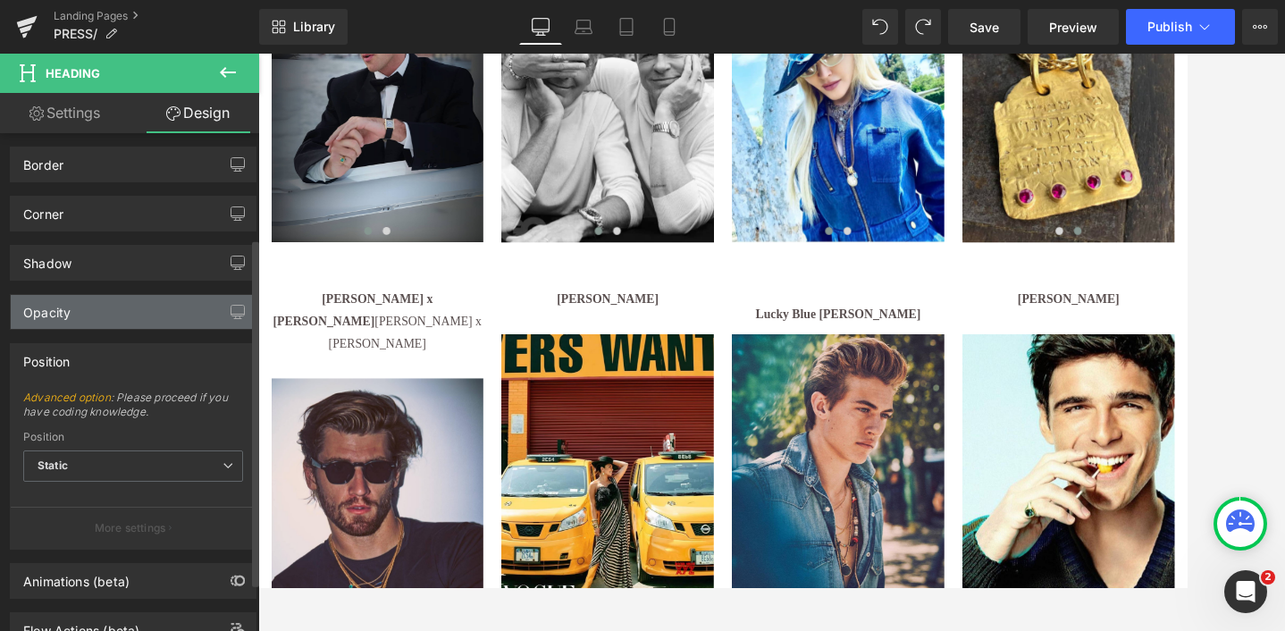
scroll to position [150, 0]
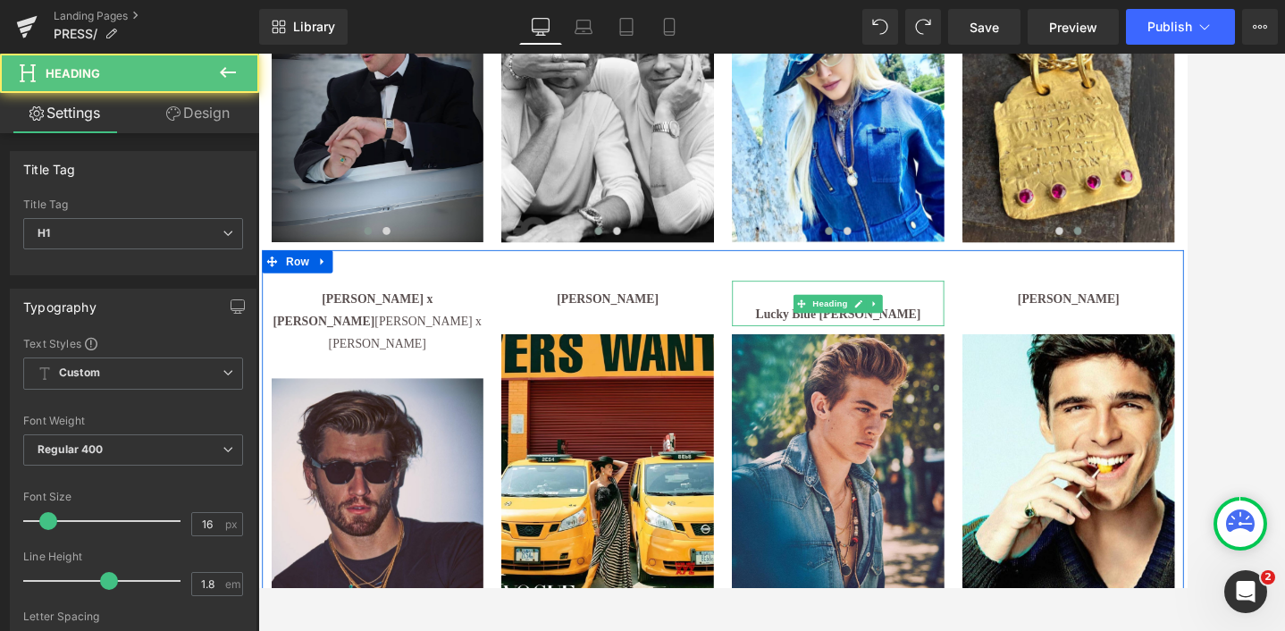
click at [855, 355] on h1 "Lucky Blue [PERSON_NAME]" at bounding box center [933, 358] width 247 height 26
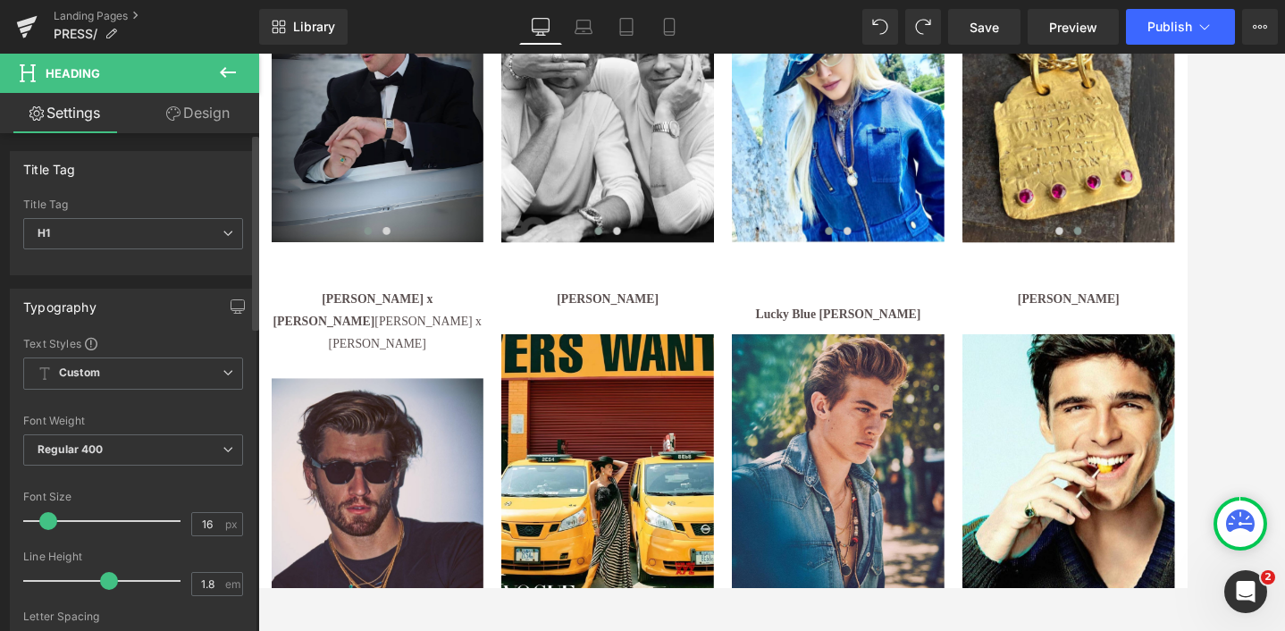
scroll to position [132, 0]
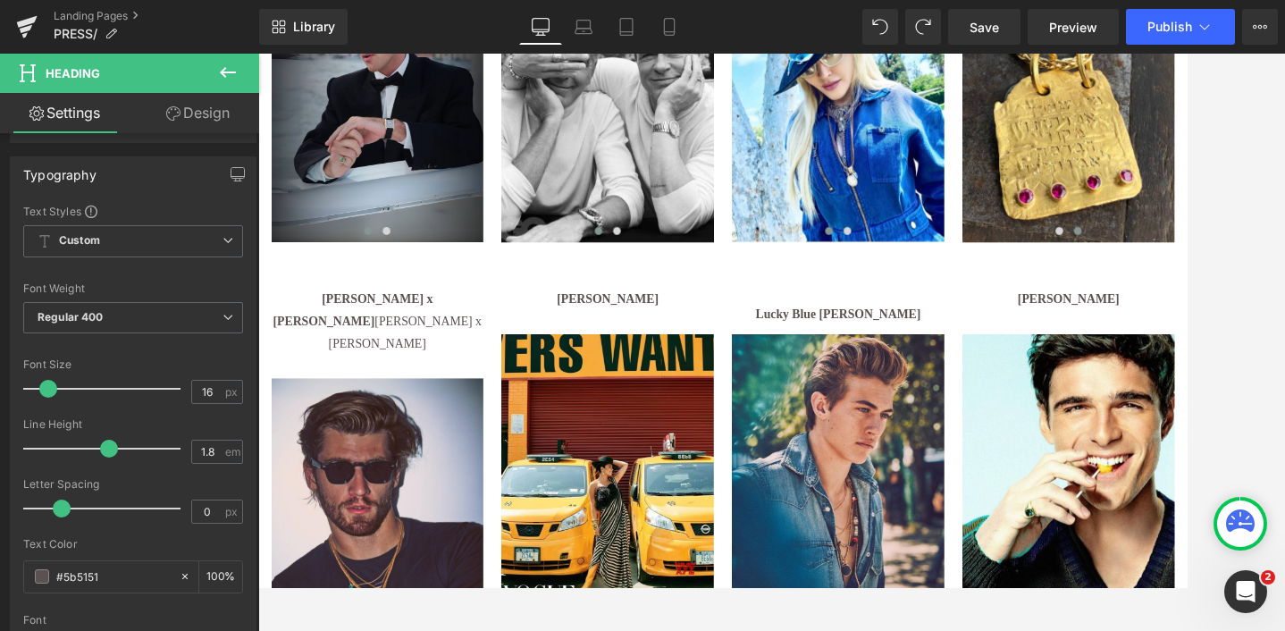
click at [197, 108] on link "Design" at bounding box center [198, 113] width 130 height 40
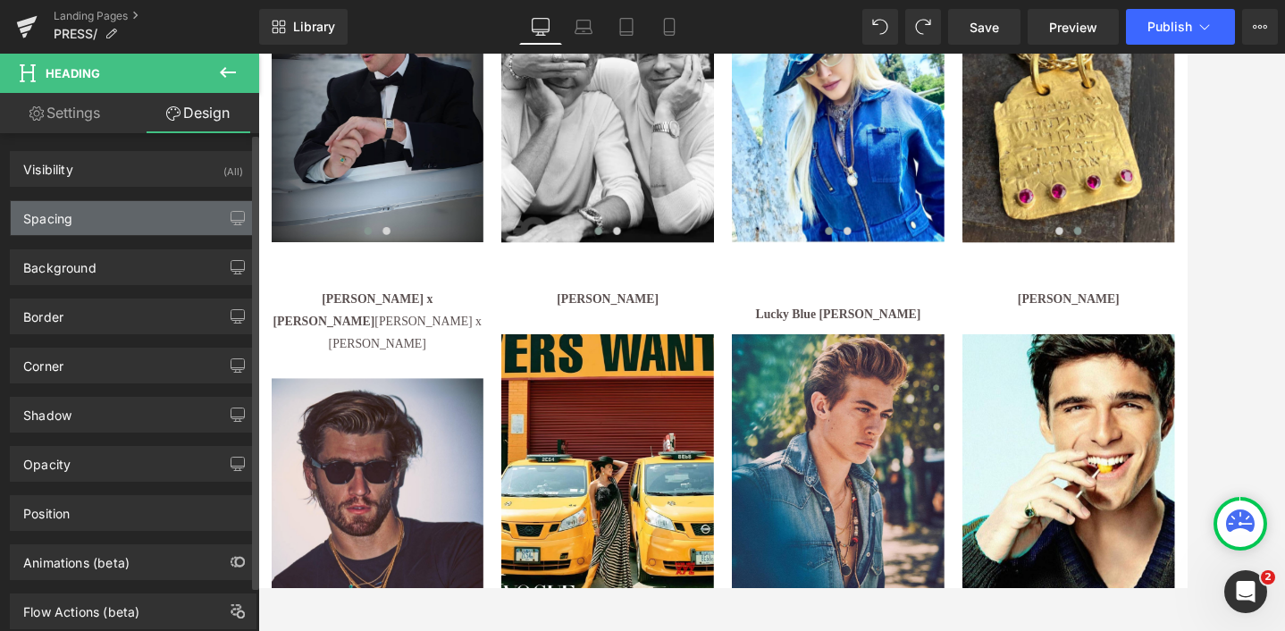
click at [92, 225] on div "Spacing" at bounding box center [133, 218] width 245 height 34
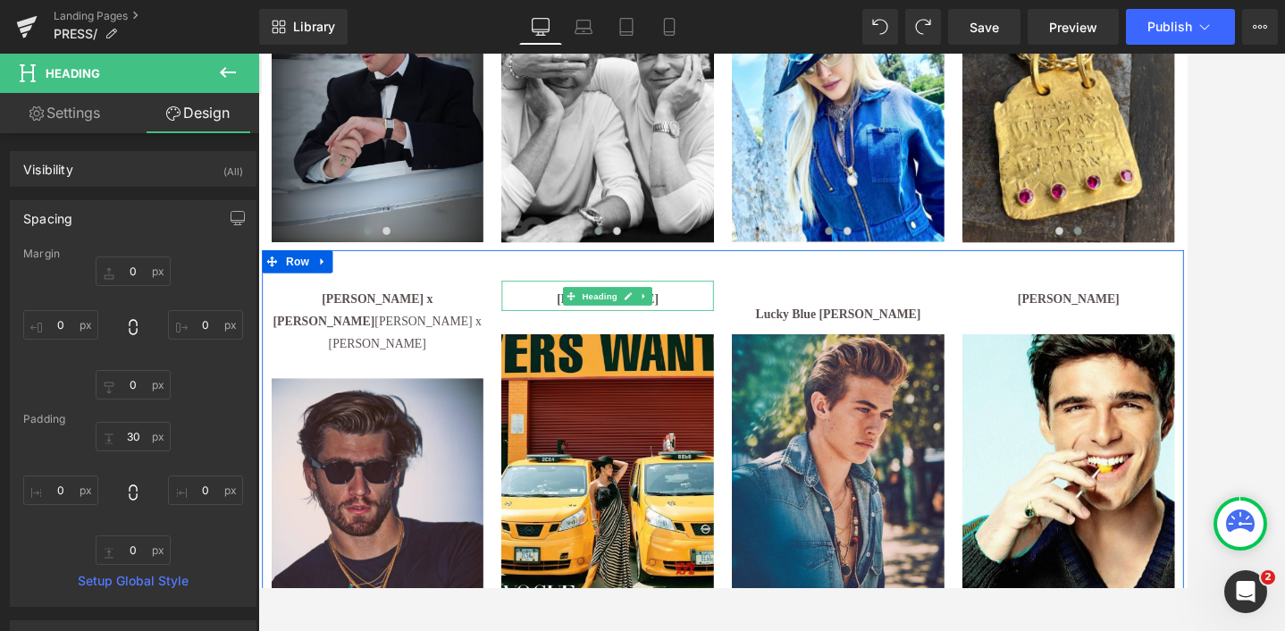
click at [584, 339] on h1 "[PERSON_NAME]" at bounding box center [665, 340] width 247 height 26
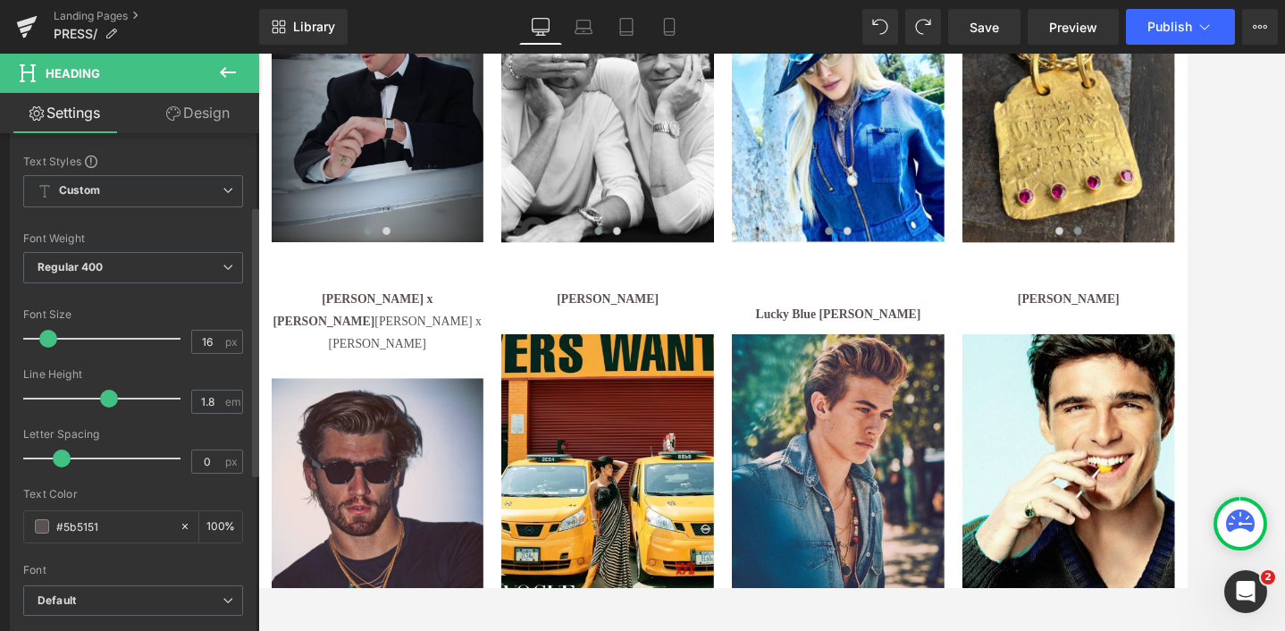
scroll to position [0, 0]
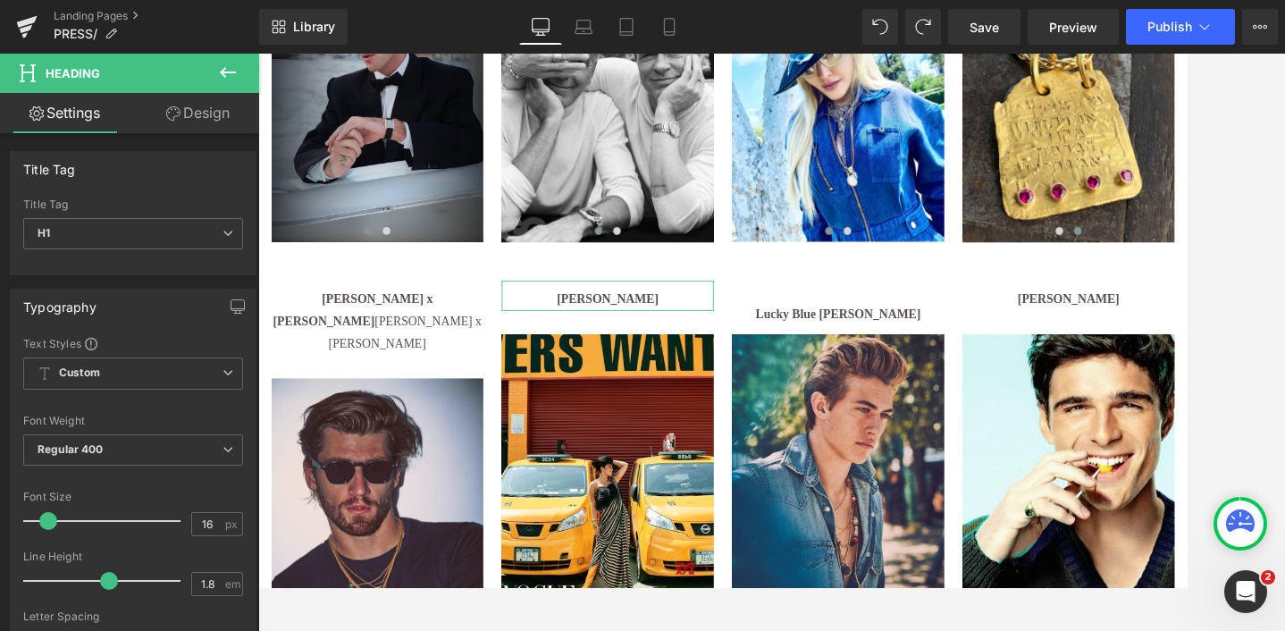
click at [196, 107] on link "Design" at bounding box center [198, 113] width 130 height 40
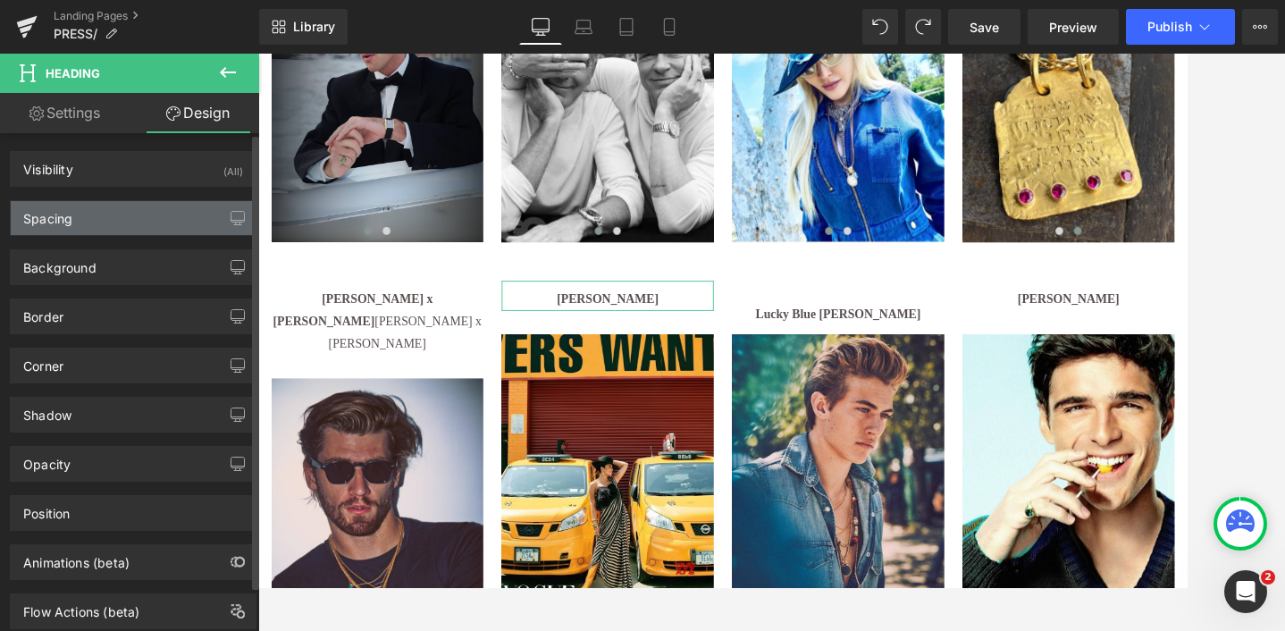
click at [76, 223] on div "Spacing" at bounding box center [133, 218] width 245 height 34
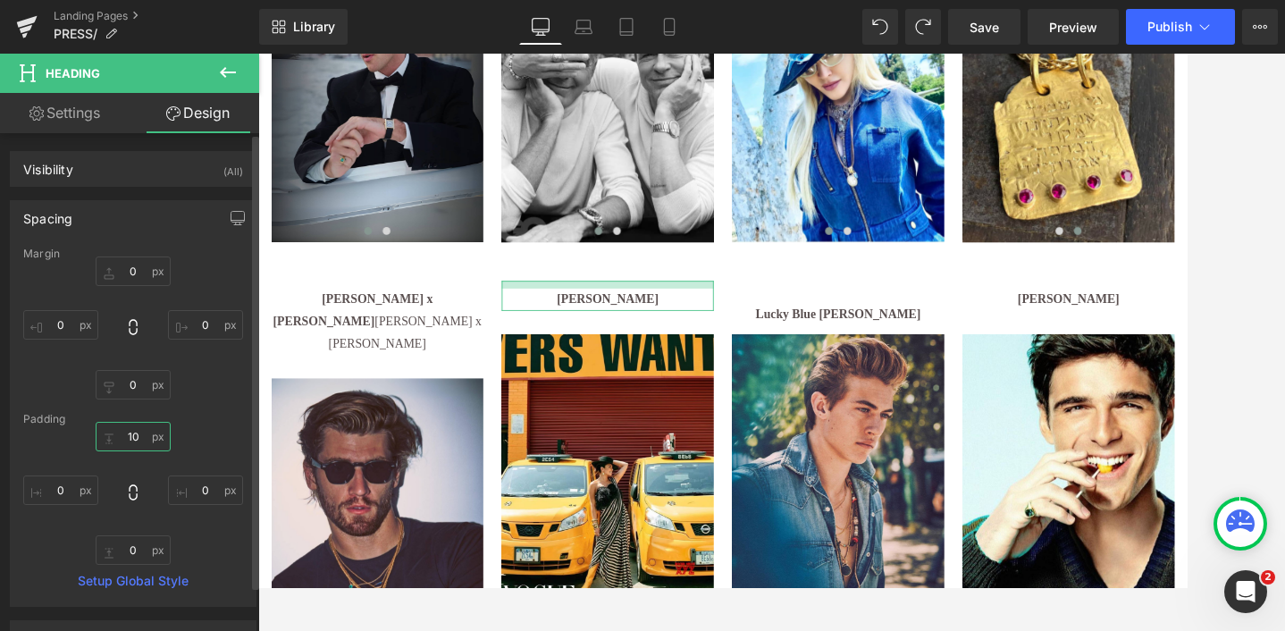
click at [131, 435] on input "10" at bounding box center [133, 436] width 75 height 29
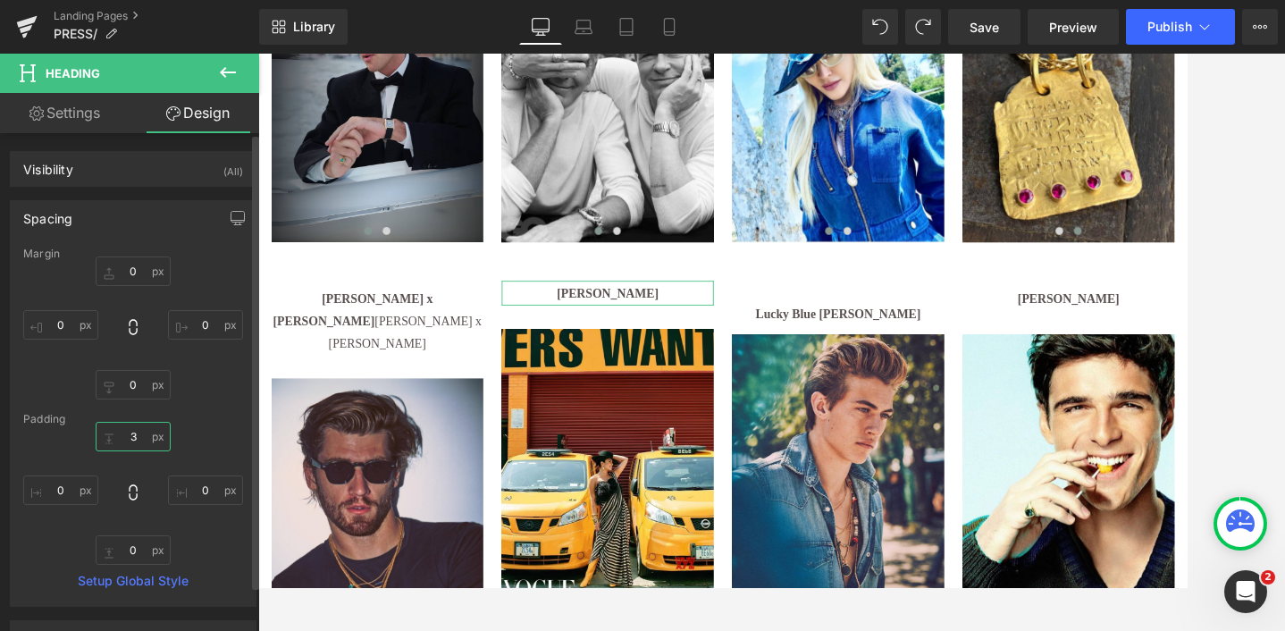
type input "30"
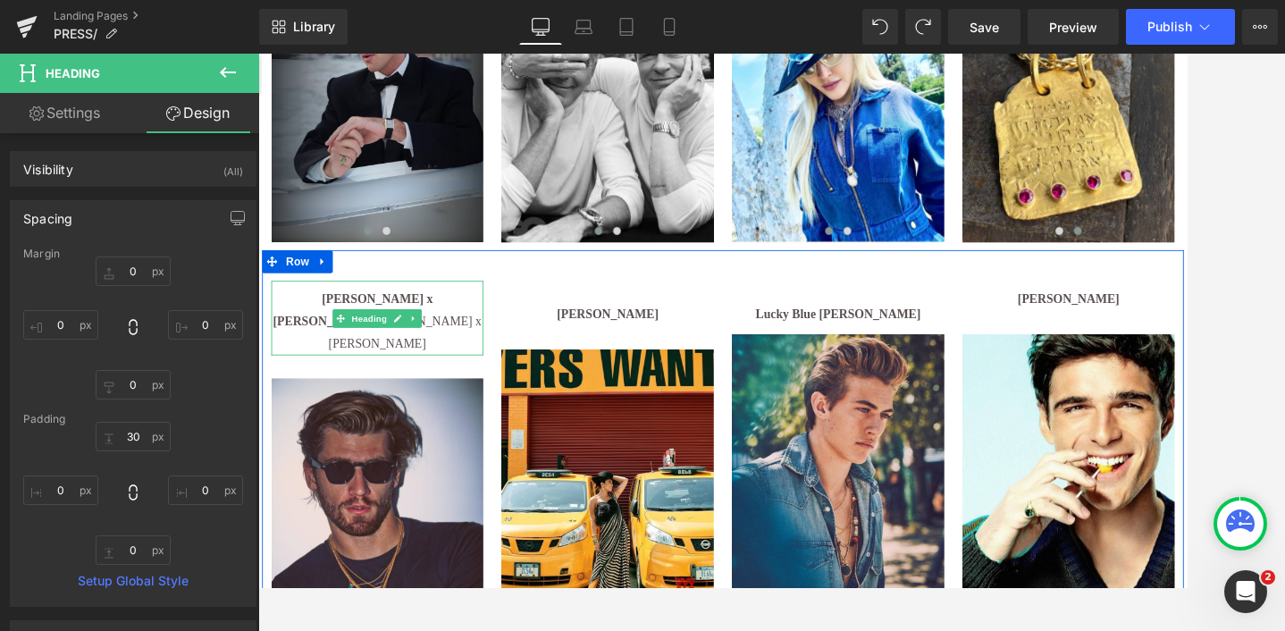
click at [350, 369] on h1 "[PERSON_NAME] x [PERSON_NAME] [PERSON_NAME] x [PERSON_NAME]" at bounding box center [397, 365] width 247 height 77
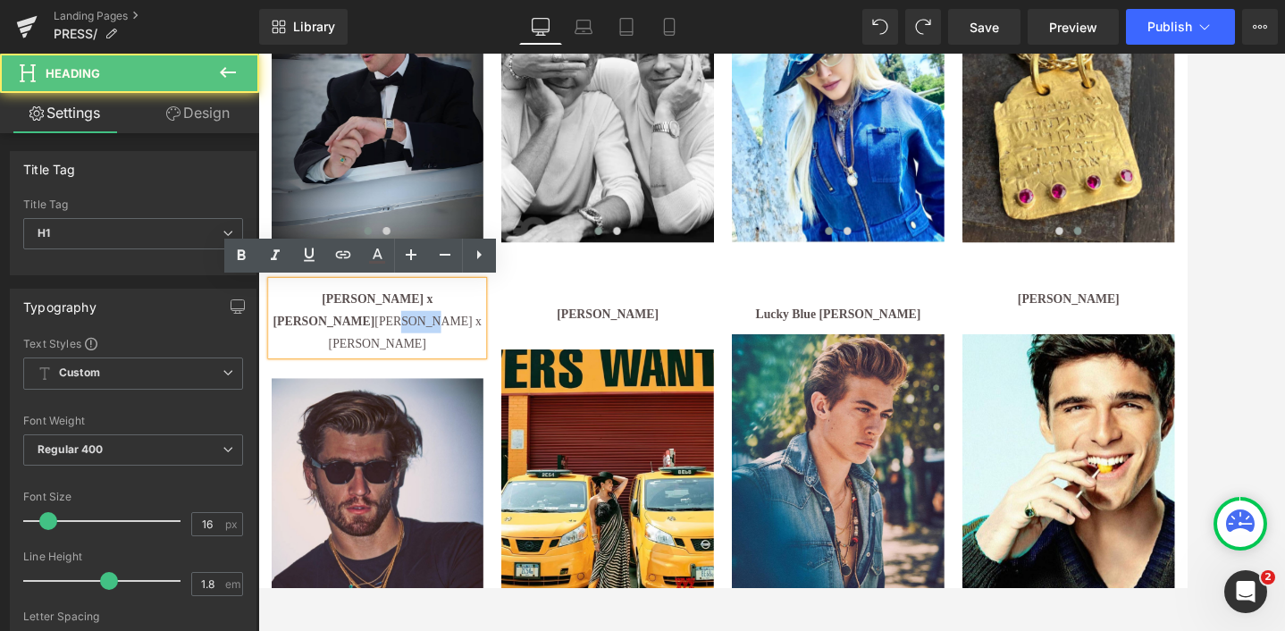
click at [350, 369] on h1 "[PERSON_NAME] x [PERSON_NAME] [PERSON_NAME] x [PERSON_NAME]" at bounding box center [397, 365] width 247 height 77
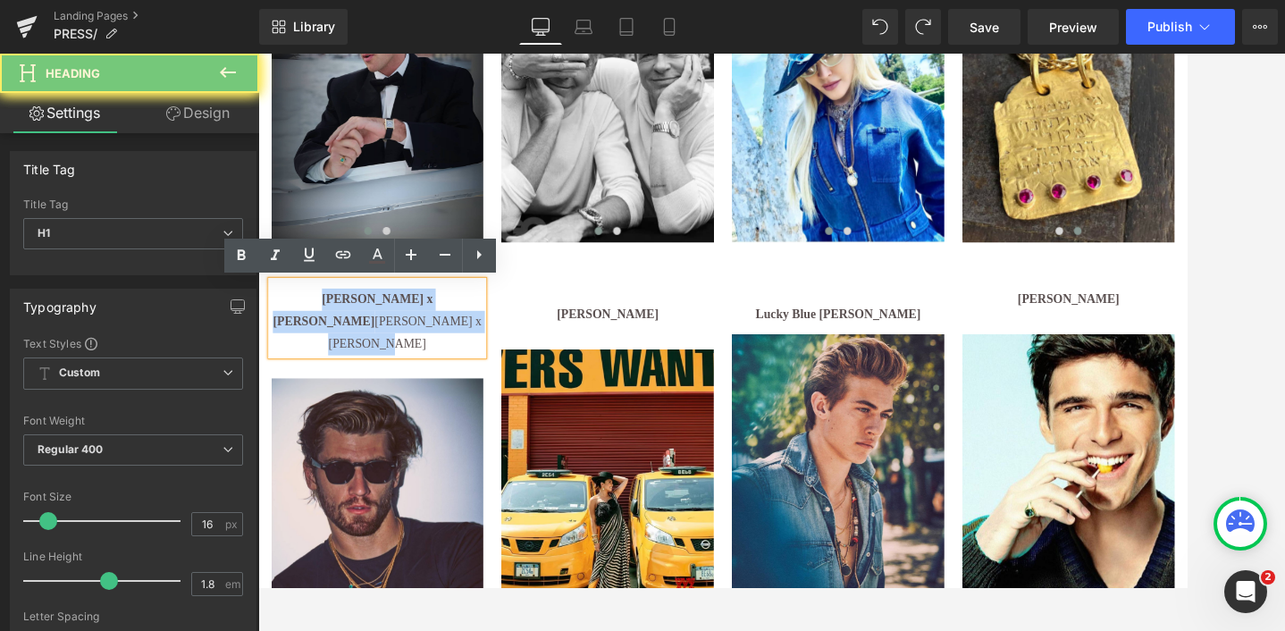
click at [350, 369] on h1 "[PERSON_NAME] x [PERSON_NAME] [PERSON_NAME] x [PERSON_NAME]" at bounding box center [397, 365] width 247 height 77
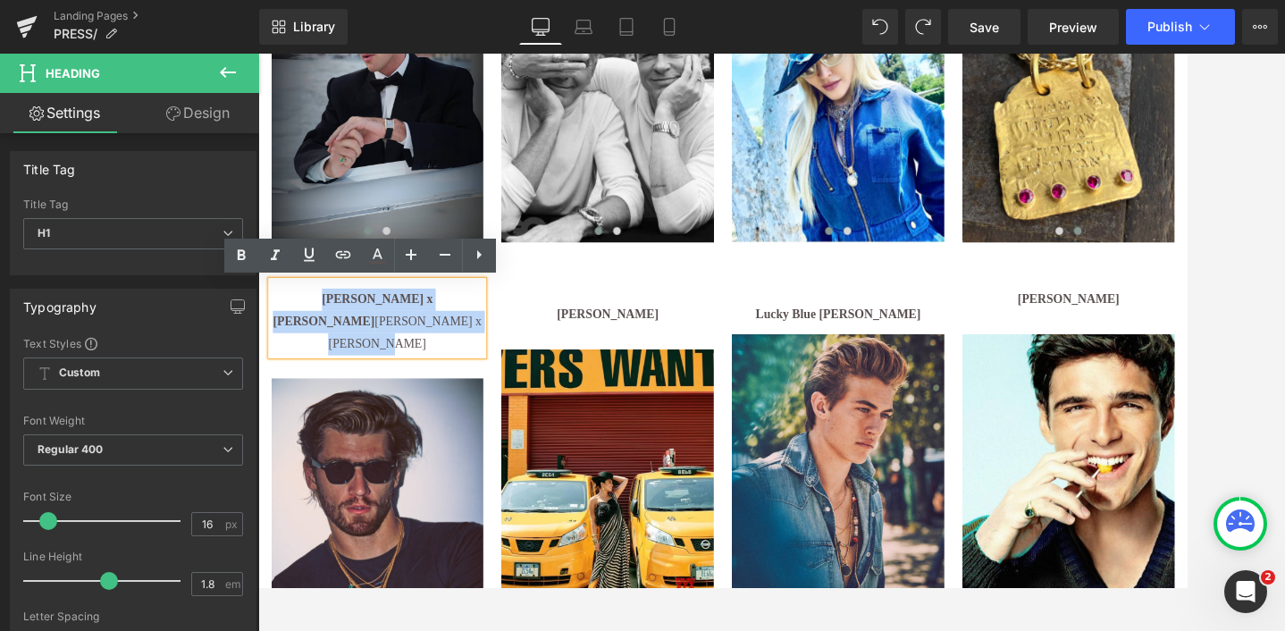
click at [350, 369] on h1 "[PERSON_NAME] x [PERSON_NAME] [PERSON_NAME] x [PERSON_NAME]" at bounding box center [397, 365] width 247 height 77
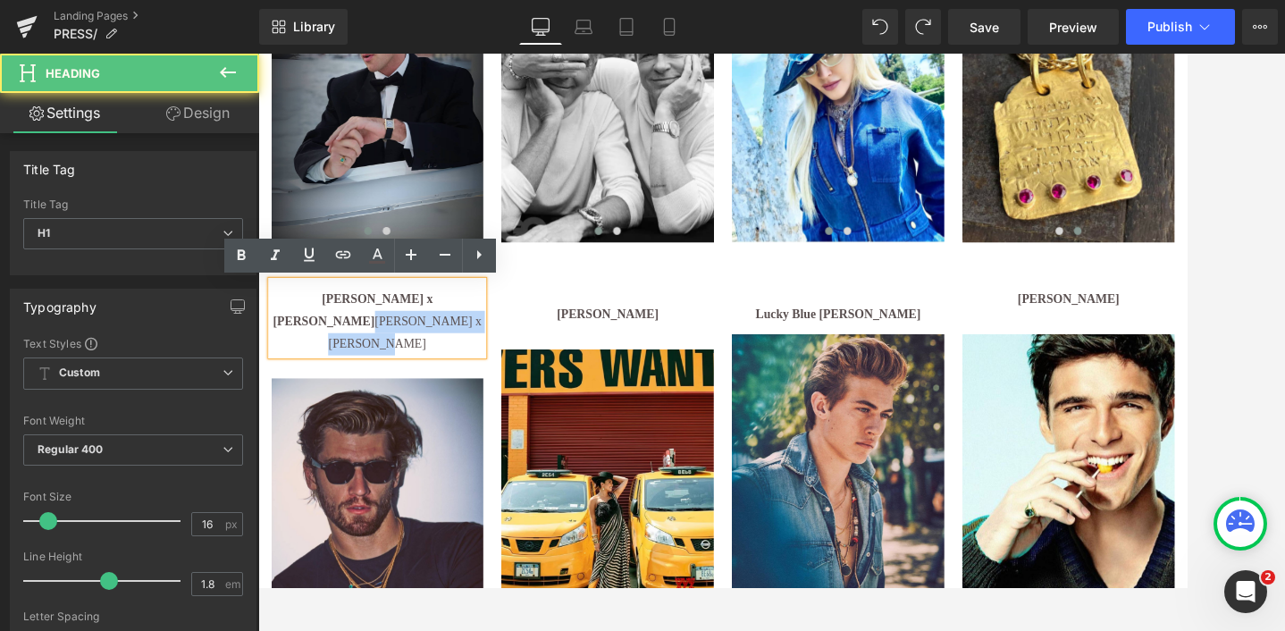
drag, startPoint x: 474, startPoint y: 341, endPoint x: 505, endPoint y: 372, distance: 44.2
click at [505, 372] on h1 "[PERSON_NAME] x [PERSON_NAME] [PERSON_NAME] x [PERSON_NAME]" at bounding box center [397, 365] width 247 height 77
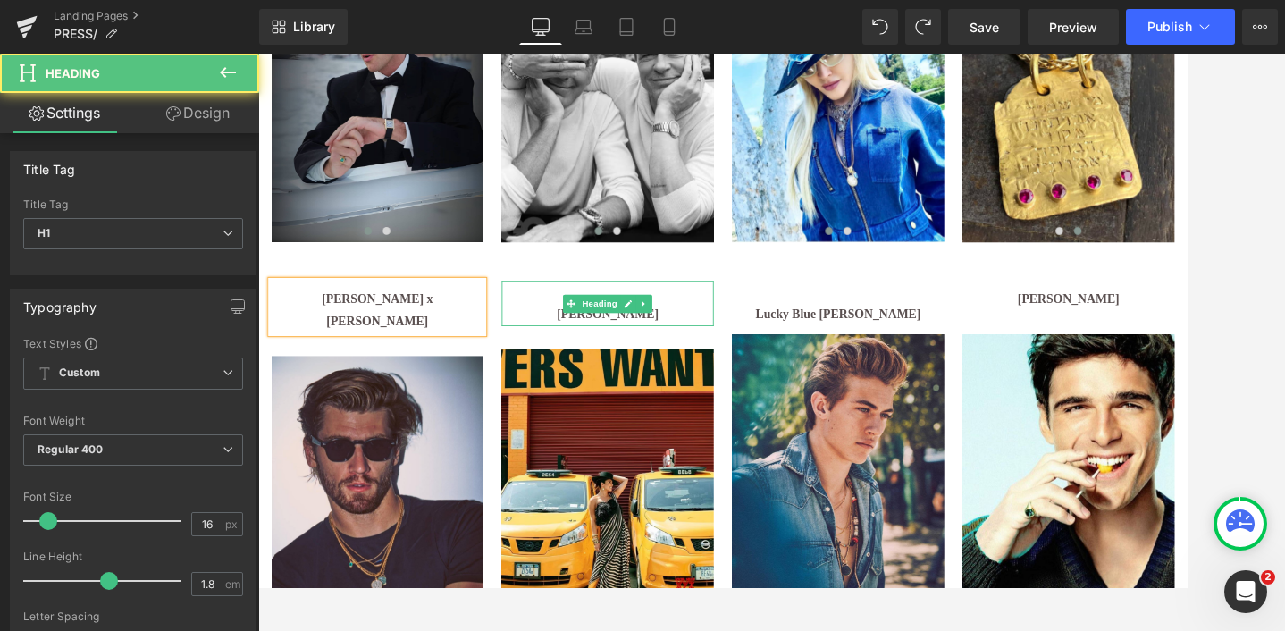
click at [583, 352] on h1 "[PERSON_NAME]" at bounding box center [665, 358] width 247 height 26
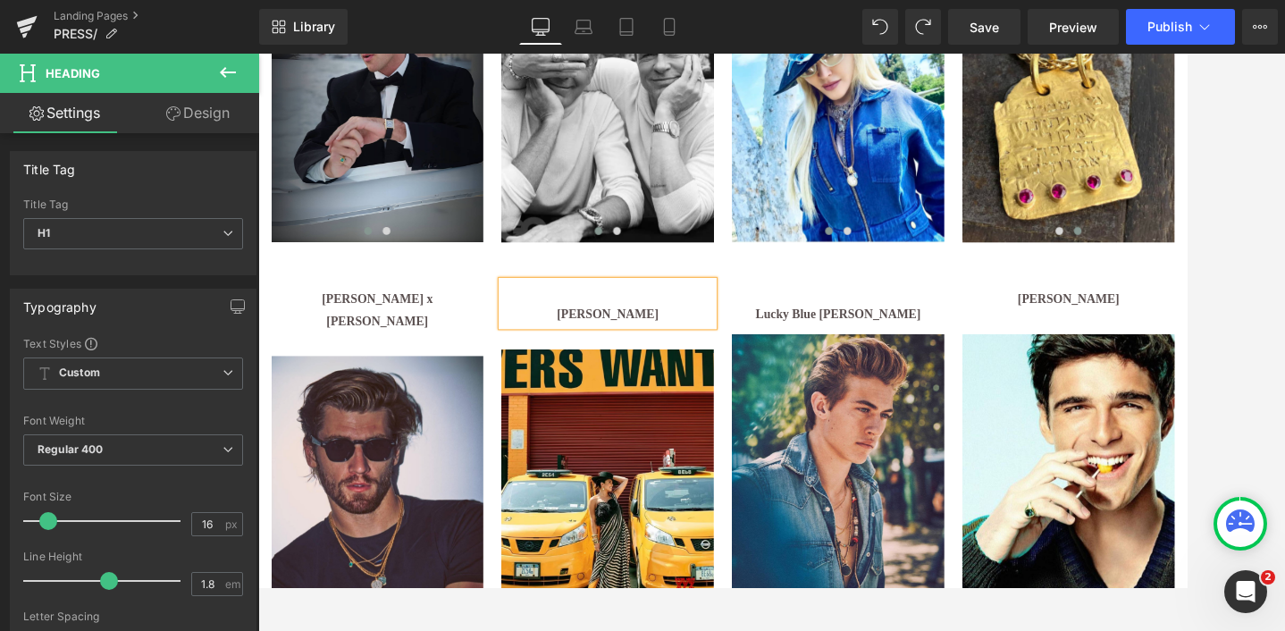
click at [579, 334] on div "[PERSON_NAME]" at bounding box center [665, 344] width 247 height 53
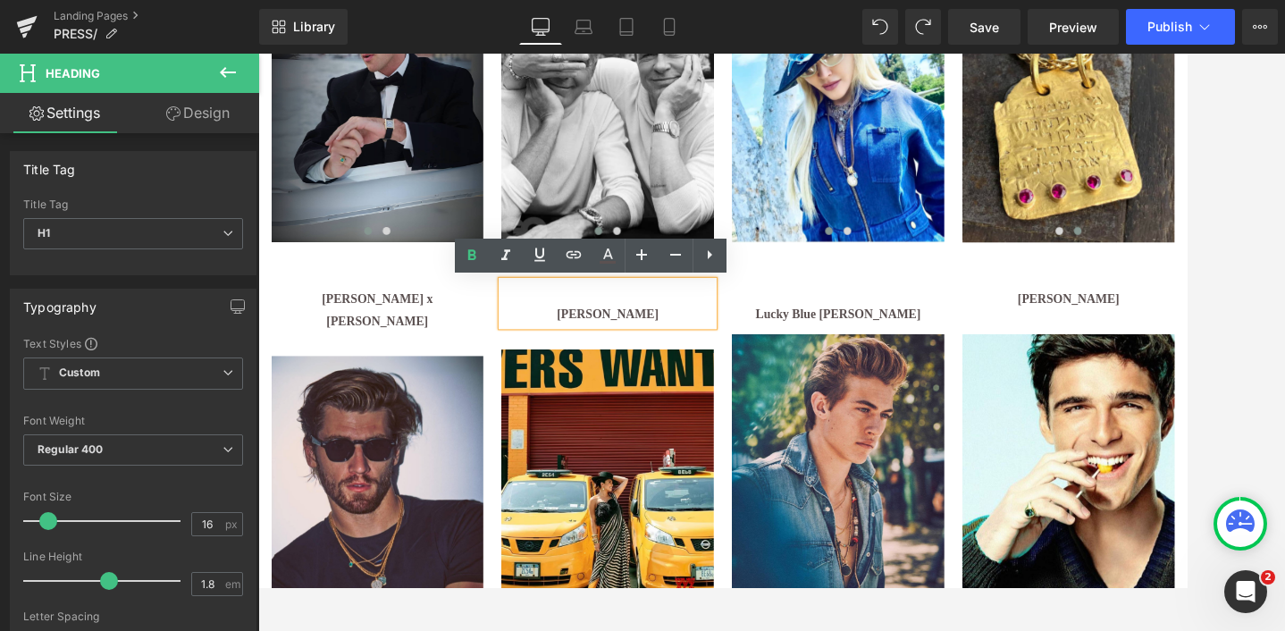
drag, startPoint x: 572, startPoint y: 333, endPoint x: 739, endPoint y: 364, distance: 169.9
click at [739, 364] on div "[PERSON_NAME]" at bounding box center [665, 344] width 247 height 53
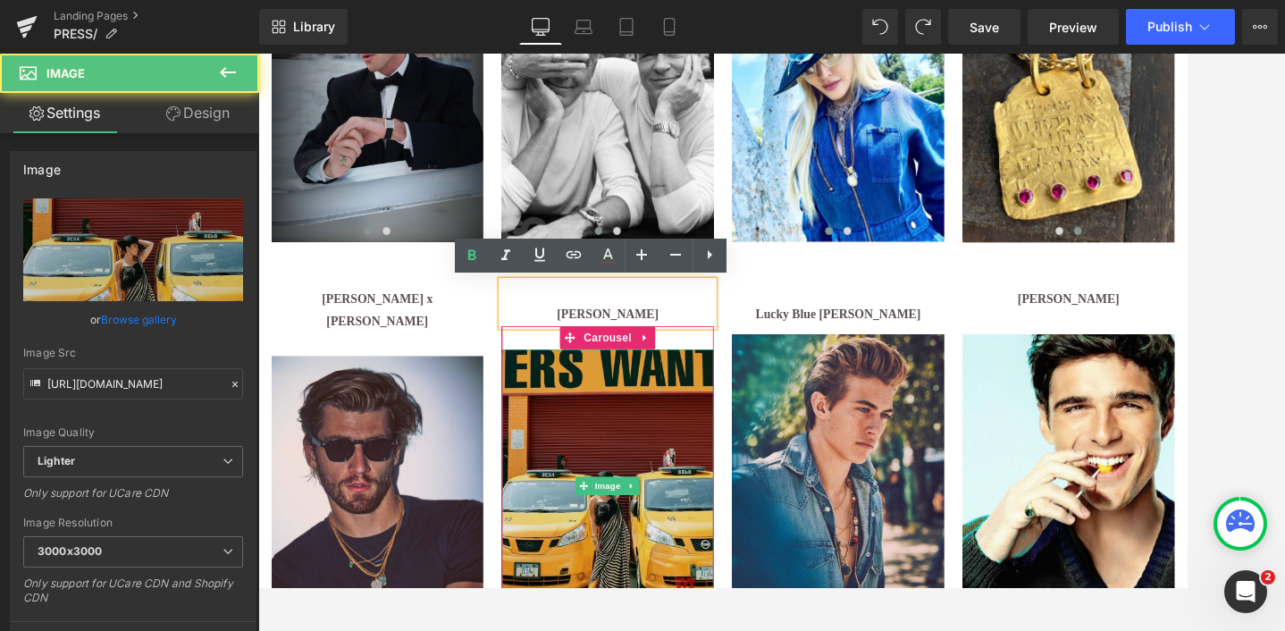
click at [638, 432] on img at bounding box center [665, 556] width 247 height 317
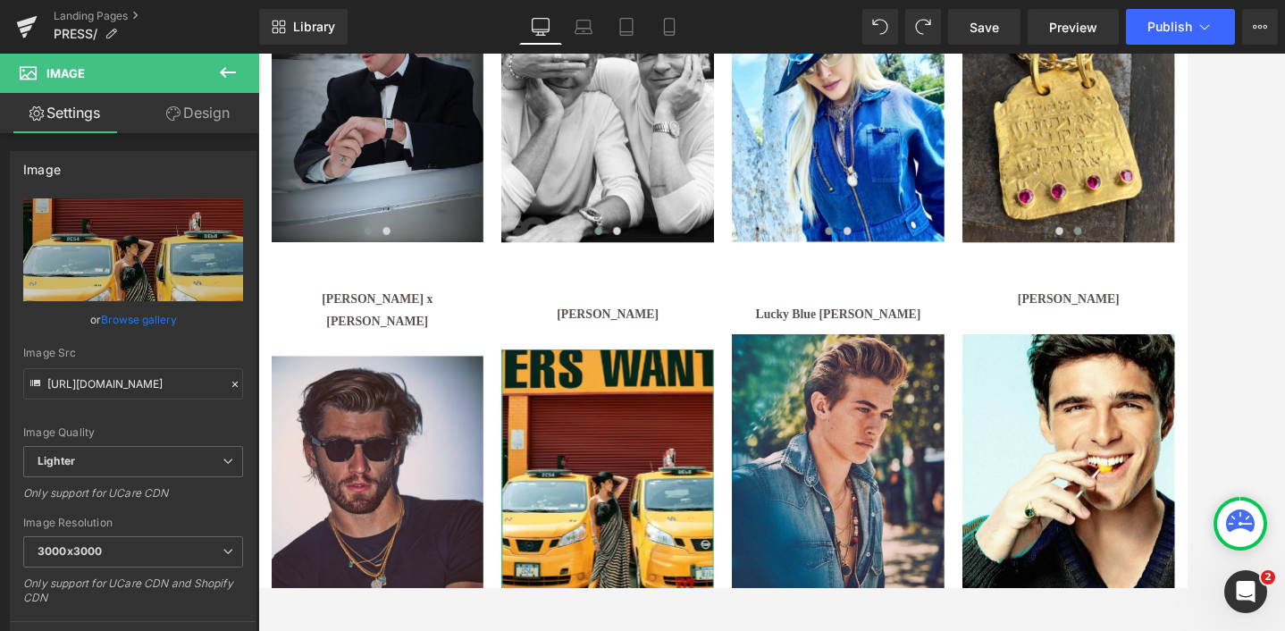
click at [178, 104] on link "Design" at bounding box center [198, 113] width 130 height 40
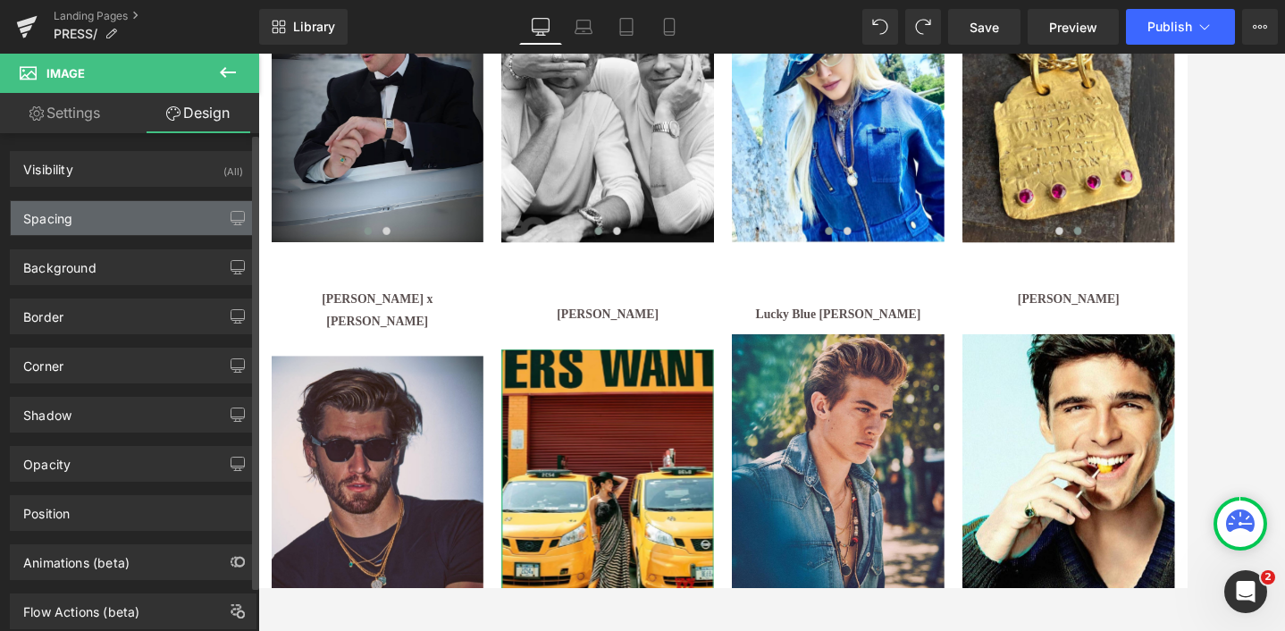
click at [65, 230] on div "Spacing" at bounding box center [133, 218] width 245 height 34
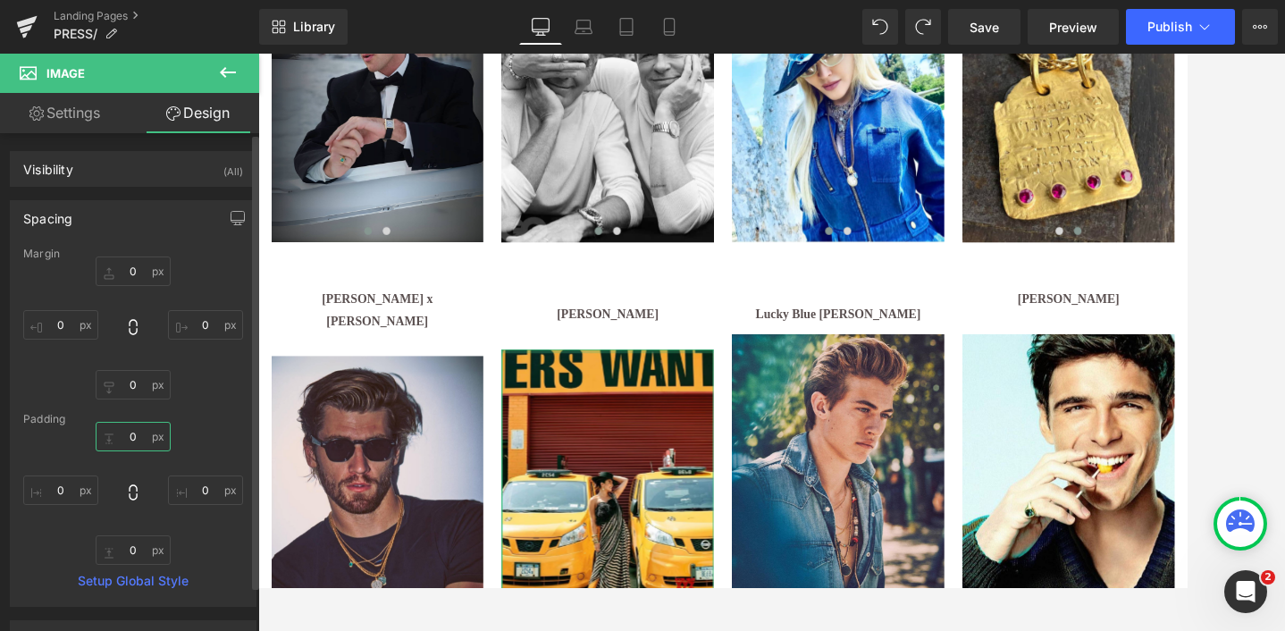
click at [131, 439] on input "0" at bounding box center [133, 436] width 75 height 29
type input "10"
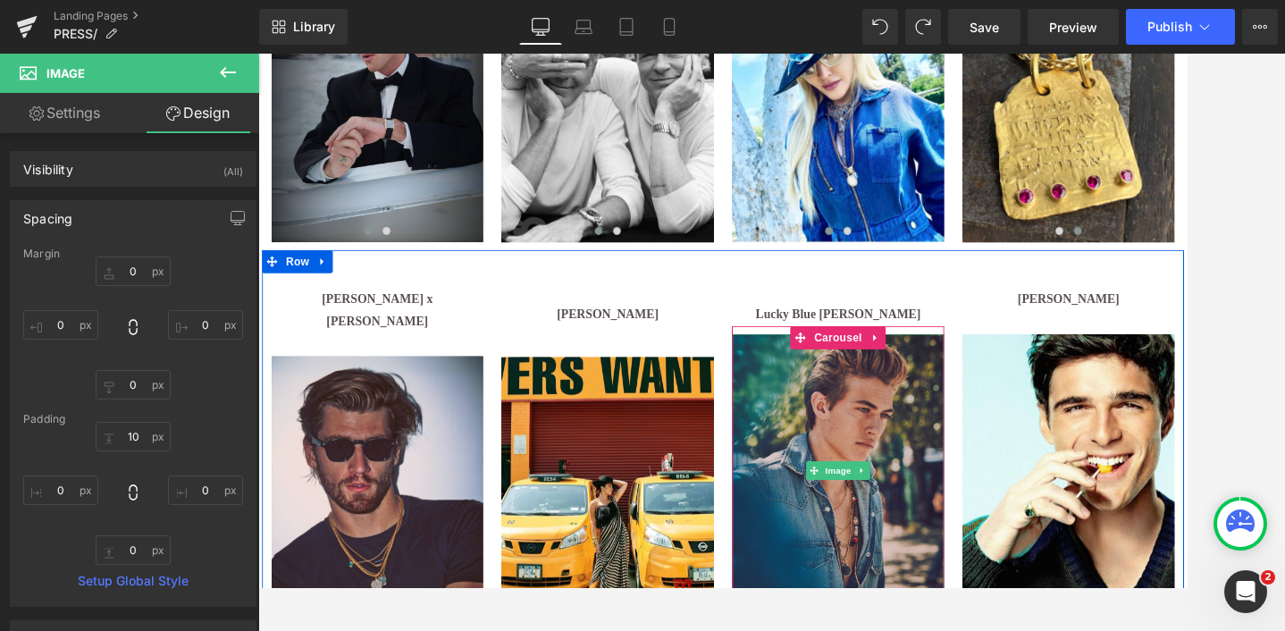
click at [953, 442] on img at bounding box center [933, 538] width 247 height 317
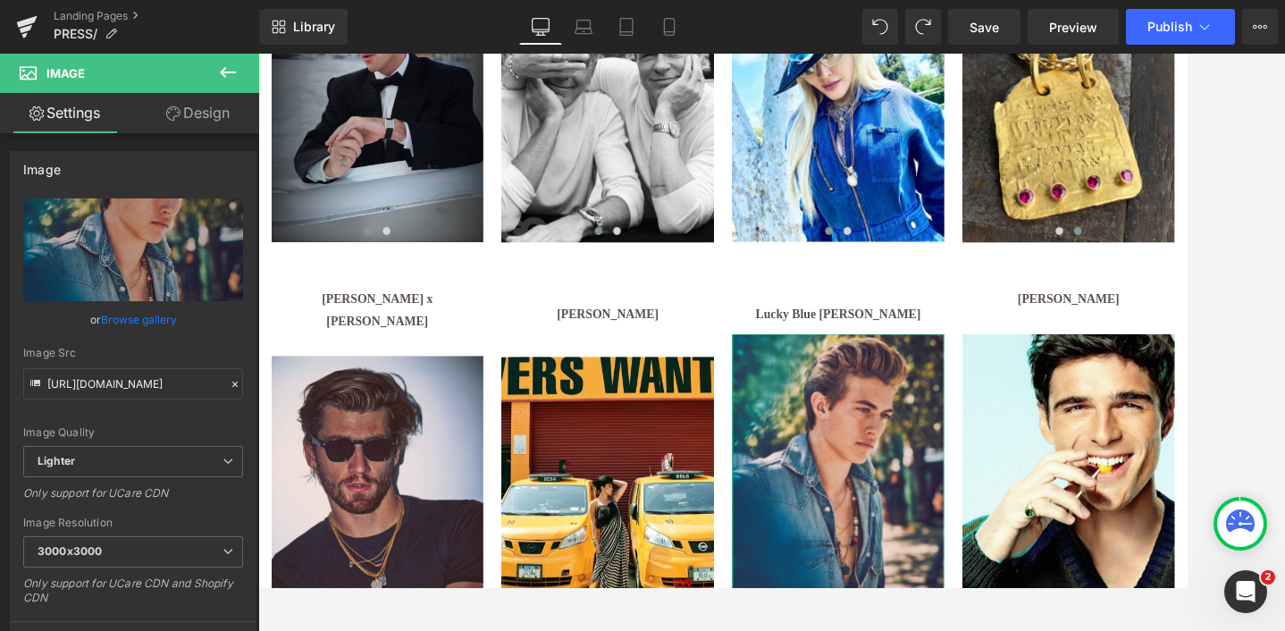
click at [198, 122] on link "Design" at bounding box center [198, 113] width 130 height 40
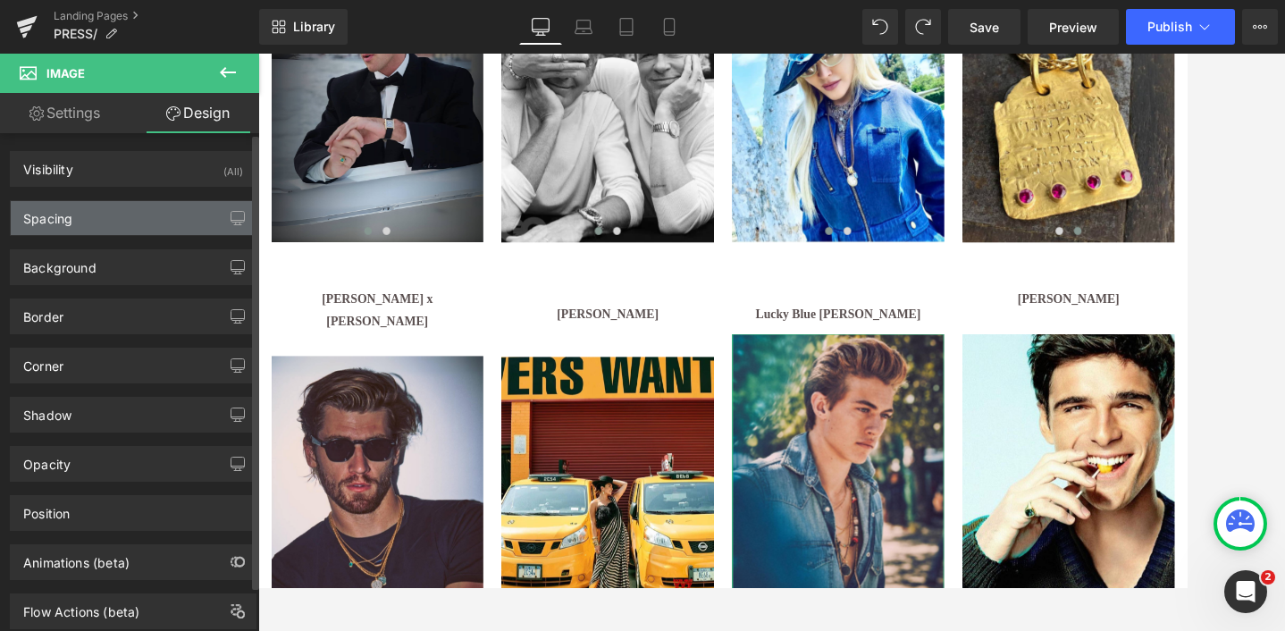
click at [87, 218] on div "Spacing" at bounding box center [133, 218] width 245 height 34
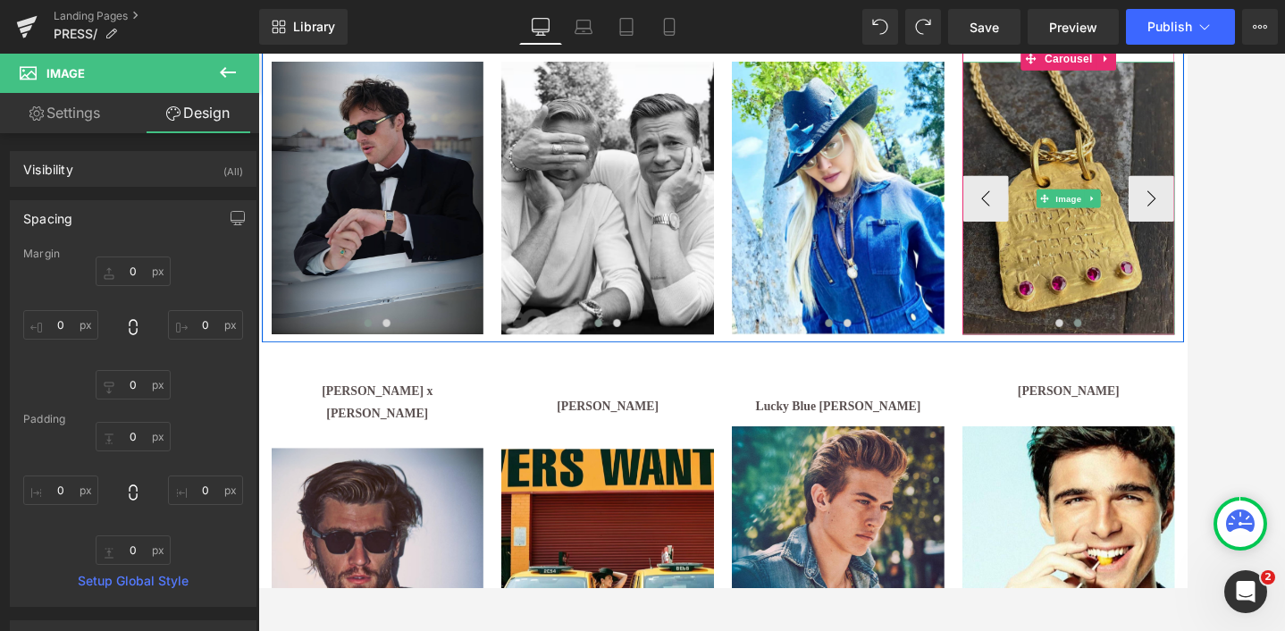
scroll to position [558, 0]
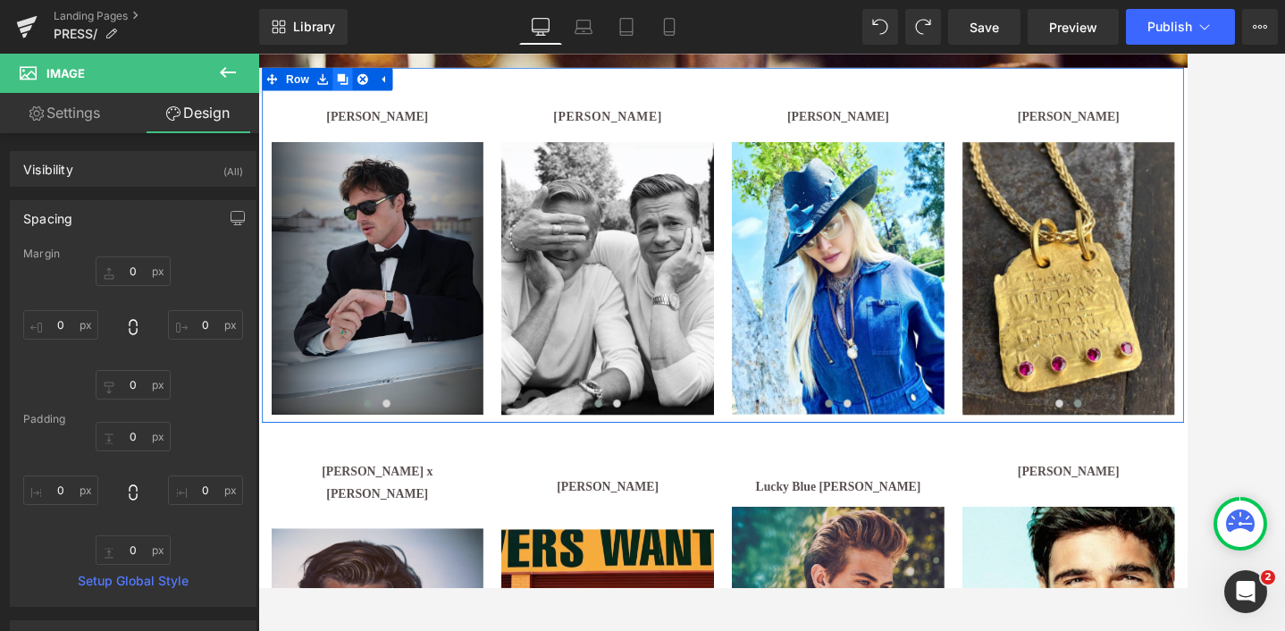
click at [355, 80] on icon at bounding box center [356, 83] width 13 height 13
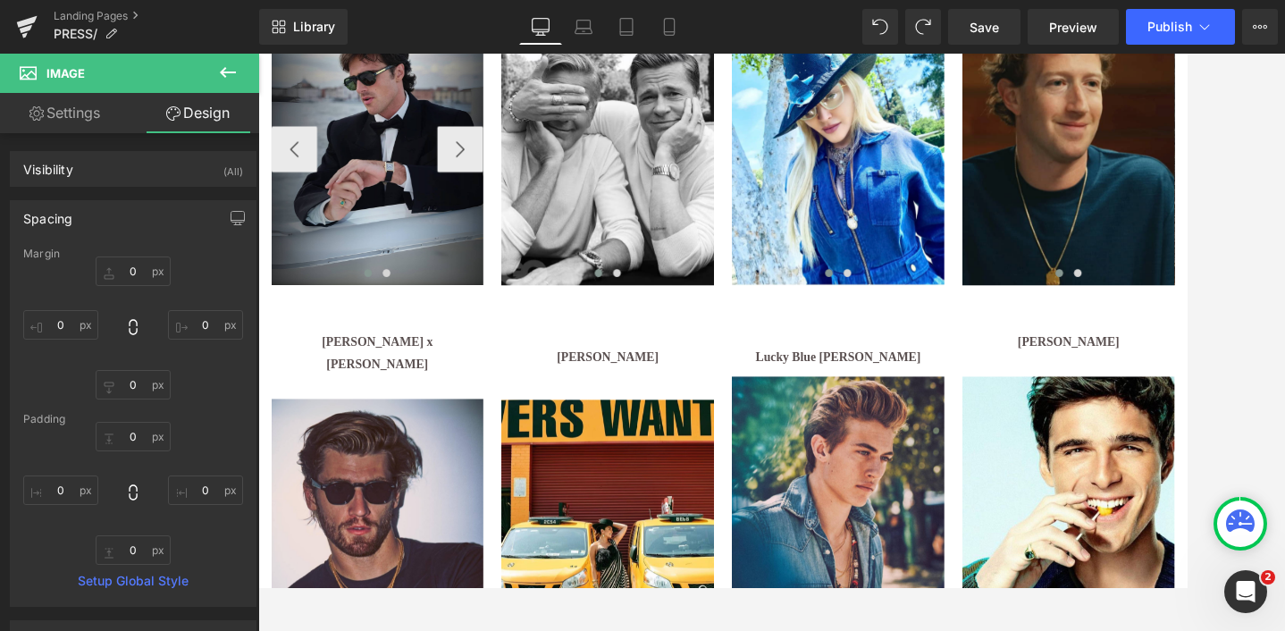
scroll to position [1156, 0]
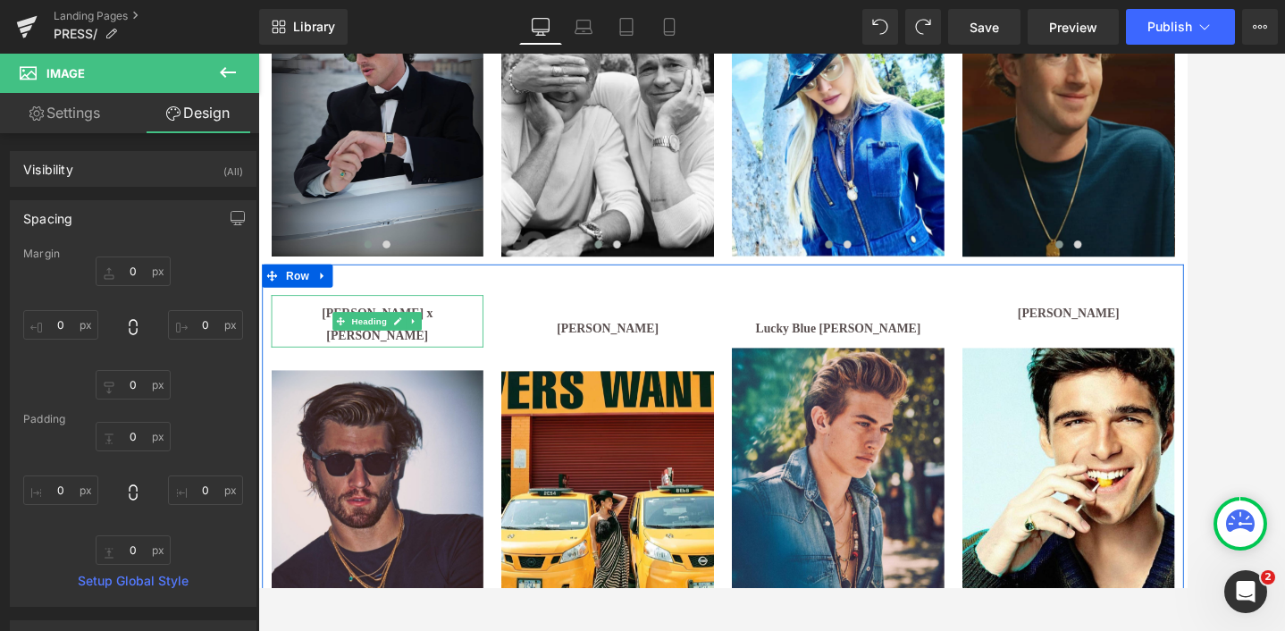
click at [461, 358] on strong "[PERSON_NAME] x [PERSON_NAME]" at bounding box center [397, 368] width 129 height 41
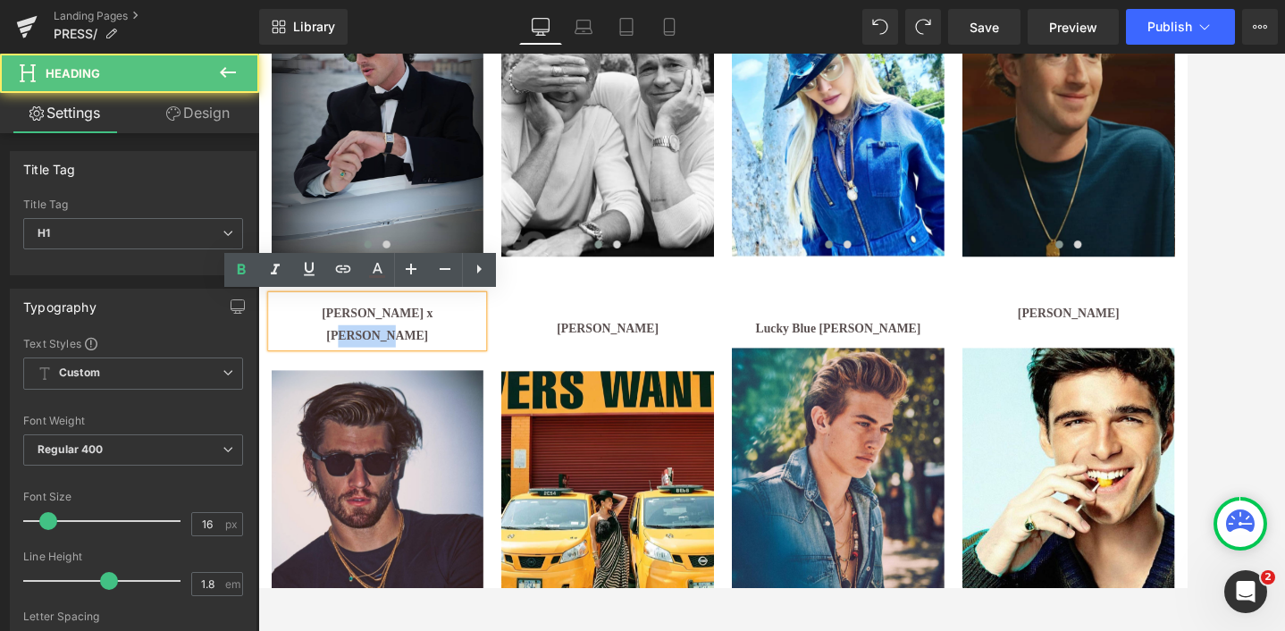
click at [461, 358] on strong "[PERSON_NAME] x [PERSON_NAME]" at bounding box center [397, 368] width 129 height 41
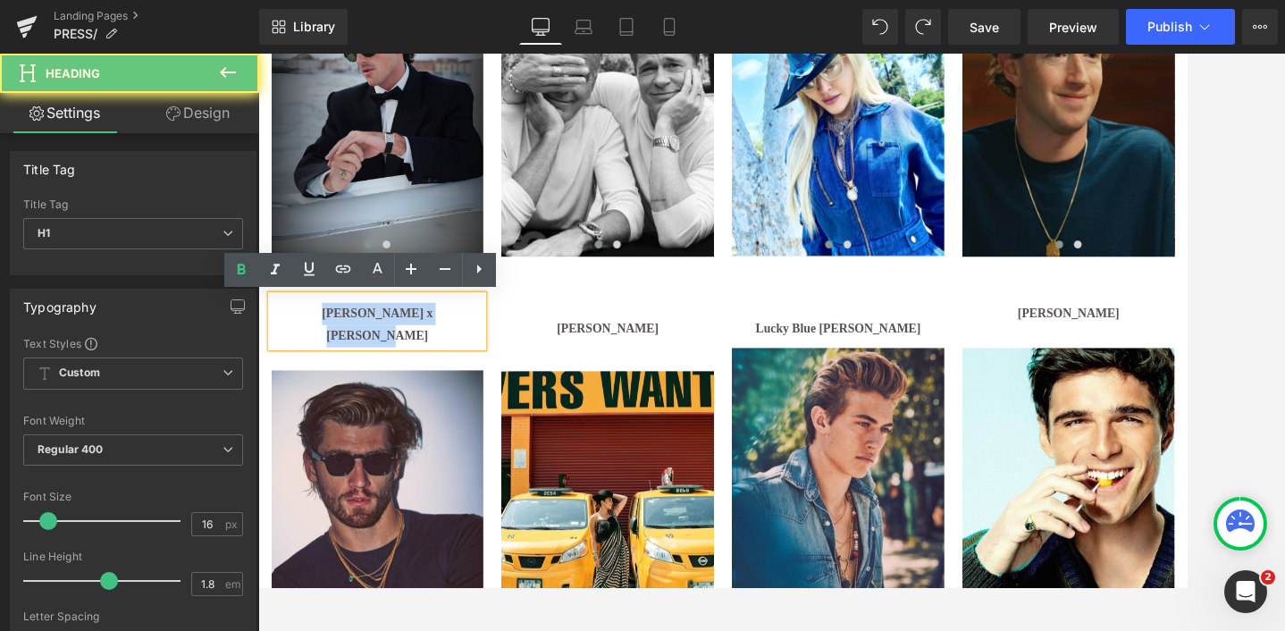
click at [461, 358] on strong "[PERSON_NAME] x [PERSON_NAME]" at bounding box center [397, 368] width 129 height 41
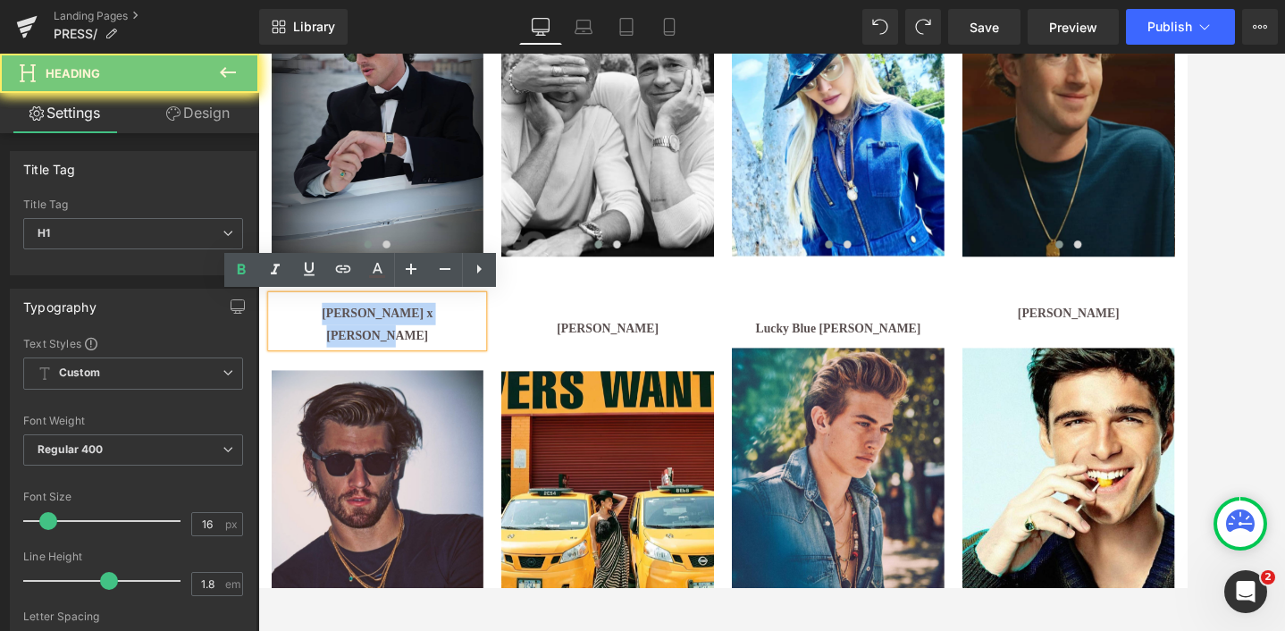
copy strong "[PERSON_NAME] x [PERSON_NAME]"
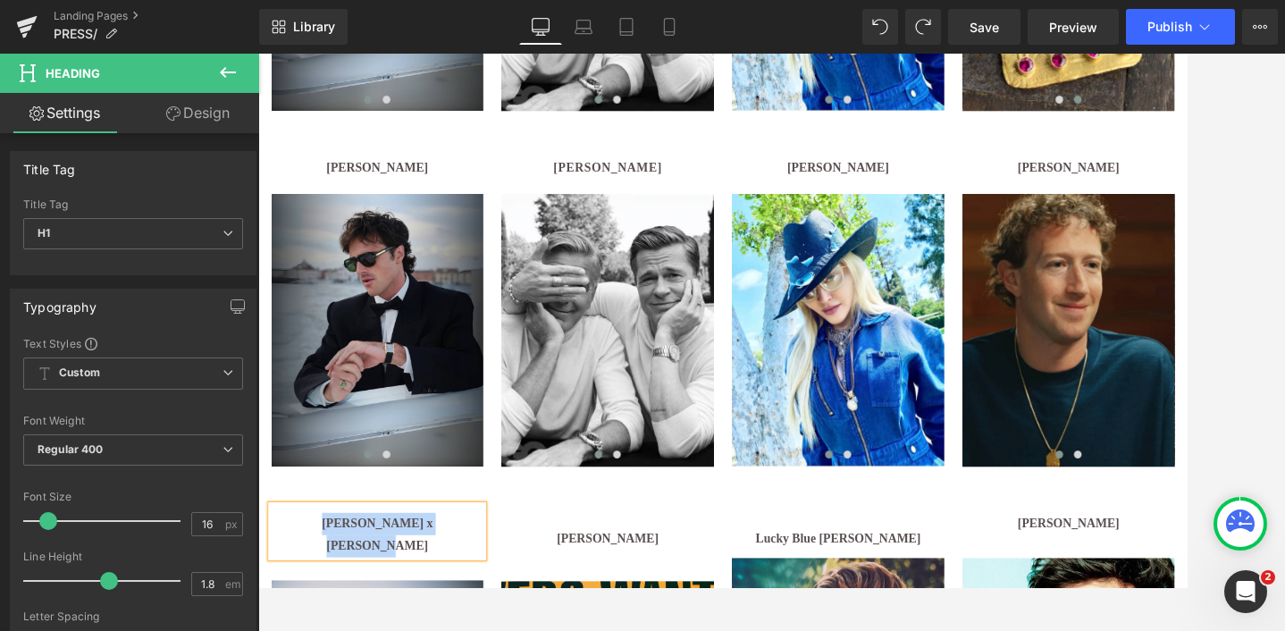
scroll to position [904, 0]
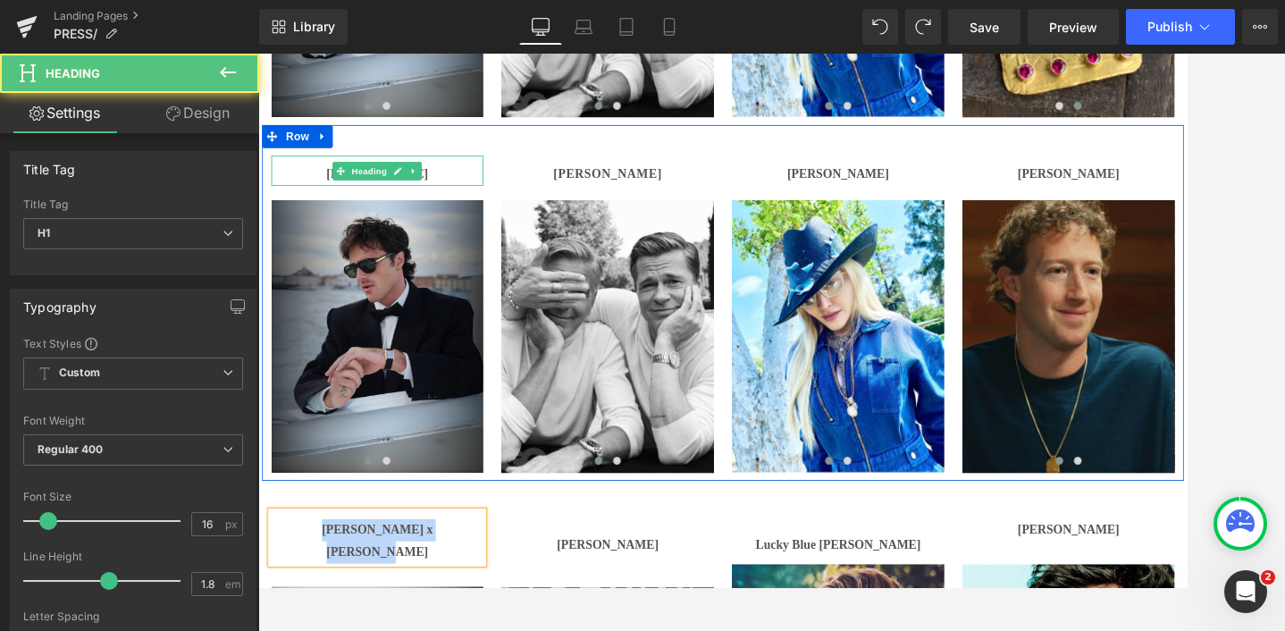
click at [464, 191] on h1 "[PERSON_NAME]" at bounding box center [397, 194] width 247 height 26
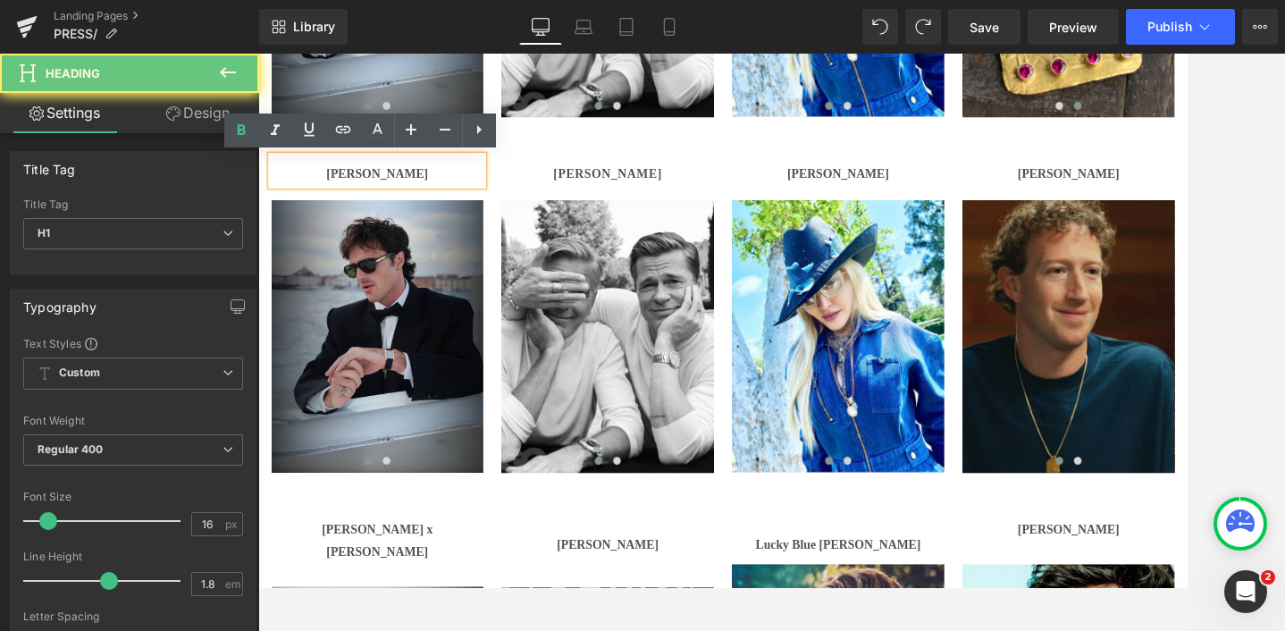
click at [464, 191] on h1 "[PERSON_NAME]" at bounding box center [397, 194] width 247 height 26
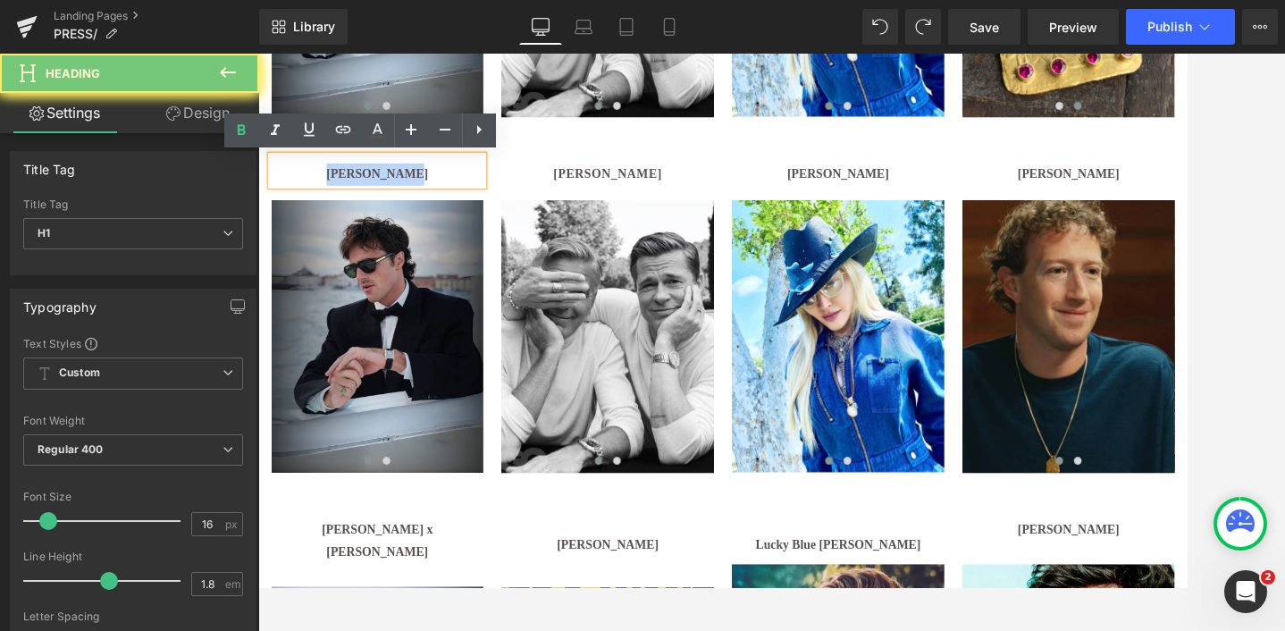
click at [464, 191] on h1 "[PERSON_NAME]" at bounding box center [397, 194] width 247 height 26
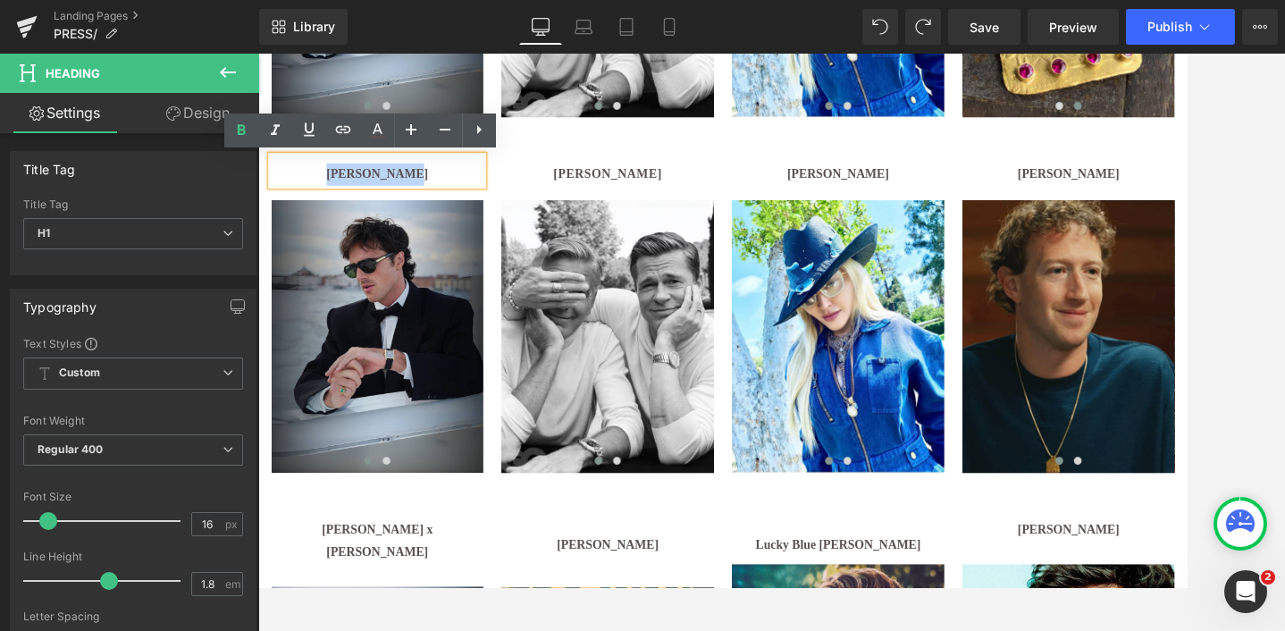
paste div
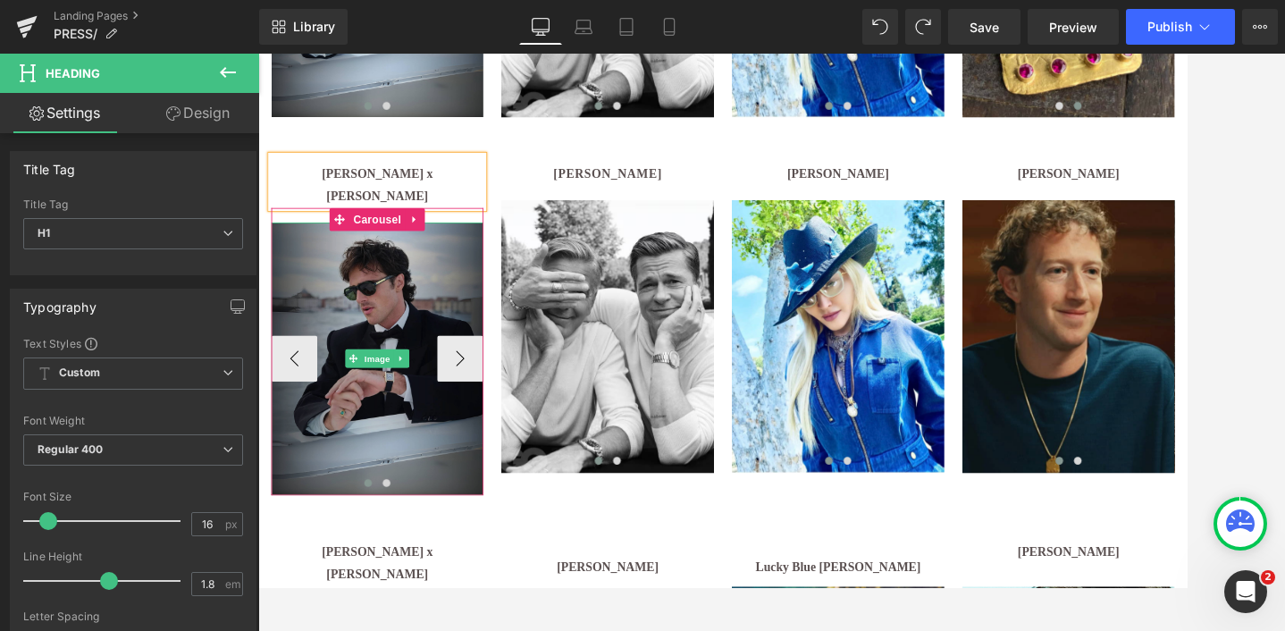
click at [436, 264] on img at bounding box center [397, 408] width 247 height 317
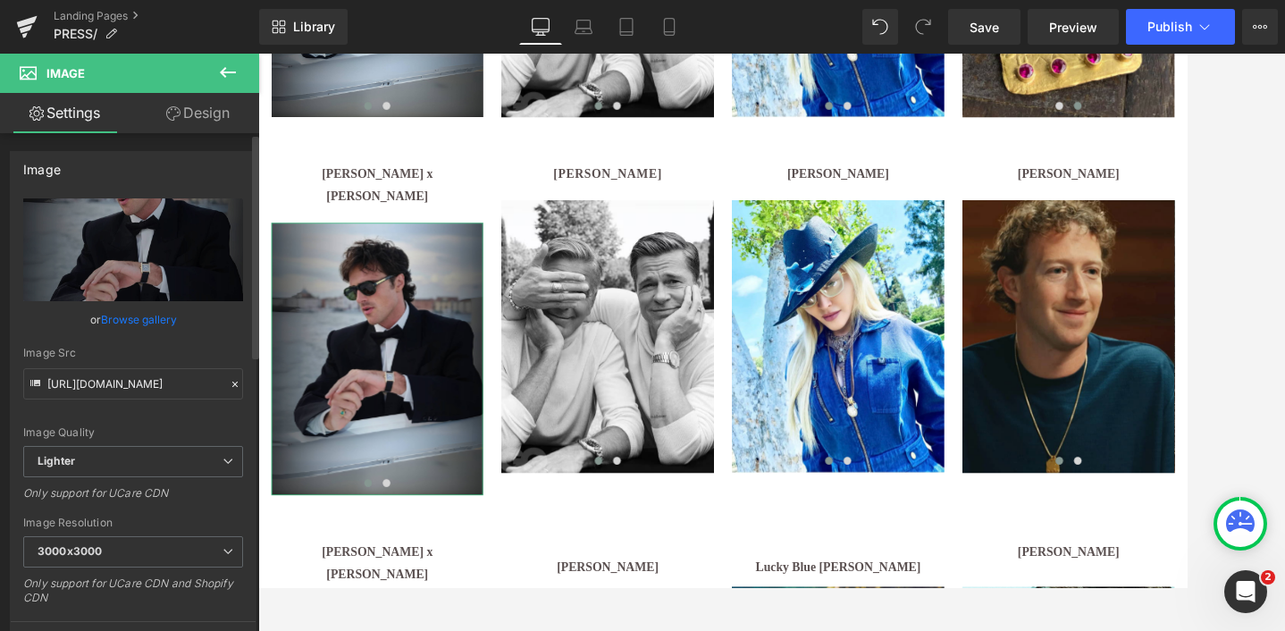
click at [139, 323] on link "Browse gallery" at bounding box center [139, 319] width 76 height 31
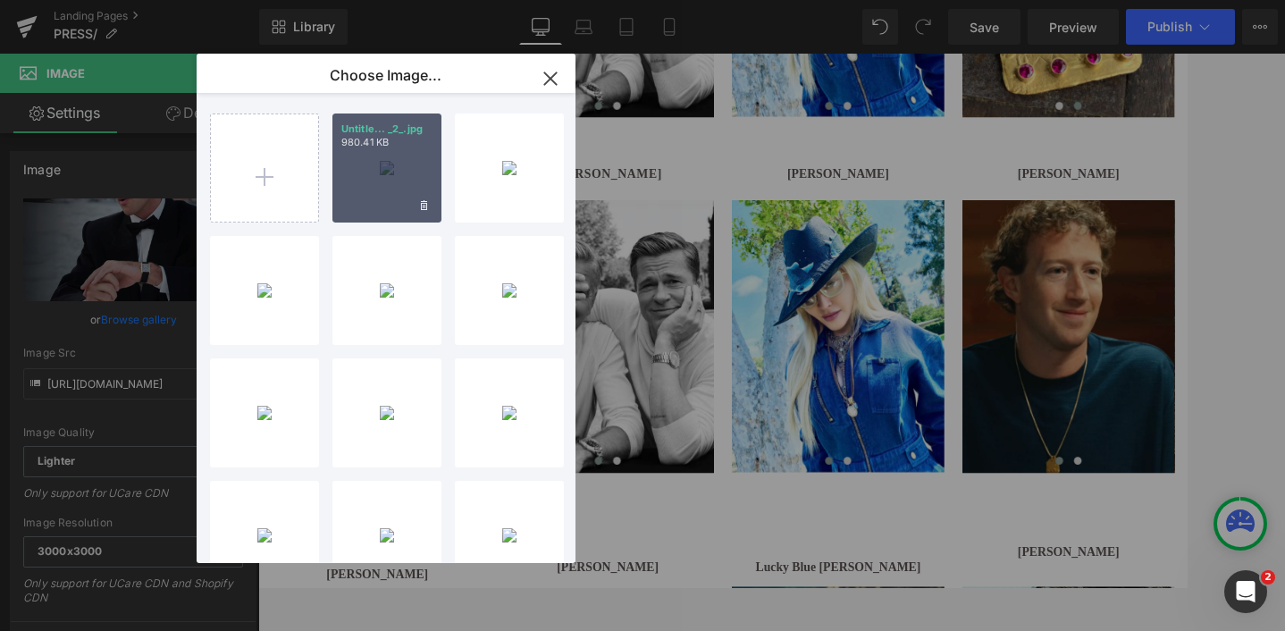
click at [383, 186] on div "Untitle... _2_.jpg 980.41 KB" at bounding box center [387, 168] width 109 height 109
type input "[URL][DOMAIN_NAME]"
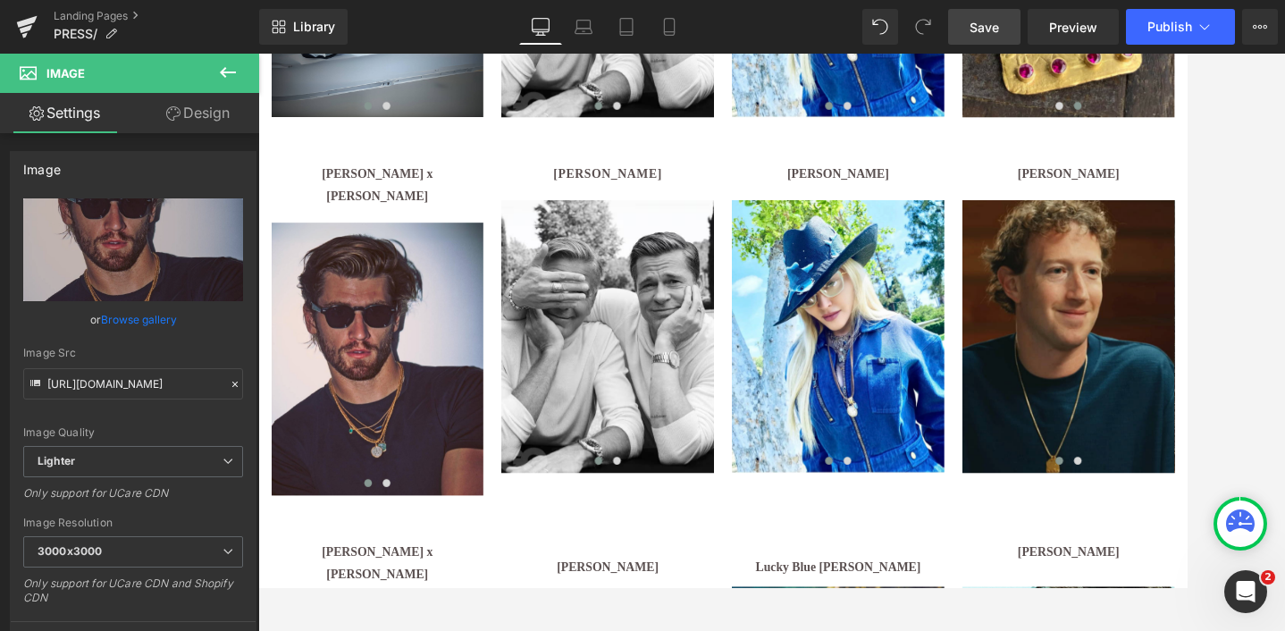
click at [972, 30] on span "Save" at bounding box center [984, 27] width 29 height 19
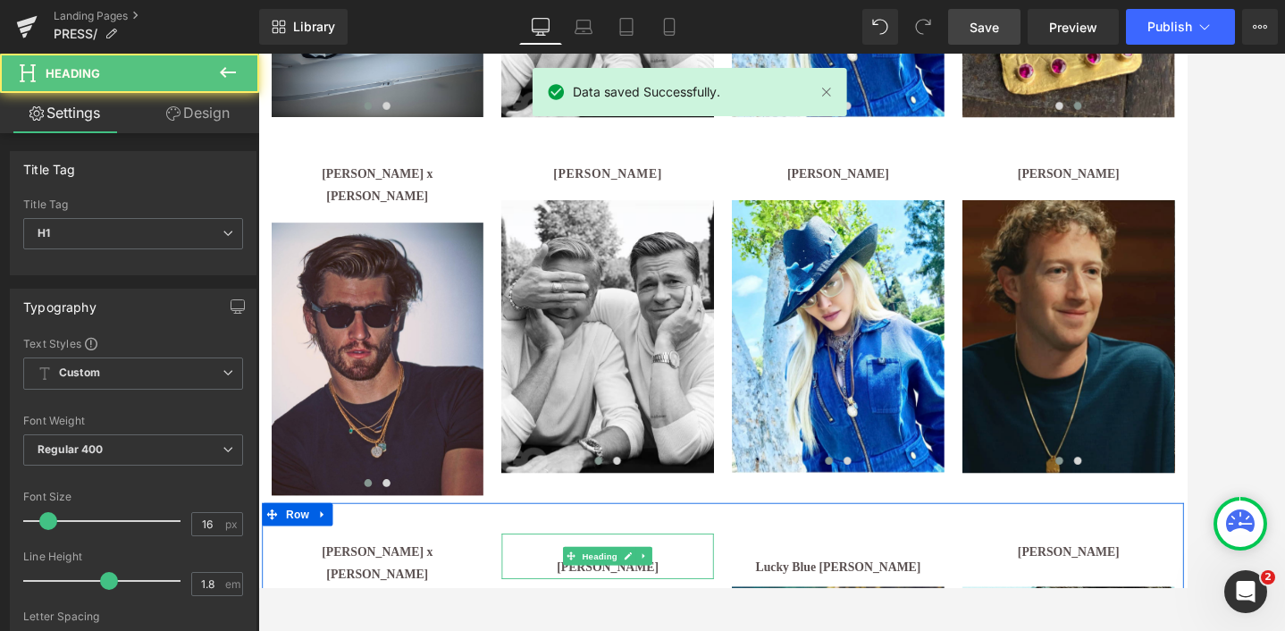
drag, startPoint x: 732, startPoint y: 626, endPoint x: 590, endPoint y: 624, distance: 142.1
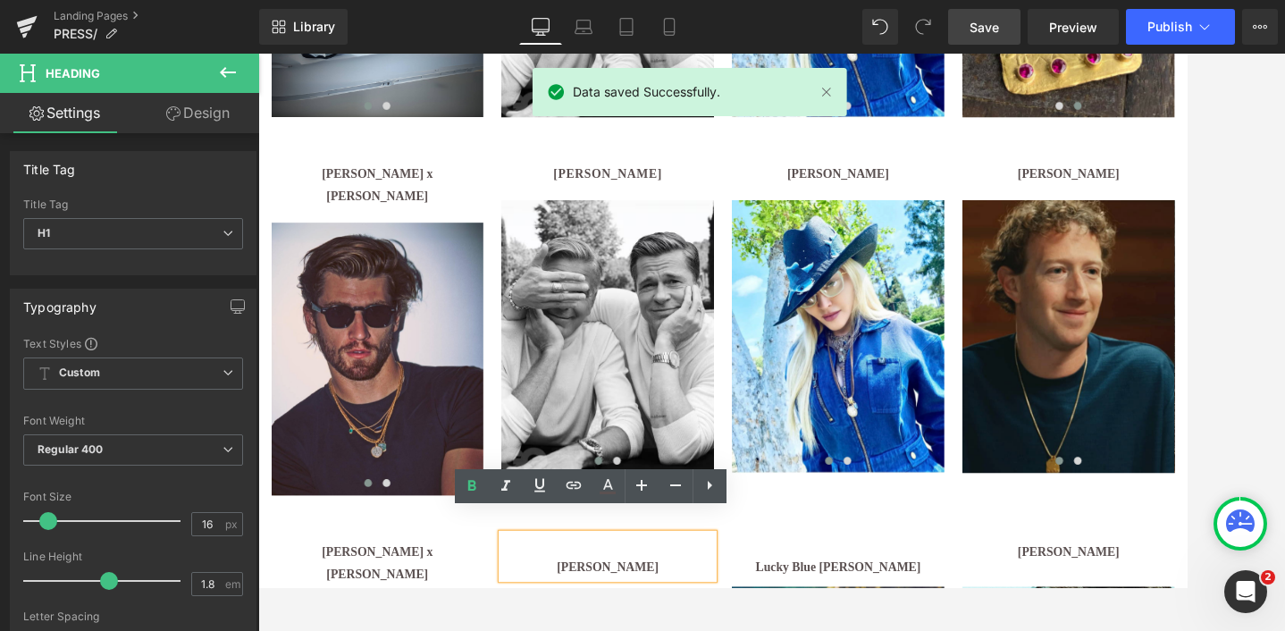
copy b "[PERSON_NAME]"
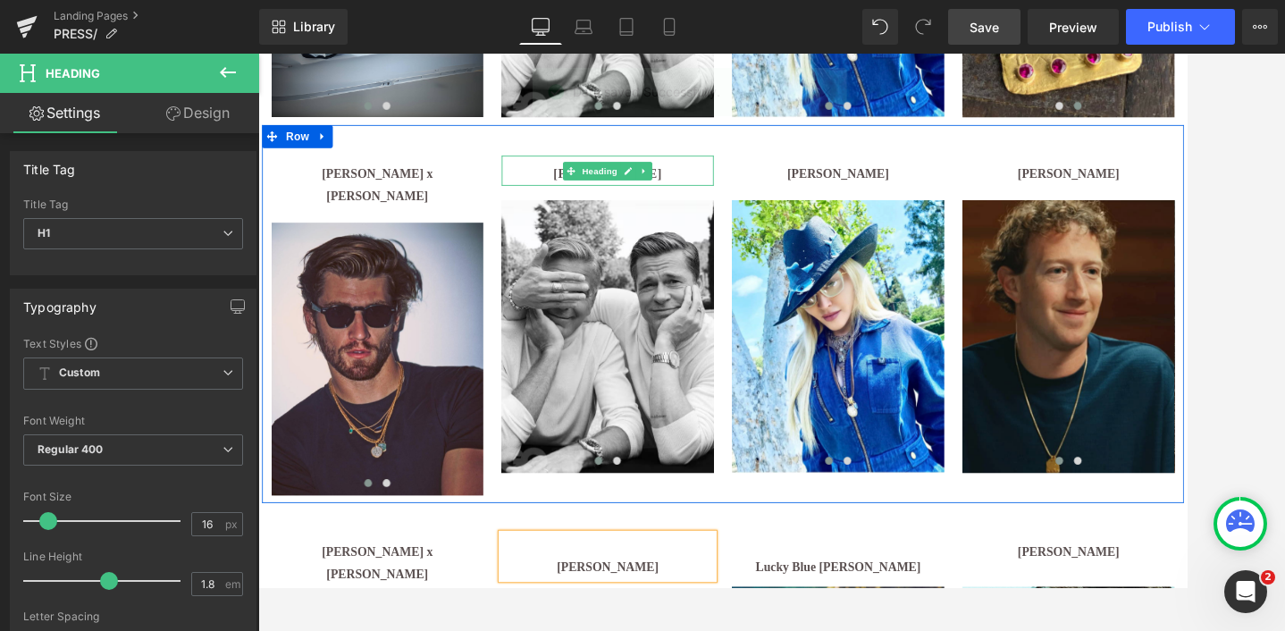
click at [739, 190] on h1 "[PERSON_NAME]" at bounding box center [665, 194] width 247 height 26
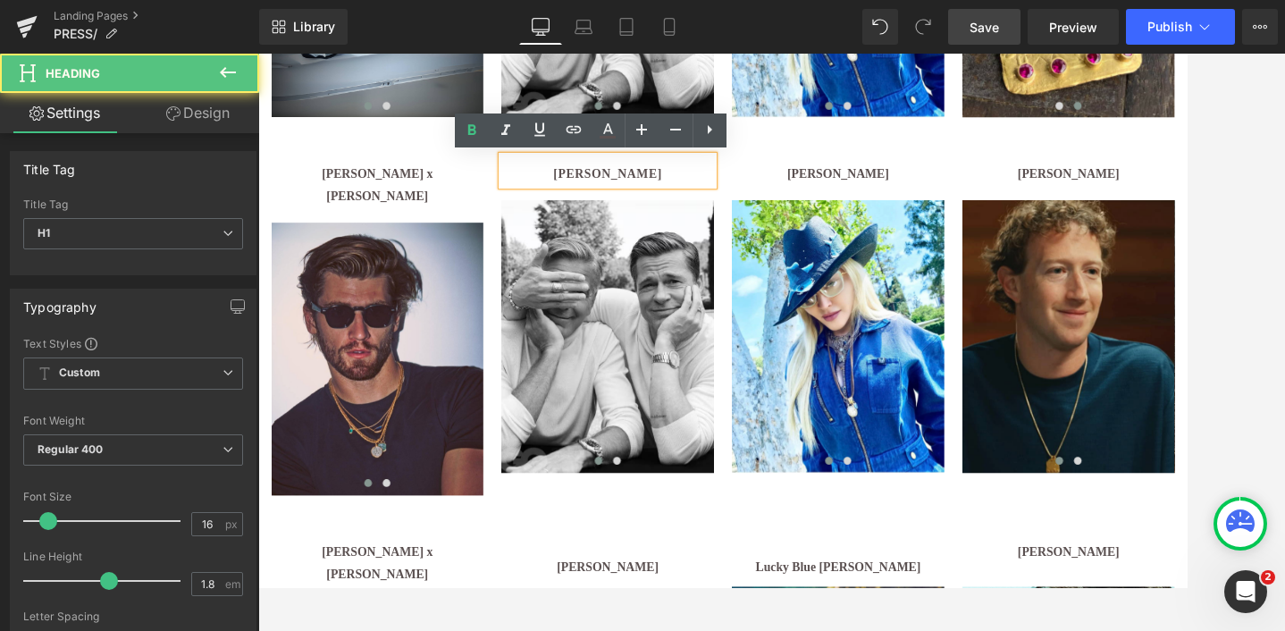
click at [739, 190] on h1 "[PERSON_NAME]" at bounding box center [665, 194] width 247 height 26
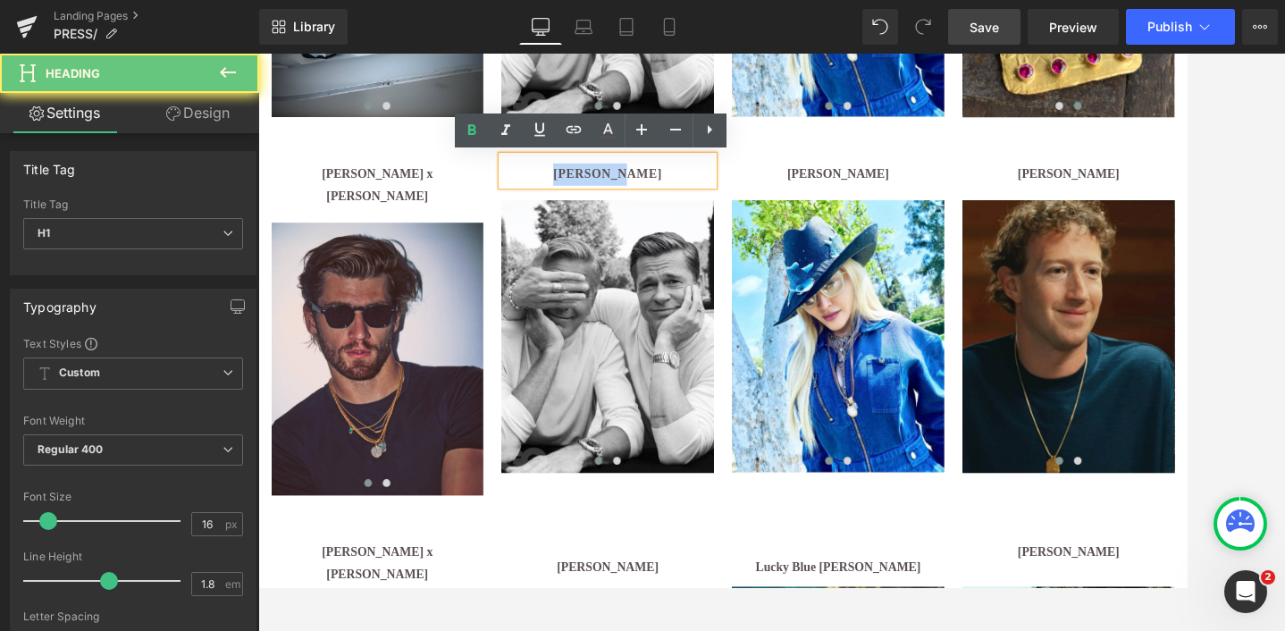
click at [739, 190] on h1 "[PERSON_NAME]" at bounding box center [665, 194] width 247 height 26
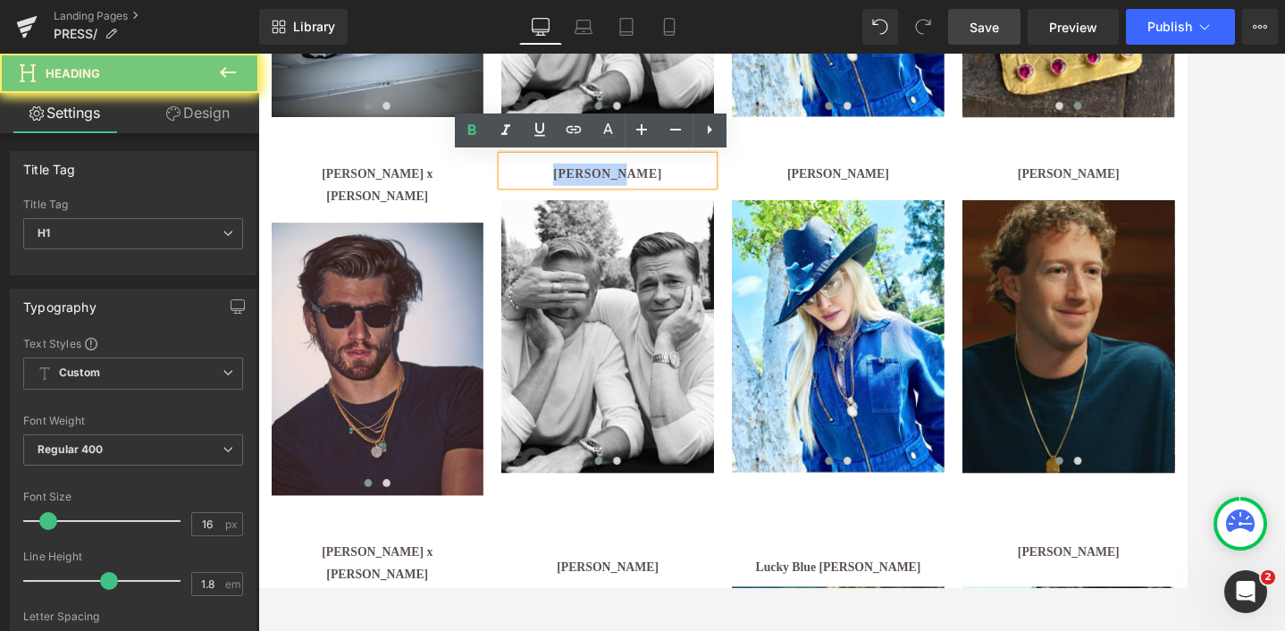
paste div
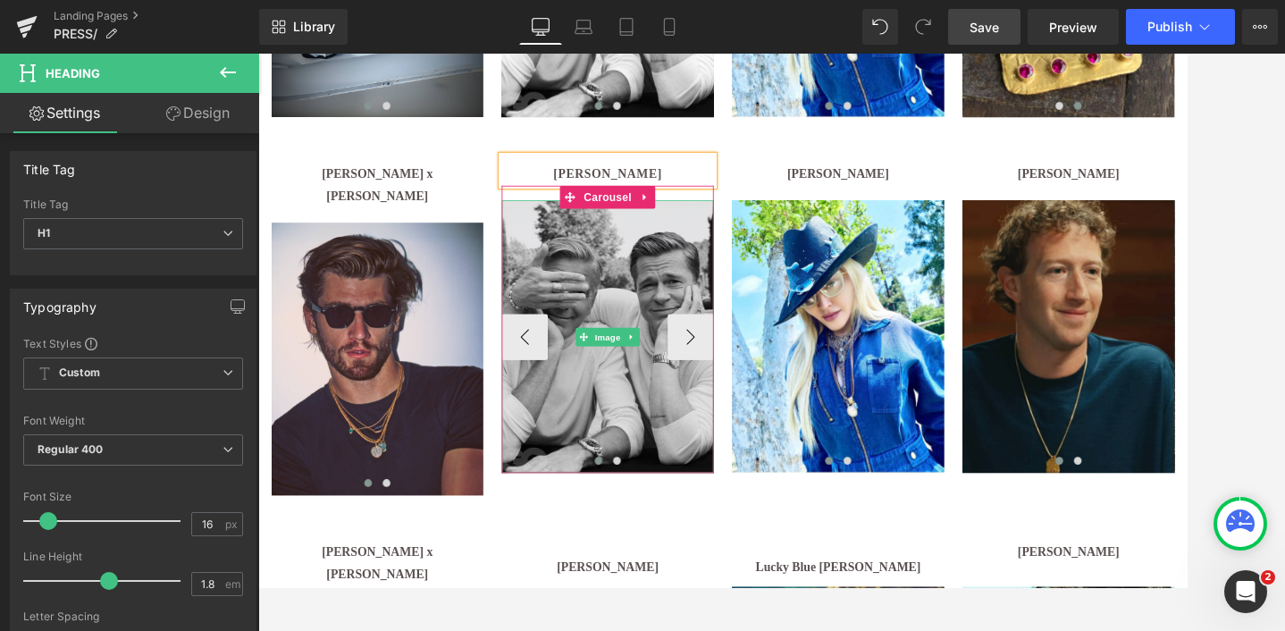
click at [684, 289] on img at bounding box center [665, 382] width 247 height 317
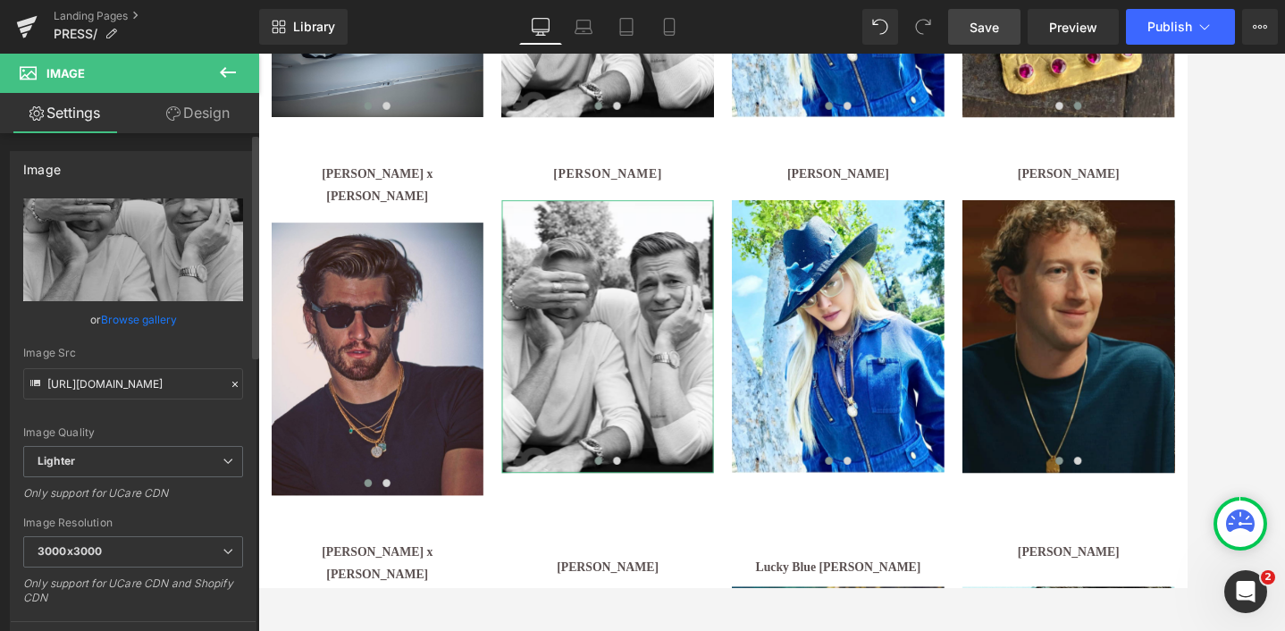
click at [138, 317] on link "Browse gallery" at bounding box center [139, 319] width 76 height 31
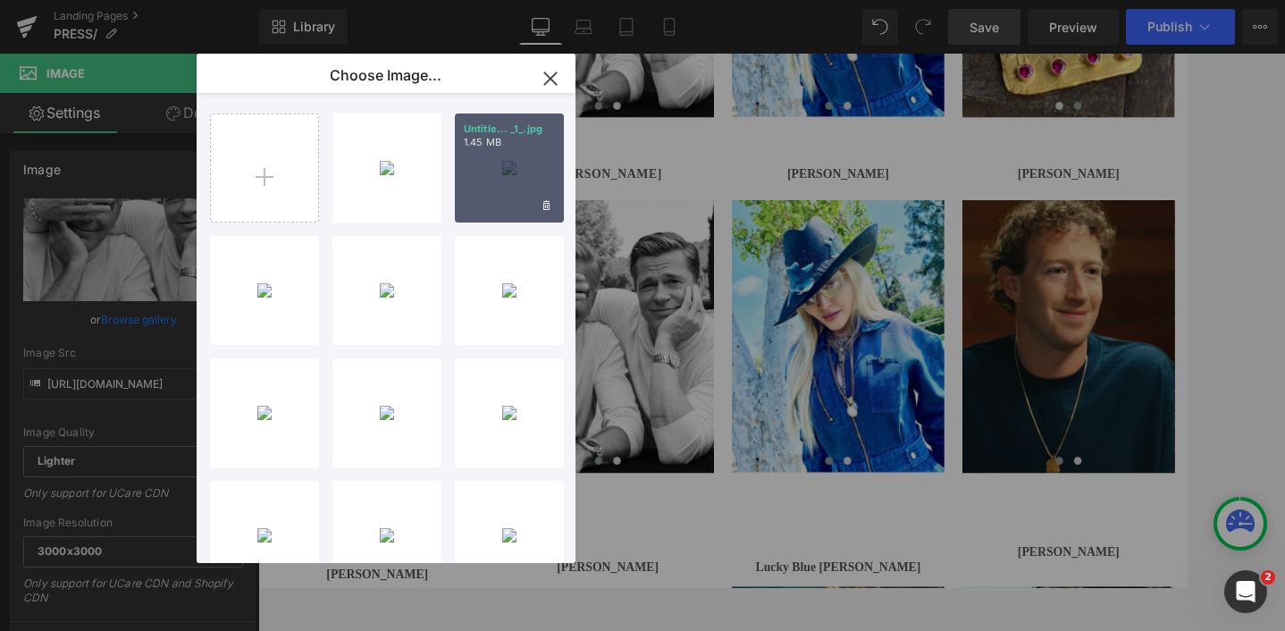
click at [497, 186] on div "Untitle... _1_.jpg 1.45 MB" at bounding box center [509, 168] width 109 height 109
type input "[URL][DOMAIN_NAME]"
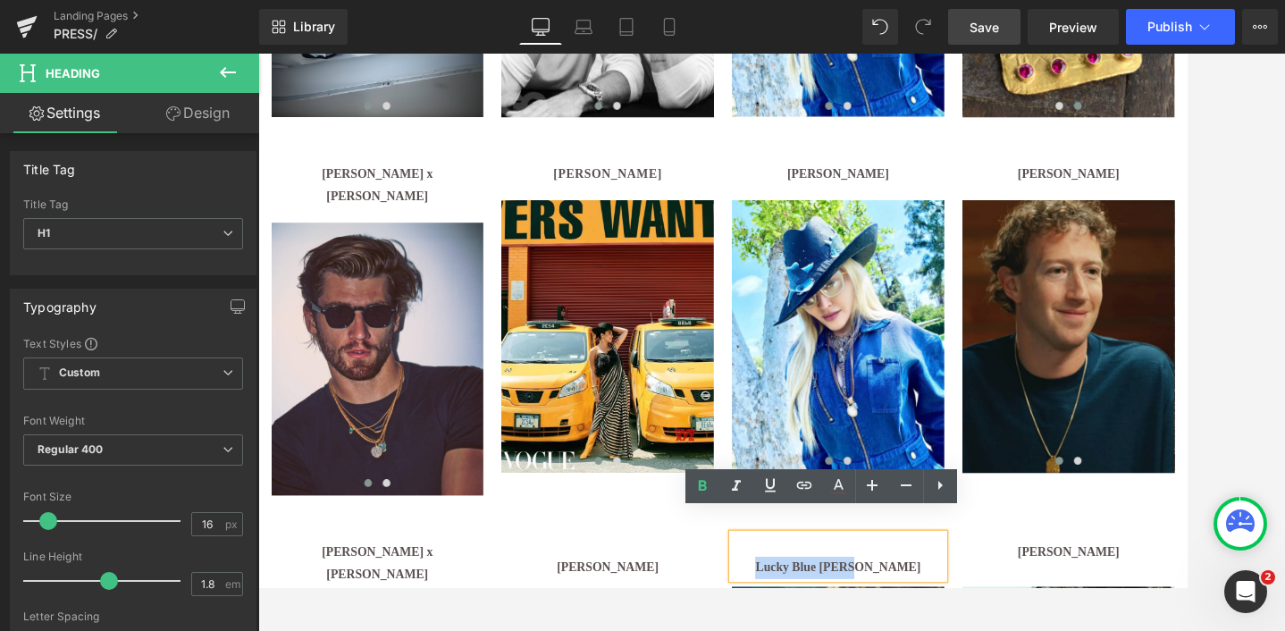
copy b "Lucky Blue [PERSON_NAME]"
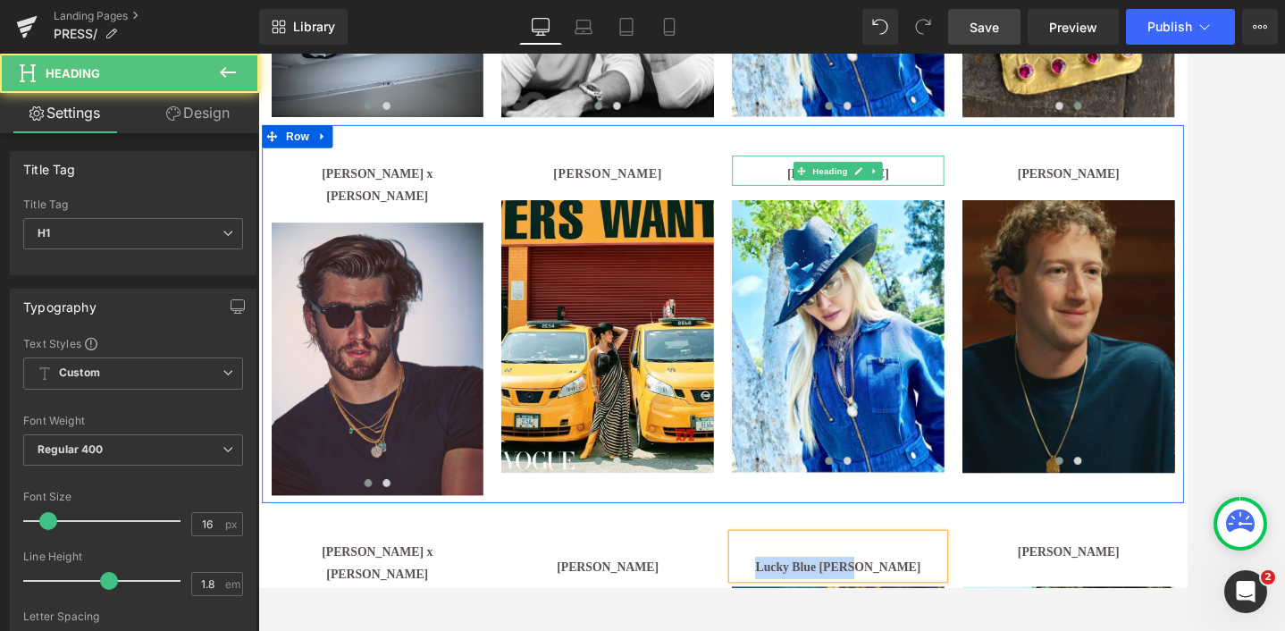
click at [1007, 196] on h1 "[PERSON_NAME]" at bounding box center [933, 194] width 247 height 26
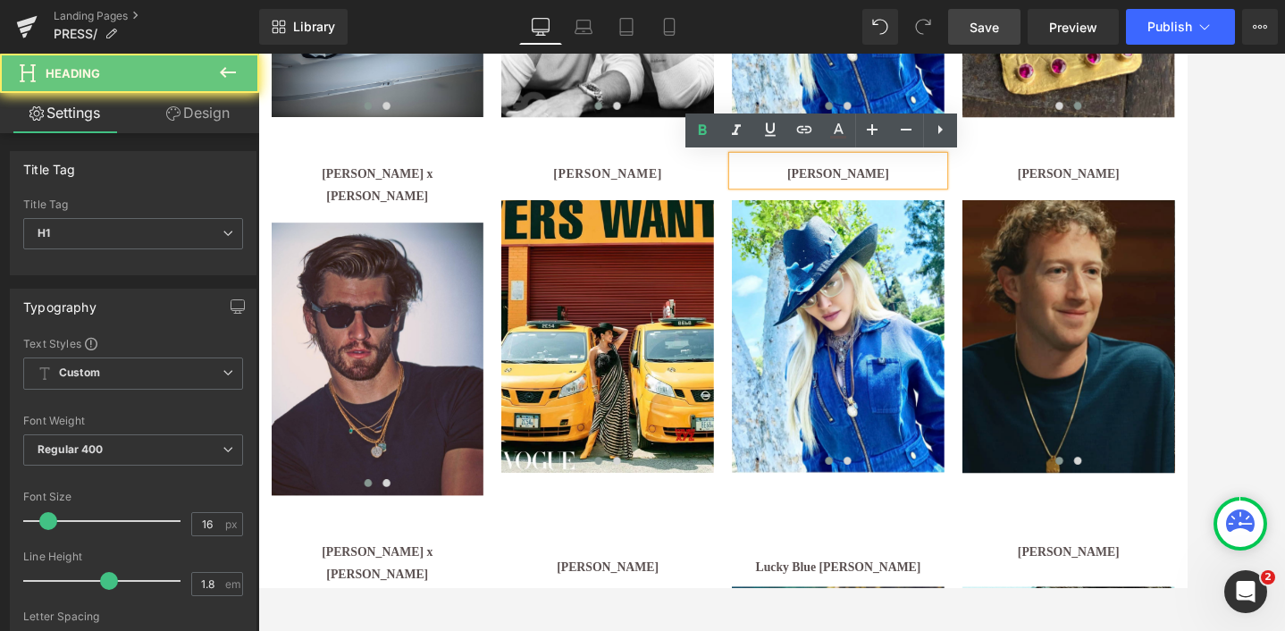
click at [1007, 196] on h1 "[PERSON_NAME]" at bounding box center [933, 194] width 247 height 26
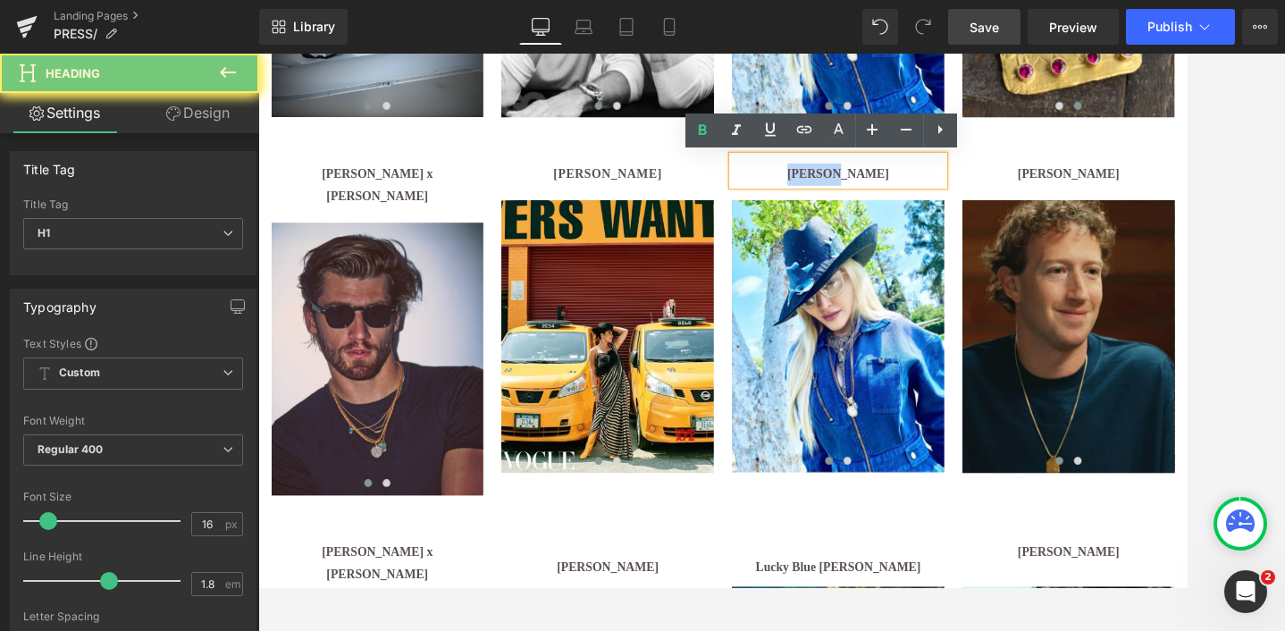
click at [1007, 196] on h1 "[PERSON_NAME]" at bounding box center [933, 194] width 247 height 26
paste div
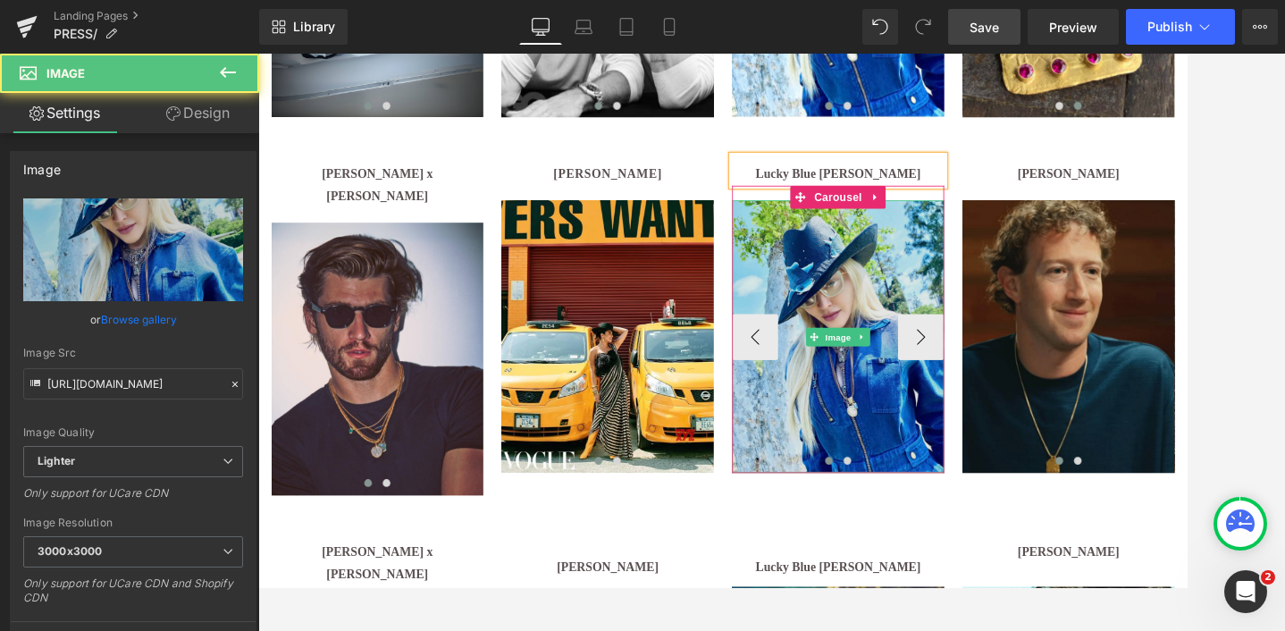
click at [928, 343] on img at bounding box center [933, 382] width 247 height 317
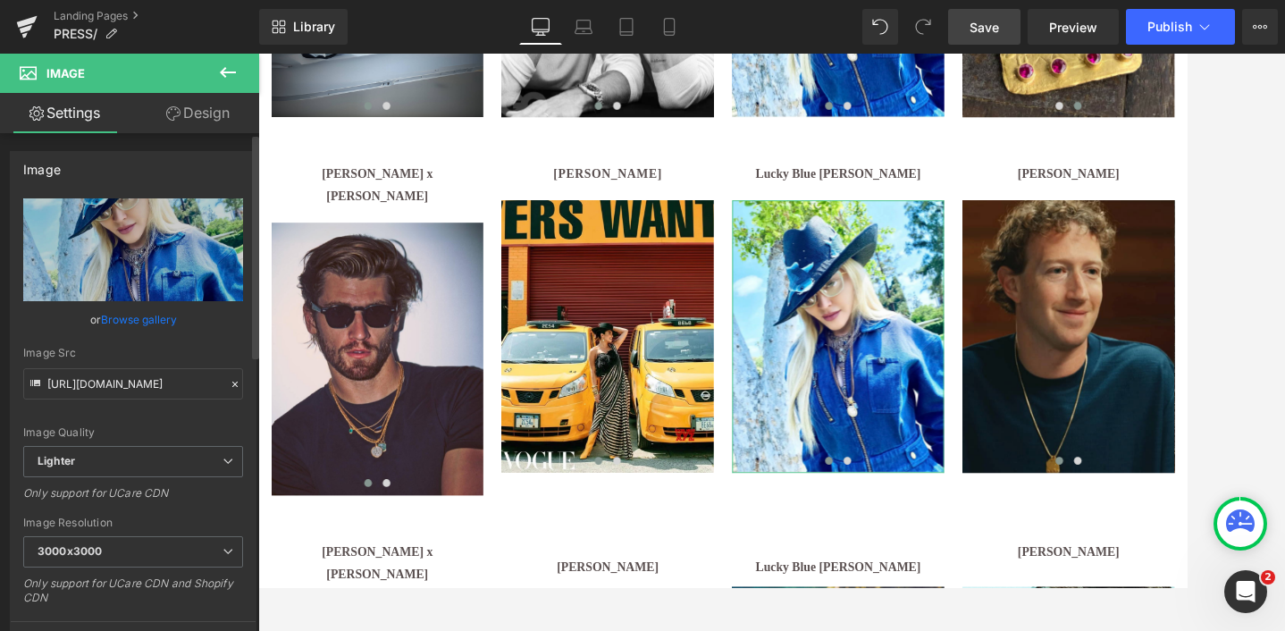
click at [119, 323] on link "Browse gallery" at bounding box center [139, 319] width 76 height 31
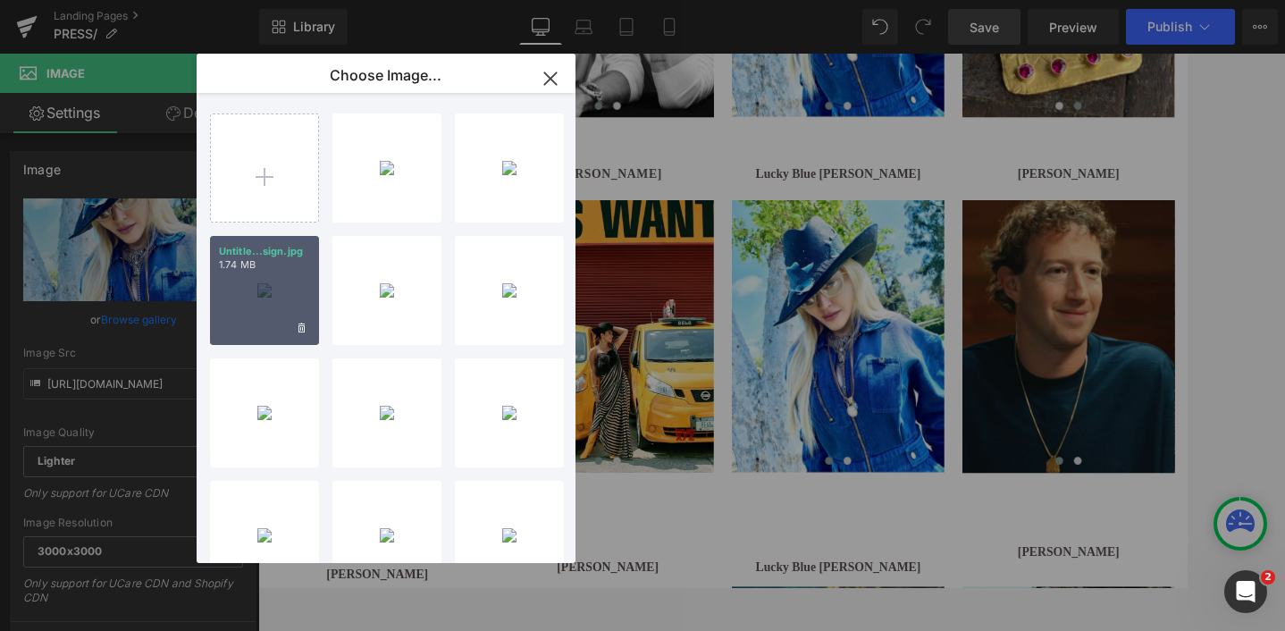
click at [250, 306] on div "Untitle...sign.jpg 1.74 MB" at bounding box center [264, 290] width 109 height 109
type input "[URL][DOMAIN_NAME]"
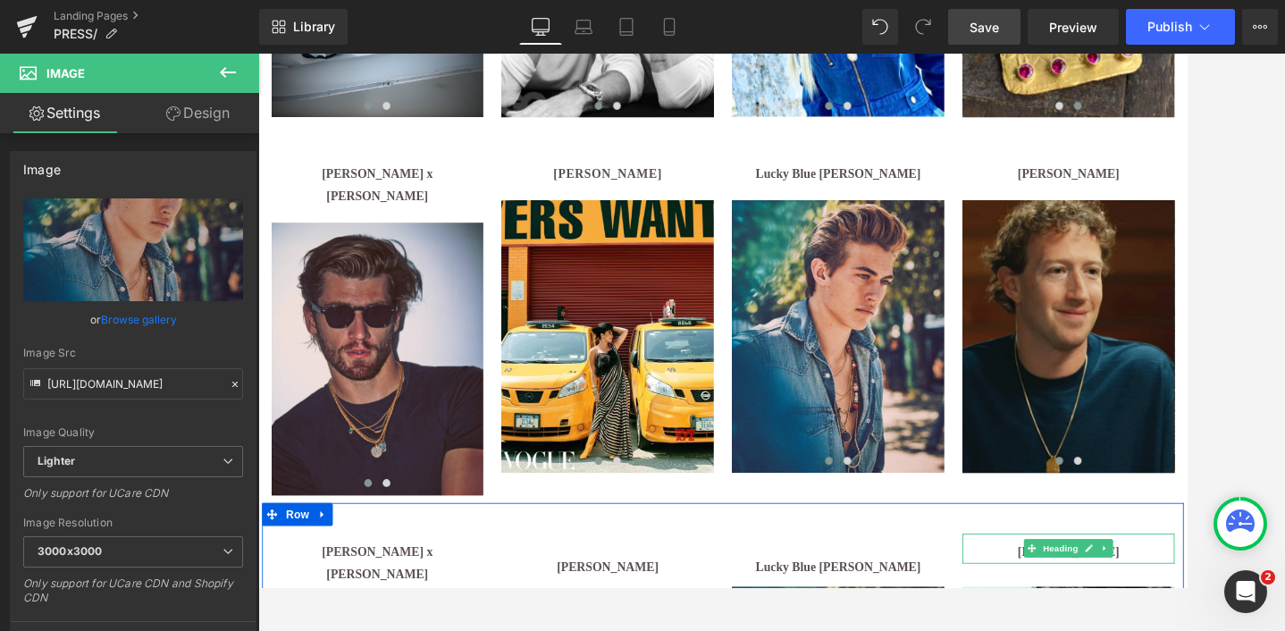
click at [1277, 621] on h1 "[PERSON_NAME]" at bounding box center [1201, 634] width 247 height 26
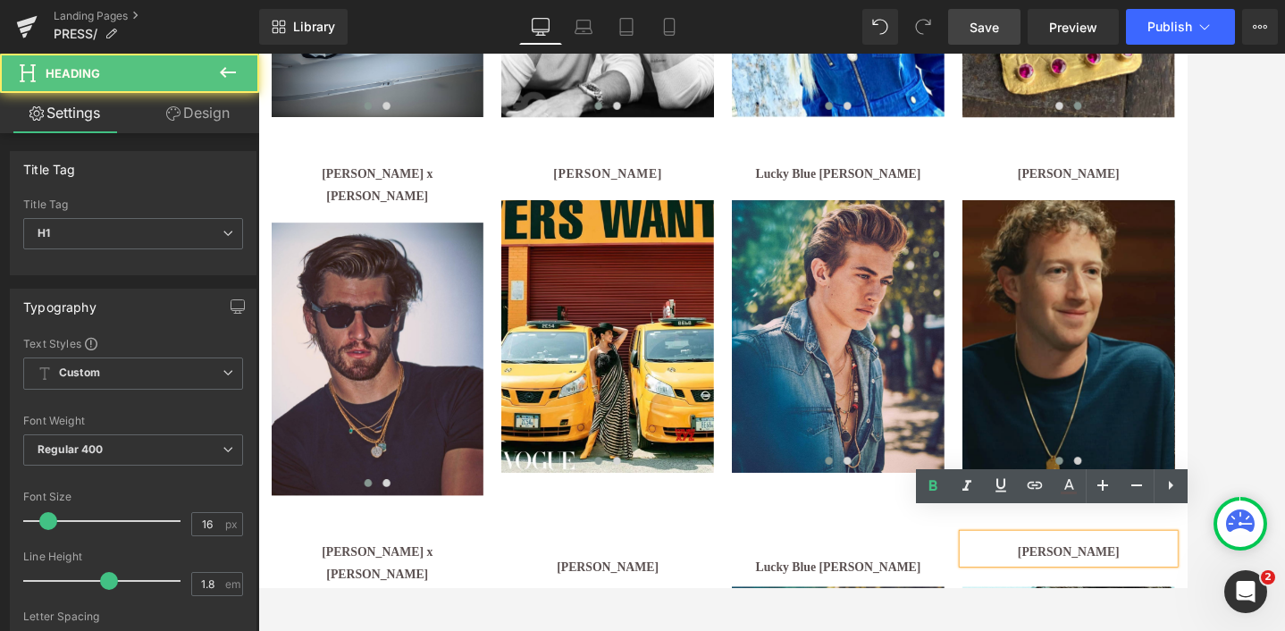
click at [1277, 621] on h1 "[PERSON_NAME]" at bounding box center [1201, 634] width 247 height 26
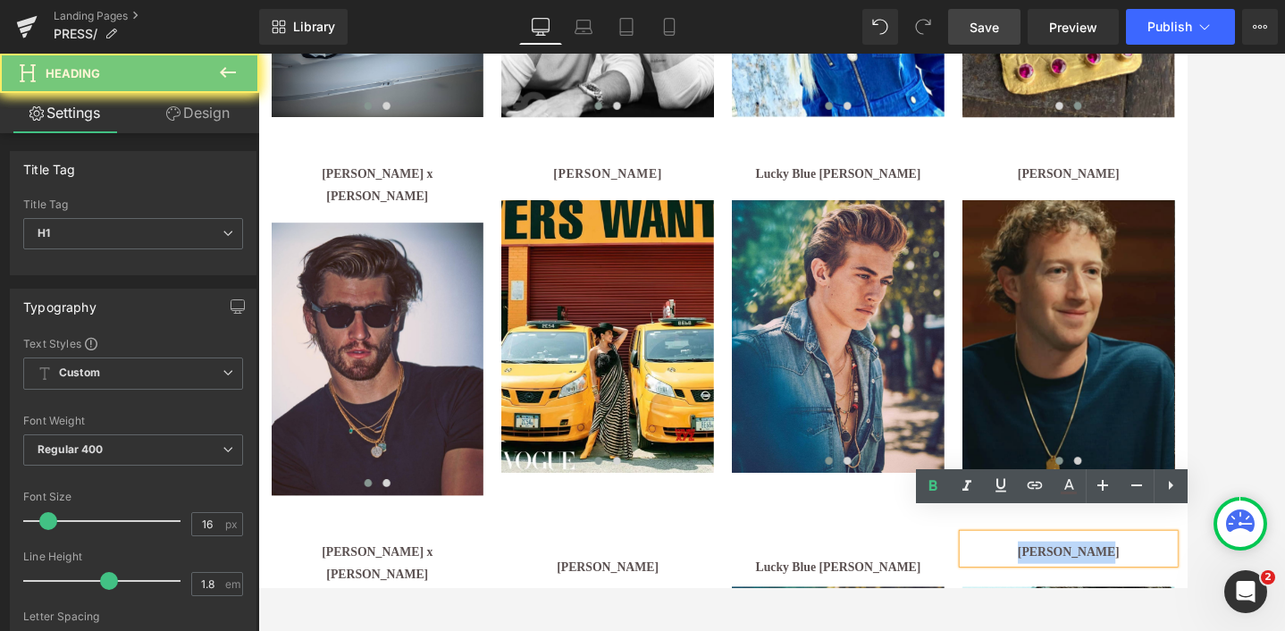
click at [1277, 621] on h1 "[PERSON_NAME]" at bounding box center [1201, 634] width 247 height 26
copy b "[PERSON_NAME]"
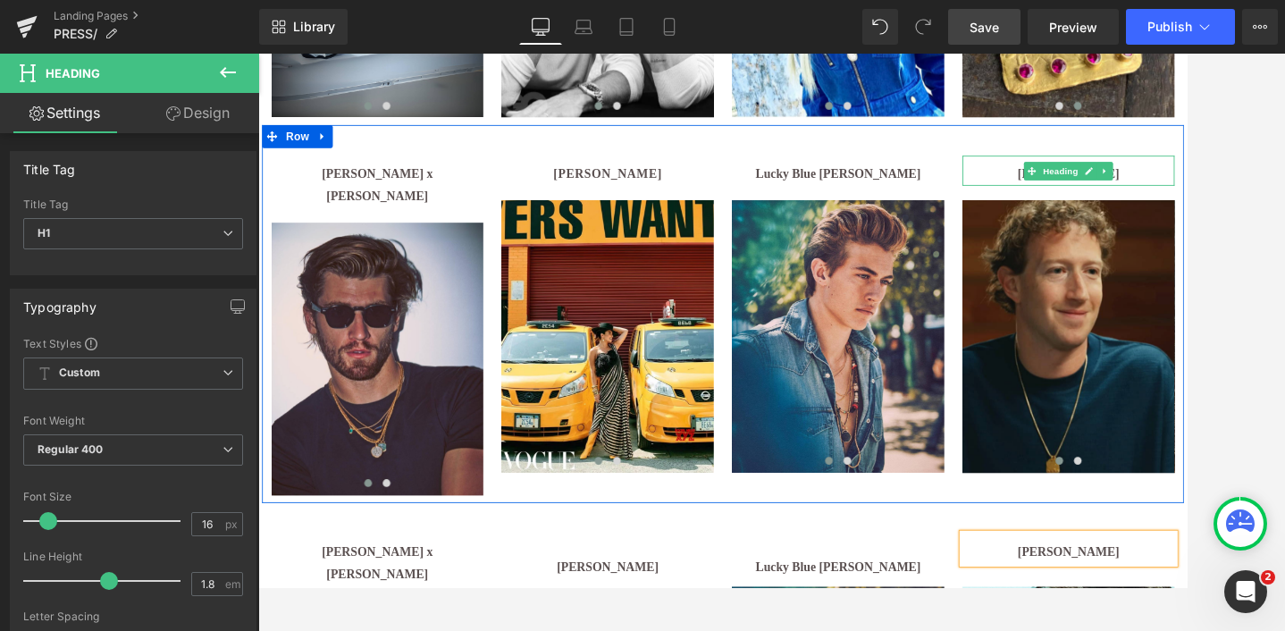
click at [1284, 189] on h1 "[PERSON_NAME]" at bounding box center [1201, 194] width 247 height 26
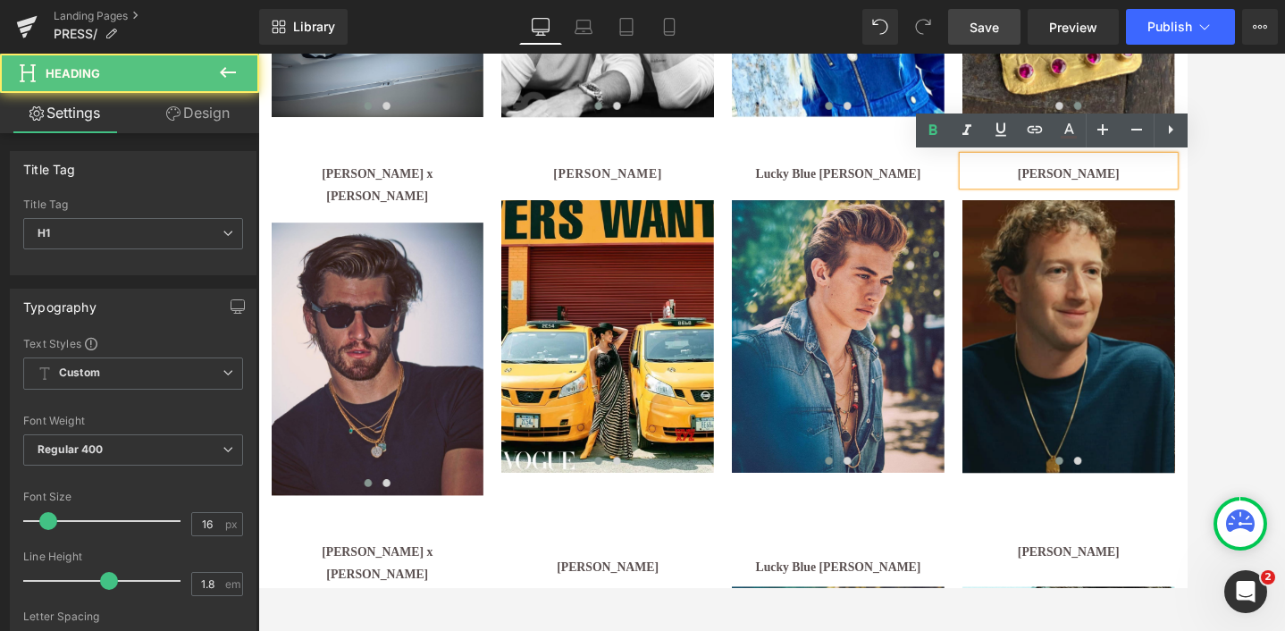
click at [1284, 189] on h1 "[PERSON_NAME]" at bounding box center [1201, 194] width 247 height 26
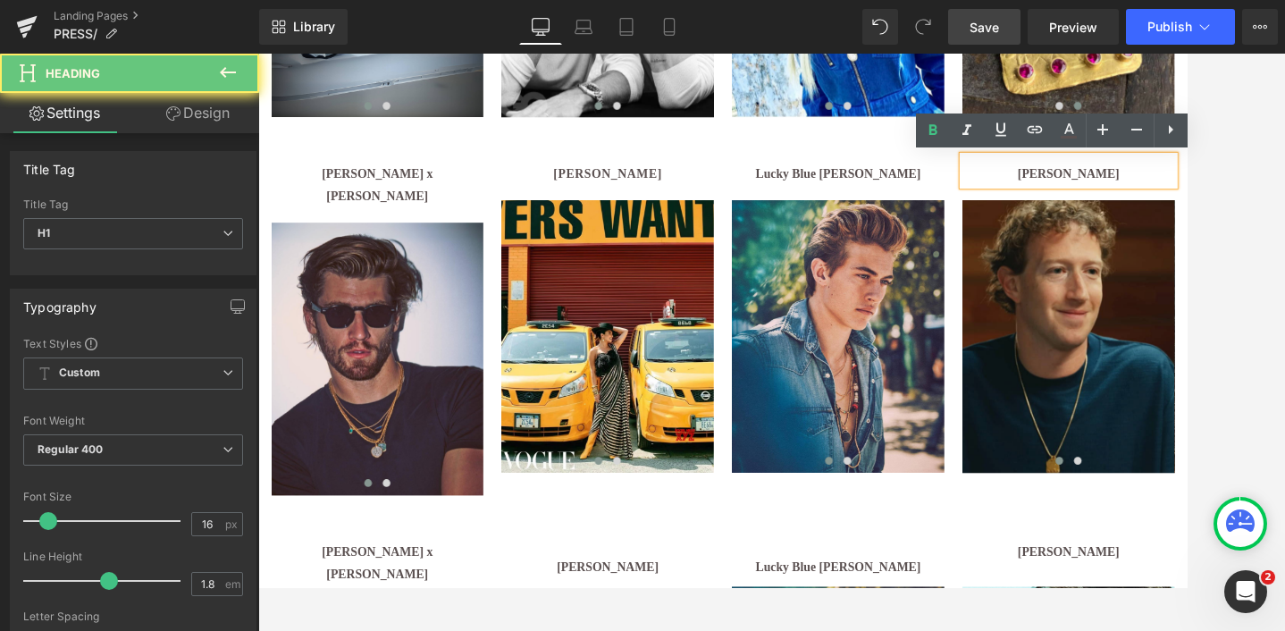
click at [1284, 189] on h1 "[PERSON_NAME]" at bounding box center [1201, 194] width 247 height 26
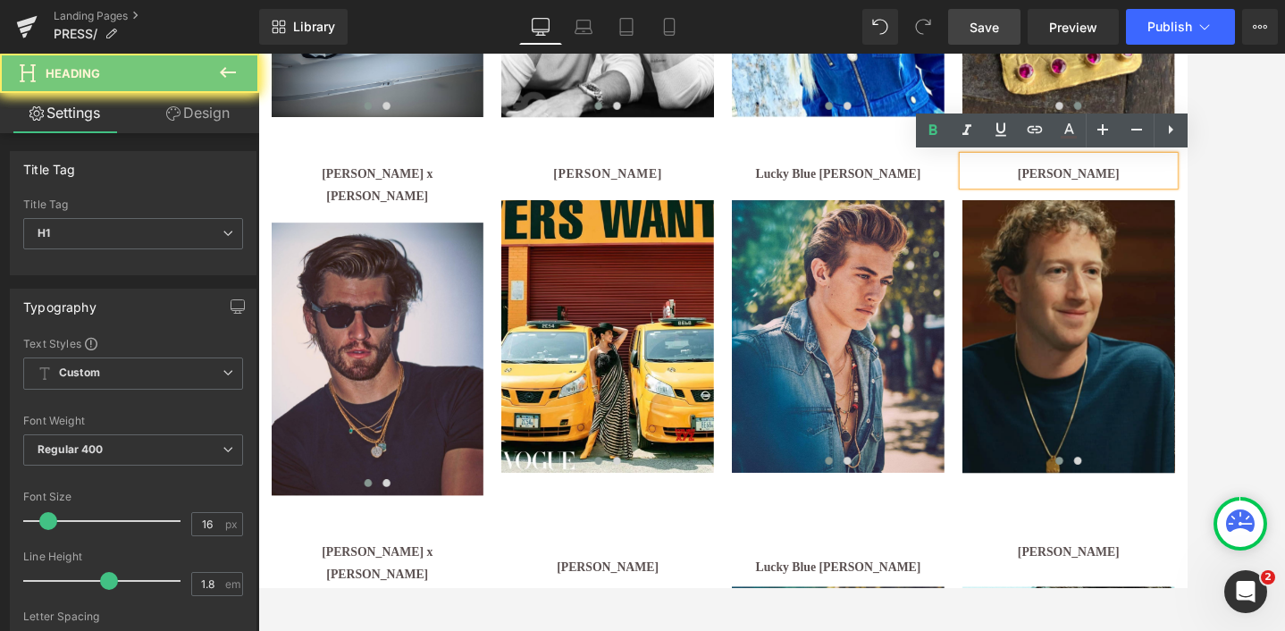
paste div
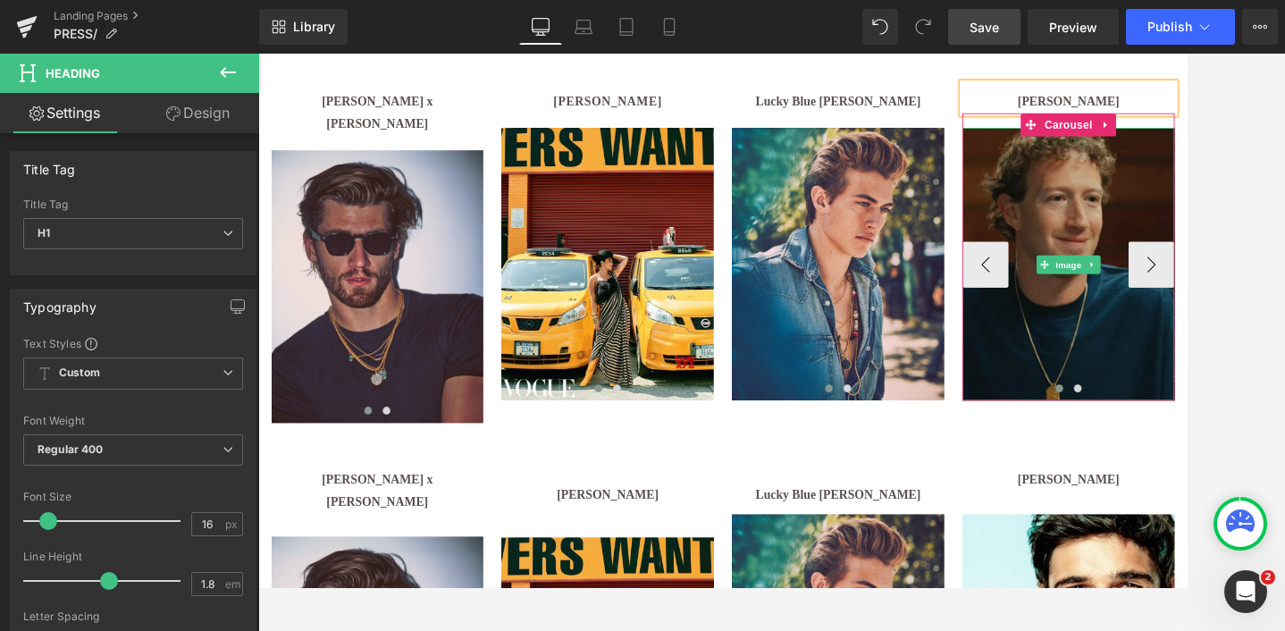
scroll to position [981, 0]
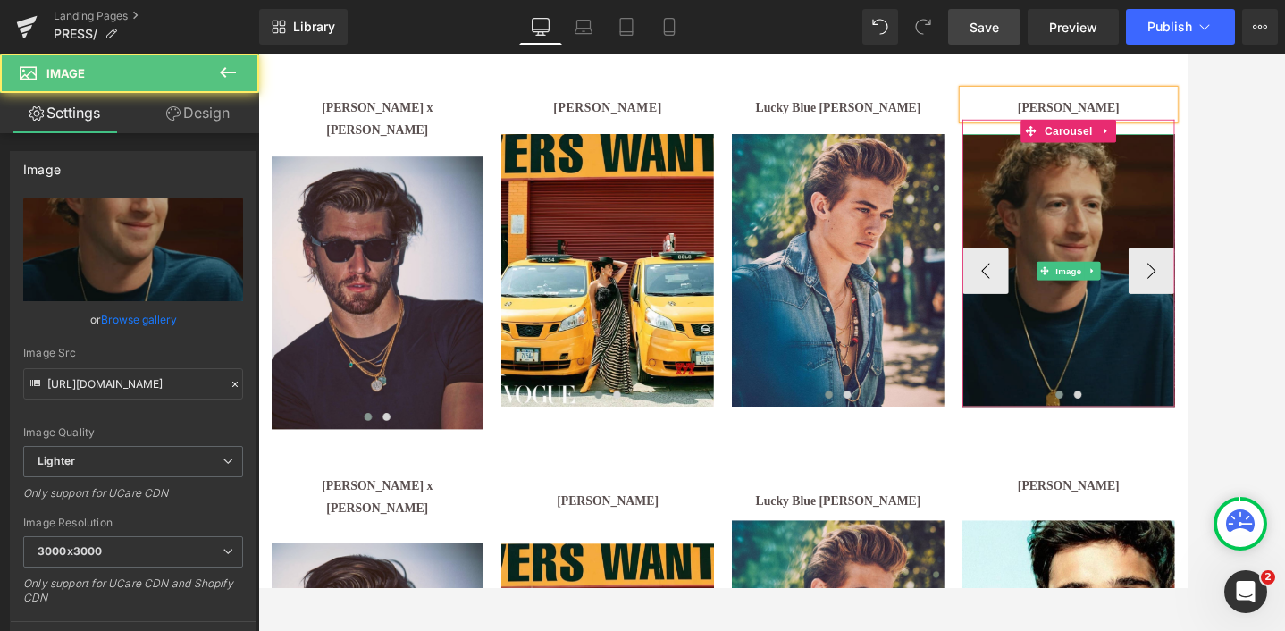
click at [1177, 215] on img at bounding box center [1201, 305] width 247 height 317
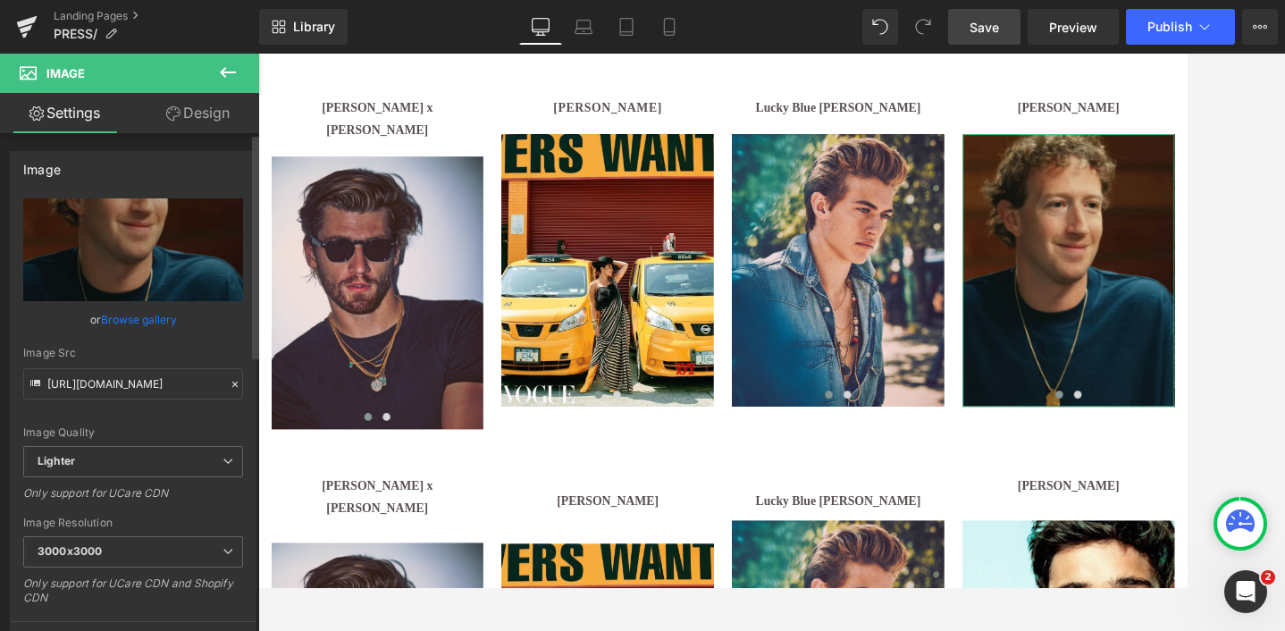
click at [139, 316] on link "Browse gallery" at bounding box center [139, 319] width 76 height 31
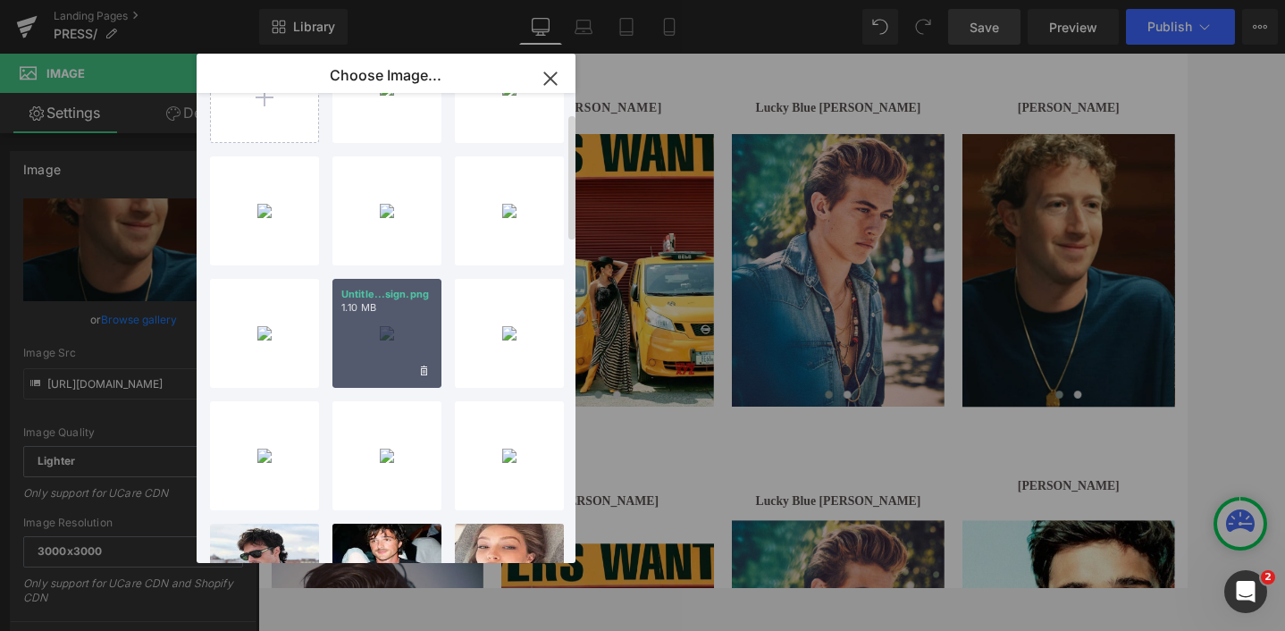
scroll to position [0, 0]
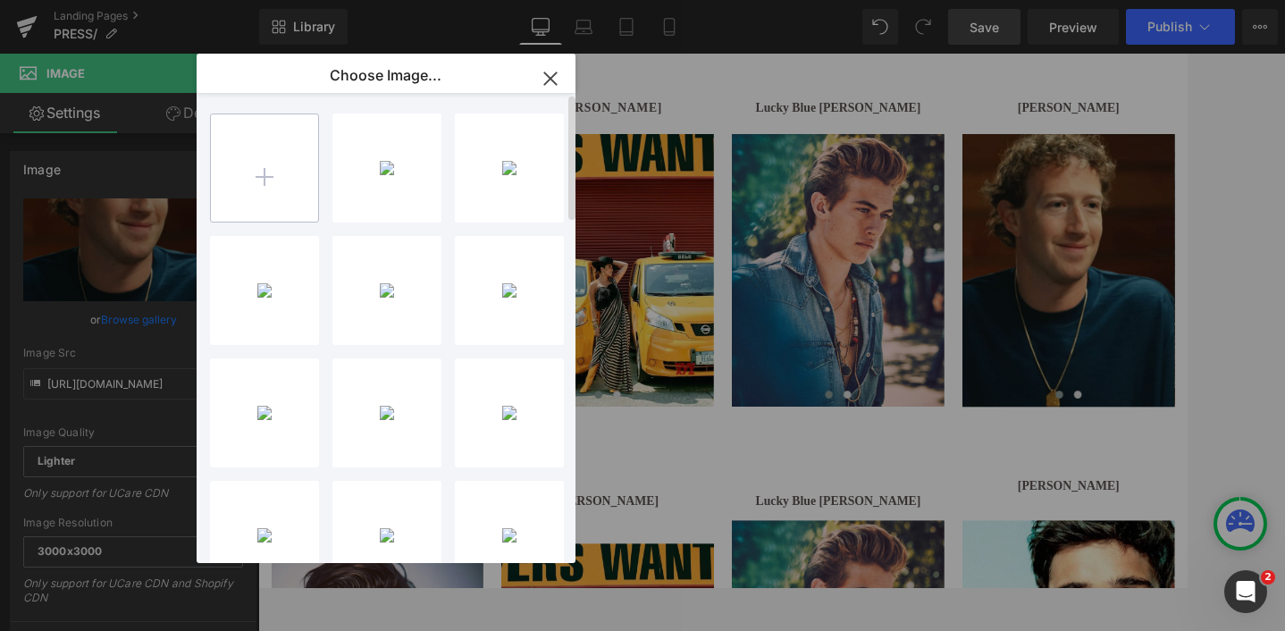
click at [235, 161] on input "file" at bounding box center [264, 167] width 107 height 107
type input "C:\fakepath\test.avif"
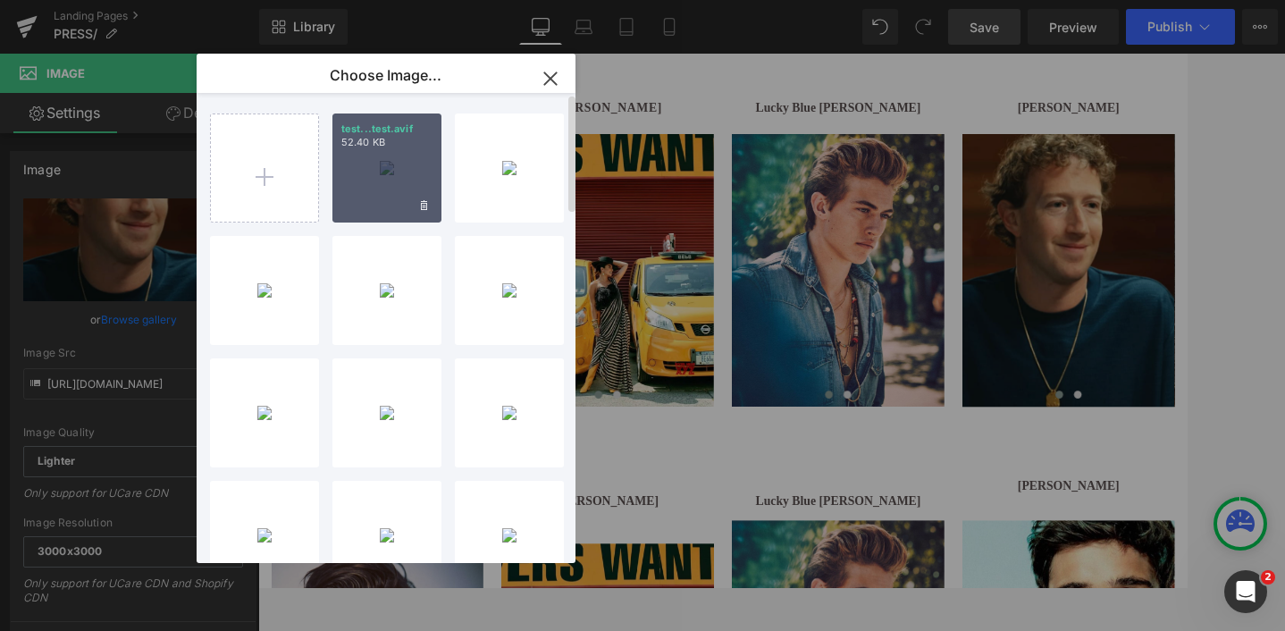
click at [403, 195] on div "test...test.avif 52.40 KB" at bounding box center [387, 168] width 109 height 109
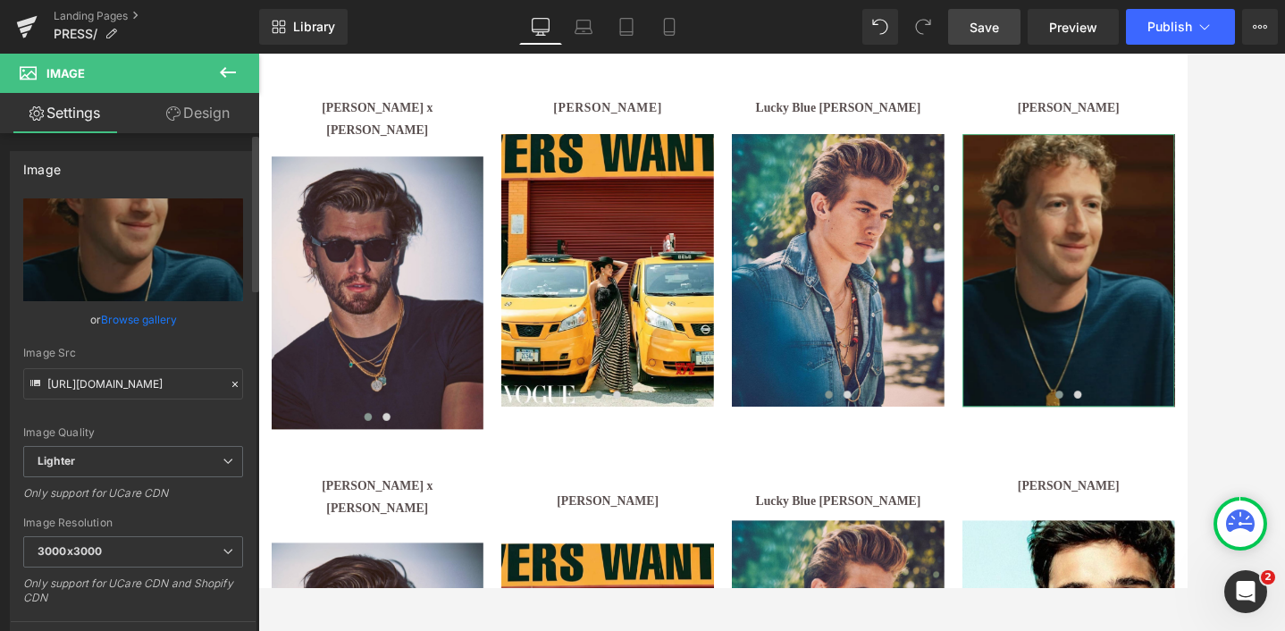
click at [138, 317] on link "Browse gallery" at bounding box center [139, 319] width 76 height 31
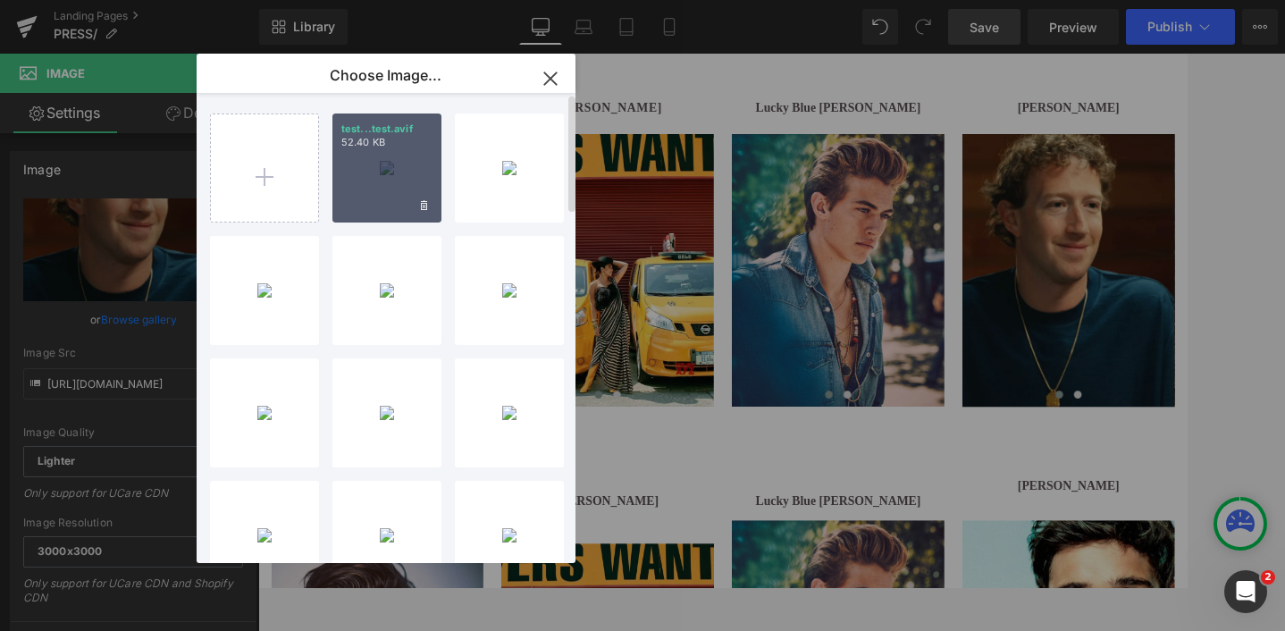
click at [376, 203] on div "test...test.avif 52.40 KB" at bounding box center [387, 168] width 109 height 109
type input "[URL][DOMAIN_NAME]"
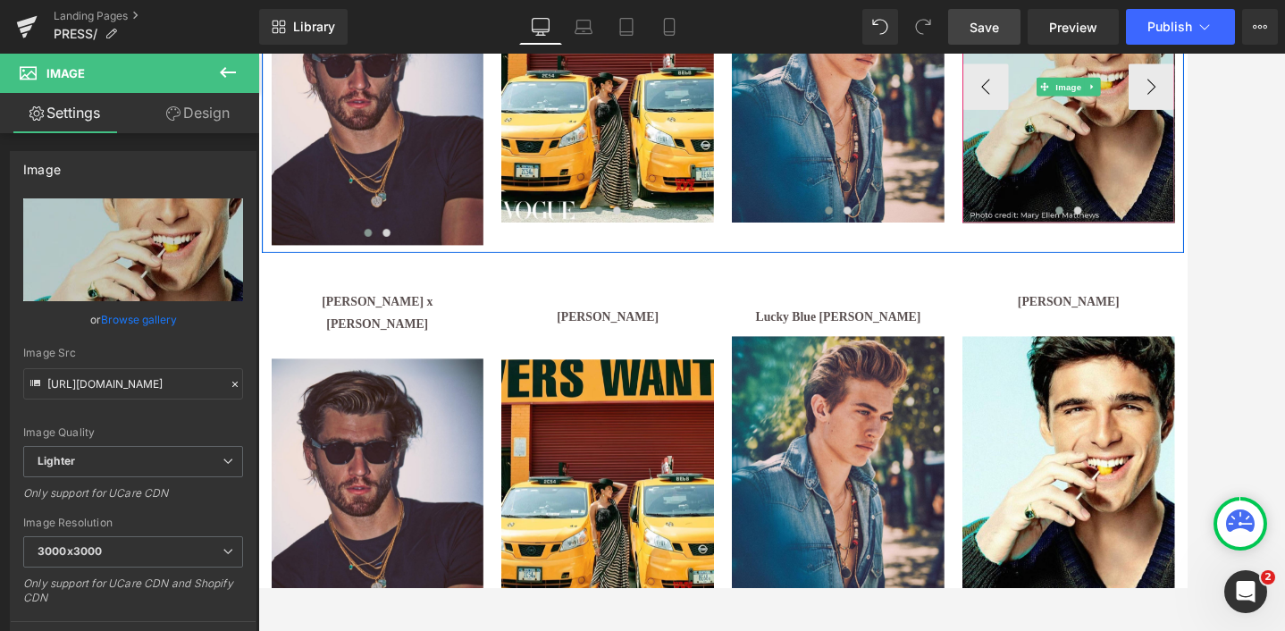
scroll to position [1201, 0]
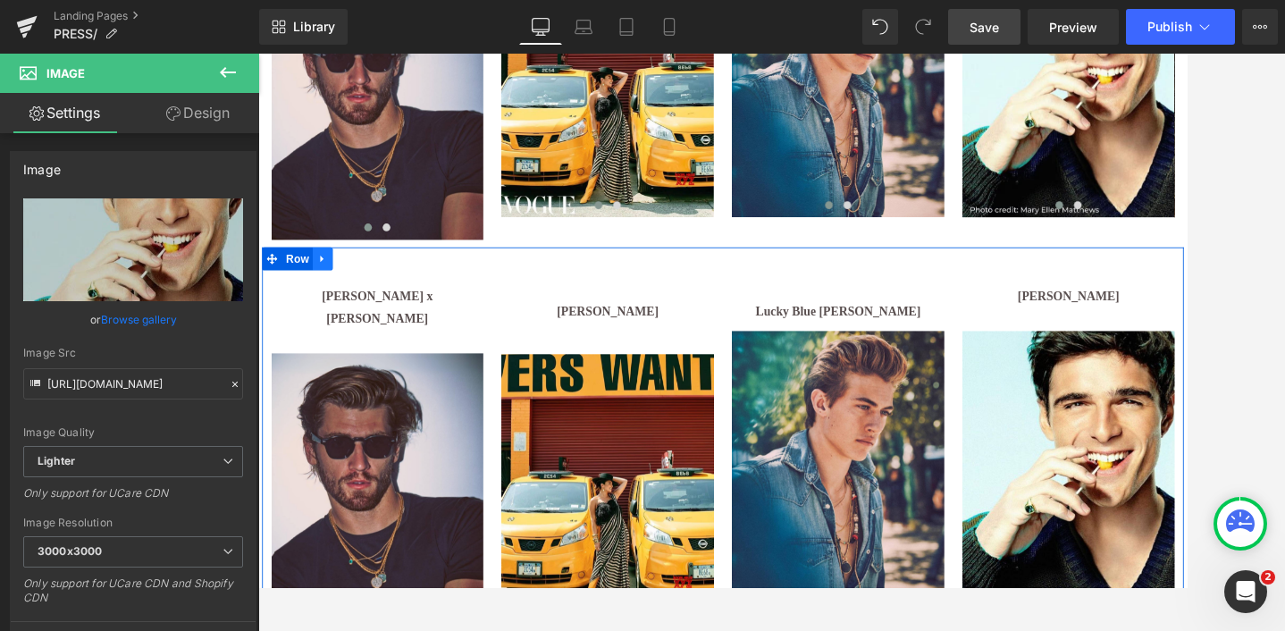
click at [334, 289] on icon at bounding box center [333, 293] width 4 height 8
click at [378, 286] on icon at bounding box center [380, 292] width 13 height 13
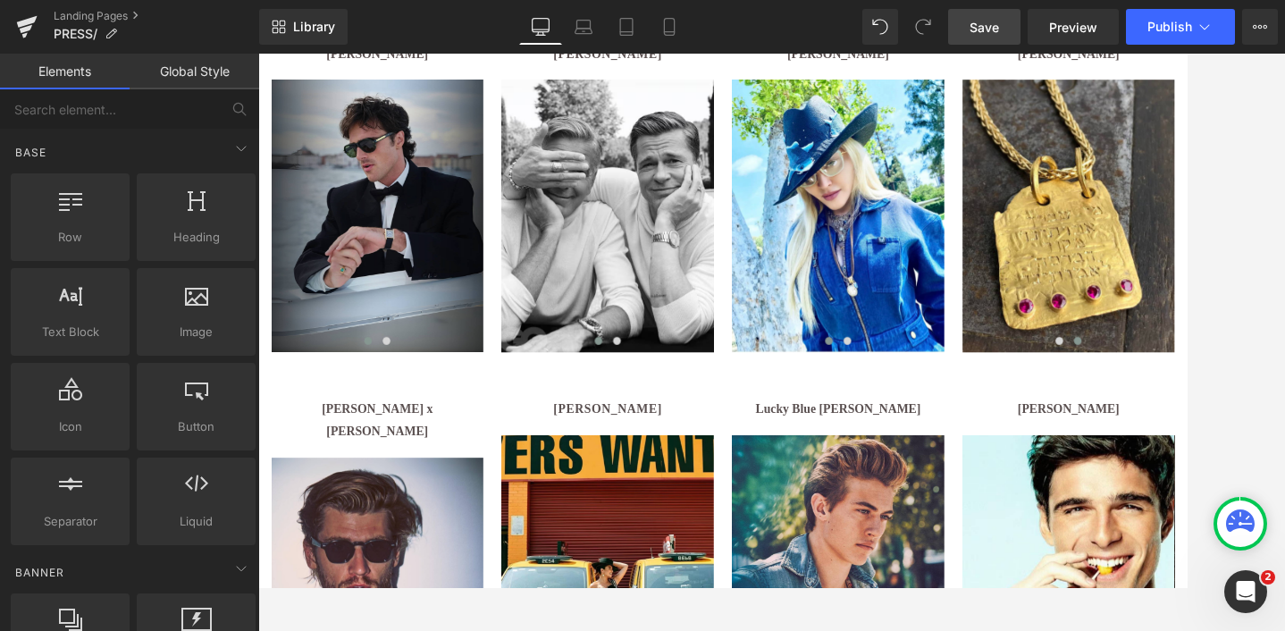
scroll to position [625, 0]
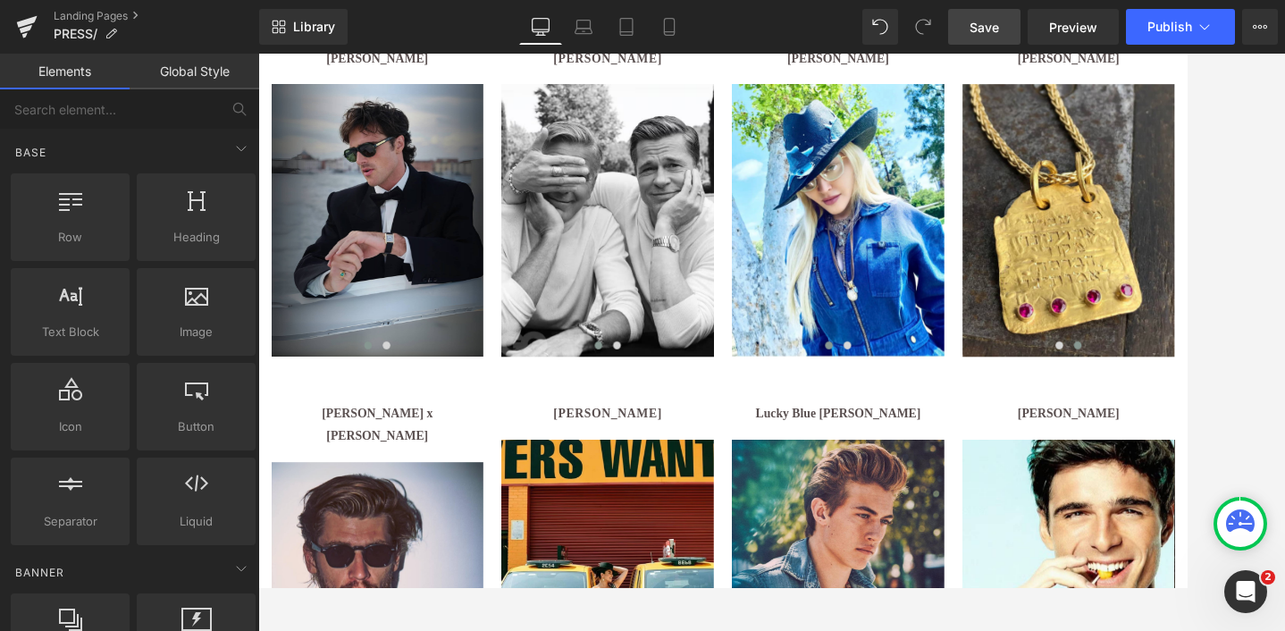
click at [986, 32] on span "Save" at bounding box center [984, 27] width 29 height 19
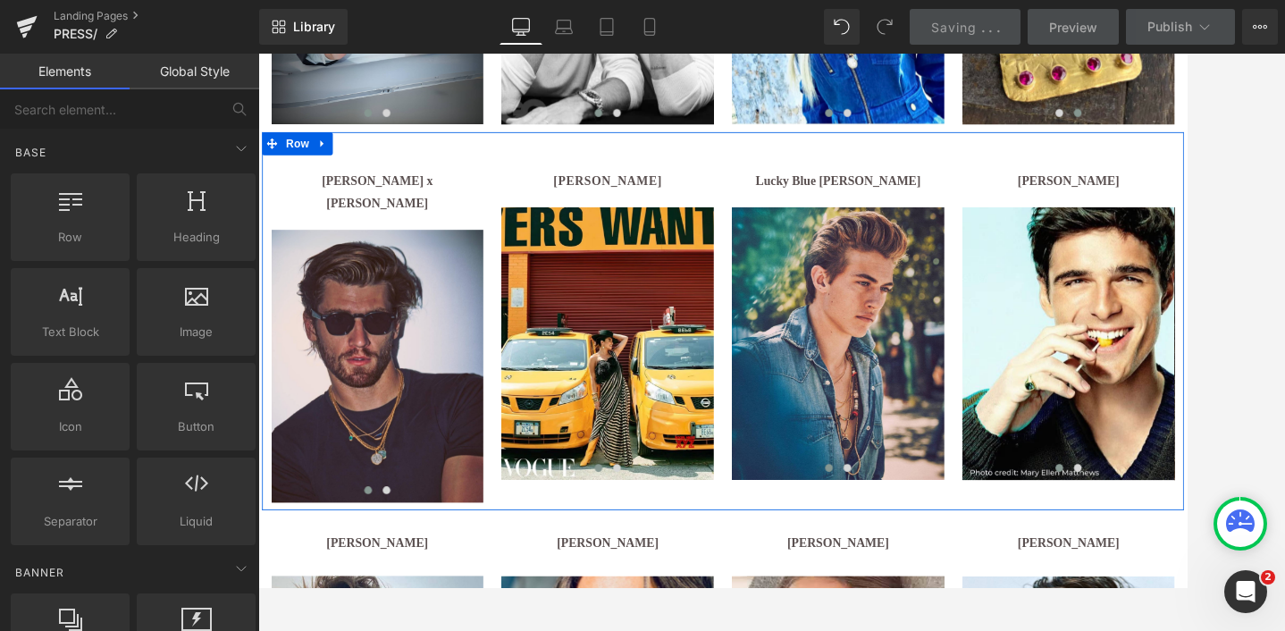
scroll to position [899, 0]
